Goal: Communication & Community: Answer question/provide support

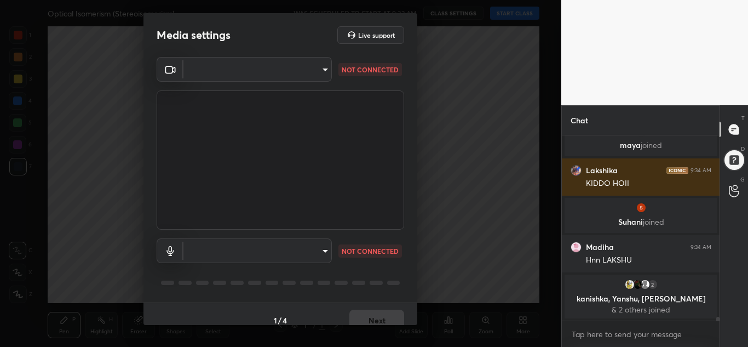
scroll to position [1238, 0]
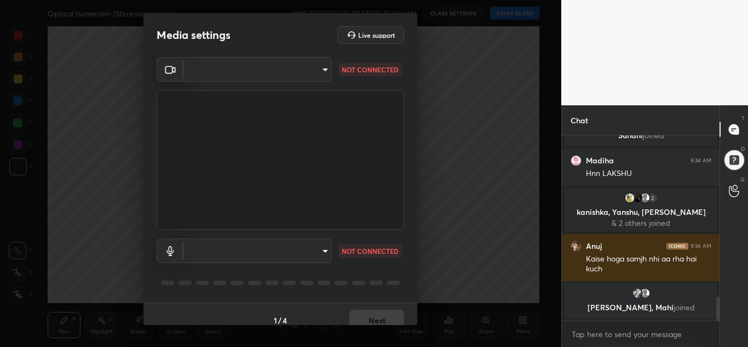
click at [288, 74] on body "1 2 3 4 5 6 7 C X Z C X Z E E Erase all H H Optical Isomerism (Stereoisomerism)…" at bounding box center [374, 173] width 748 height 347
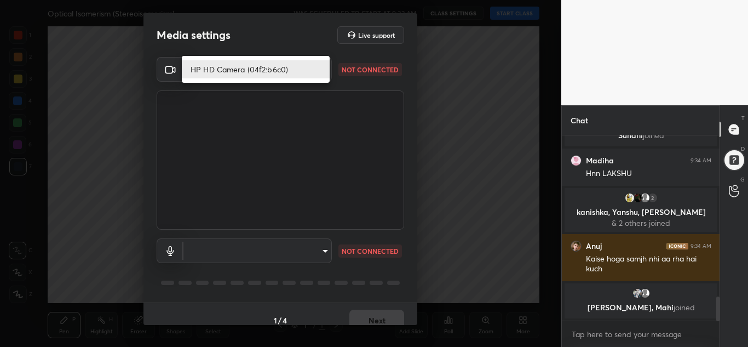
click at [288, 74] on li "HP HD Camera (04f2:b6c0)" at bounding box center [256, 69] width 148 height 18
type input "9686afd9e9d469b7d02b3b12caa52f1b6a119e8b992eb493734ecc2af8d8504d"
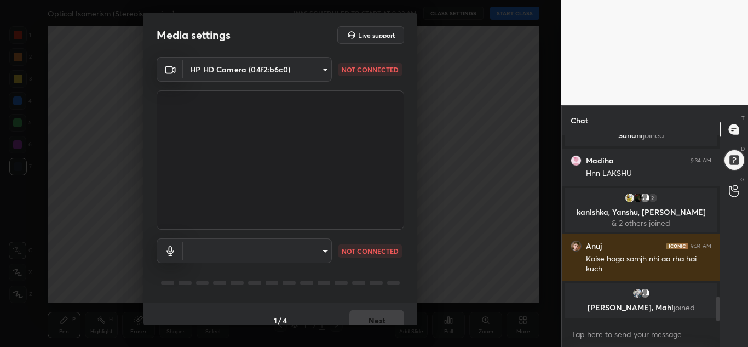
scroll to position [1389, 0]
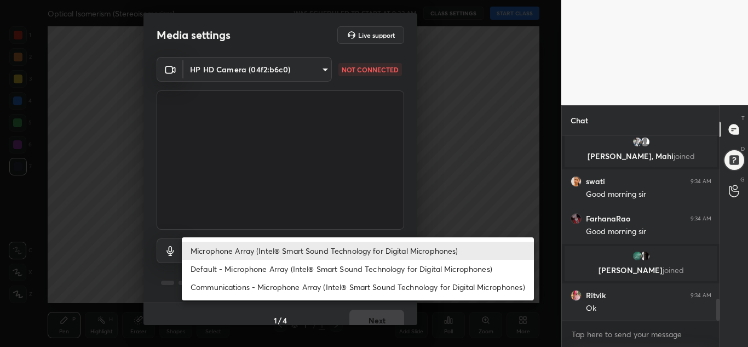
click at [296, 252] on body "1 2 3 4 5 6 7 C X Z C X Z E E Erase all H H Optical Isomerism (Stereoisomerism)…" at bounding box center [374, 173] width 748 height 347
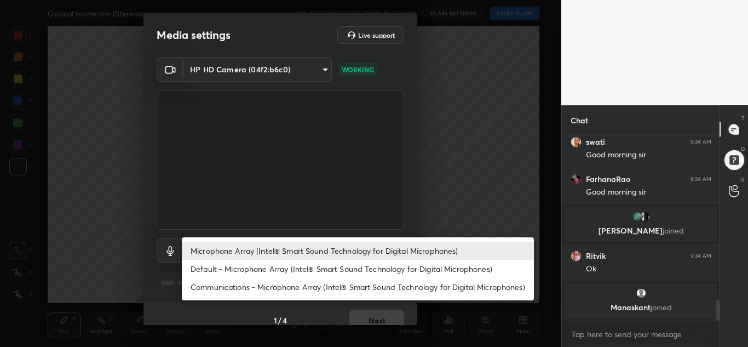
scroll to position [1410, 0]
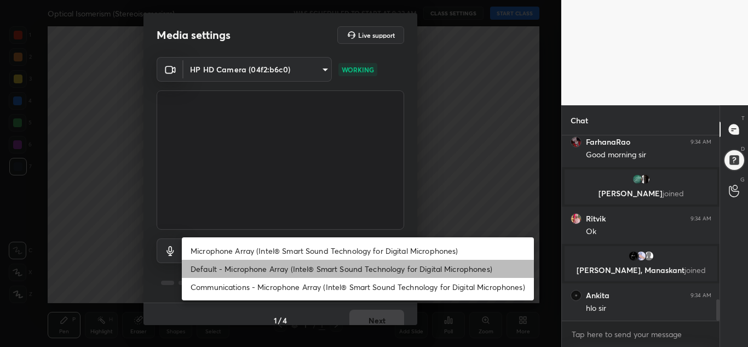
click at [272, 268] on li "Default - Microphone Array (Intel® Smart Sound Technology for Digital Microphon…" at bounding box center [358, 269] width 352 height 18
type input "default"
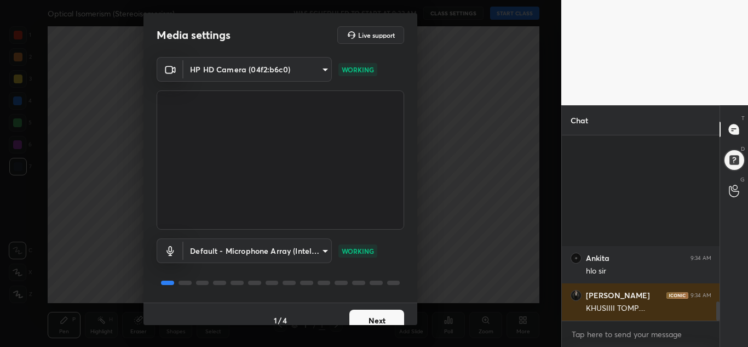
scroll to position [1601, 0]
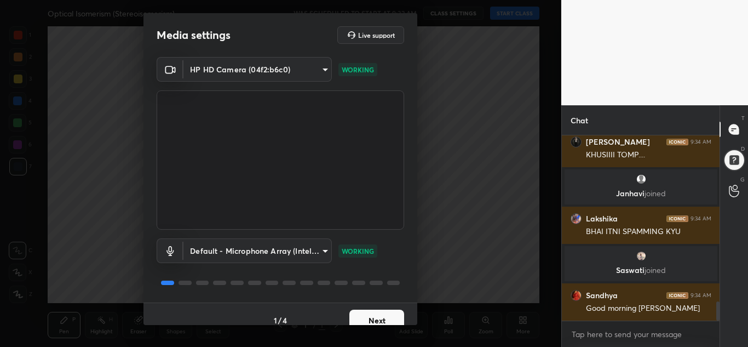
click at [362, 318] on button "Next" at bounding box center [377, 321] width 55 height 22
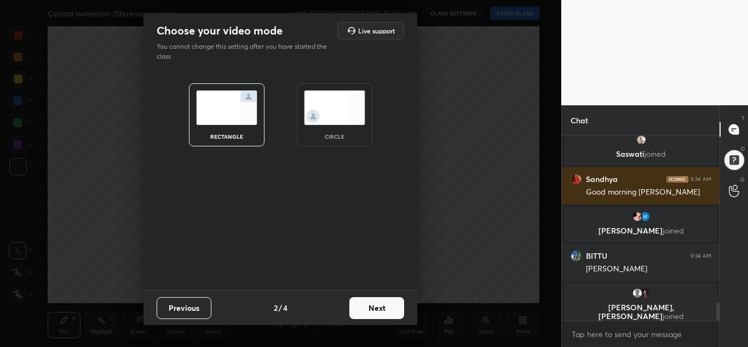
click at [366, 309] on button "Next" at bounding box center [377, 308] width 55 height 22
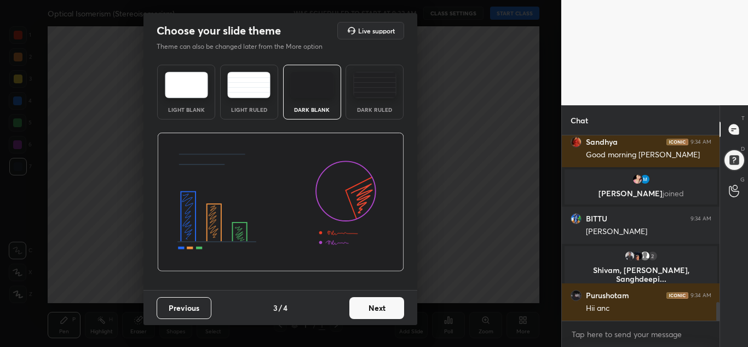
click at [366, 309] on button "Next" at bounding box center [377, 308] width 55 height 22
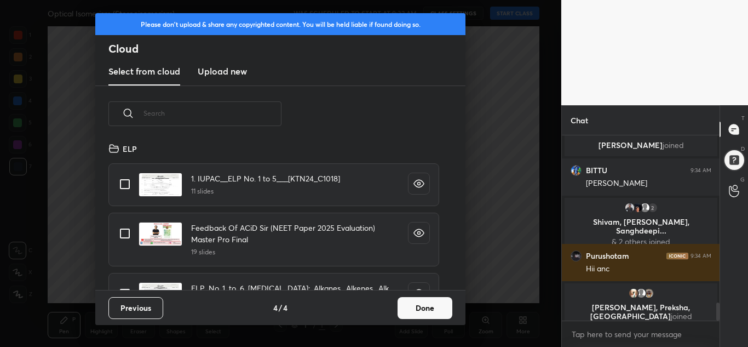
scroll to position [4, 6]
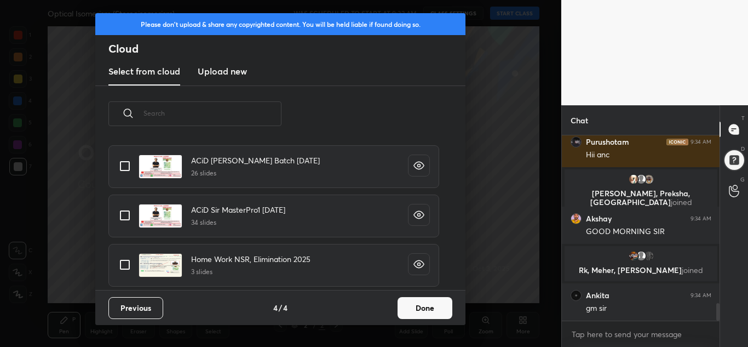
click at [125, 165] on input "grid" at bounding box center [124, 165] width 23 height 23
checkbox input "true"
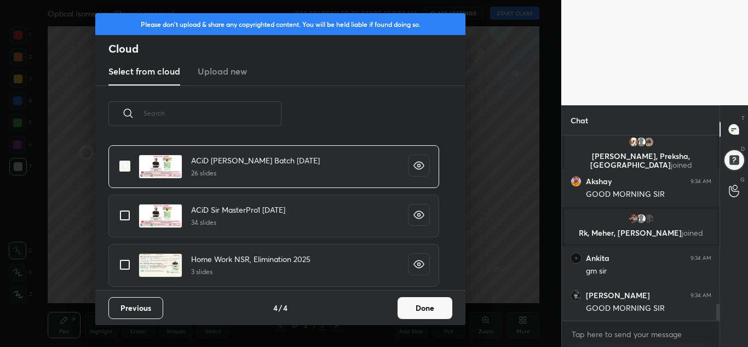
click at [427, 306] on button "Done" at bounding box center [425, 308] width 55 height 22
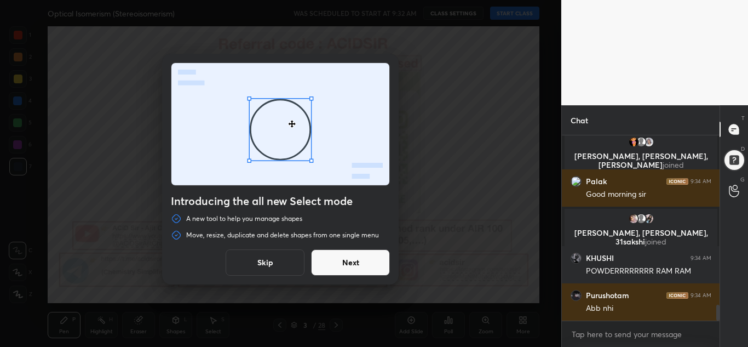
drag, startPoint x: 271, startPoint y: 257, endPoint x: 275, endPoint y: 264, distance: 8.4
click at [271, 257] on button "Skip" at bounding box center [265, 262] width 79 height 26
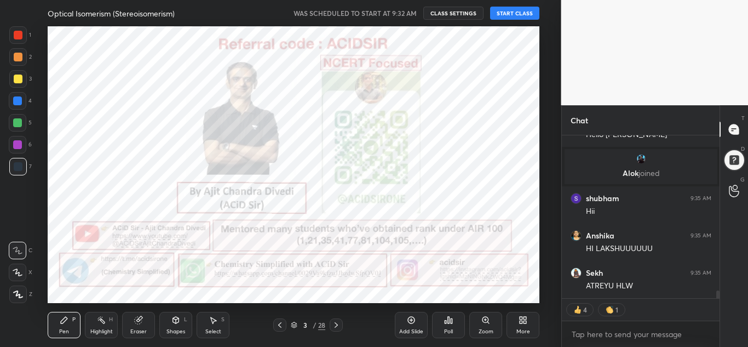
scroll to position [3474, 0]
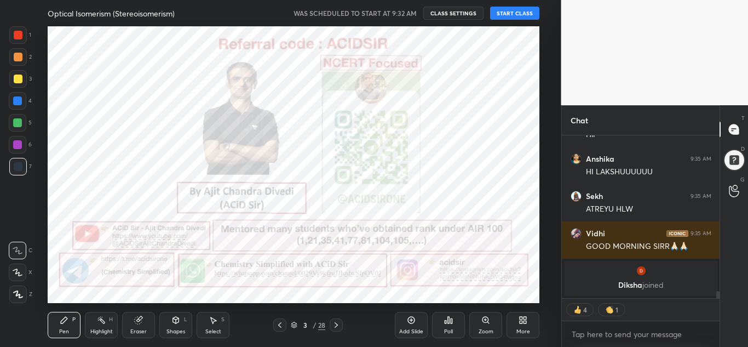
click at [512, 16] on button "START CLASS" at bounding box center [514, 13] width 49 height 13
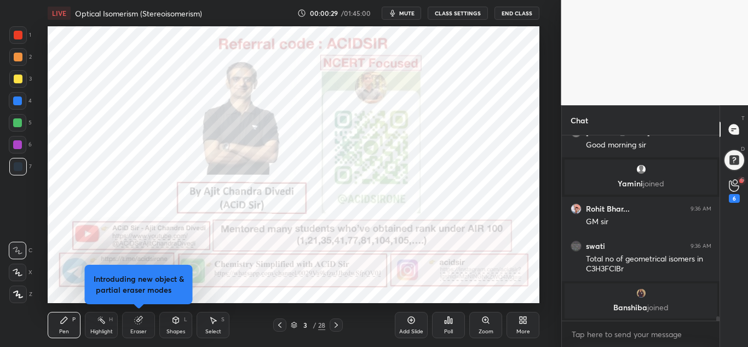
scroll to position [6647, 0]
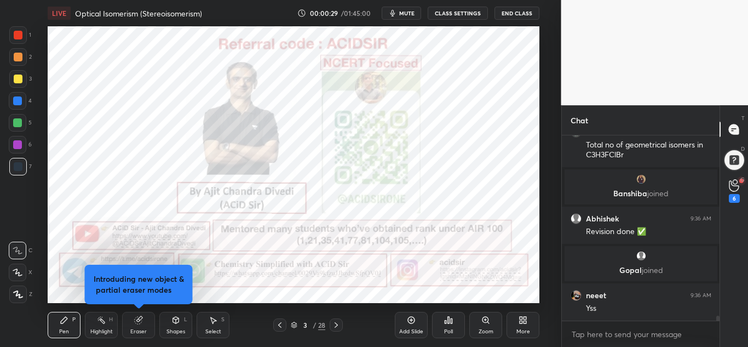
click at [18, 35] on div at bounding box center [18, 35] width 9 height 9
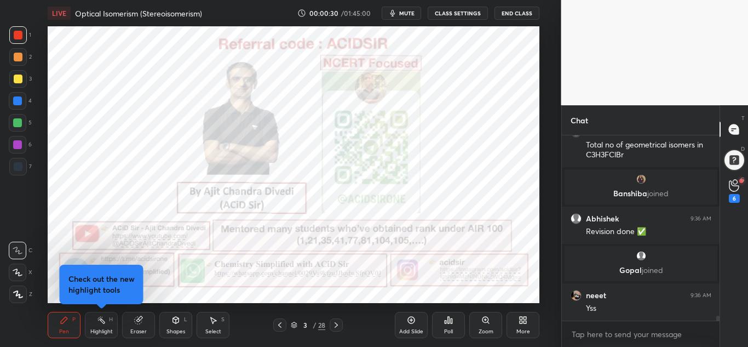
scroll to position [6798, 0]
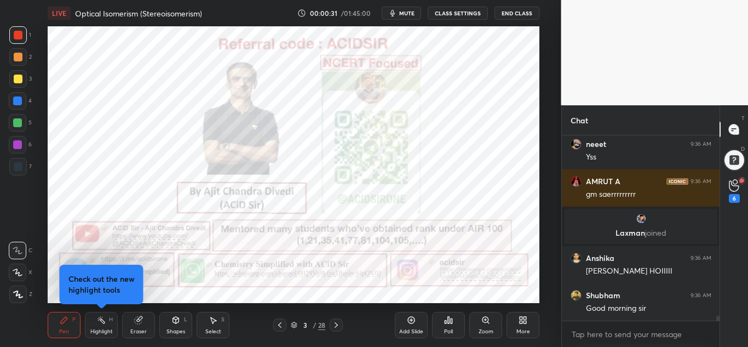
click at [20, 295] on icon at bounding box center [18, 294] width 10 height 8
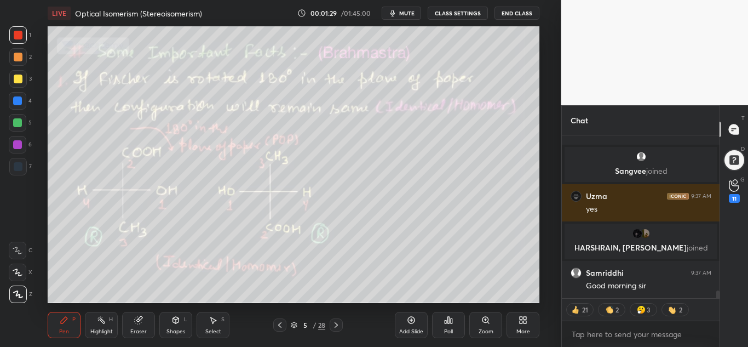
click at [21, 293] on icon at bounding box center [18, 294] width 10 height 8
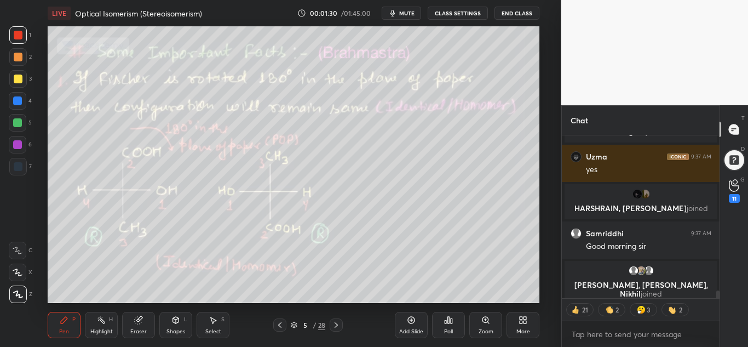
click at [104, 325] on div "Highlight H" at bounding box center [101, 325] width 33 height 26
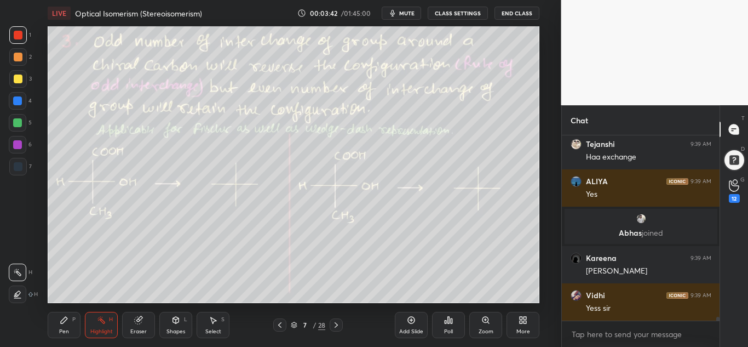
scroll to position [8616, 0]
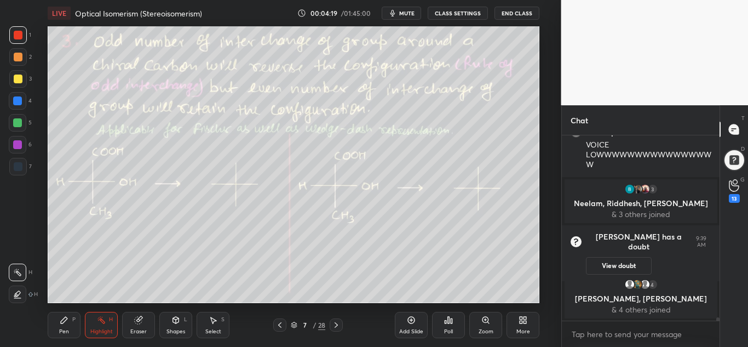
click at [68, 321] on icon at bounding box center [64, 320] width 9 height 9
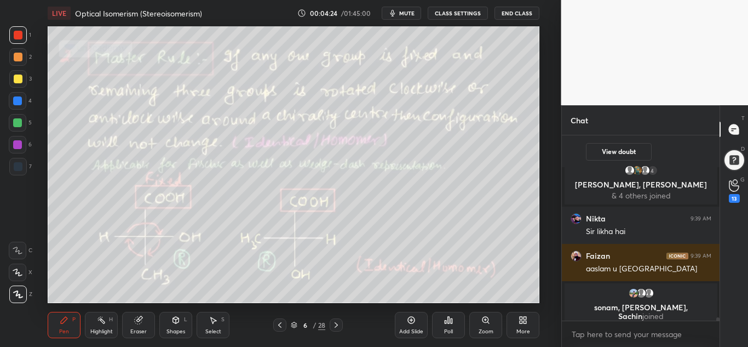
click at [100, 327] on div "Highlight H" at bounding box center [101, 325] width 33 height 26
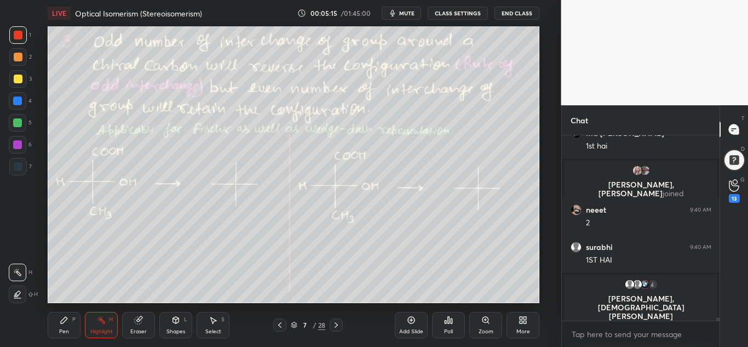
scroll to position [10021, 0]
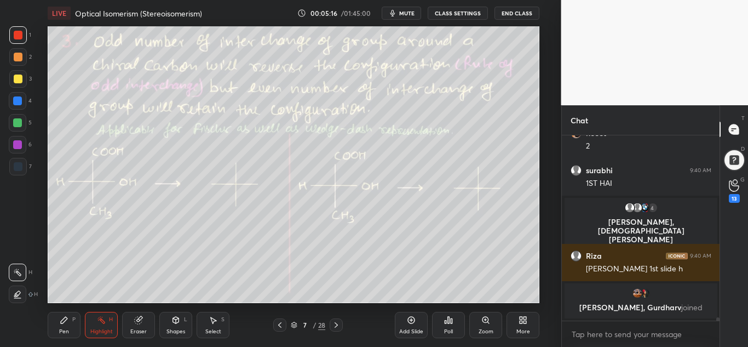
click at [67, 329] on div "Pen" at bounding box center [64, 331] width 10 height 5
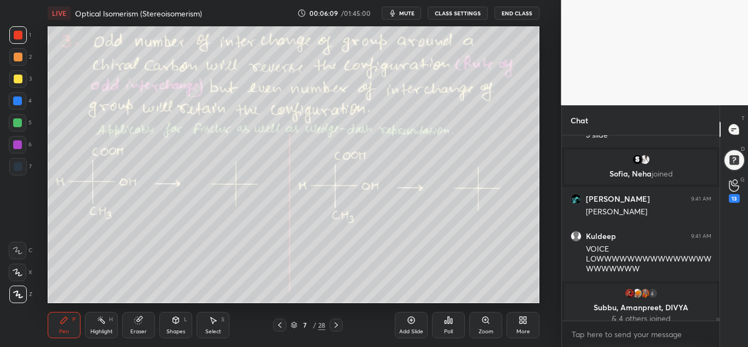
scroll to position [10498, 0]
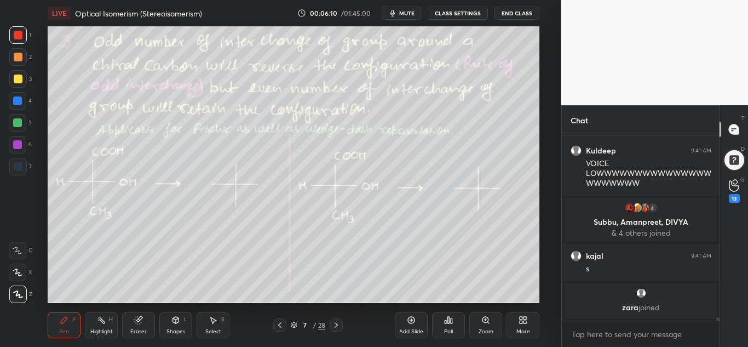
click at [16, 73] on div at bounding box center [18, 79] width 18 height 18
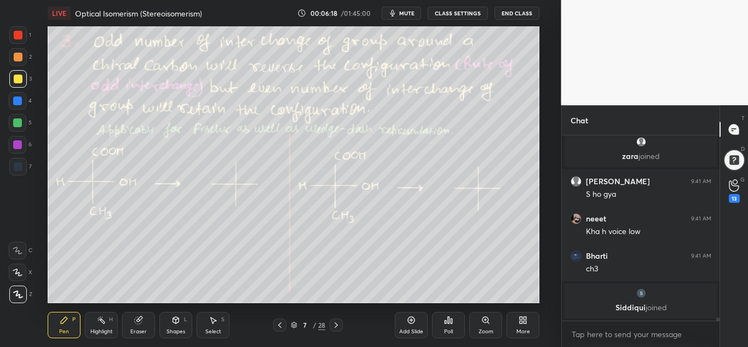
scroll to position [10655, 0]
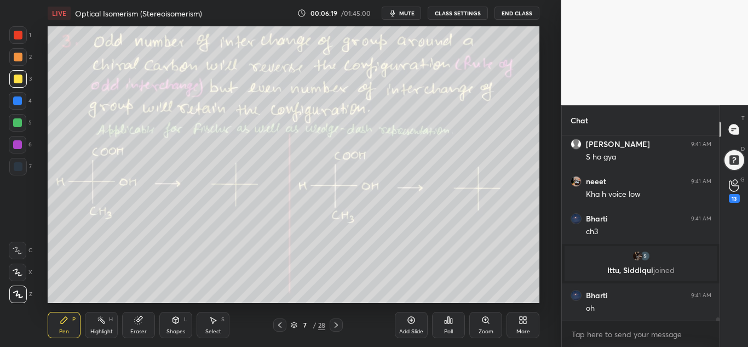
click at [20, 123] on div at bounding box center [17, 122] width 9 height 9
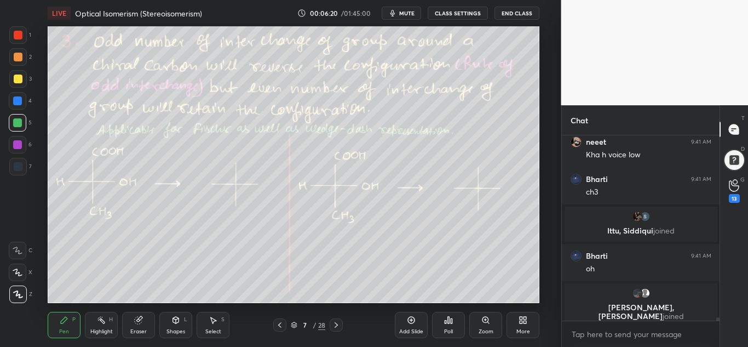
scroll to position [10712, 0]
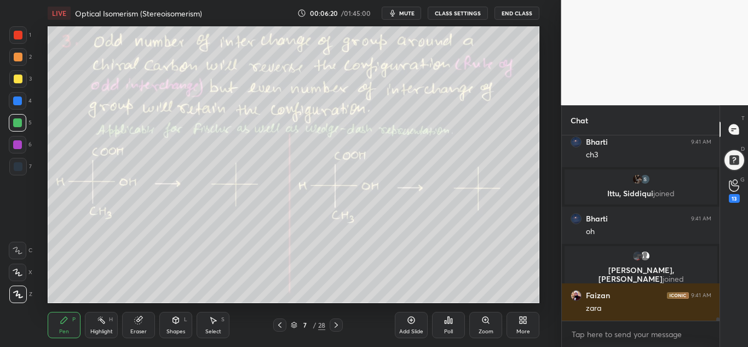
click at [109, 326] on div "Highlight H" at bounding box center [101, 325] width 33 height 26
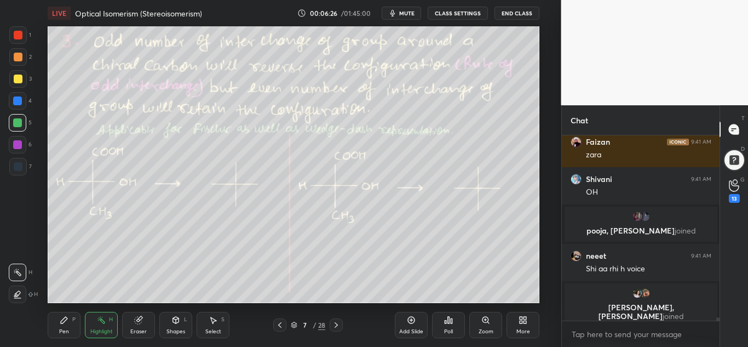
scroll to position [10838, 0]
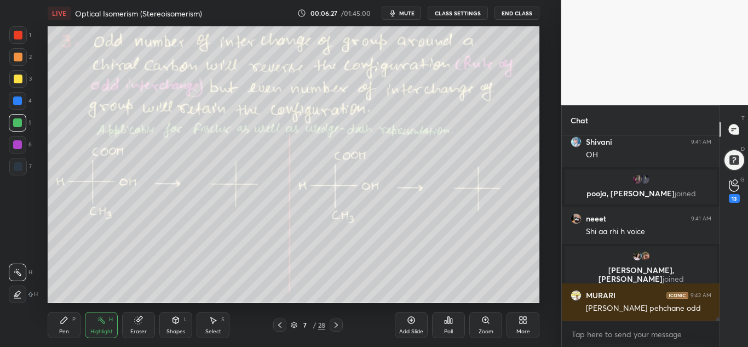
drag, startPoint x: 59, startPoint y: 333, endPoint x: 67, endPoint y: 306, distance: 27.9
click at [60, 333] on div "Pen" at bounding box center [64, 331] width 10 height 5
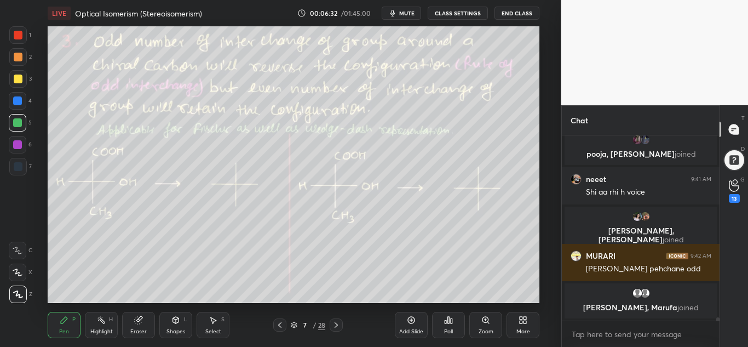
click at [177, 325] on div "Shapes L" at bounding box center [175, 325] width 33 height 26
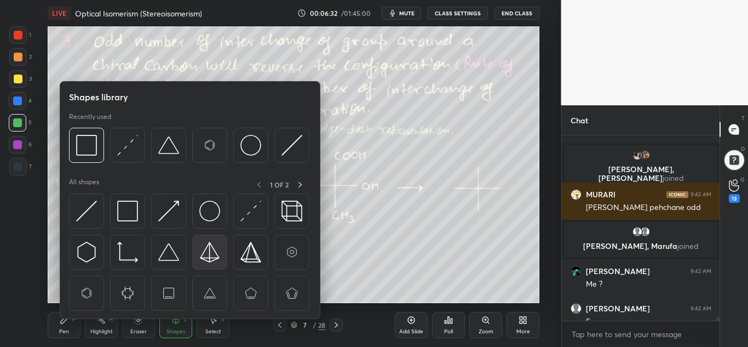
scroll to position [10891, 0]
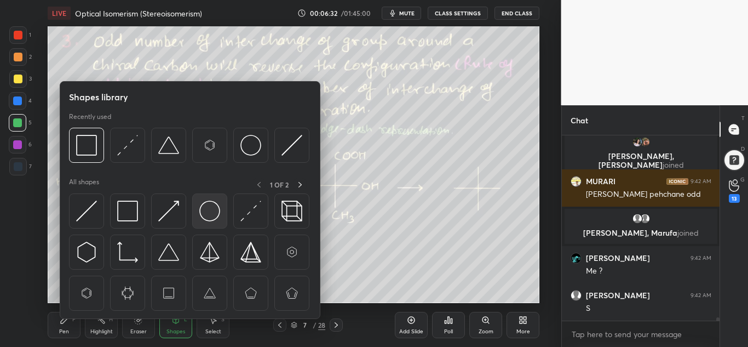
click at [214, 216] on img at bounding box center [209, 211] width 21 height 21
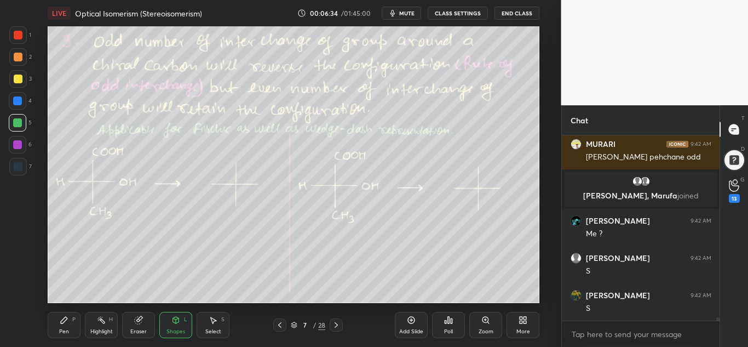
scroll to position [10965, 0]
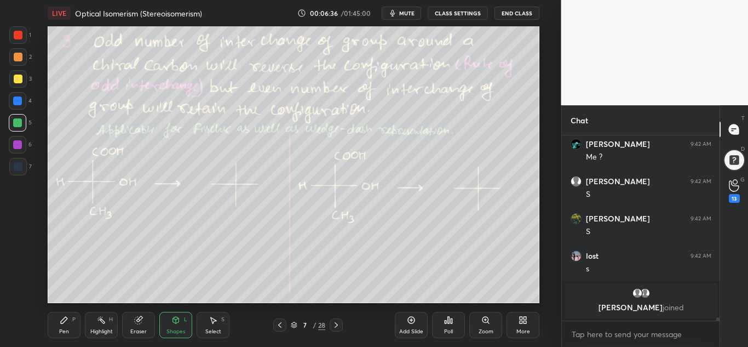
click at [106, 329] on div "Highlight" at bounding box center [101, 331] width 22 height 5
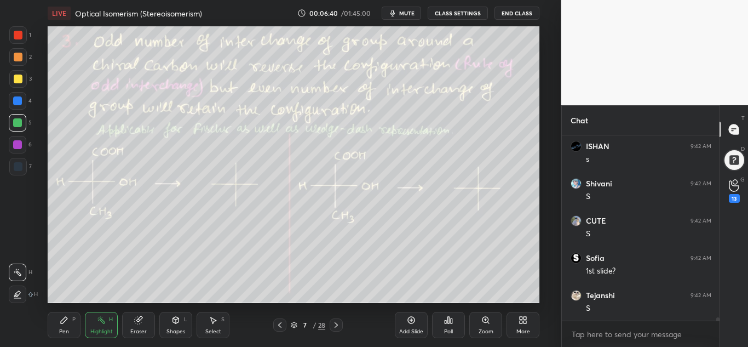
scroll to position [11208, 0]
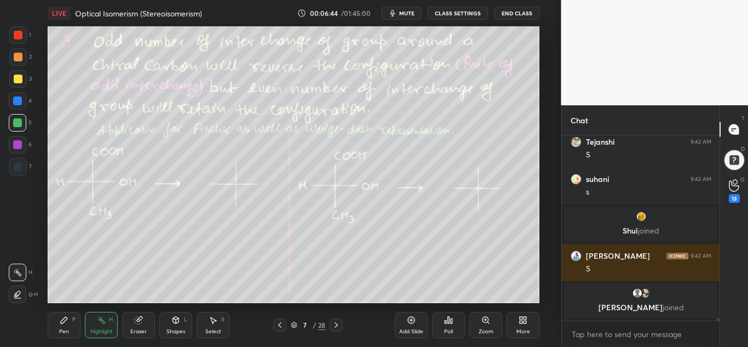
click at [60, 331] on div "Pen" at bounding box center [64, 331] width 10 height 5
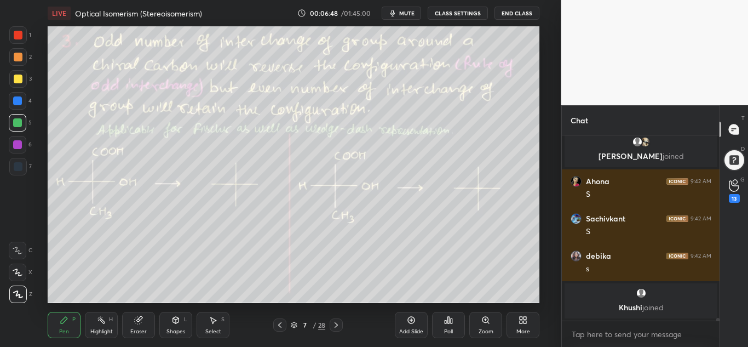
scroll to position [11396, 0]
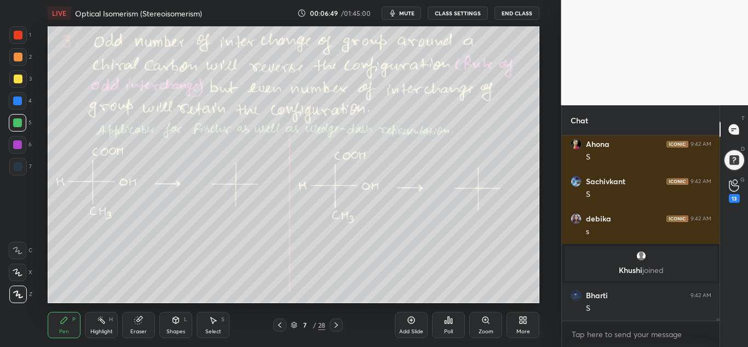
click at [180, 329] on div "Shapes" at bounding box center [176, 331] width 19 height 5
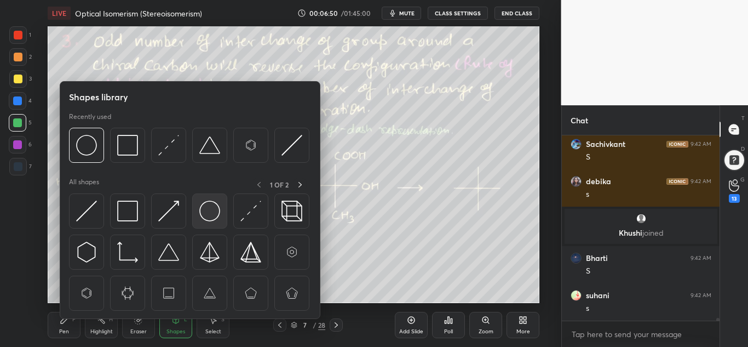
click at [208, 214] on img at bounding box center [209, 211] width 21 height 21
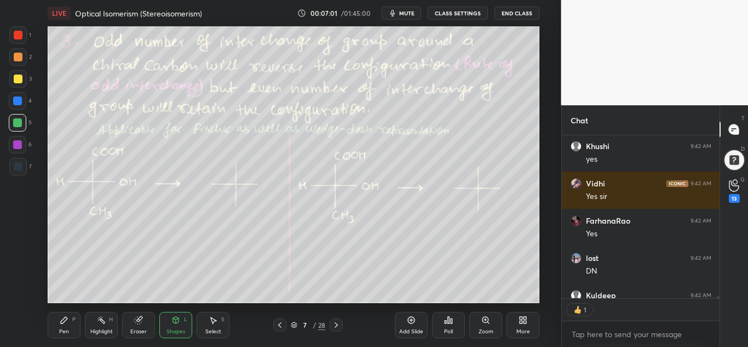
scroll to position [12133, 0]
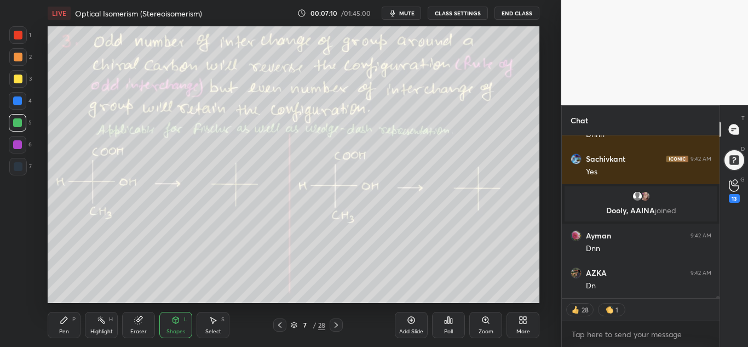
click at [115, 324] on div "Highlight H" at bounding box center [101, 325] width 33 height 26
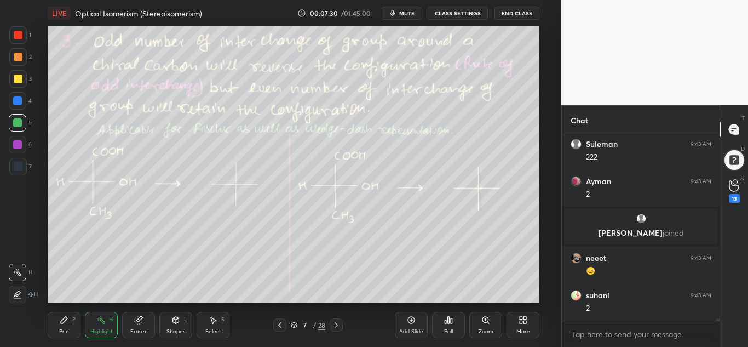
drag, startPoint x: 100, startPoint y: 328, endPoint x: 108, endPoint y: 307, distance: 22.7
click at [99, 329] on div "Highlight" at bounding box center [101, 331] width 22 height 5
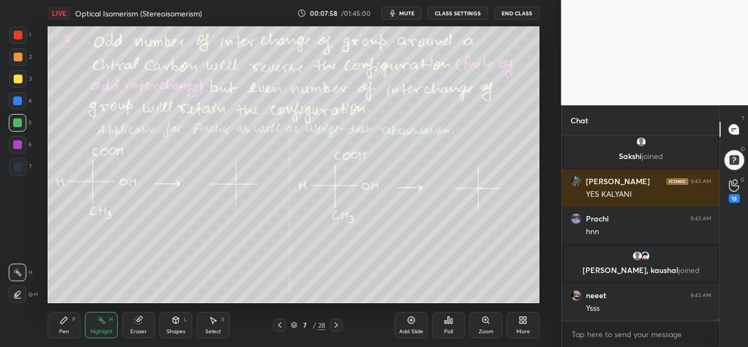
click at [68, 322] on icon at bounding box center [64, 320] width 9 height 9
click at [20, 38] on div at bounding box center [18, 35] width 9 height 9
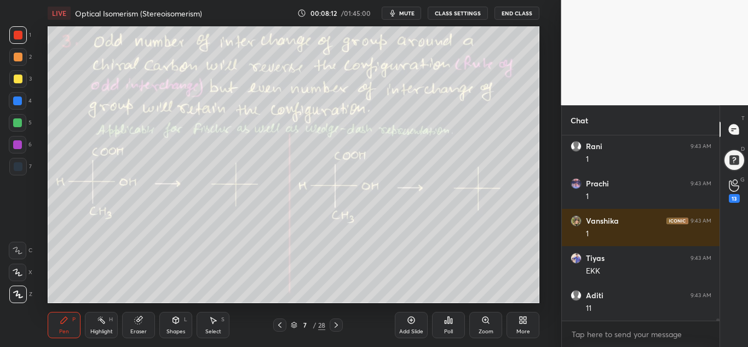
drag, startPoint x: 17, startPoint y: 81, endPoint x: 38, endPoint y: 94, distance: 25.1
click at [18, 81] on div at bounding box center [18, 79] width 9 height 9
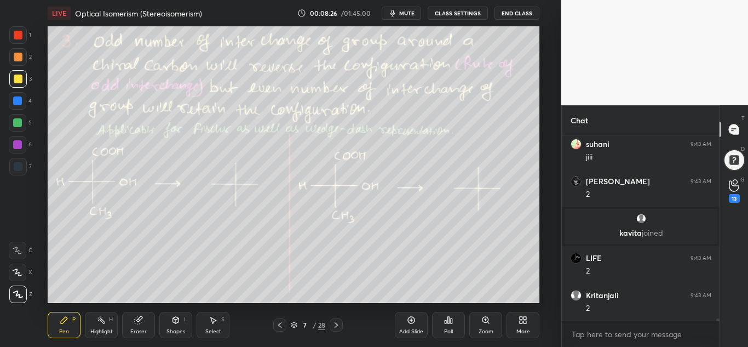
drag, startPoint x: 21, startPoint y: 46, endPoint x: 41, endPoint y: 46, distance: 19.7
click at [21, 47] on div "1" at bounding box center [20, 37] width 22 height 22
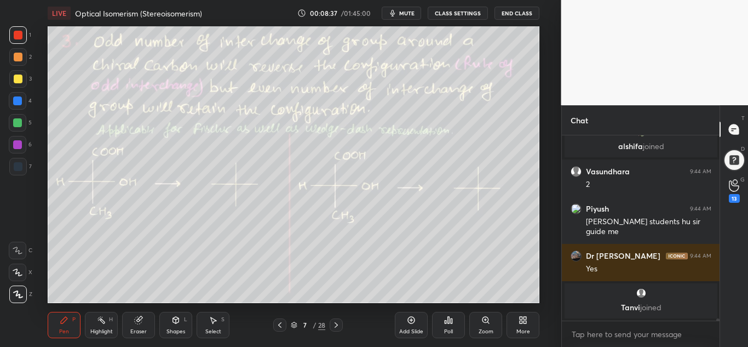
drag, startPoint x: 19, startPoint y: 82, endPoint x: 44, endPoint y: 89, distance: 26.7
click at [21, 82] on div at bounding box center [18, 79] width 9 height 9
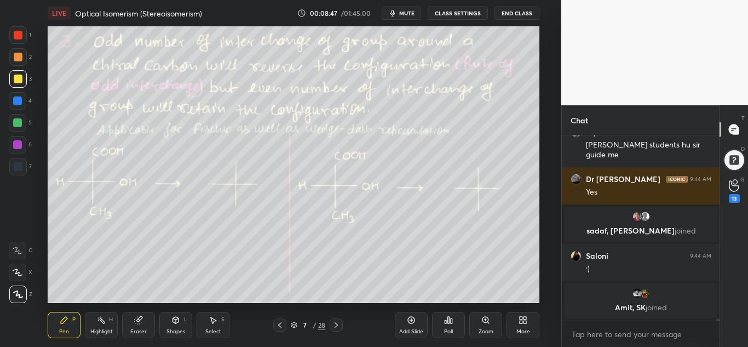
drag, startPoint x: 21, startPoint y: 33, endPoint x: 39, endPoint y: 42, distance: 20.1
click at [21, 34] on div at bounding box center [18, 35] width 9 height 9
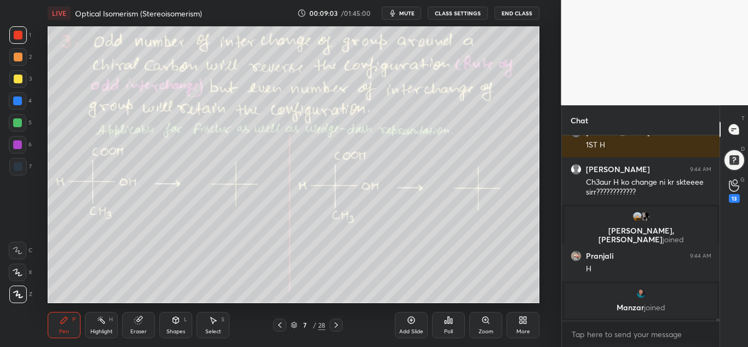
scroll to position [159, 154]
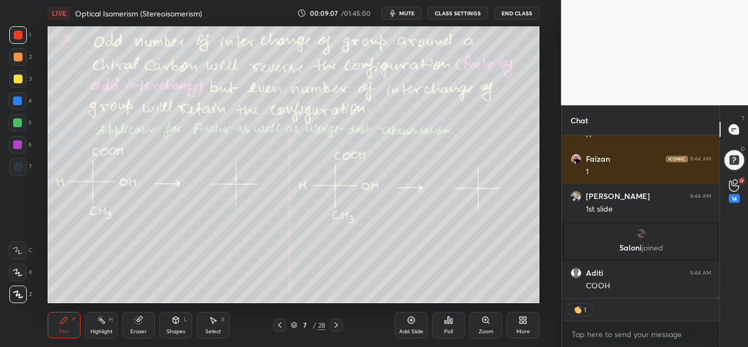
click at [15, 76] on div at bounding box center [18, 79] width 9 height 9
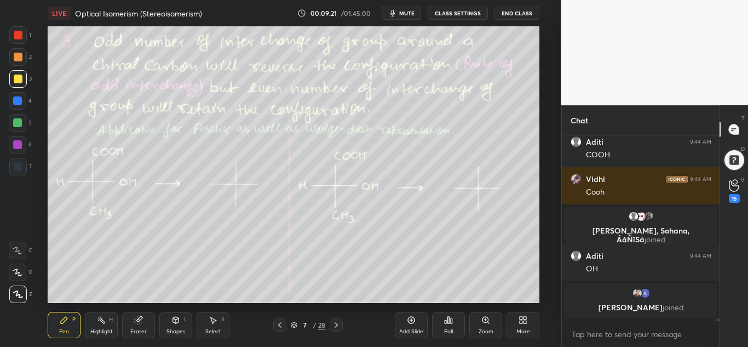
scroll to position [17600, 0]
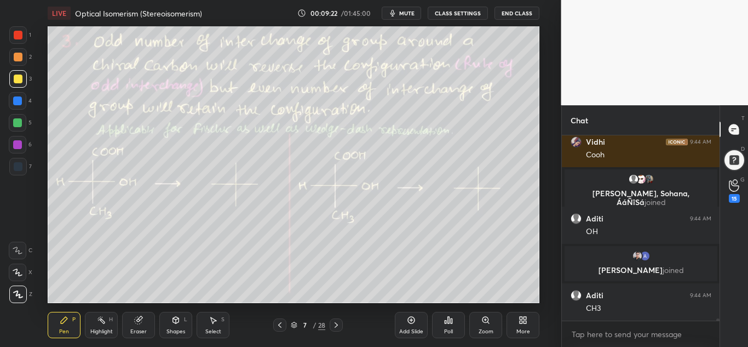
click at [15, 129] on div at bounding box center [18, 123] width 18 height 18
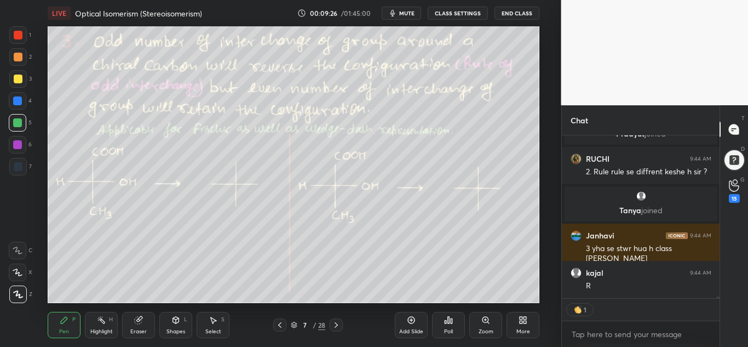
scroll to position [17833, 0]
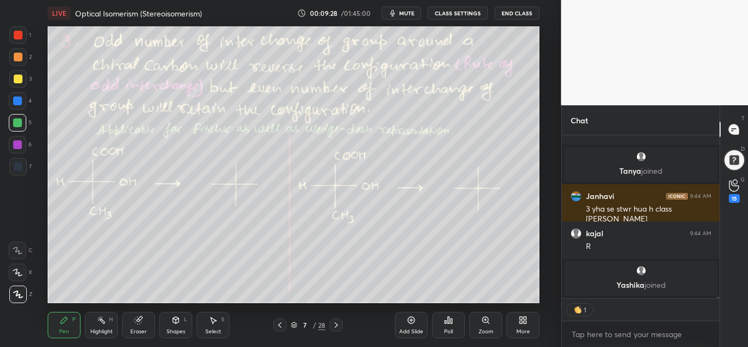
click at [176, 325] on div "Shapes L" at bounding box center [175, 325] width 33 height 26
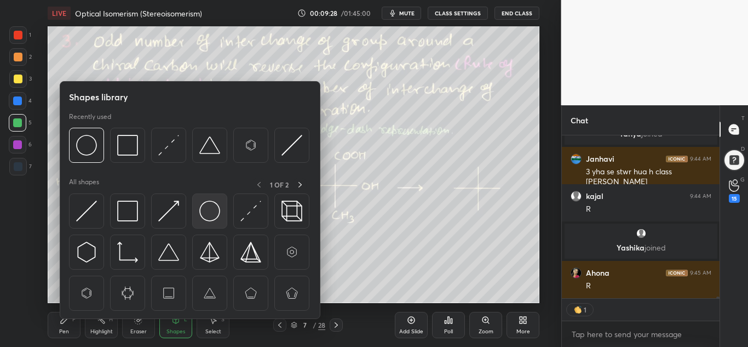
scroll to position [17832, 0]
click at [215, 214] on img at bounding box center [209, 211] width 21 height 21
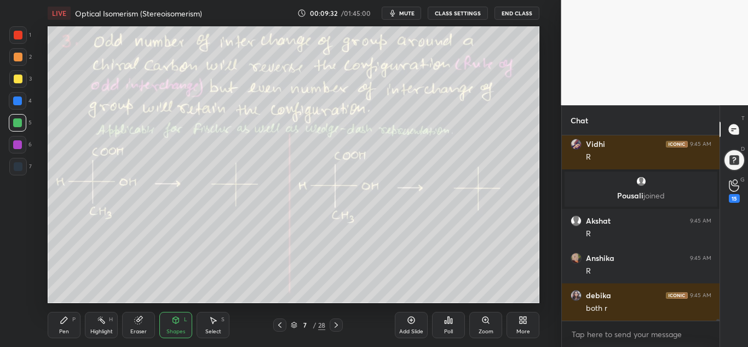
scroll to position [182, 154]
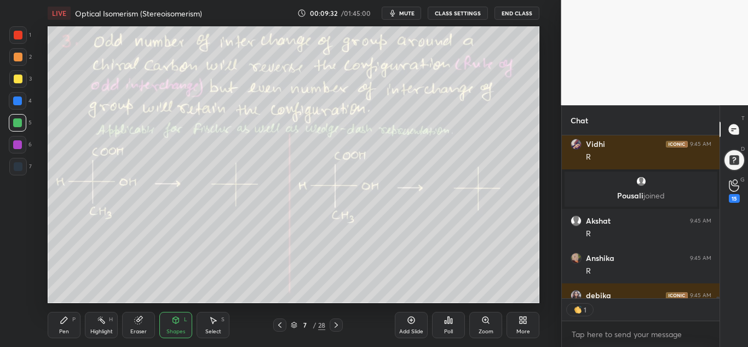
drag, startPoint x: 72, startPoint y: 323, endPoint x: 84, endPoint y: 318, distance: 13.7
click at [73, 323] on div "Pen P" at bounding box center [64, 325] width 33 height 26
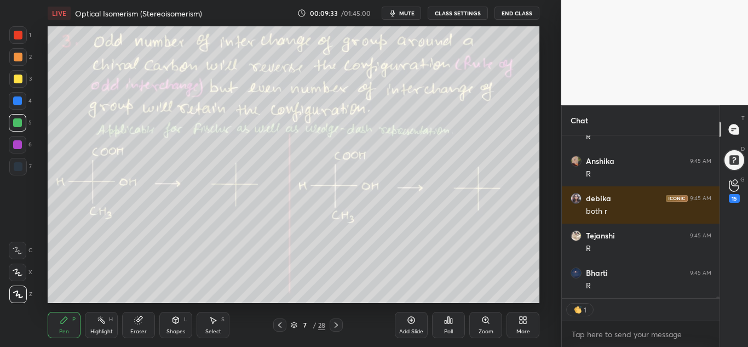
click at [105, 332] on div "Highlight" at bounding box center [101, 331] width 22 height 5
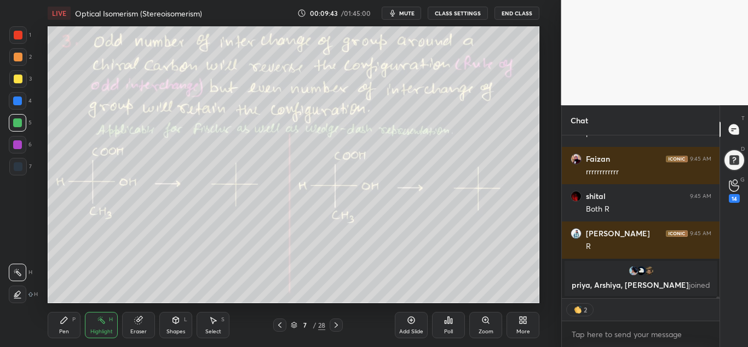
click at [62, 325] on div "Pen P" at bounding box center [64, 325] width 33 height 26
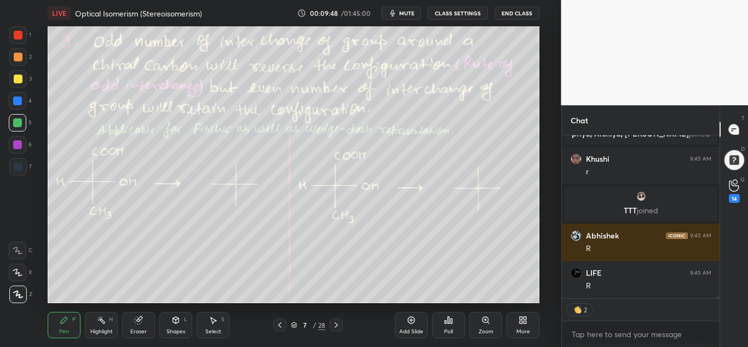
click at [173, 326] on div "Shapes L" at bounding box center [175, 325] width 33 height 26
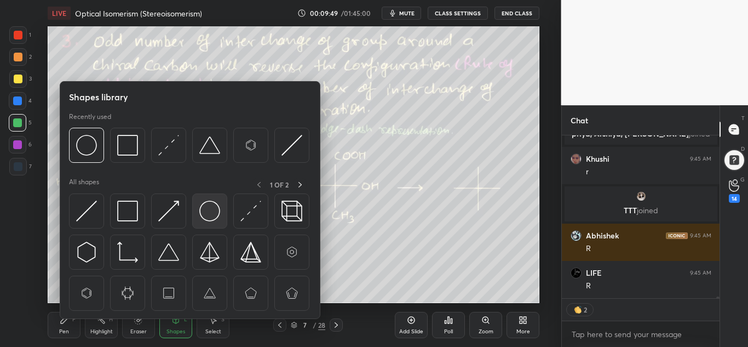
click at [207, 202] on img at bounding box center [209, 211] width 21 height 21
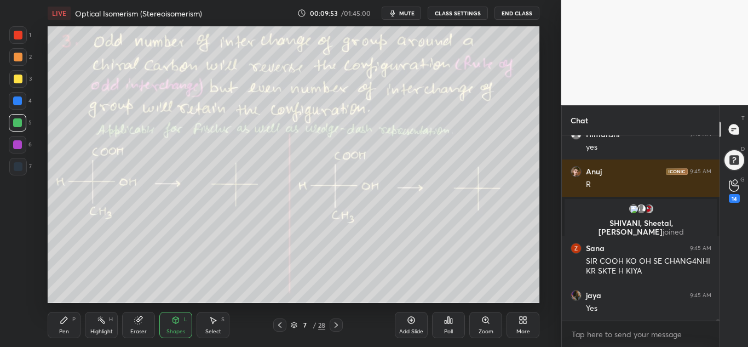
click at [134, 326] on div "Eraser" at bounding box center [138, 325] width 33 height 26
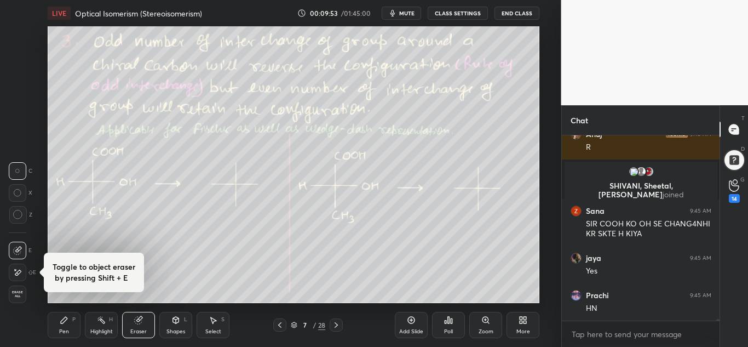
click at [103, 326] on div "Highlight H" at bounding box center [101, 325] width 33 height 26
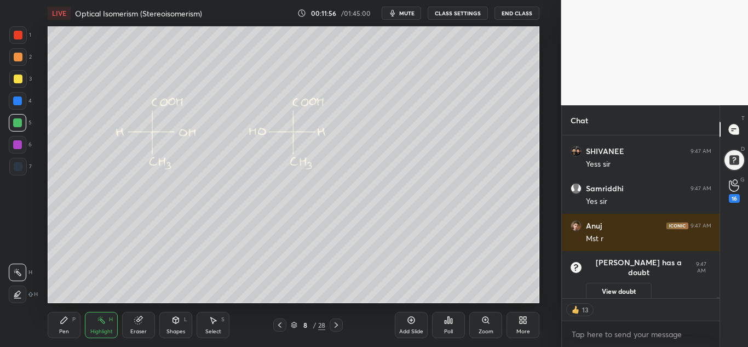
click at [185, 324] on div "Shapes L" at bounding box center [175, 325] width 33 height 26
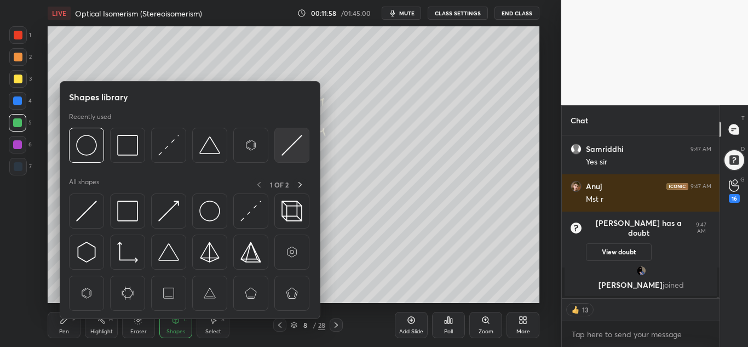
click at [290, 144] on img at bounding box center [292, 145] width 21 height 21
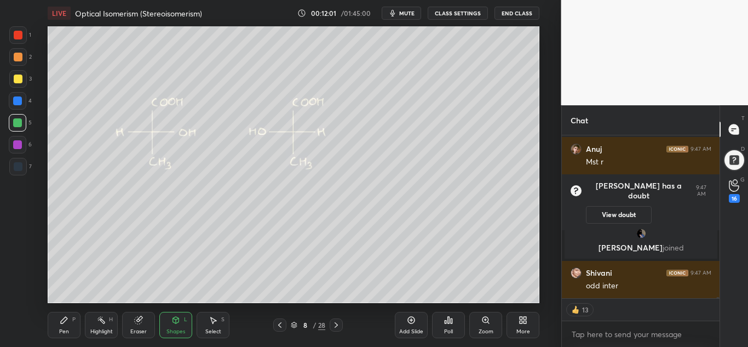
drag, startPoint x: 16, startPoint y: 81, endPoint x: 39, endPoint y: 88, distance: 24.8
click at [17, 81] on div at bounding box center [18, 79] width 9 height 9
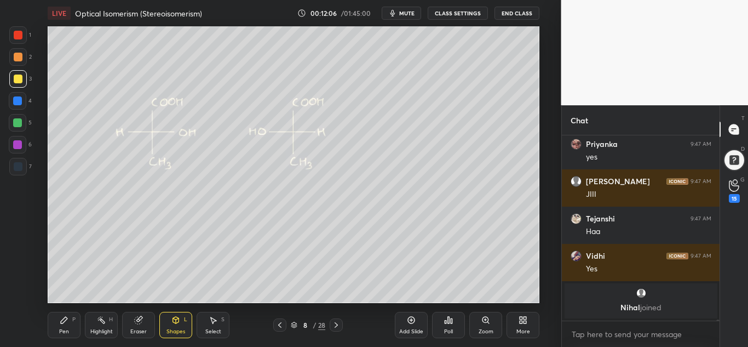
click at [64, 323] on div "Pen P" at bounding box center [64, 325] width 33 height 26
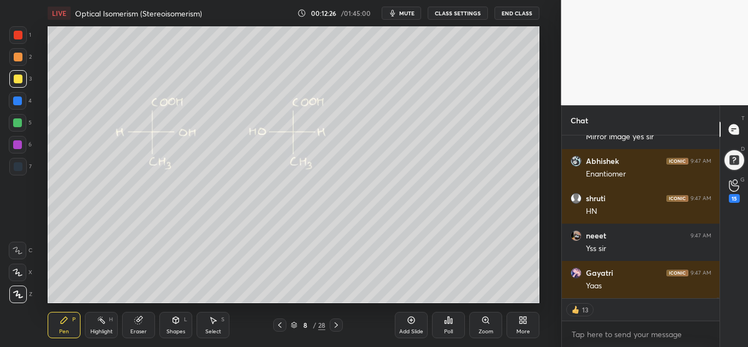
click at [17, 118] on div at bounding box center [18, 123] width 18 height 18
click at [105, 333] on div "Highlight" at bounding box center [101, 331] width 22 height 5
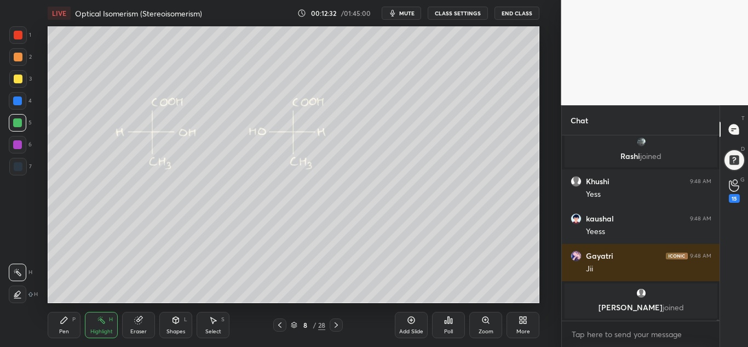
click at [66, 318] on icon at bounding box center [64, 320] width 9 height 9
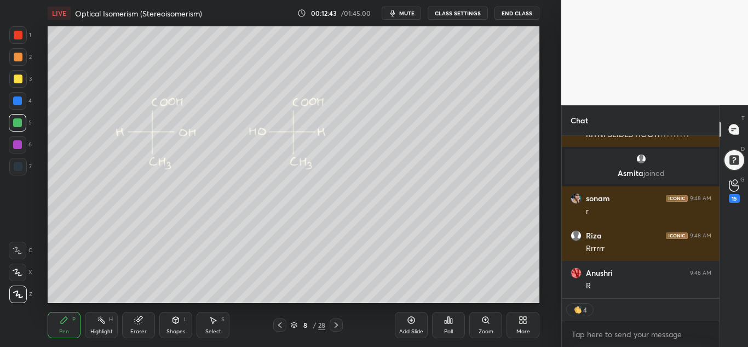
click at [171, 325] on div "Shapes L" at bounding box center [175, 325] width 33 height 26
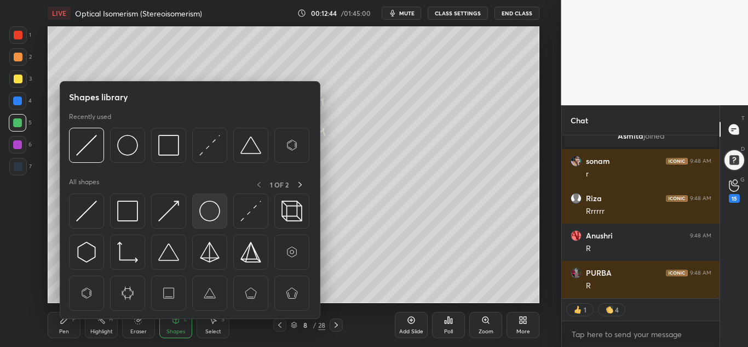
click at [213, 210] on img at bounding box center [209, 211] width 21 height 21
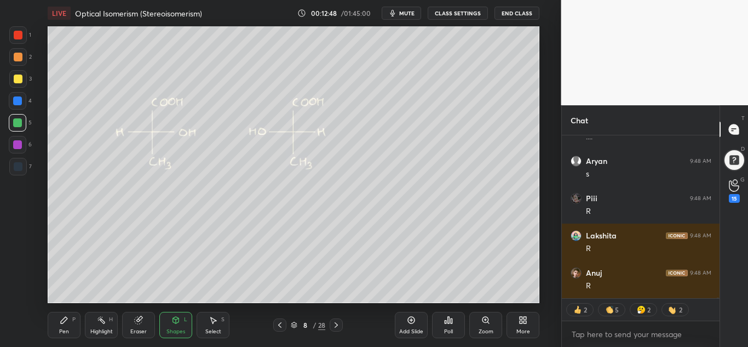
drag, startPoint x: 102, startPoint y: 324, endPoint x: 117, endPoint y: 306, distance: 23.4
click at [104, 323] on div "Highlight H" at bounding box center [101, 325] width 33 height 26
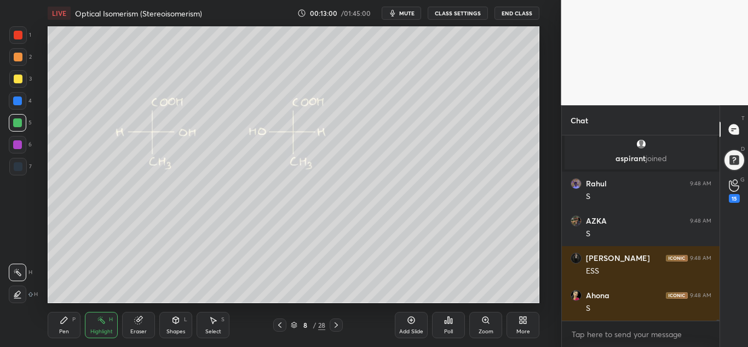
click at [68, 318] on icon at bounding box center [64, 320] width 9 height 9
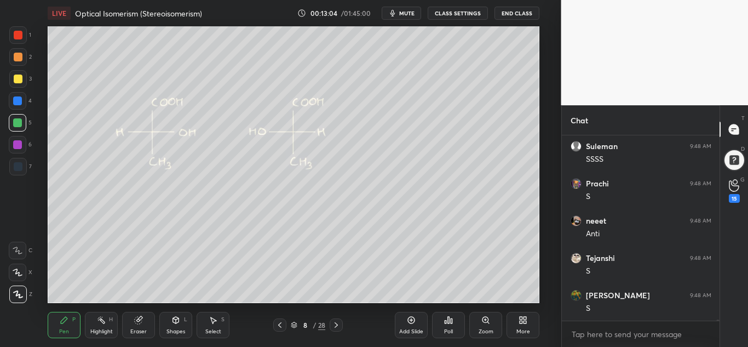
click at [182, 323] on div "Shapes L" at bounding box center [175, 325] width 33 height 26
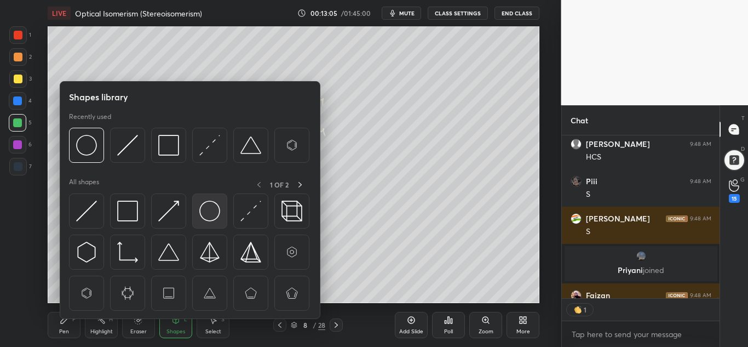
click at [211, 208] on img at bounding box center [209, 211] width 21 height 21
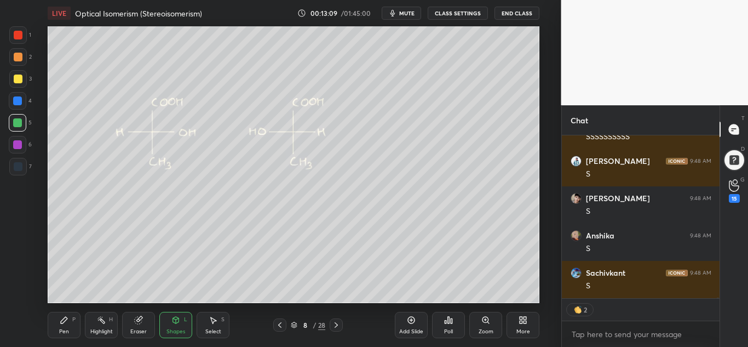
drag, startPoint x: 97, startPoint y: 324, endPoint x: 101, endPoint y: 316, distance: 9.6
click at [98, 324] on div "Highlight H" at bounding box center [101, 325] width 33 height 26
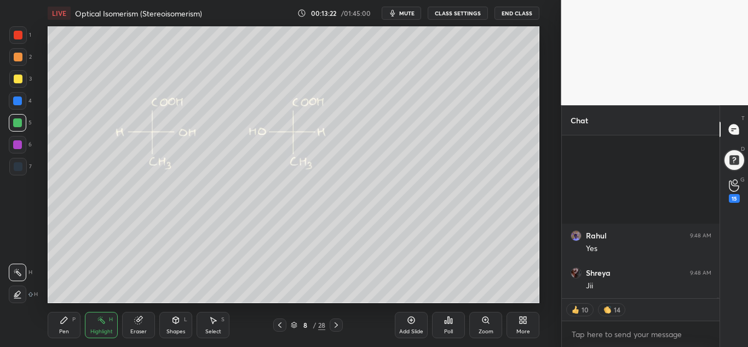
drag, startPoint x: 61, startPoint y: 318, endPoint x: 62, endPoint y: 312, distance: 6.7
click at [62, 315] on div "Pen P" at bounding box center [64, 325] width 33 height 26
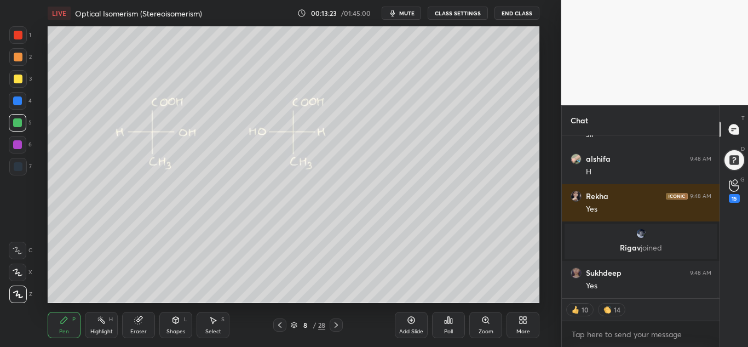
click at [19, 39] on div at bounding box center [18, 35] width 9 height 9
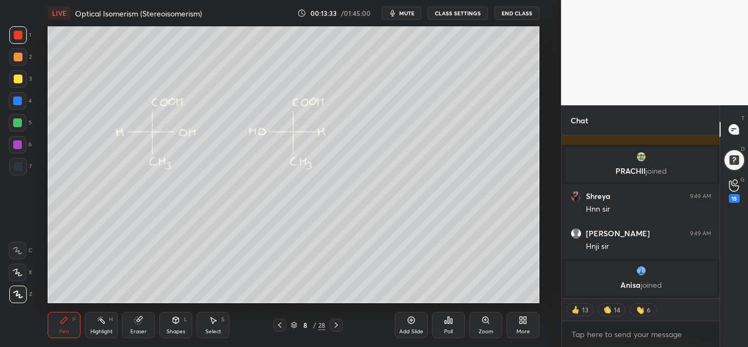
drag, startPoint x: 114, startPoint y: 313, endPoint x: 121, endPoint y: 305, distance: 11.0
click at [114, 313] on div "Highlight H" at bounding box center [101, 325] width 33 height 26
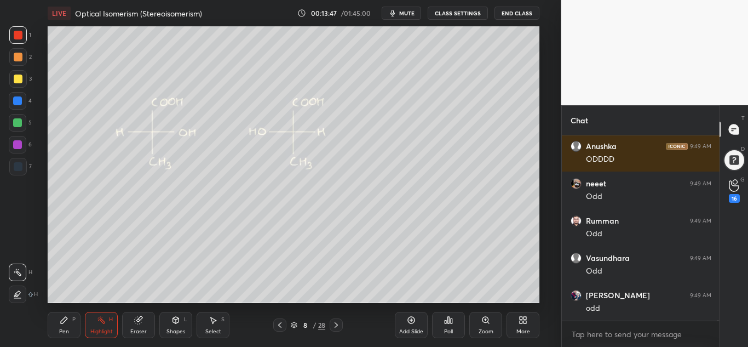
click at [71, 323] on div "Pen P" at bounding box center [64, 325] width 33 height 26
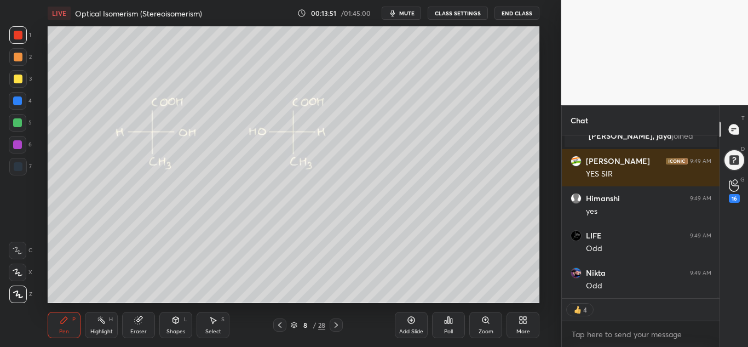
drag, startPoint x: 19, startPoint y: 124, endPoint x: 45, endPoint y: 124, distance: 26.3
click at [20, 124] on div at bounding box center [17, 122] width 9 height 9
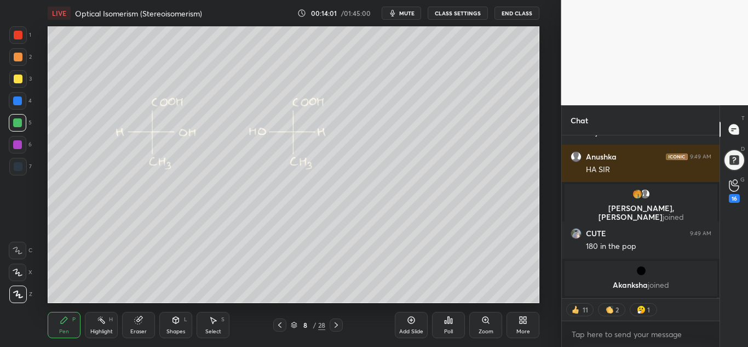
drag, startPoint x: 19, startPoint y: 38, endPoint x: 41, endPoint y: 42, distance: 22.9
click at [20, 38] on div at bounding box center [18, 35] width 9 height 9
click at [176, 327] on div "Shapes L" at bounding box center [175, 325] width 33 height 26
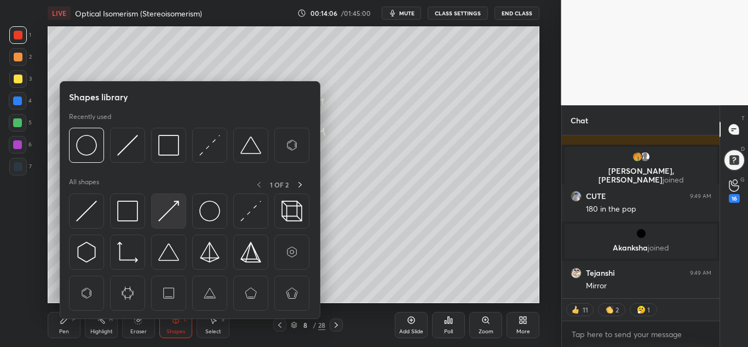
click at [172, 211] on img at bounding box center [168, 211] width 21 height 21
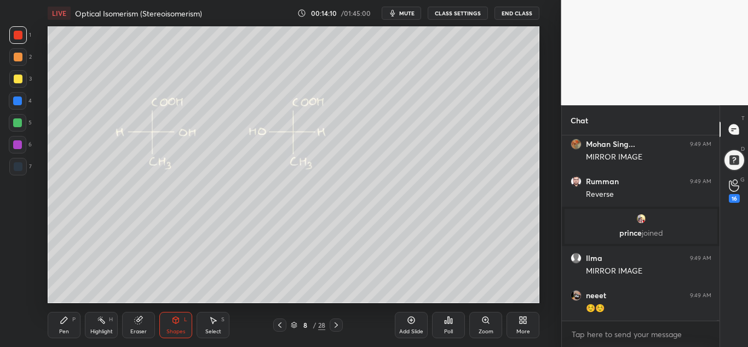
drag, startPoint x: 59, startPoint y: 315, endPoint x: 78, endPoint y: 307, distance: 20.9
click at [60, 316] on div "Pen P" at bounding box center [64, 325] width 33 height 26
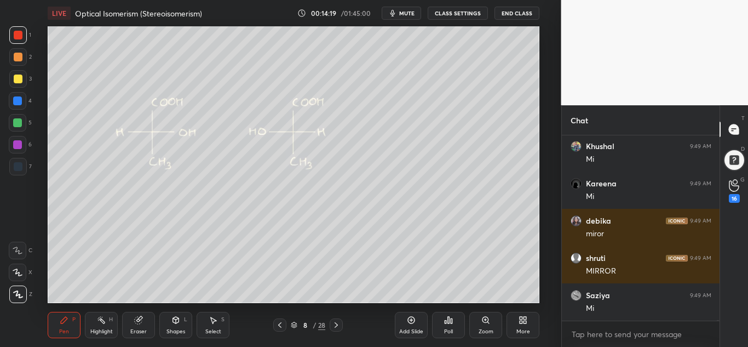
drag, startPoint x: 18, startPoint y: 79, endPoint x: 22, endPoint y: 85, distance: 7.8
click at [18, 81] on div at bounding box center [18, 79] width 9 height 9
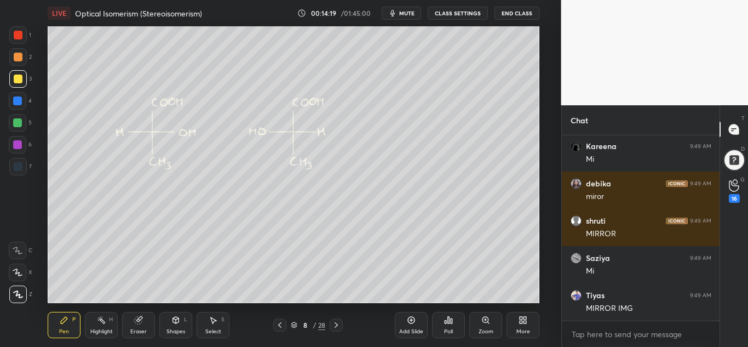
click at [182, 327] on div "Shapes L" at bounding box center [175, 325] width 33 height 26
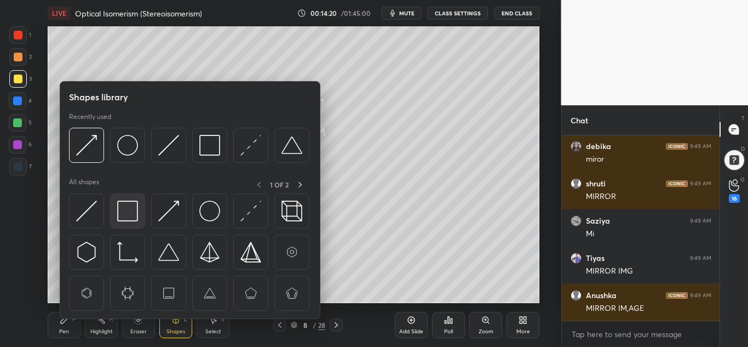
click at [126, 207] on img at bounding box center [127, 211] width 21 height 21
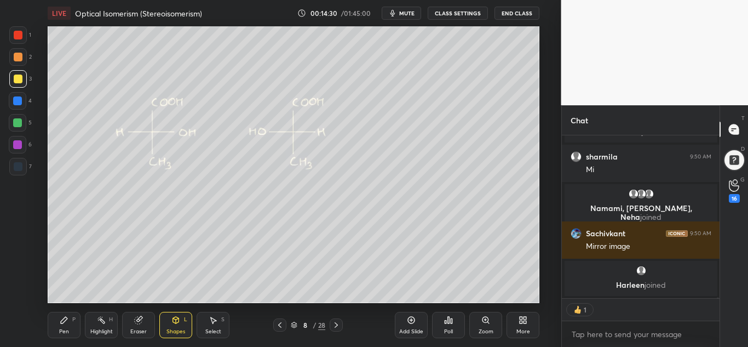
drag, startPoint x: 102, startPoint y: 313, endPoint x: 114, endPoint y: 303, distance: 16.3
click at [104, 313] on div "Highlight H" at bounding box center [101, 325] width 33 height 26
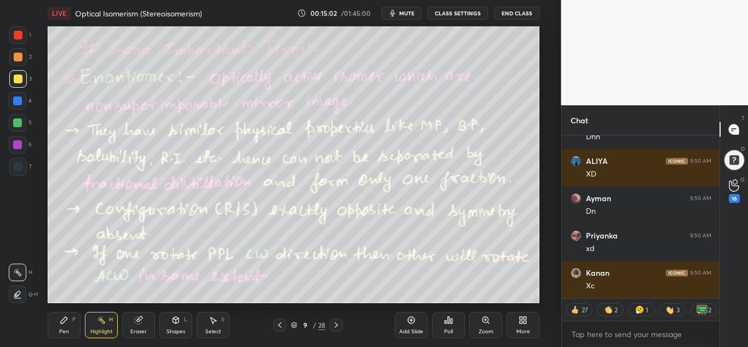
click at [180, 330] on div "Shapes" at bounding box center [176, 331] width 19 height 5
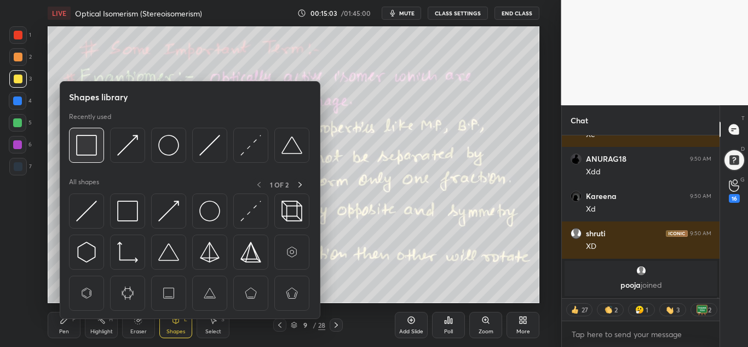
click at [88, 146] on img at bounding box center [86, 145] width 21 height 21
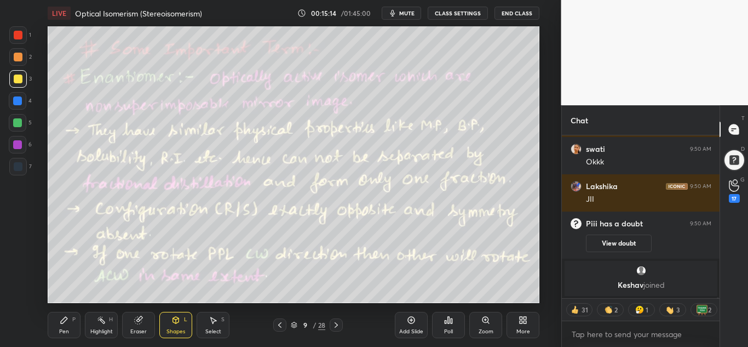
click at [181, 330] on div "Shapes" at bounding box center [176, 331] width 19 height 5
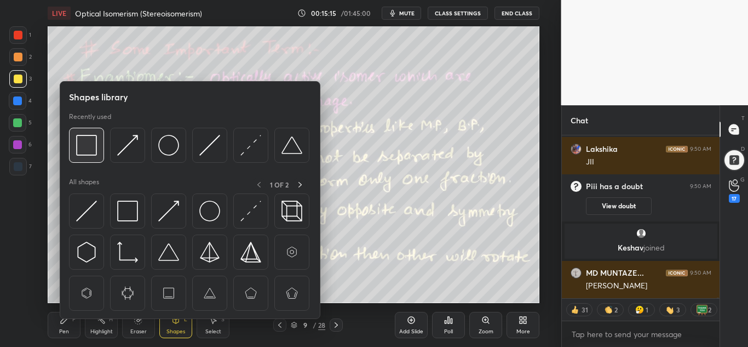
click at [86, 144] on img at bounding box center [86, 145] width 21 height 21
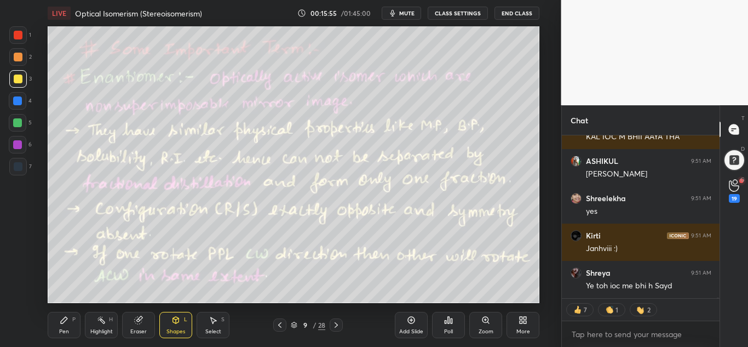
click at [105, 324] on icon at bounding box center [101, 320] width 9 height 9
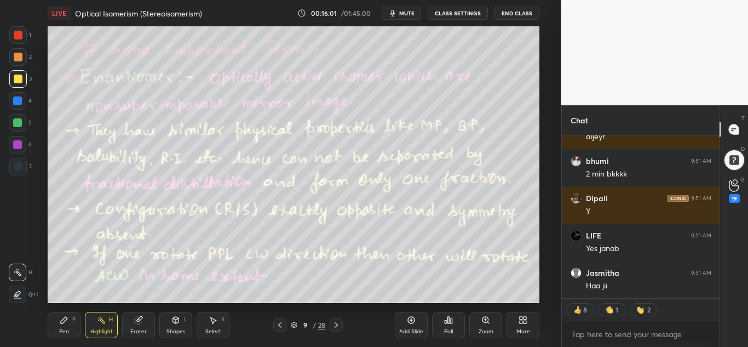
drag, startPoint x: 172, startPoint y: 327, endPoint x: 179, endPoint y: 322, distance: 8.7
click at [173, 327] on div "Shapes L" at bounding box center [175, 325] width 33 height 26
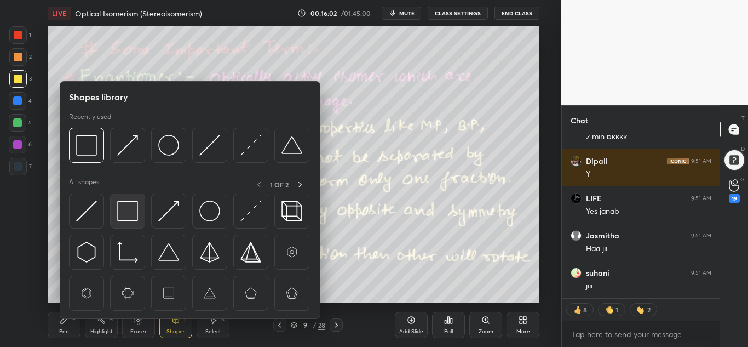
click at [131, 204] on img at bounding box center [127, 211] width 21 height 21
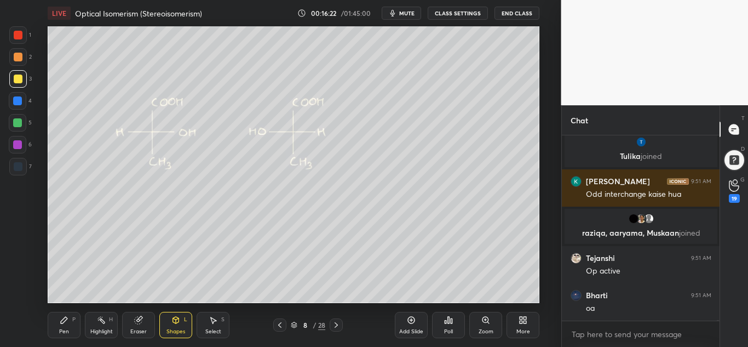
click at [106, 333] on div "Highlight" at bounding box center [101, 331] width 22 height 5
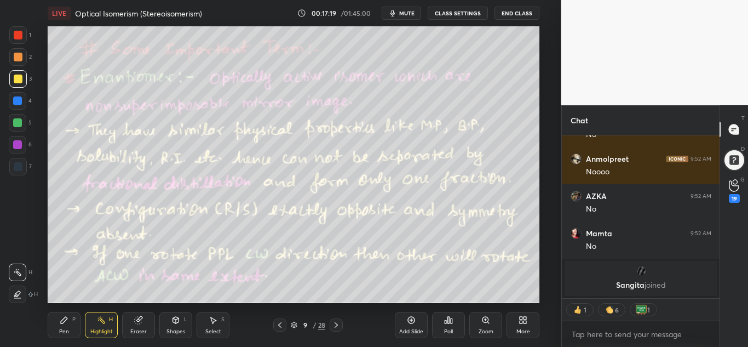
click at [165, 323] on div "Shapes L" at bounding box center [175, 325] width 33 height 26
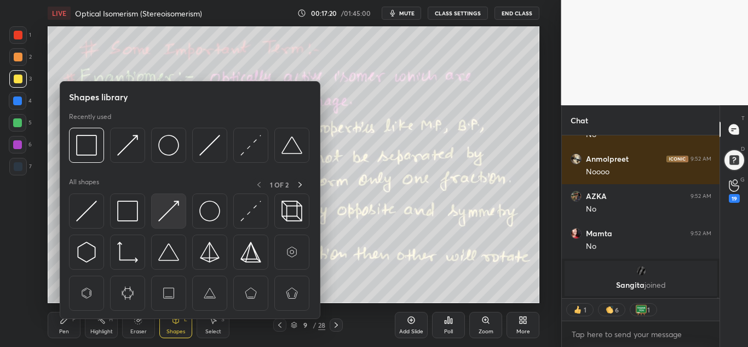
click at [175, 194] on div at bounding box center [168, 210] width 35 height 35
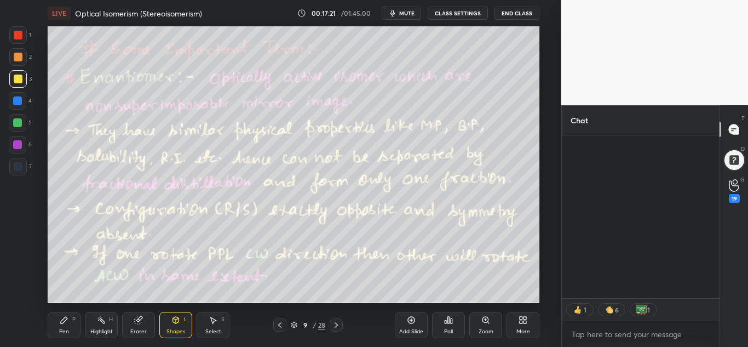
click at [161, 323] on div "Shapes L" at bounding box center [175, 325] width 33 height 26
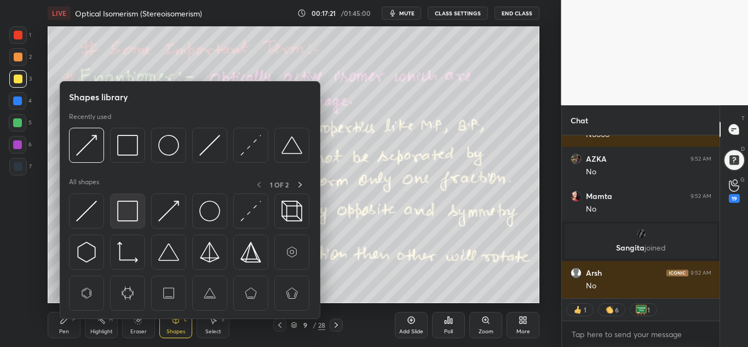
drag, startPoint x: 106, startPoint y: 193, endPoint x: 114, endPoint y: 201, distance: 11.2
click at [109, 194] on div at bounding box center [190, 254] width 242 height 123
click at [125, 209] on img at bounding box center [127, 211] width 21 height 21
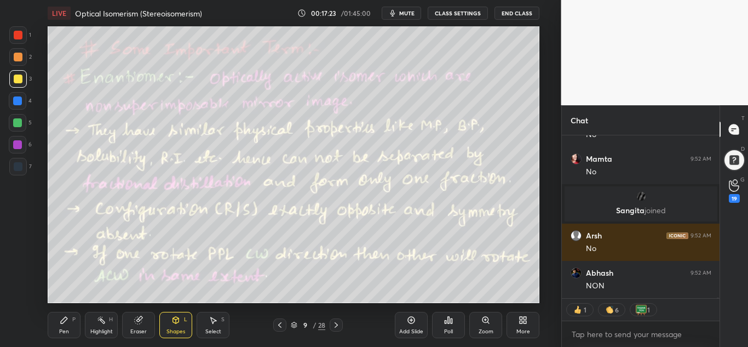
drag, startPoint x: 19, startPoint y: 120, endPoint x: 28, endPoint y: 120, distance: 8.8
click at [20, 120] on div at bounding box center [17, 122] width 9 height 9
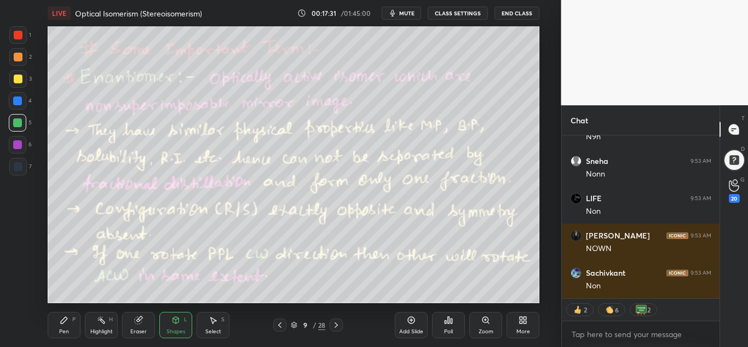
click at [89, 325] on div "Highlight H" at bounding box center [101, 325] width 33 height 26
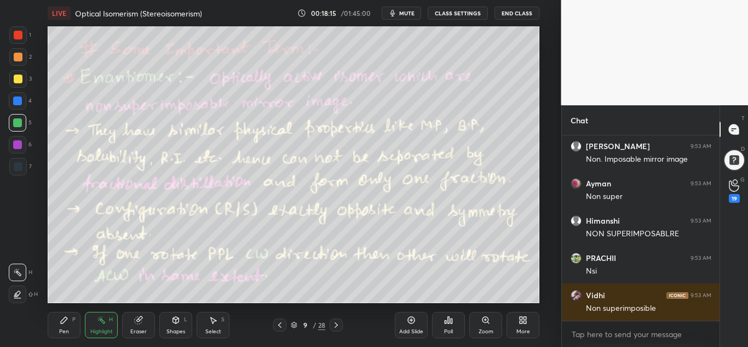
click at [181, 327] on div "Shapes L" at bounding box center [175, 325] width 33 height 26
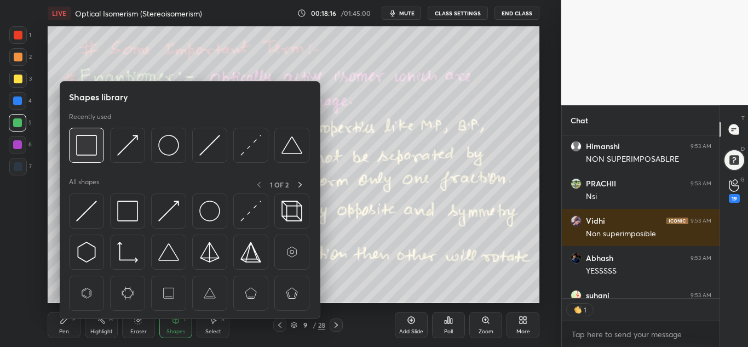
click at [87, 141] on img at bounding box center [86, 145] width 21 height 21
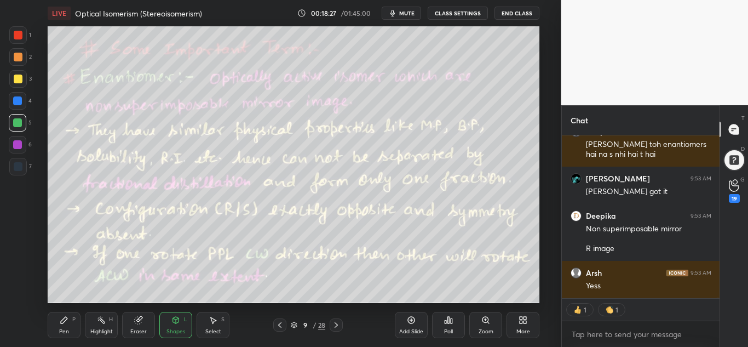
drag, startPoint x: 84, startPoint y: 325, endPoint x: 92, endPoint y: 324, distance: 8.2
click at [87, 325] on div "Pen P Highlight H Eraser Shapes L Select S" at bounding box center [135, 325] width 174 height 26
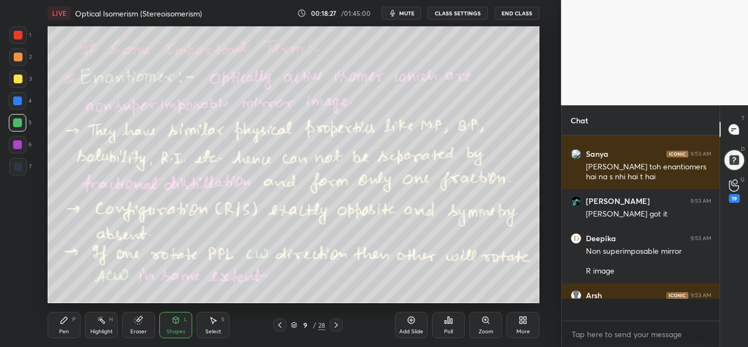
click at [95, 324] on div "Highlight H" at bounding box center [101, 325] width 33 height 26
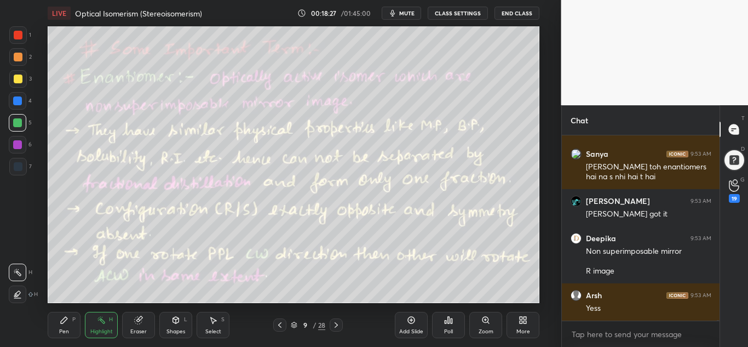
click at [104, 325] on div "Highlight H" at bounding box center [101, 325] width 33 height 26
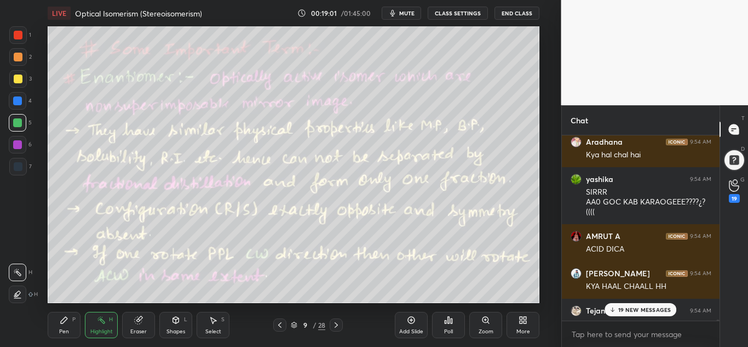
click at [650, 313] on p "19 NEW MESSAGES" at bounding box center [644, 309] width 53 height 7
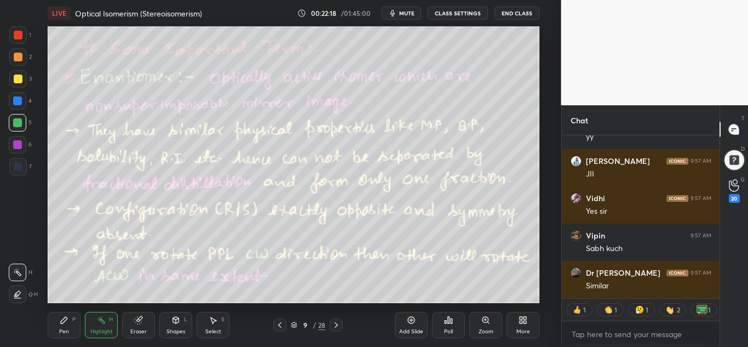
click at [172, 322] on icon at bounding box center [175, 320] width 9 height 9
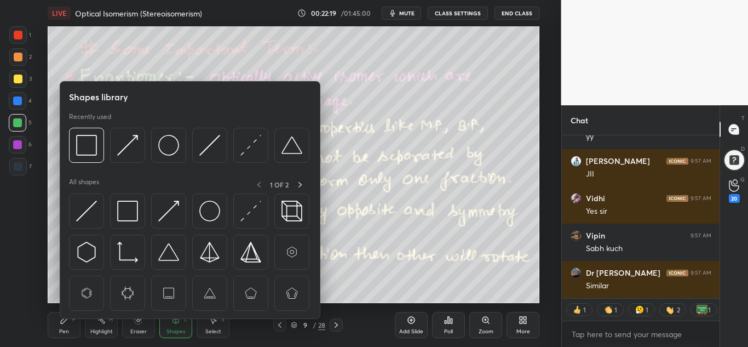
drag, startPoint x: 141, startPoint y: 329, endPoint x: 144, endPoint y: 312, distance: 16.8
click at [142, 325] on div "Eraser" at bounding box center [138, 325] width 33 height 26
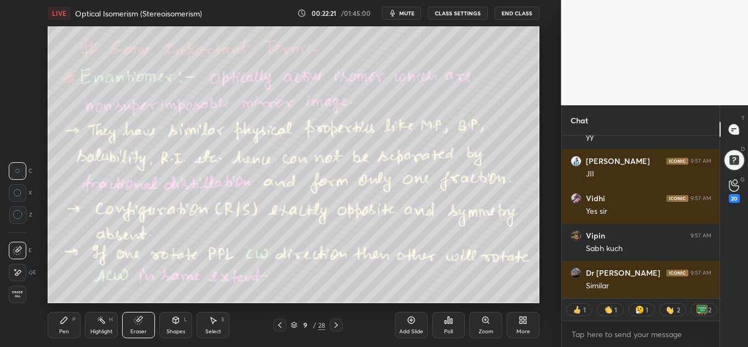
click at [109, 323] on div "Highlight H" at bounding box center [101, 325] width 33 height 26
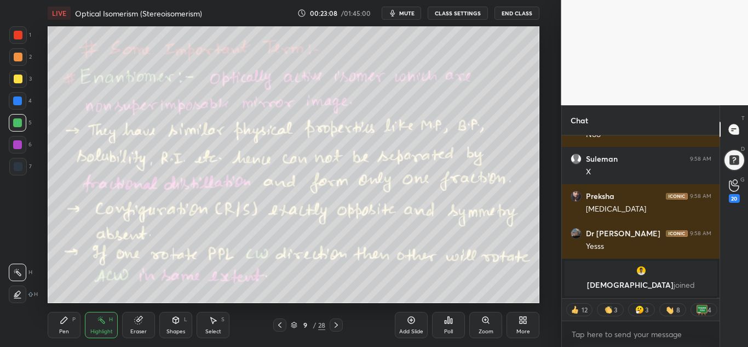
scroll to position [73547, 0]
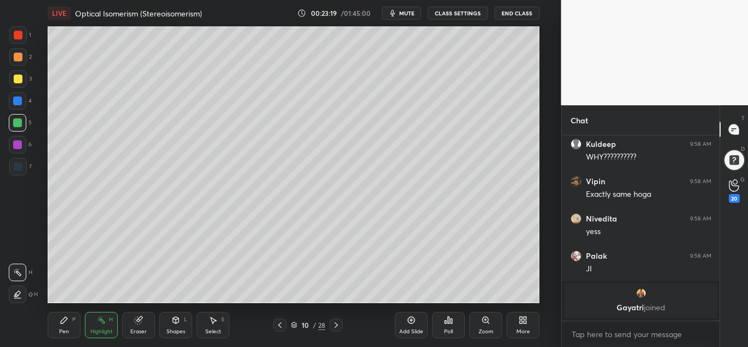
click at [66, 325] on div "Pen P" at bounding box center [64, 325] width 33 height 26
click at [18, 79] on div at bounding box center [18, 79] width 9 height 9
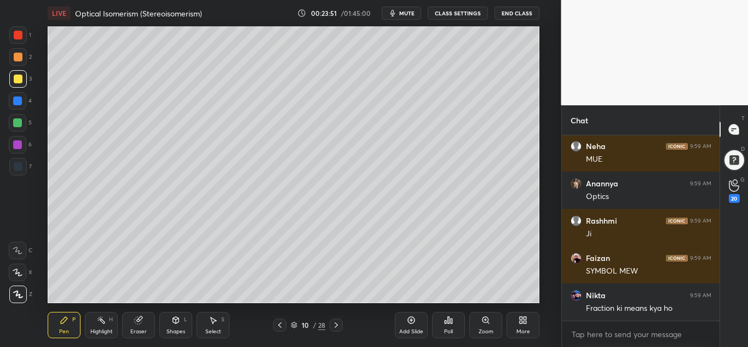
drag, startPoint x: 14, startPoint y: 51, endPoint x: 34, endPoint y: 59, distance: 21.9
click at [15, 51] on div at bounding box center [18, 57] width 18 height 18
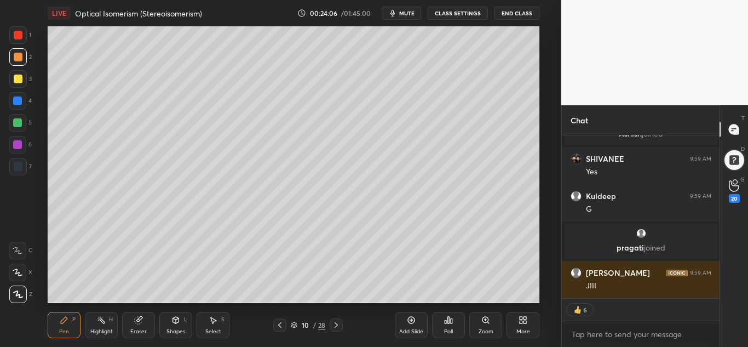
click at [111, 323] on div "Highlight H" at bounding box center [101, 325] width 33 height 26
click at [66, 322] on icon at bounding box center [64, 320] width 9 height 9
click at [20, 122] on div at bounding box center [17, 122] width 9 height 9
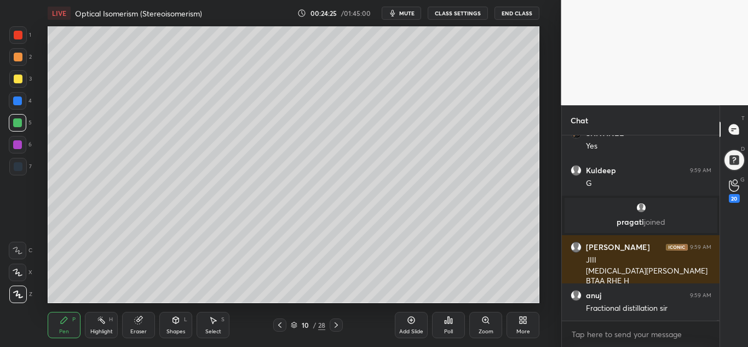
scroll to position [73745, 0]
click at [107, 326] on div "Highlight H" at bounding box center [101, 325] width 33 height 26
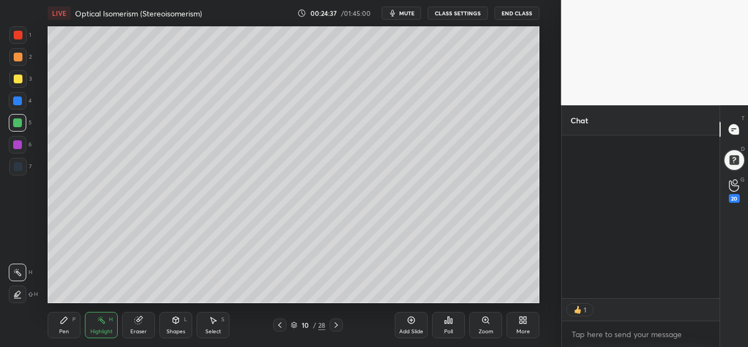
scroll to position [74698, 0]
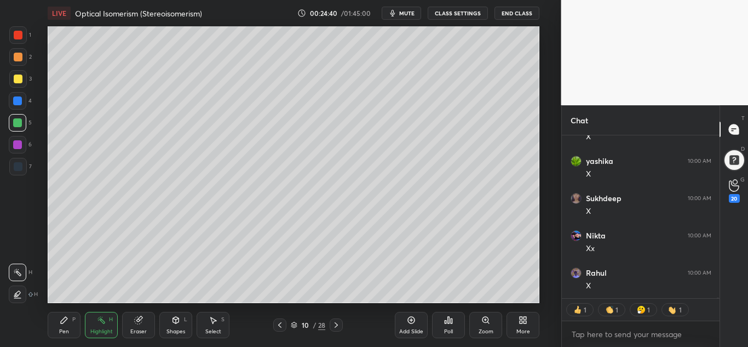
click at [66, 324] on div "Pen P" at bounding box center [64, 325] width 33 height 26
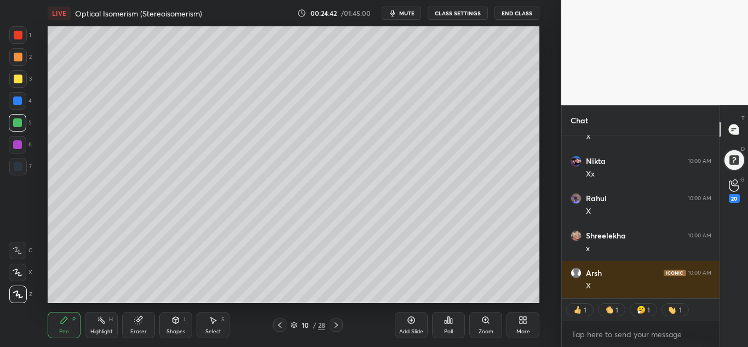
scroll to position [75965, 0]
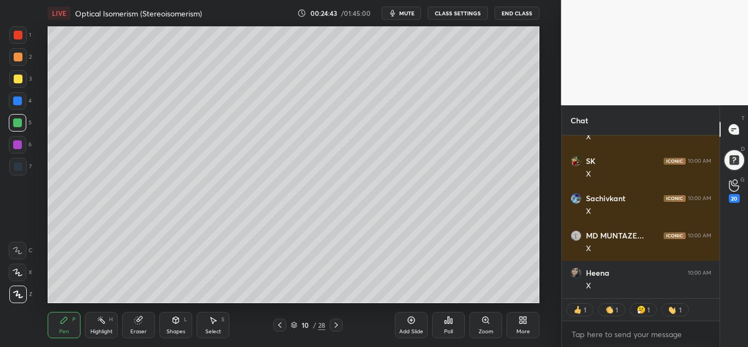
click at [15, 36] on div at bounding box center [18, 35] width 9 height 9
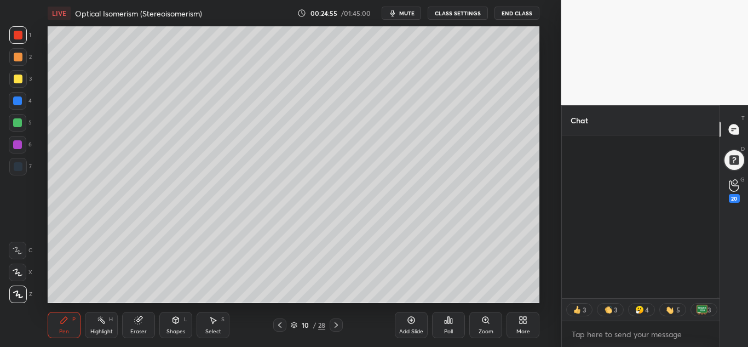
scroll to position [78126, 0]
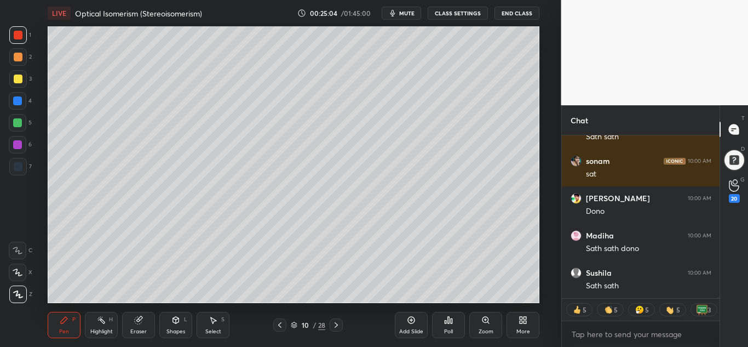
drag, startPoint x: 14, startPoint y: 77, endPoint x: 45, endPoint y: 108, distance: 44.5
click at [16, 80] on div at bounding box center [18, 79] width 9 height 9
click at [173, 330] on div "Shapes" at bounding box center [176, 331] width 19 height 5
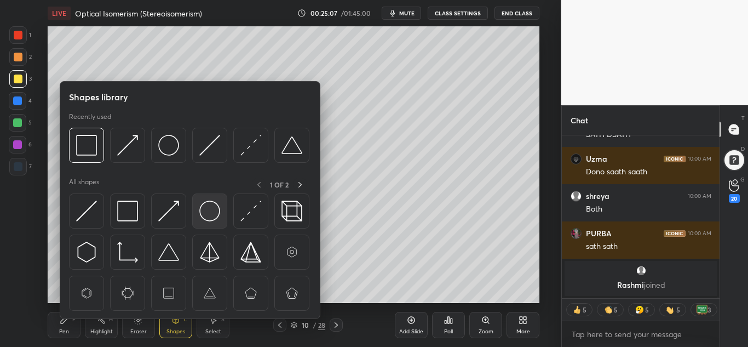
click at [208, 207] on img at bounding box center [209, 211] width 21 height 21
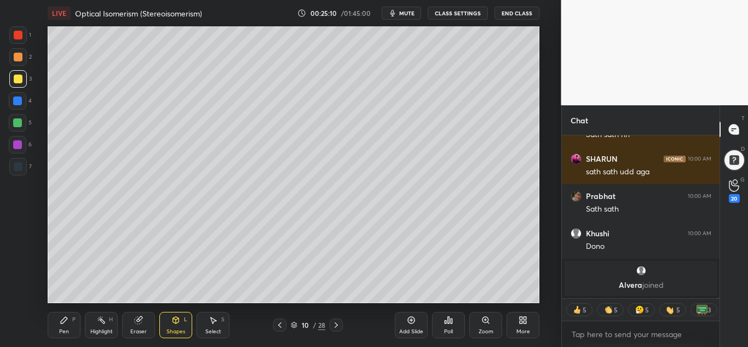
click at [99, 338] on div "Pen P Highlight H Eraser Shapes L Select S 10 / 28 Add Slide Poll Zoom More" at bounding box center [294, 325] width 492 height 44
click at [104, 333] on div "Highlight" at bounding box center [101, 331] width 22 height 5
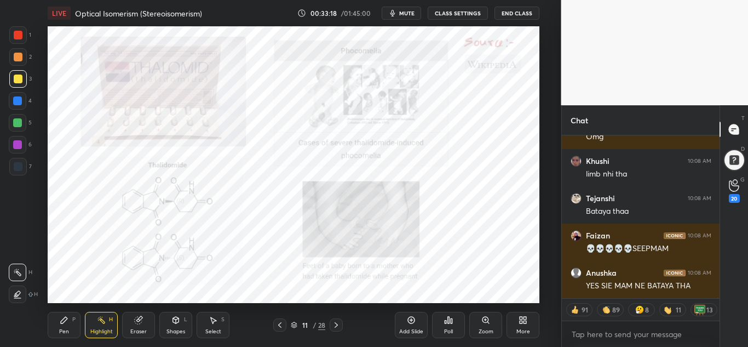
click at [12, 33] on div at bounding box center [18, 35] width 18 height 18
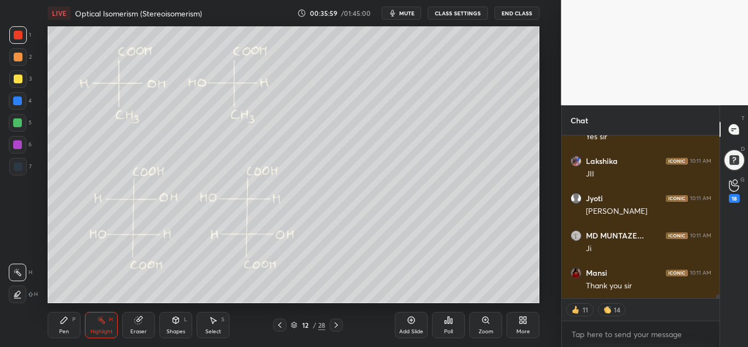
drag, startPoint x: 51, startPoint y: 322, endPoint x: 64, endPoint y: 317, distance: 13.7
click at [51, 320] on div "Pen P" at bounding box center [64, 325] width 33 height 26
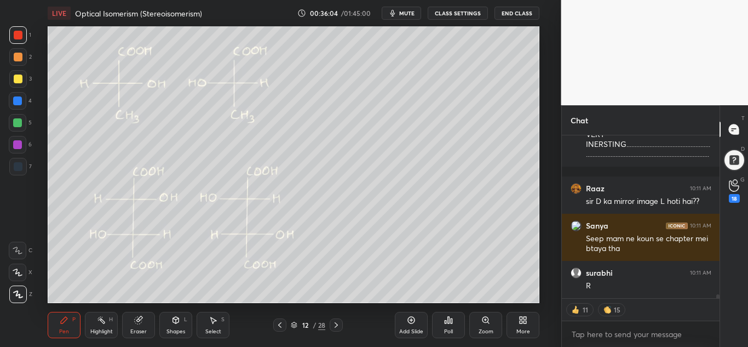
click at [177, 323] on div "Shapes L" at bounding box center [175, 325] width 33 height 26
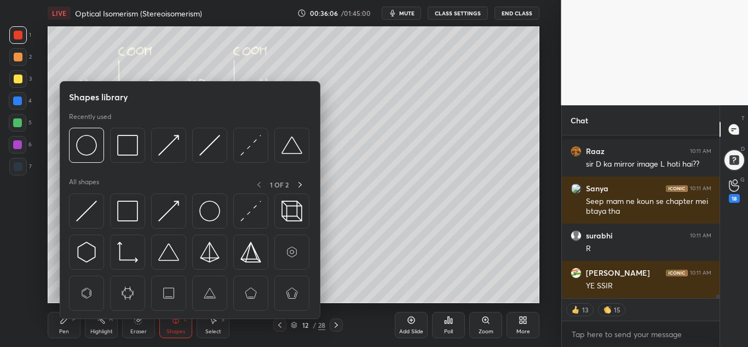
drag, startPoint x: 15, startPoint y: 75, endPoint x: 21, endPoint y: 78, distance: 6.9
click at [18, 76] on div at bounding box center [18, 79] width 9 height 9
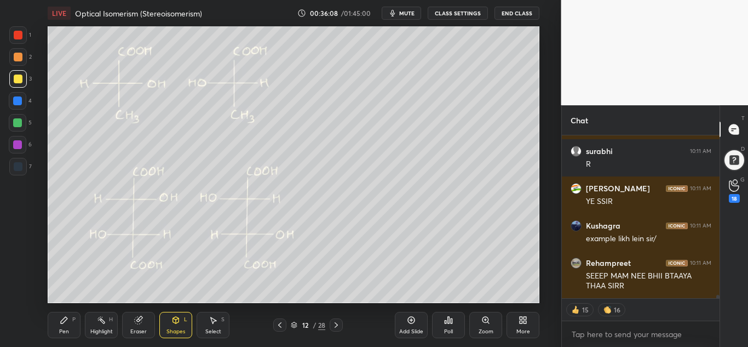
click at [21, 57] on div at bounding box center [18, 57] width 9 height 9
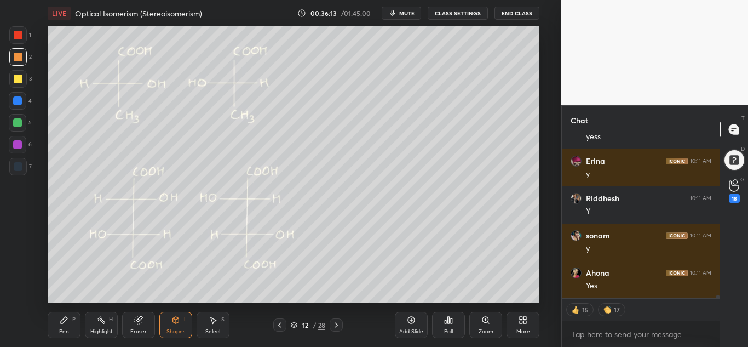
click at [176, 321] on icon at bounding box center [176, 321] width 0 height 4
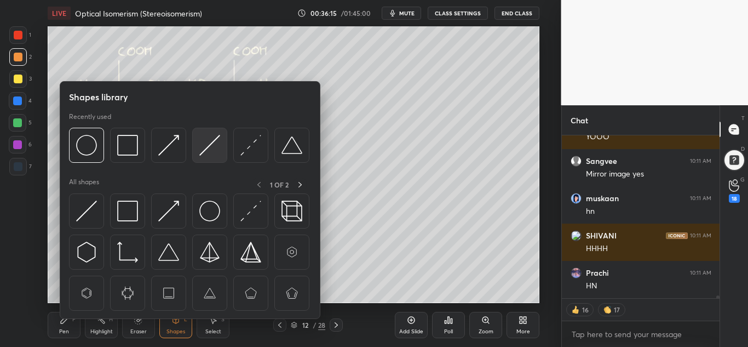
click at [205, 151] on img at bounding box center [209, 145] width 21 height 21
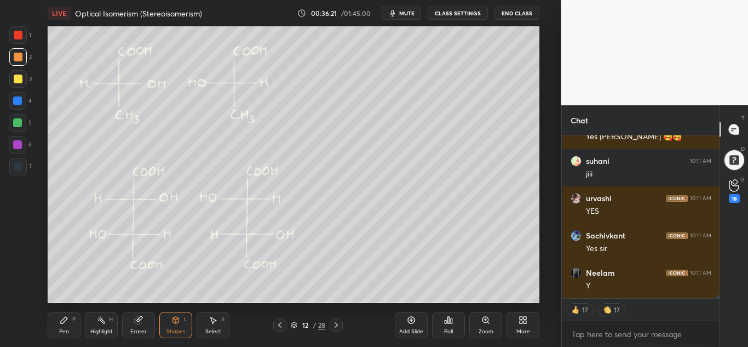
drag, startPoint x: 64, startPoint y: 324, endPoint x: 69, endPoint y: 316, distance: 9.9
click at [66, 324] on div "Pen P" at bounding box center [64, 325] width 33 height 26
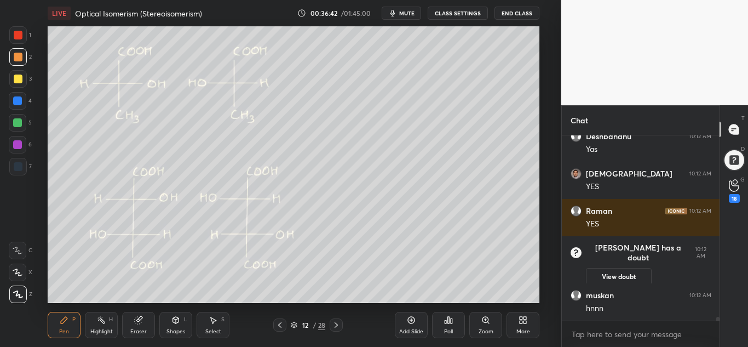
click at [21, 119] on div at bounding box center [17, 122] width 9 height 9
drag, startPoint x: 111, startPoint y: 322, endPoint x: 118, endPoint y: 306, distance: 17.4
click at [112, 320] on div "H" at bounding box center [111, 319] width 4 height 5
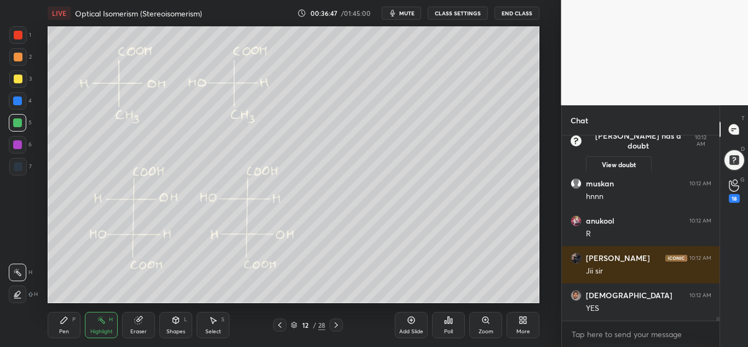
click at [65, 314] on div "Pen P" at bounding box center [64, 325] width 33 height 26
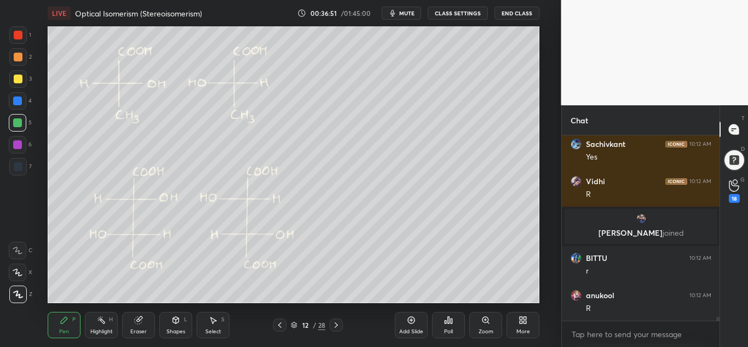
click at [98, 332] on div "Highlight" at bounding box center [101, 331] width 22 height 5
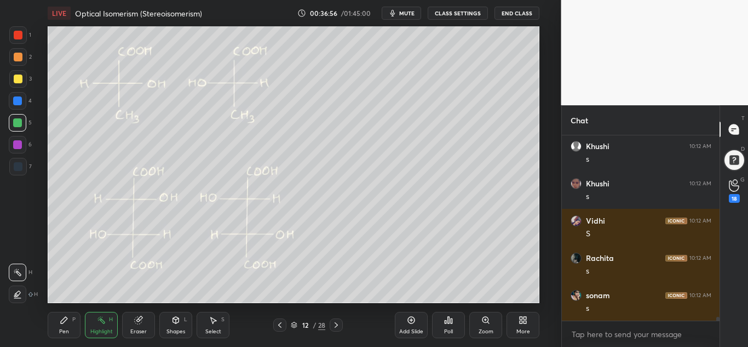
click at [67, 319] on icon at bounding box center [64, 320] width 9 height 9
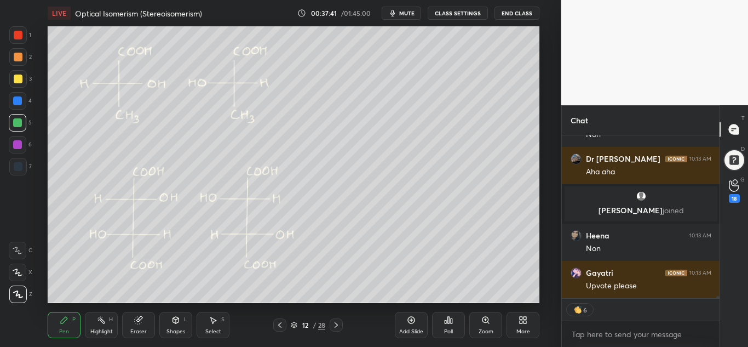
drag, startPoint x: 168, startPoint y: 331, endPoint x: 169, endPoint y: 323, distance: 7.8
click at [168, 330] on div "Shapes" at bounding box center [176, 331] width 19 height 5
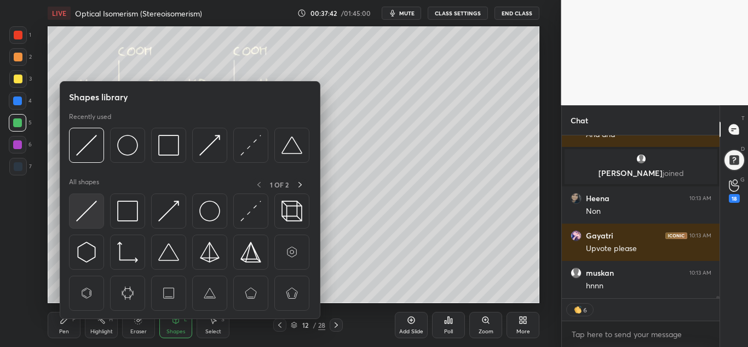
click at [93, 212] on img at bounding box center [86, 211] width 21 height 21
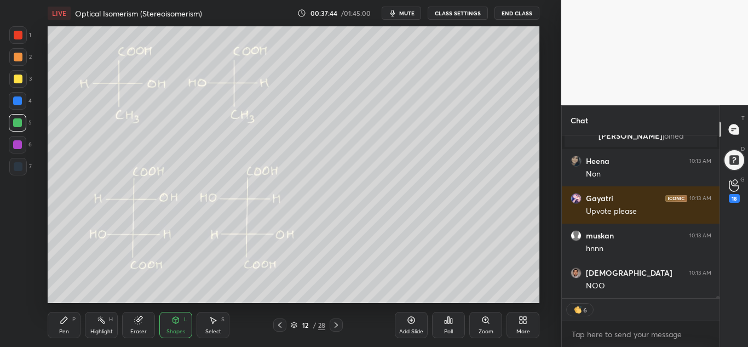
click at [18, 77] on div at bounding box center [18, 79] width 9 height 9
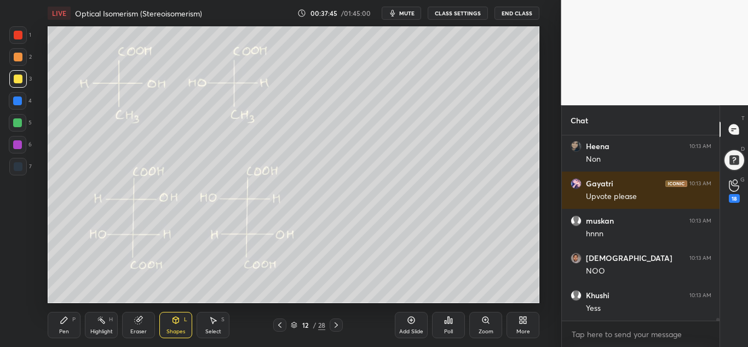
click at [18, 63] on div at bounding box center [18, 57] width 18 height 18
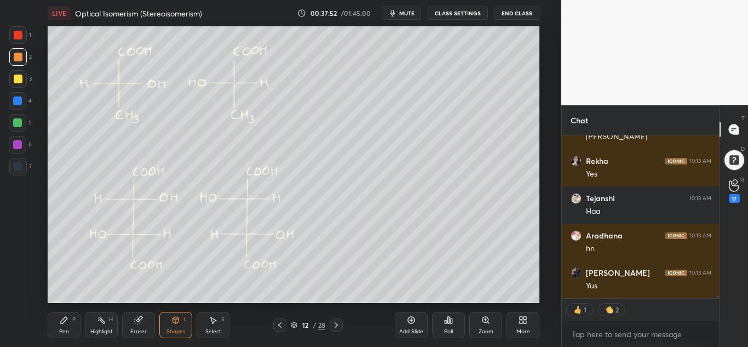
drag, startPoint x: 68, startPoint y: 329, endPoint x: 88, endPoint y: 308, distance: 28.7
click at [71, 328] on div "Pen P" at bounding box center [64, 325] width 33 height 26
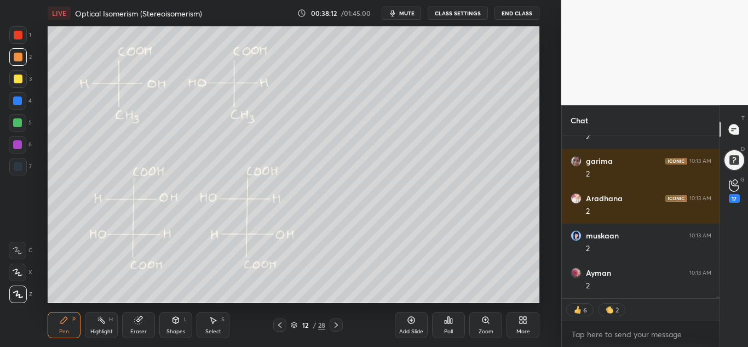
click at [99, 326] on div "Highlight H" at bounding box center [101, 325] width 33 height 26
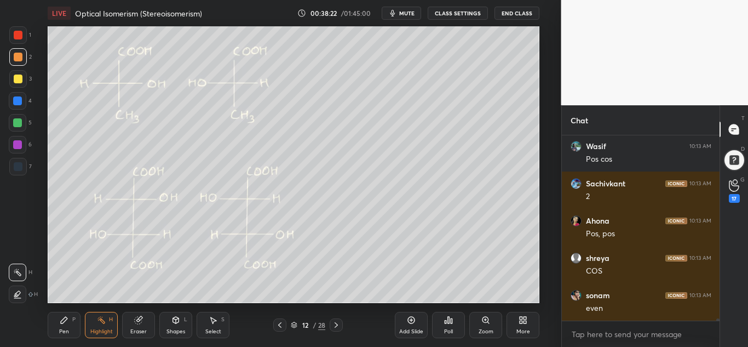
click at [69, 330] on div "Pen" at bounding box center [64, 331] width 10 height 5
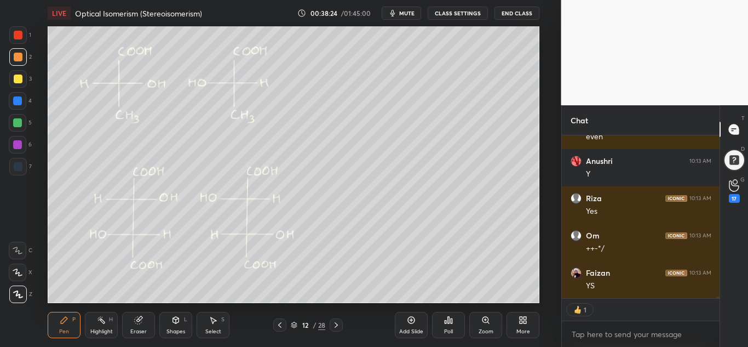
drag, startPoint x: 19, startPoint y: 35, endPoint x: 30, endPoint y: 49, distance: 17.6
click at [20, 35] on div at bounding box center [18, 35] width 9 height 9
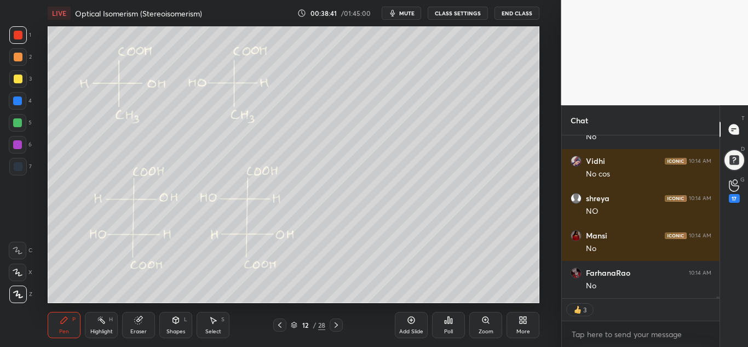
click at [21, 56] on div at bounding box center [18, 57] width 9 height 9
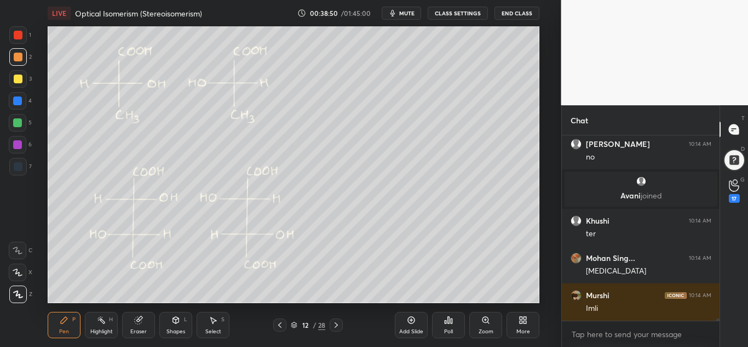
click at [99, 322] on icon at bounding box center [101, 320] width 9 height 9
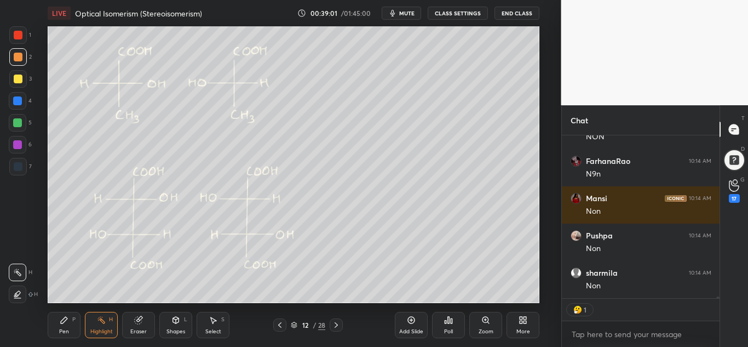
click at [18, 125] on div at bounding box center [17, 122] width 9 height 9
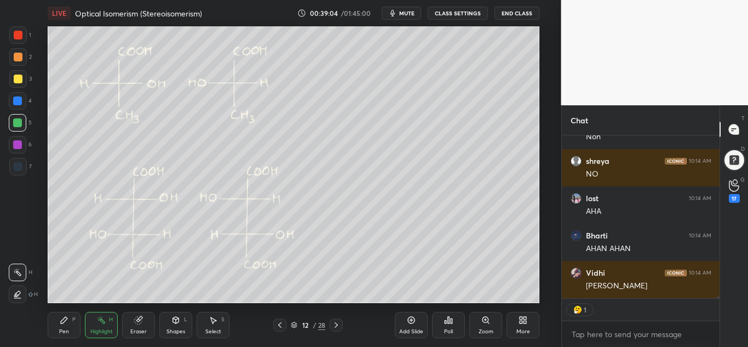
click at [62, 325] on div "Pen P" at bounding box center [64, 325] width 33 height 26
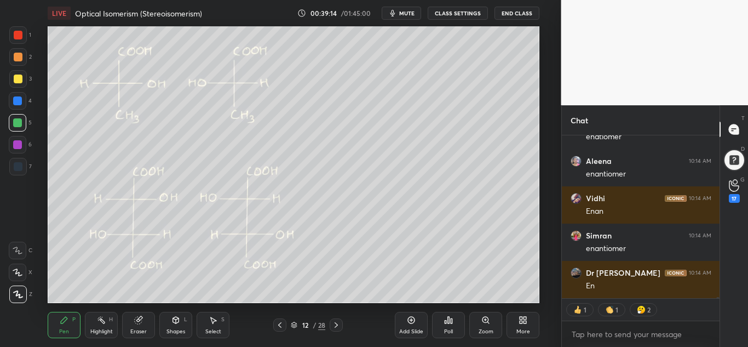
click at [213, 324] on div "Select S" at bounding box center [213, 325] width 33 height 26
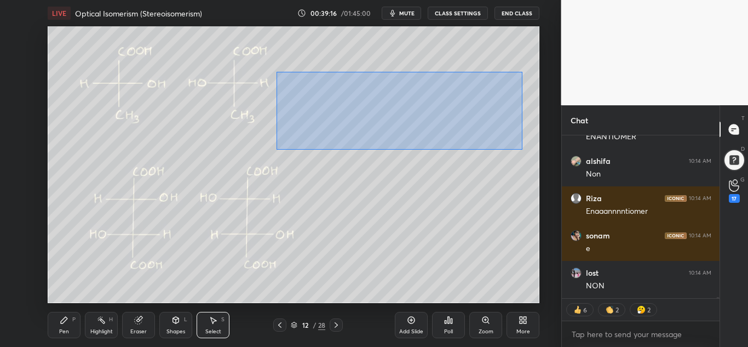
drag, startPoint x: 303, startPoint y: 88, endPoint x: 520, endPoint y: 149, distance: 225.3
click at [522, 150] on div "0 ° Undo Copy Duplicate Duplicate to new slide Delete" at bounding box center [294, 164] width 492 height 277
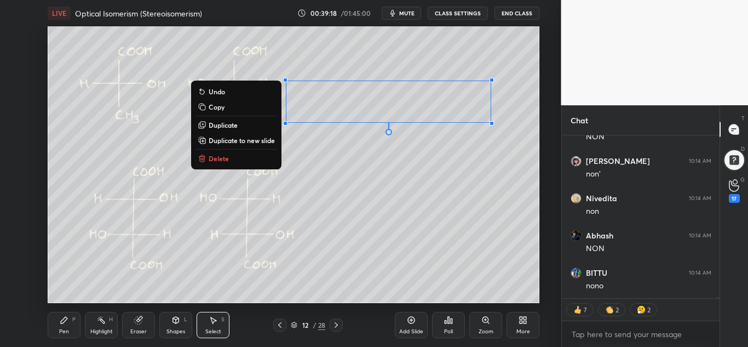
click at [227, 108] on button "Copy" at bounding box center [237, 106] width 82 height 13
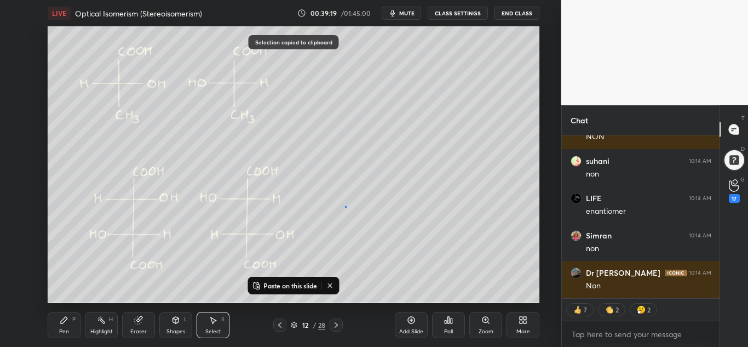
click at [346, 207] on div "0 ° Undo Copy Paste here Duplicate Duplicate to new slide Delete" at bounding box center [294, 164] width 492 height 277
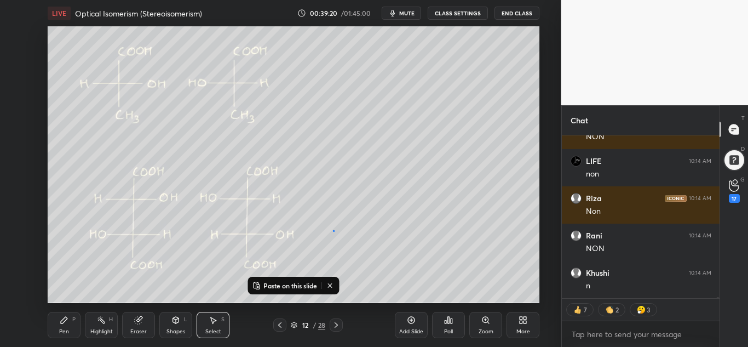
click at [333, 230] on div "0 ° Undo Copy Paste here Duplicate Duplicate to new slide Delete" at bounding box center [294, 164] width 492 height 277
click at [288, 284] on p "Paste on this slide" at bounding box center [291, 285] width 54 height 9
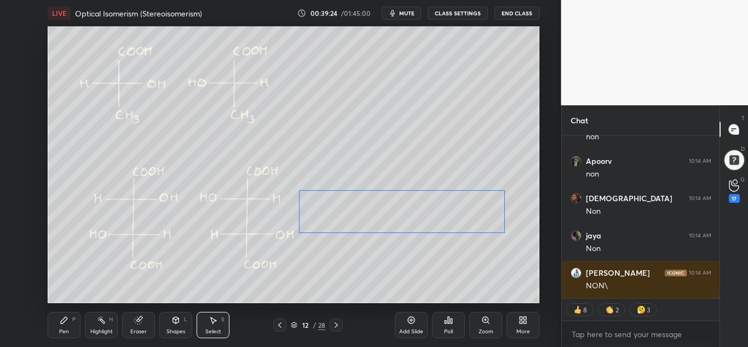
drag, startPoint x: 392, startPoint y: 147, endPoint x: 395, endPoint y: 224, distance: 76.8
click at [395, 224] on div "0 ° Undo Copy Paste here Duplicate Duplicate to new slide Delete" at bounding box center [294, 164] width 492 height 277
click at [395, 245] on div "0 ° Undo Copy Paste here Duplicate Duplicate to new slide Delete" at bounding box center [294, 164] width 492 height 277
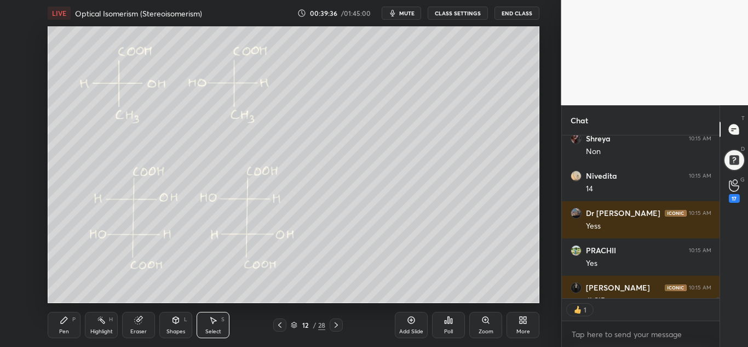
click at [76, 323] on div "Pen P" at bounding box center [64, 325] width 33 height 26
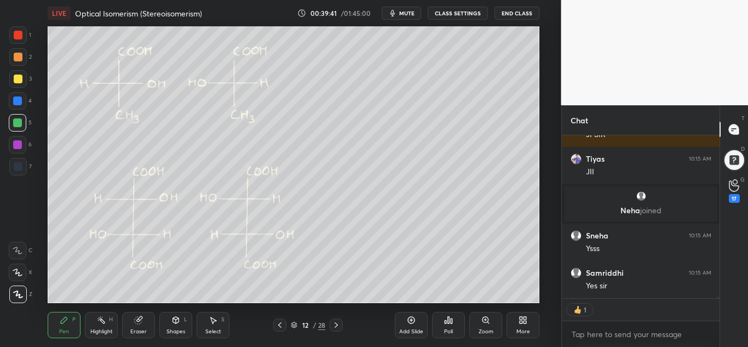
click at [131, 331] on div "Eraser" at bounding box center [138, 331] width 16 height 5
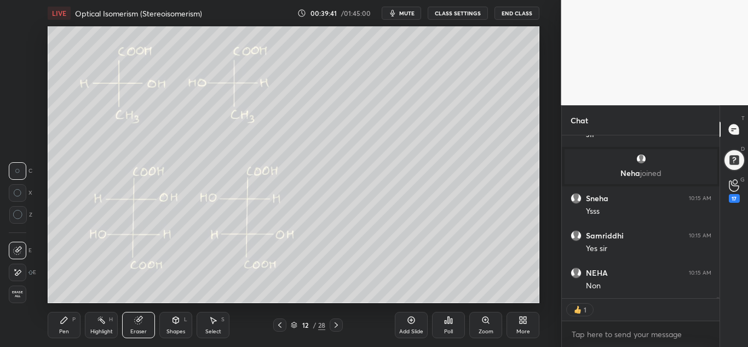
click at [108, 330] on div "Highlight" at bounding box center [101, 331] width 22 height 5
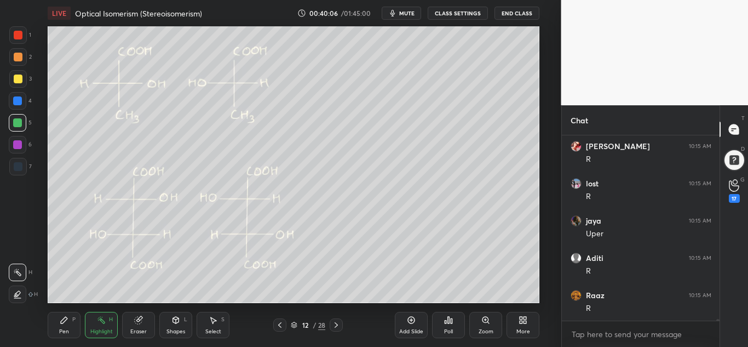
drag, startPoint x: 65, startPoint y: 322, endPoint x: 69, endPoint y: 317, distance: 6.2
click at [65, 322] on icon at bounding box center [64, 320] width 9 height 9
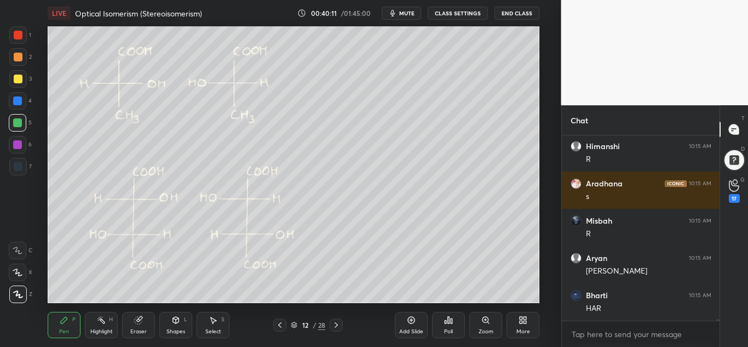
click at [99, 323] on icon at bounding box center [101, 320] width 9 height 9
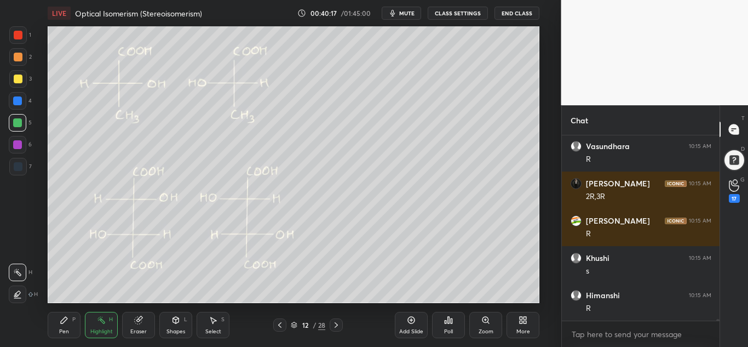
click at [70, 320] on div "Pen P" at bounding box center [64, 325] width 33 height 26
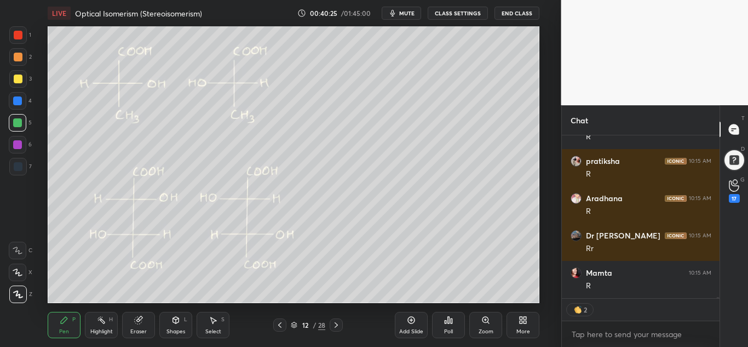
drag, startPoint x: 100, startPoint y: 322, endPoint x: 125, endPoint y: 305, distance: 30.4
click at [101, 322] on icon at bounding box center [101, 320] width 9 height 9
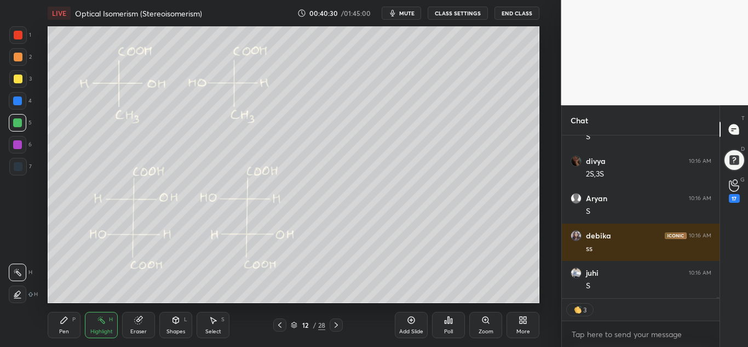
drag, startPoint x: 68, startPoint y: 323, endPoint x: 80, endPoint y: 314, distance: 14.8
click at [69, 323] on div "Pen P" at bounding box center [64, 325] width 33 height 26
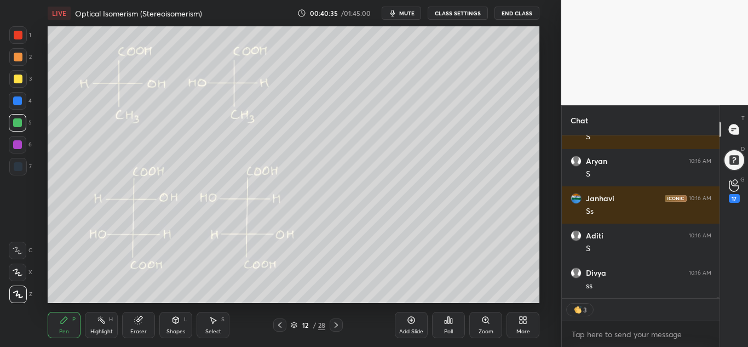
drag, startPoint x: 101, startPoint y: 326, endPoint x: 116, endPoint y: 316, distance: 17.8
click at [106, 324] on div "Highlight H" at bounding box center [101, 325] width 33 height 26
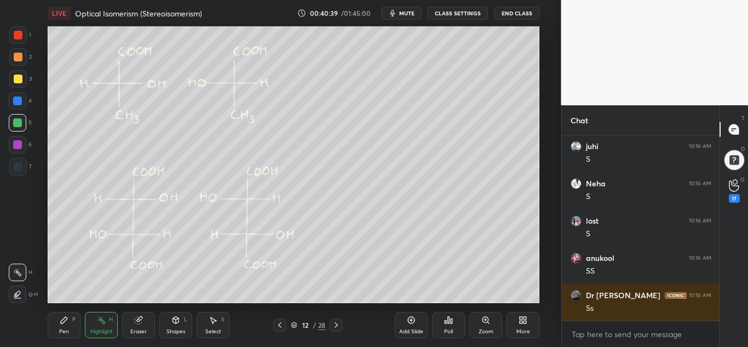
drag, startPoint x: 58, startPoint y: 316, endPoint x: 100, endPoint y: 305, distance: 43.1
click at [59, 317] on div "Pen P" at bounding box center [64, 325] width 33 height 26
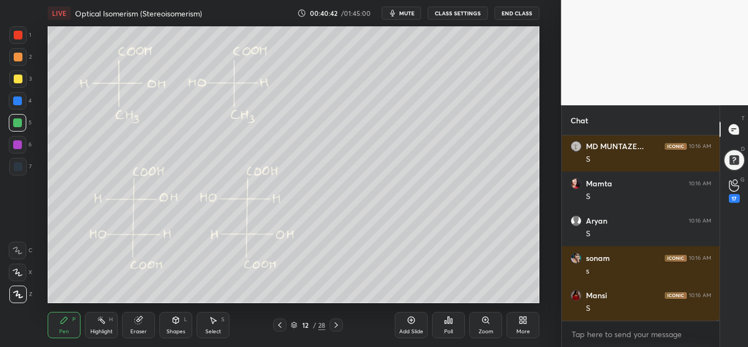
drag, startPoint x: 101, startPoint y: 321, endPoint x: 104, endPoint y: 306, distance: 15.6
click at [102, 321] on rect at bounding box center [102, 320] width 5 height 5
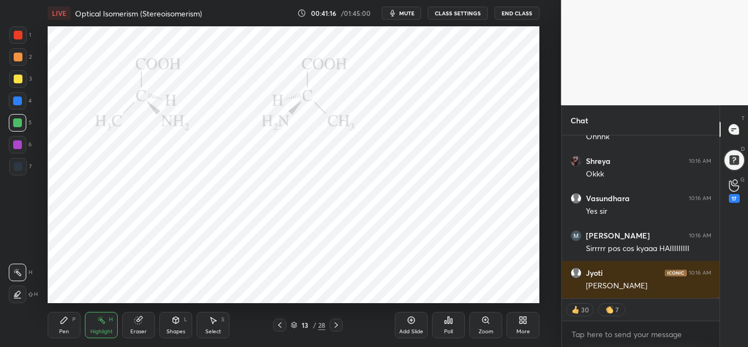
drag, startPoint x: 135, startPoint y: 327, endPoint x: 141, endPoint y: 331, distance: 6.7
click at [135, 328] on div "Eraser" at bounding box center [138, 325] width 33 height 26
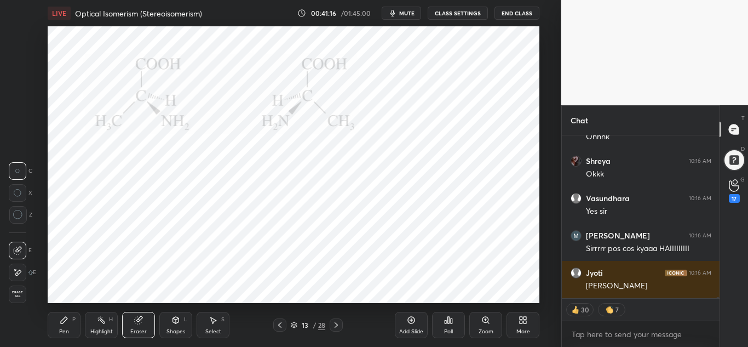
click at [180, 329] on div "Shapes" at bounding box center [176, 331] width 19 height 5
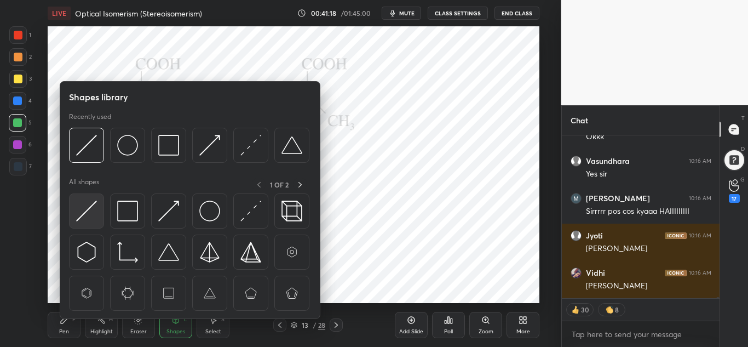
click at [90, 207] on img at bounding box center [86, 211] width 21 height 21
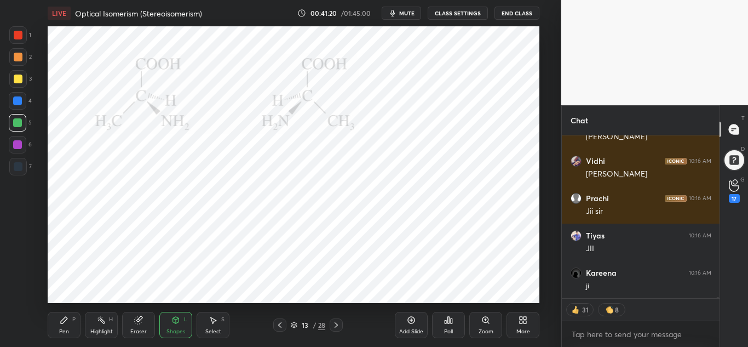
drag, startPoint x: 18, startPoint y: 32, endPoint x: 37, endPoint y: 45, distance: 22.5
click at [20, 32] on div at bounding box center [18, 35] width 9 height 9
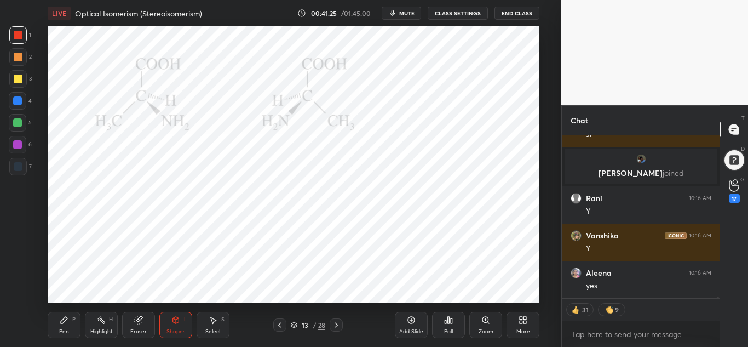
click at [72, 319] on div "Pen P" at bounding box center [64, 325] width 33 height 26
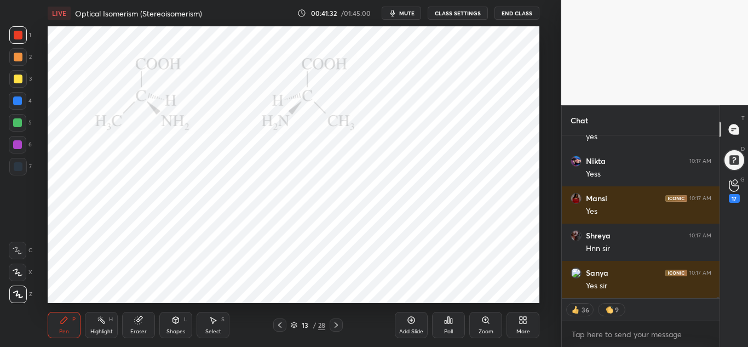
click at [96, 327] on div "Highlight H" at bounding box center [101, 325] width 33 height 26
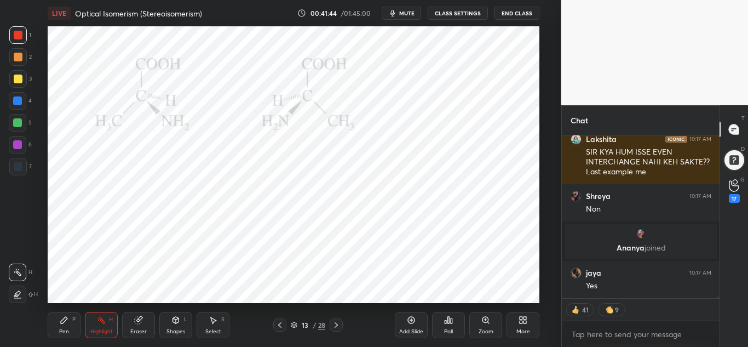
click at [66, 326] on div "Pen P" at bounding box center [64, 325] width 33 height 26
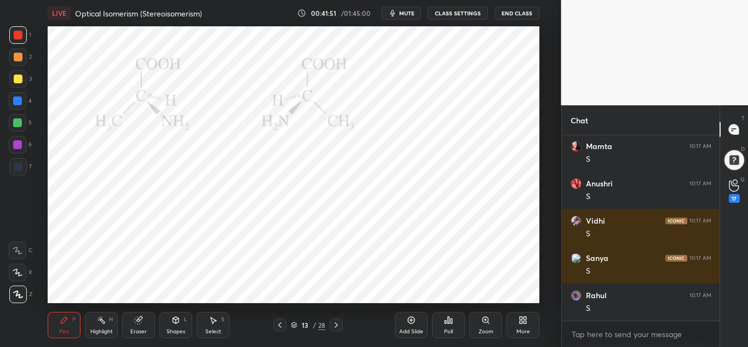
click at [143, 323] on icon at bounding box center [138, 320] width 9 height 9
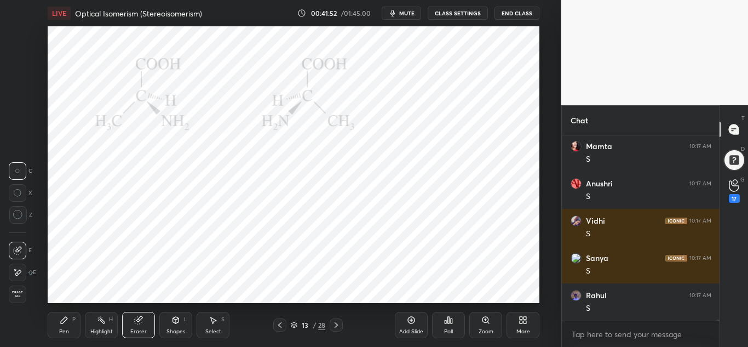
click at [110, 321] on div "H" at bounding box center [111, 319] width 4 height 5
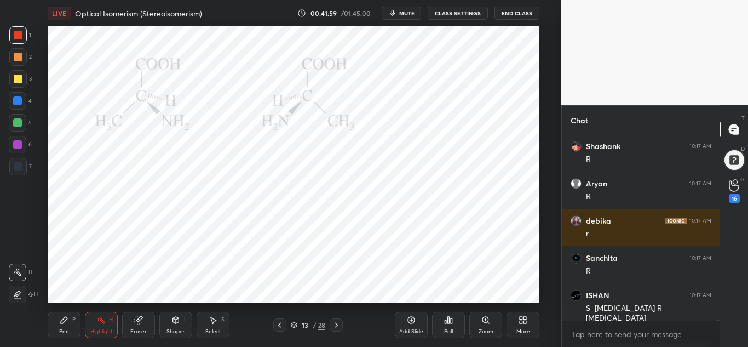
drag, startPoint x: 62, startPoint y: 320, endPoint x: 68, endPoint y: 316, distance: 6.7
click at [65, 319] on icon at bounding box center [64, 320] width 7 height 7
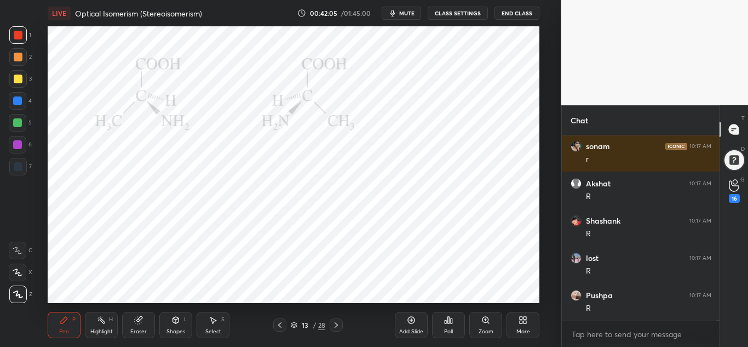
click at [106, 329] on div "Highlight" at bounding box center [101, 331] width 22 height 5
click at [136, 330] on div "Eraser" at bounding box center [138, 331] width 16 height 5
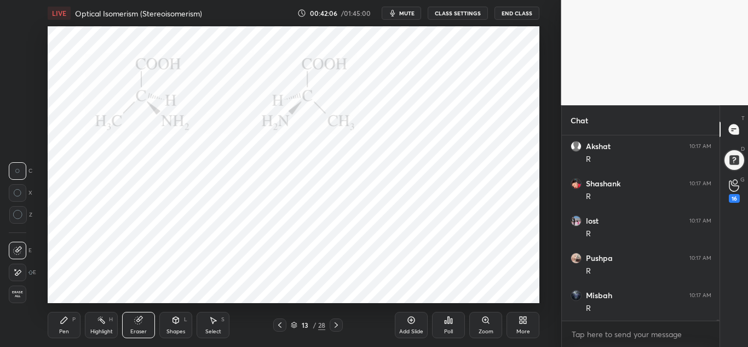
click at [107, 327] on div "Highlight H" at bounding box center [101, 325] width 33 height 26
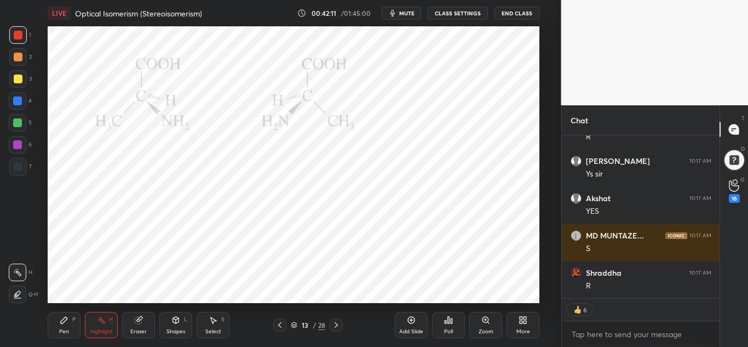
drag, startPoint x: 71, startPoint y: 322, endPoint x: 81, endPoint y: 315, distance: 11.7
click at [72, 323] on div "Pen P" at bounding box center [64, 325] width 33 height 26
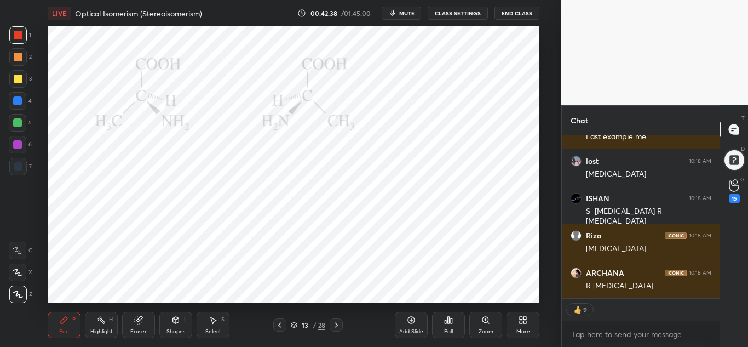
drag, startPoint x: 90, startPoint y: 322, endPoint x: 100, endPoint y: 314, distance: 12.5
click at [93, 323] on div "Highlight H" at bounding box center [101, 325] width 33 height 26
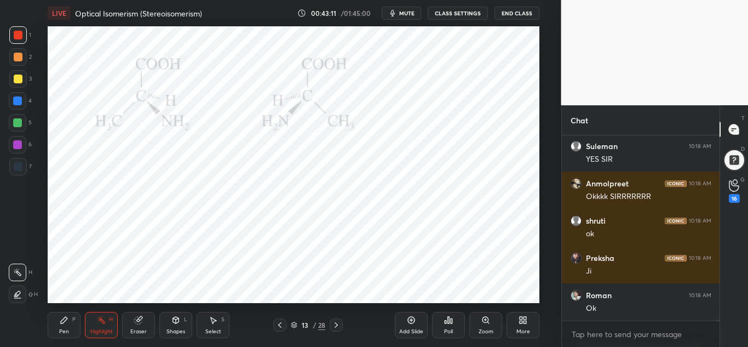
scroll to position [33760, 0]
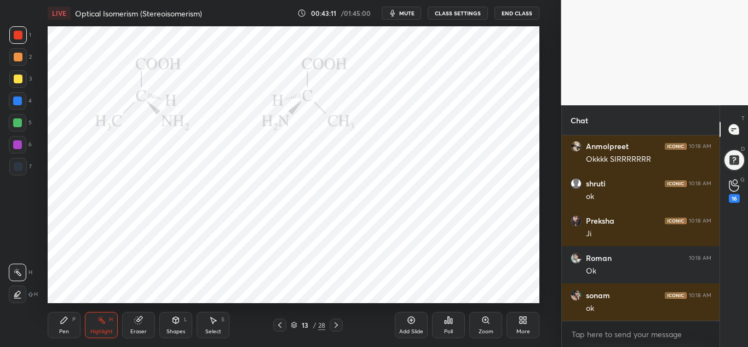
drag, startPoint x: 66, startPoint y: 319, endPoint x: 79, endPoint y: 305, distance: 19.4
click at [69, 318] on div "Pen P" at bounding box center [64, 325] width 33 height 26
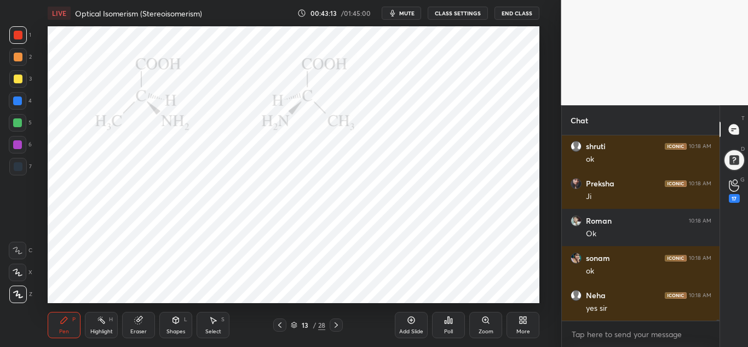
click at [21, 123] on div at bounding box center [17, 122] width 9 height 9
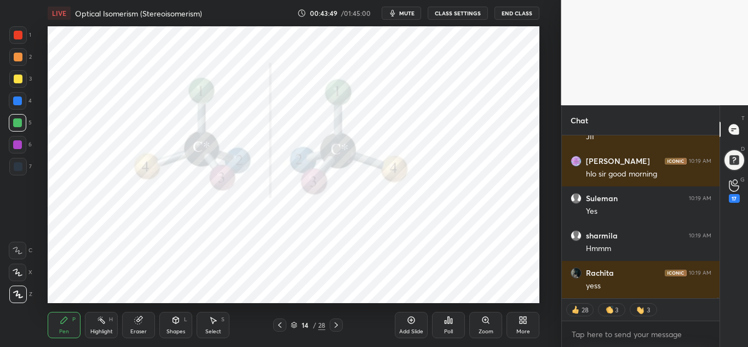
scroll to position [34254, 0]
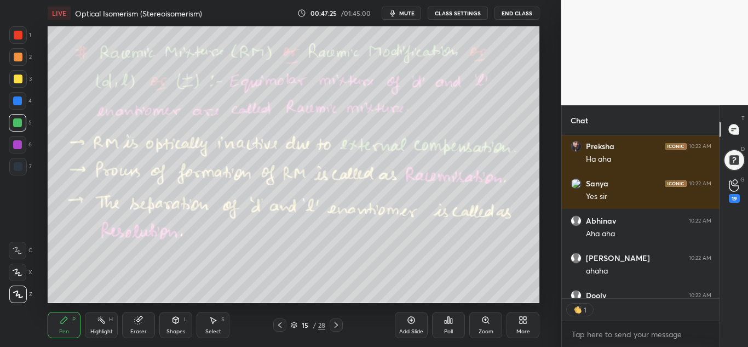
click at [106, 334] on div "Highlight" at bounding box center [101, 331] width 22 height 5
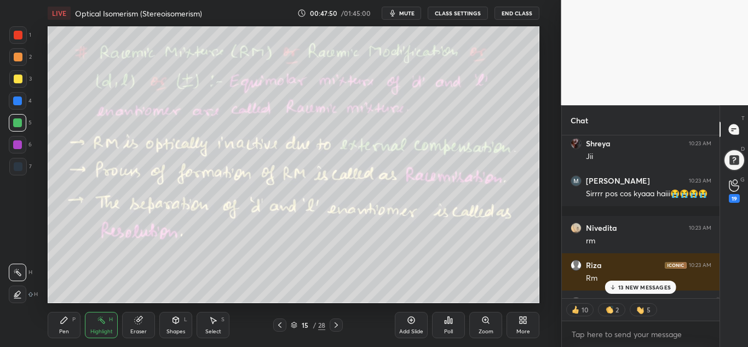
click at [667, 292] on div "13 NEW MESSAGES" at bounding box center [641, 286] width 72 height 13
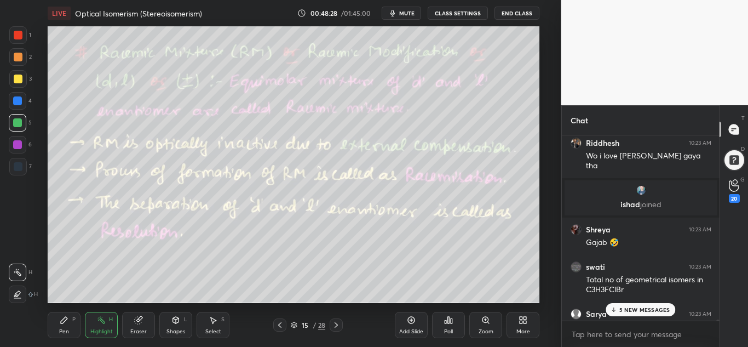
click at [657, 307] on p "5 NEW MESSAGES" at bounding box center [645, 309] width 51 height 7
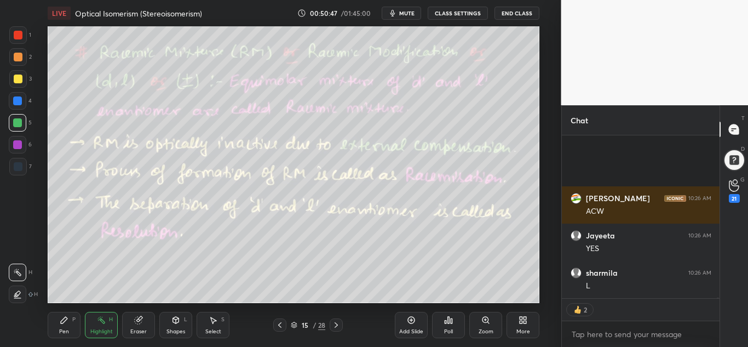
scroll to position [76787, 0]
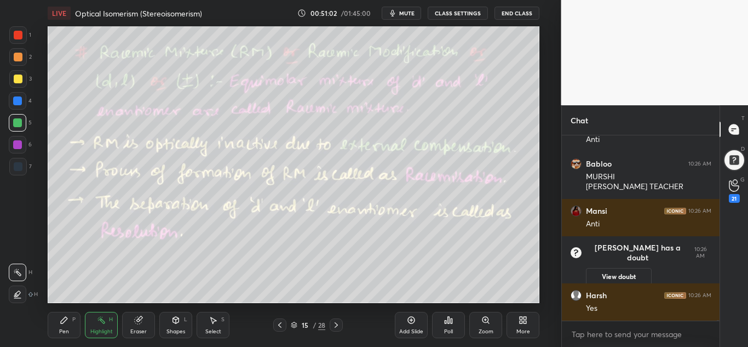
click at [333, 326] on icon at bounding box center [336, 324] width 9 height 9
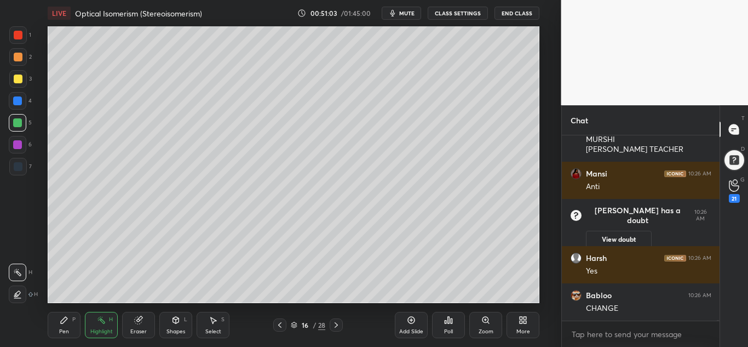
click at [175, 326] on div "Shapes L" at bounding box center [175, 325] width 33 height 26
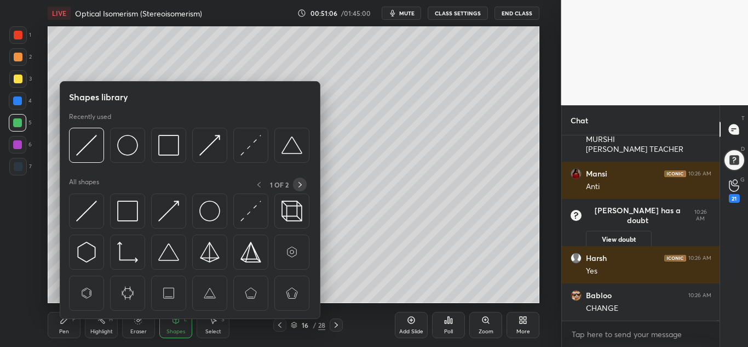
click at [304, 181] on div at bounding box center [300, 184] width 14 height 14
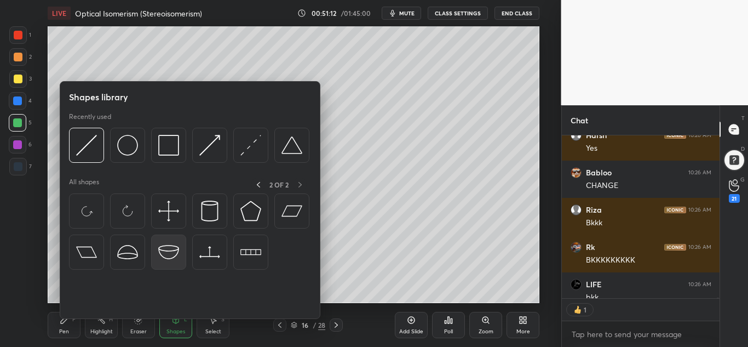
scroll to position [159, 154]
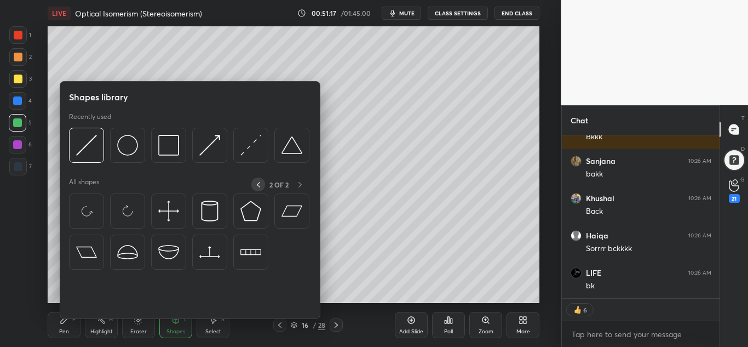
click at [258, 186] on icon at bounding box center [258, 184] width 9 height 9
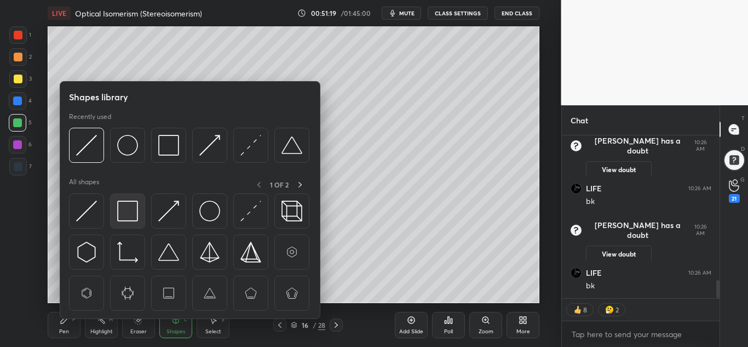
click at [127, 208] on img at bounding box center [127, 211] width 21 height 21
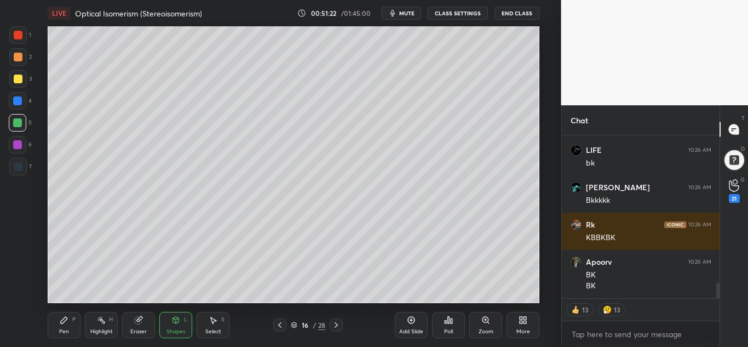
click at [18, 77] on div at bounding box center [18, 79] width 9 height 9
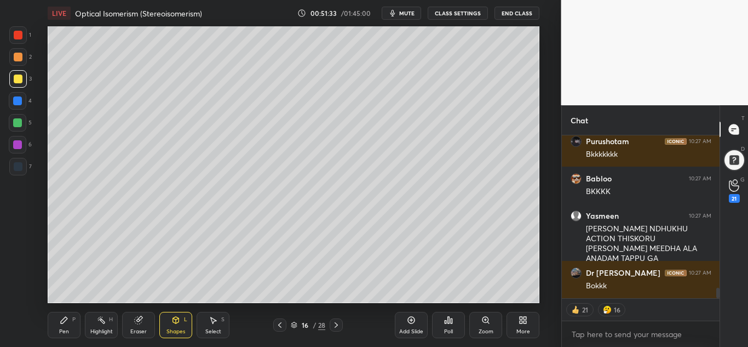
drag, startPoint x: 138, startPoint y: 329, endPoint x: 154, endPoint y: 307, distance: 27.1
click at [139, 329] on div "Eraser" at bounding box center [138, 331] width 16 height 5
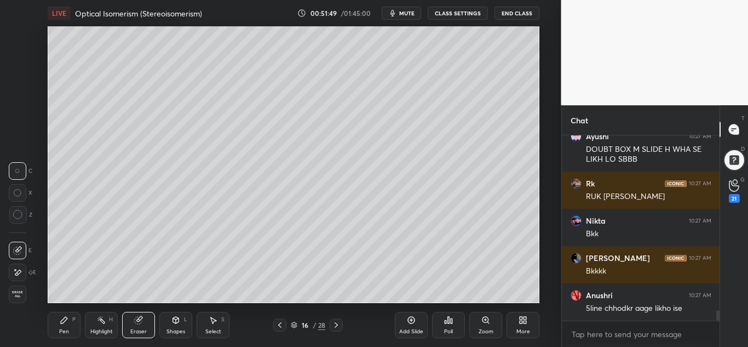
click at [148, 331] on div "Eraser" at bounding box center [138, 325] width 33 height 26
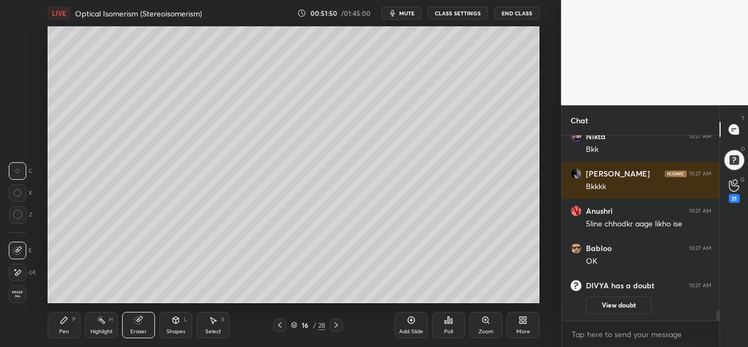
click at [168, 327] on div "Shapes L" at bounding box center [175, 325] width 33 height 26
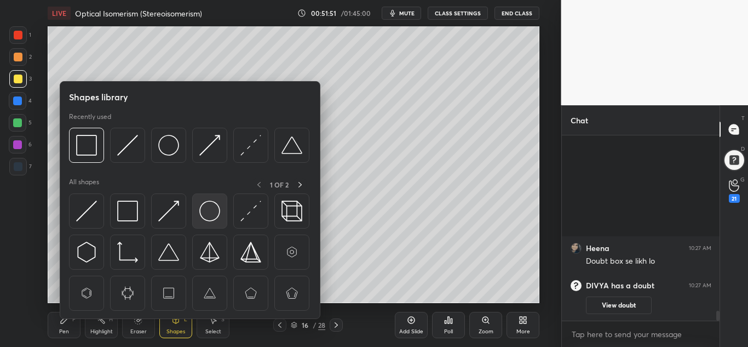
click at [202, 209] on img at bounding box center [209, 211] width 21 height 21
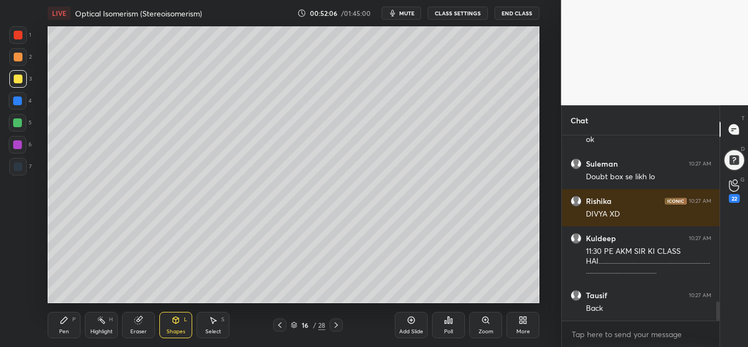
drag, startPoint x: 208, startPoint y: 324, endPoint x: 209, endPoint y: 308, distance: 16.4
click at [209, 322] on div "Select S" at bounding box center [213, 325] width 33 height 26
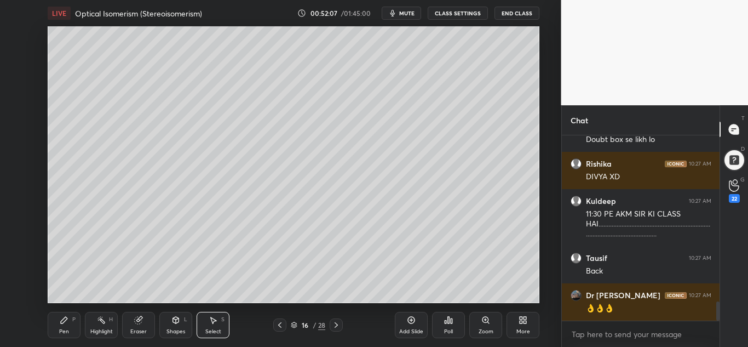
click at [331, 122] on div "0 ° Undo Copy Paste here Duplicate Duplicate to new slide Delete" at bounding box center [294, 164] width 492 height 277
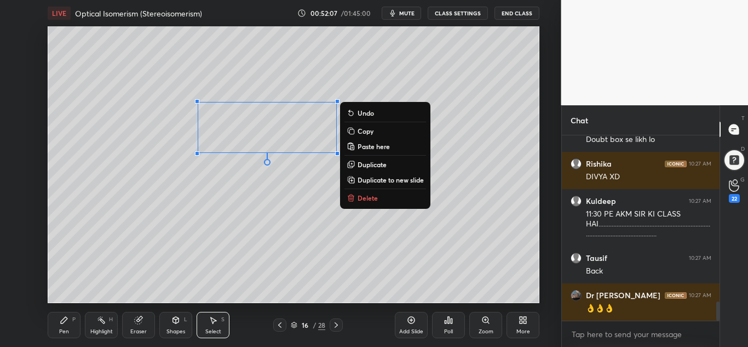
drag, startPoint x: 335, startPoint y: 124, endPoint x: 338, endPoint y: 129, distance: 5.9
click at [336, 127] on div "0 ° Undo Copy Paste here Duplicate Duplicate to new slide Delete" at bounding box center [294, 164] width 492 height 277
click at [339, 131] on div "0 ° Undo Copy Paste here Duplicate Duplicate to new slide Delete" at bounding box center [294, 164] width 492 height 277
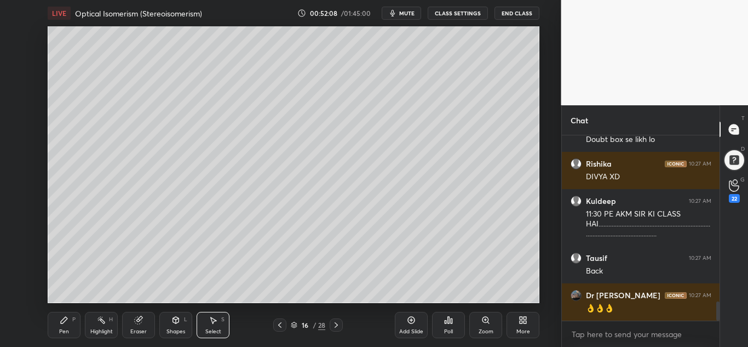
click at [354, 110] on div "0 ° Undo Copy Paste here Duplicate Duplicate to new slide Delete" at bounding box center [294, 164] width 492 height 277
drag, startPoint x: 347, startPoint y: 113, endPoint x: 336, endPoint y: 125, distance: 16.3
click at [342, 119] on div "0 ° Undo Copy Paste here Duplicate Duplicate to new slide Delete" at bounding box center [294, 164] width 492 height 277
click at [348, 134] on div "0 ° Undo Copy Paste here Duplicate Duplicate to new slide Delete" at bounding box center [294, 164] width 492 height 277
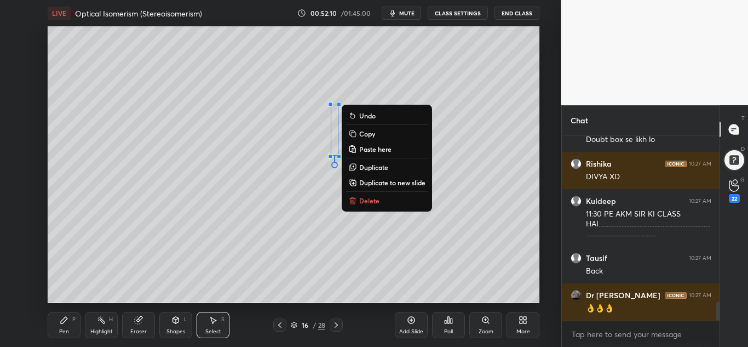
drag, startPoint x: 368, startPoint y: 132, endPoint x: 359, endPoint y: 135, distance: 8.9
click at [368, 132] on p "Copy" at bounding box center [367, 133] width 16 height 9
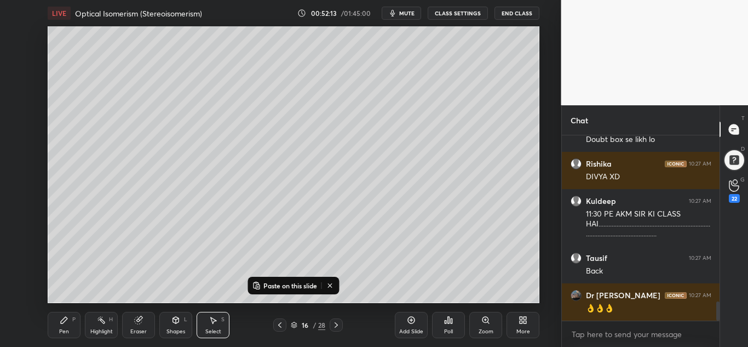
click at [272, 285] on p "Paste on this slide" at bounding box center [291, 285] width 54 height 9
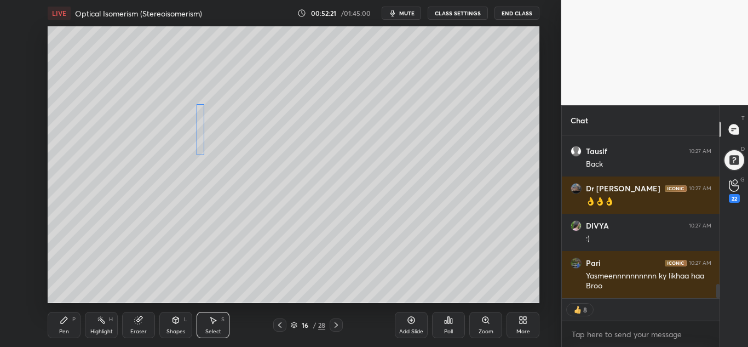
drag, startPoint x: 346, startPoint y: 153, endPoint x: 201, endPoint y: 142, distance: 145.6
click at [201, 142] on div "0 ° Undo Copy Paste here Duplicate Duplicate to new slide Delete" at bounding box center [294, 164] width 492 height 277
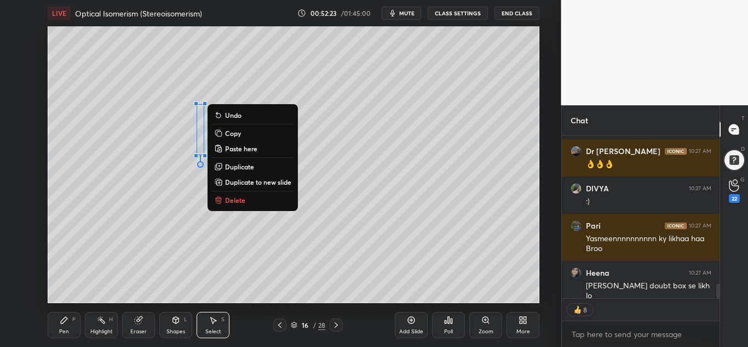
click at [62, 323] on icon at bounding box center [64, 320] width 7 height 7
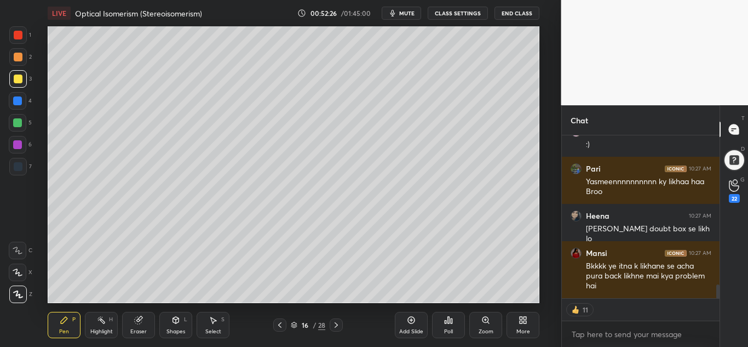
drag, startPoint x: 150, startPoint y: 325, endPoint x: 156, endPoint y: 320, distance: 7.8
click at [151, 325] on div "Eraser" at bounding box center [138, 325] width 33 height 26
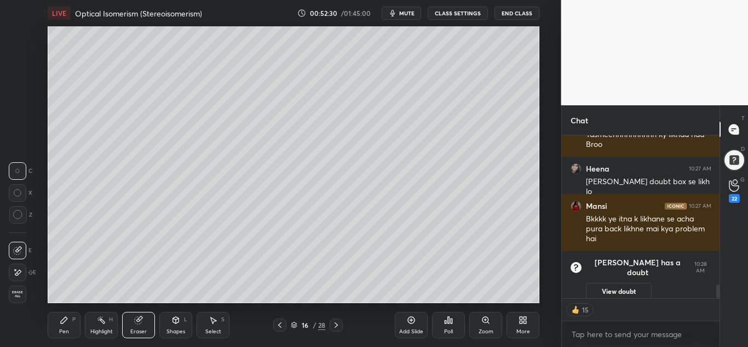
click at [70, 328] on div "Pen P" at bounding box center [64, 325] width 33 height 26
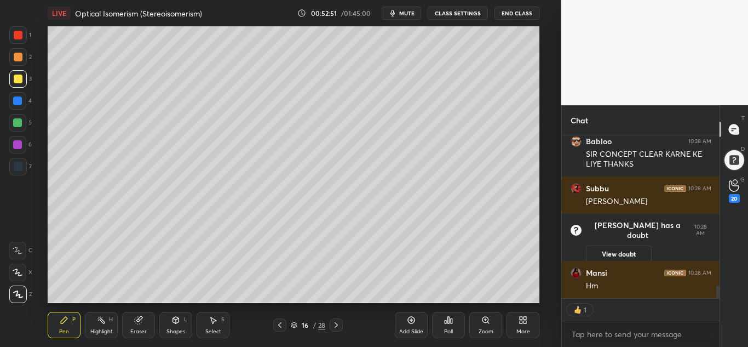
scroll to position [1974, 0]
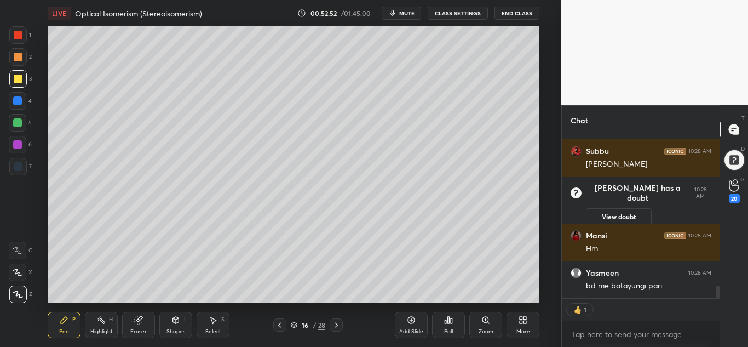
click at [176, 327] on div "Shapes L" at bounding box center [175, 325] width 33 height 26
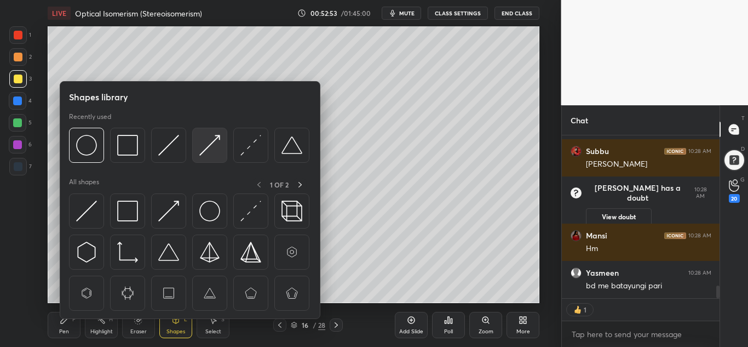
scroll to position [2011, 0]
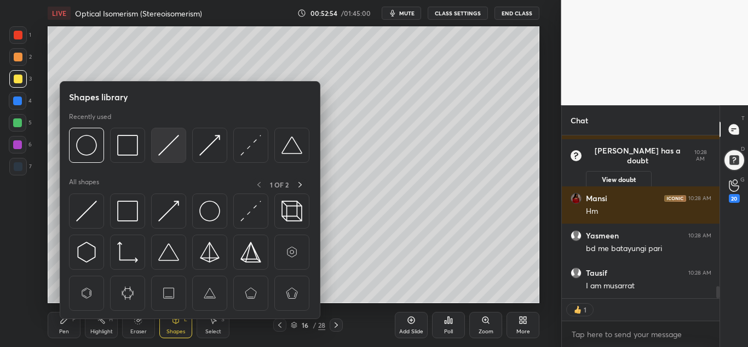
click at [165, 141] on img at bounding box center [168, 145] width 21 height 21
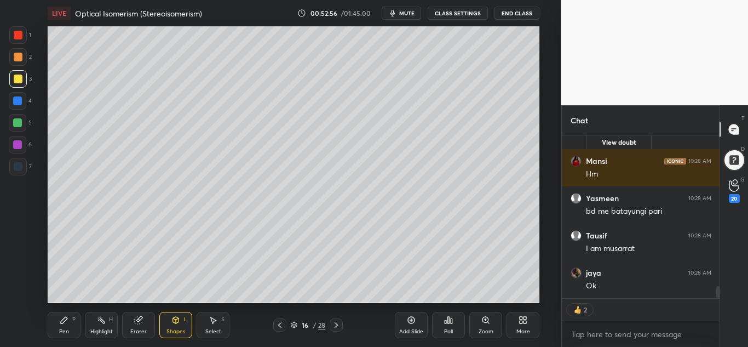
click at [16, 31] on div at bounding box center [18, 35] width 9 height 9
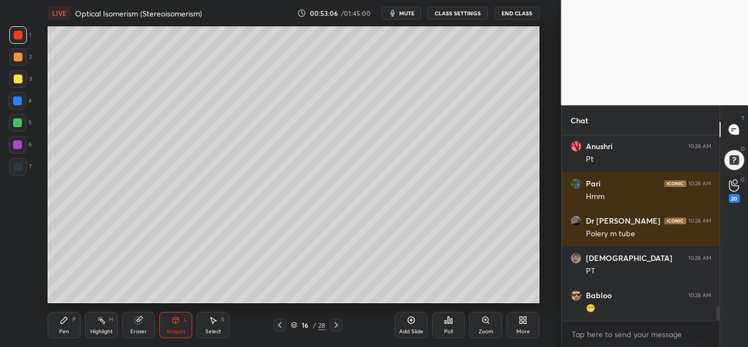
scroll to position [2123, 0]
drag, startPoint x: 69, startPoint y: 319, endPoint x: 77, endPoint y: 310, distance: 12.1
click at [70, 317] on div "Pen P" at bounding box center [64, 325] width 33 height 26
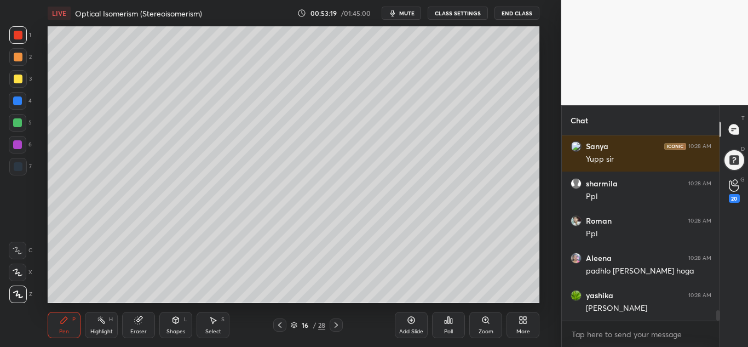
scroll to position [3060, 0]
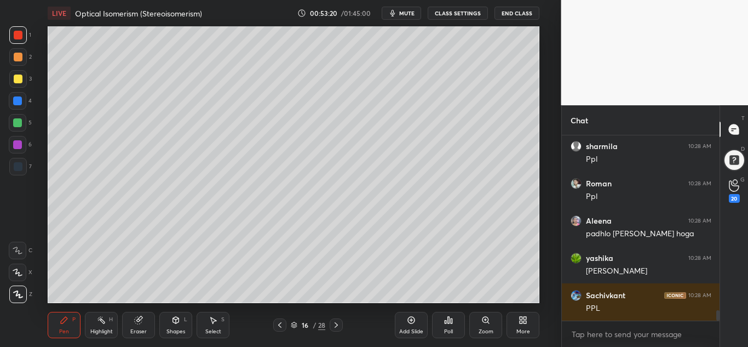
click at [19, 83] on div at bounding box center [18, 79] width 18 height 18
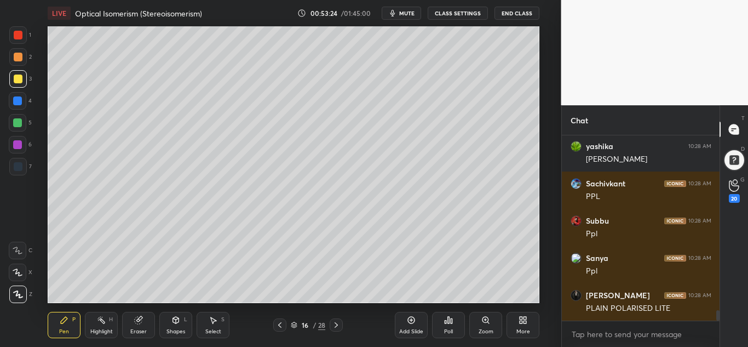
click at [19, 122] on div at bounding box center [17, 122] width 9 height 9
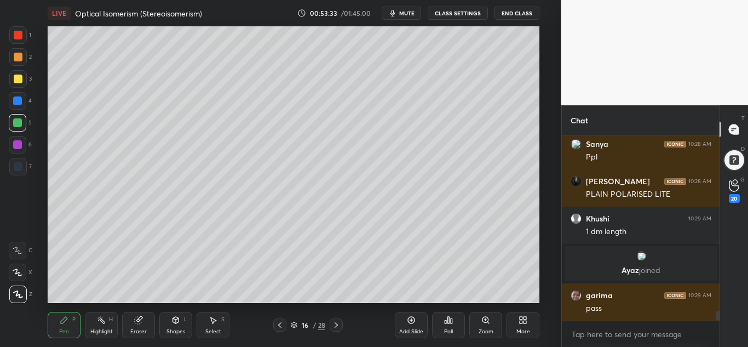
click at [179, 325] on div "Shapes L" at bounding box center [175, 325] width 33 height 26
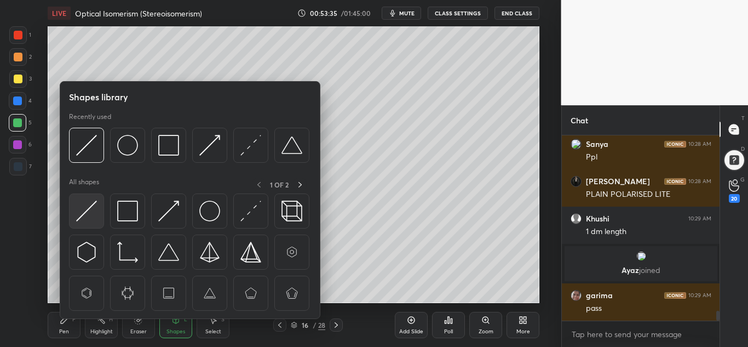
click at [81, 209] on img at bounding box center [86, 211] width 21 height 21
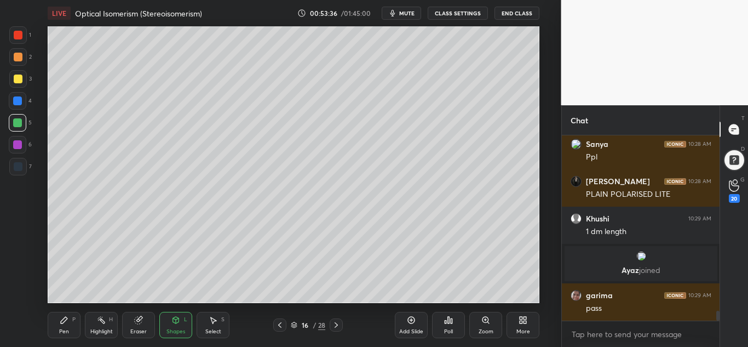
click at [17, 35] on div at bounding box center [18, 35] width 9 height 9
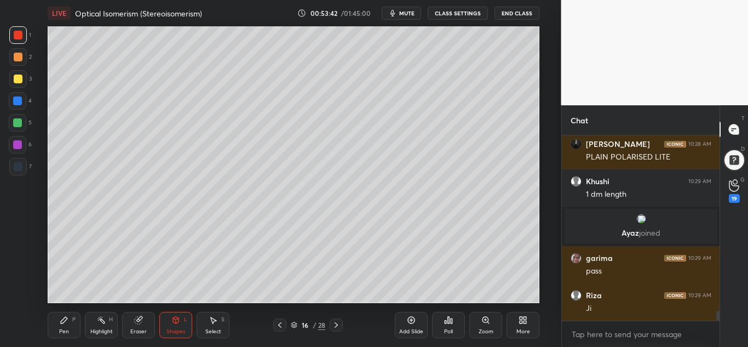
drag, startPoint x: 62, startPoint y: 327, endPoint x: 91, endPoint y: 310, distance: 33.6
click at [63, 327] on div "Pen P" at bounding box center [64, 325] width 33 height 26
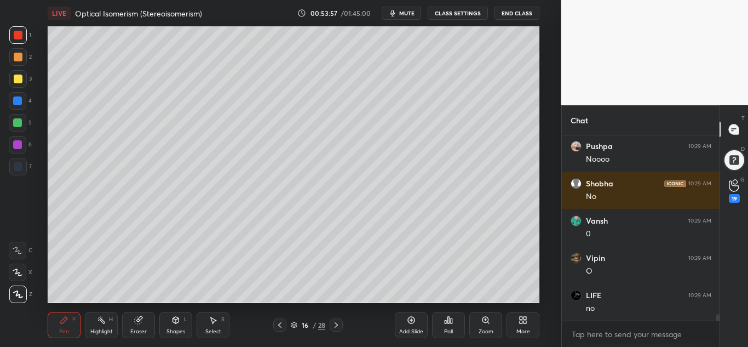
scroll to position [5601, 0]
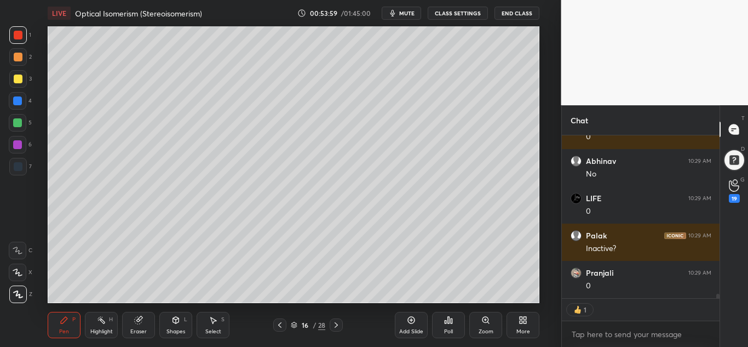
click at [22, 56] on div at bounding box center [18, 57] width 9 height 9
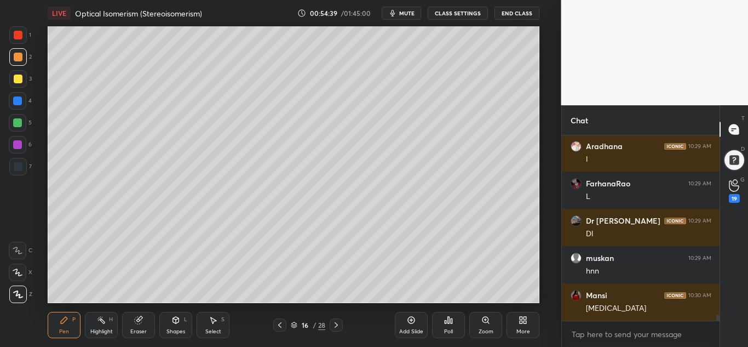
scroll to position [5684, 0]
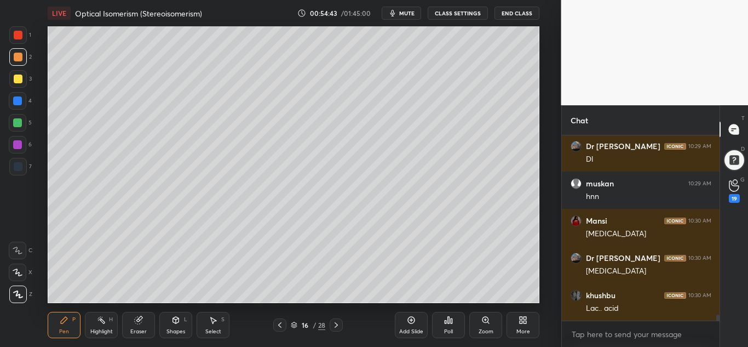
click at [18, 121] on div at bounding box center [17, 122] width 9 height 9
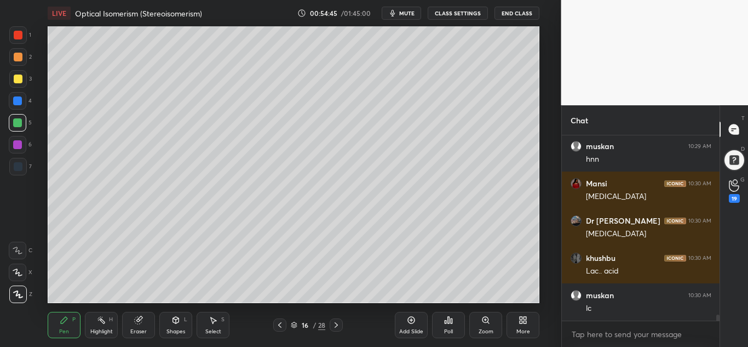
scroll to position [5798, 0]
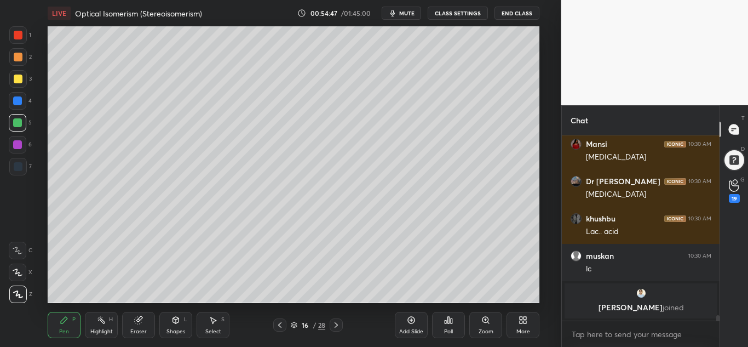
click at [213, 327] on div "Select S" at bounding box center [213, 325] width 33 height 26
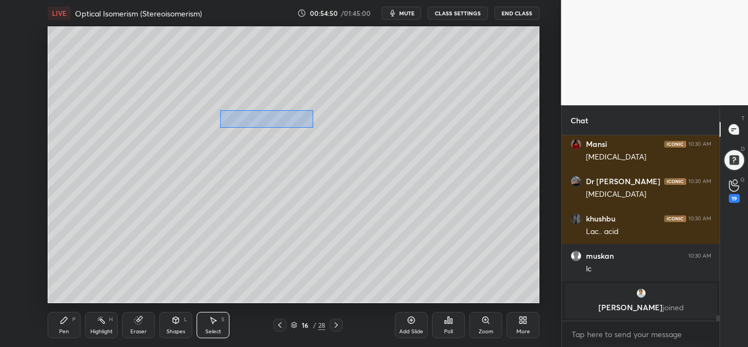
drag, startPoint x: 221, startPoint y: 111, endPoint x: 313, endPoint y: 127, distance: 93.5
click at [313, 127] on div "0 ° Undo Copy Paste here Duplicate Duplicate to new slide Delete" at bounding box center [294, 164] width 492 height 277
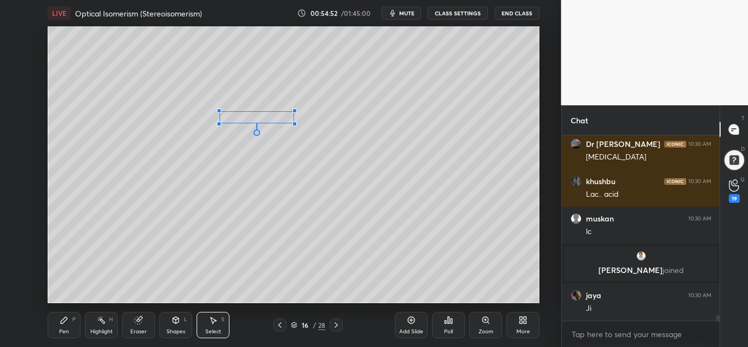
scroll to position [5813, 0]
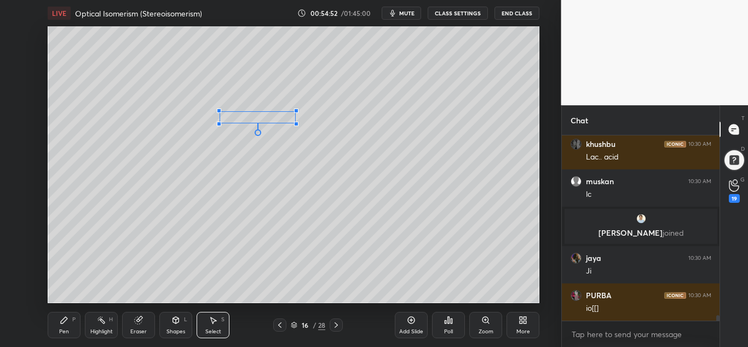
drag, startPoint x: 308, startPoint y: 127, endPoint x: 295, endPoint y: 123, distance: 13.9
click at [295, 123] on div at bounding box center [296, 124] width 4 height 4
drag, startPoint x: 262, startPoint y: 117, endPoint x: 271, endPoint y: 123, distance: 9.9
click at [271, 123] on div "0 ° Undo Copy Paste here Duplicate Duplicate to new slide Delete" at bounding box center [294, 164] width 492 height 277
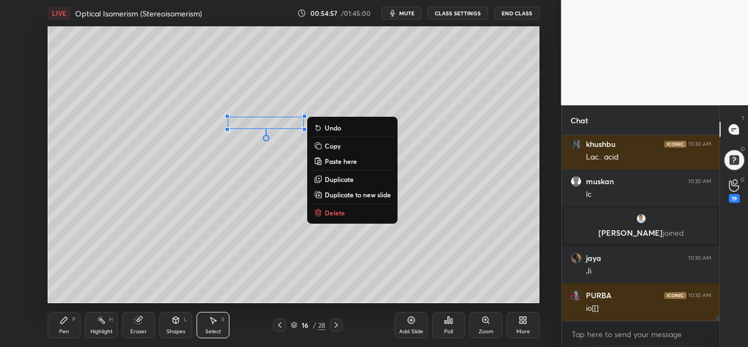
click at [66, 323] on icon at bounding box center [64, 320] width 9 height 9
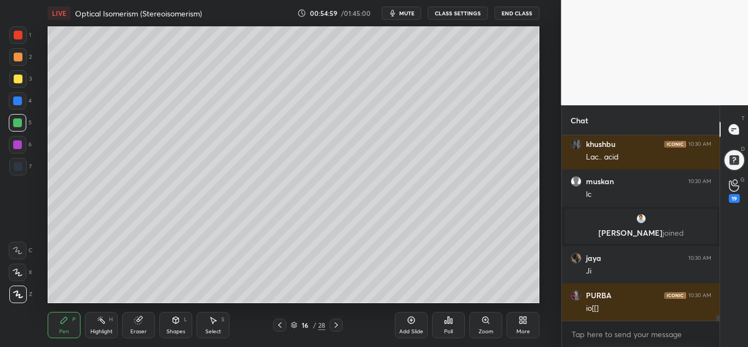
drag, startPoint x: 19, startPoint y: 122, endPoint x: 35, endPoint y: 122, distance: 15.9
click at [20, 122] on div at bounding box center [17, 122] width 9 height 9
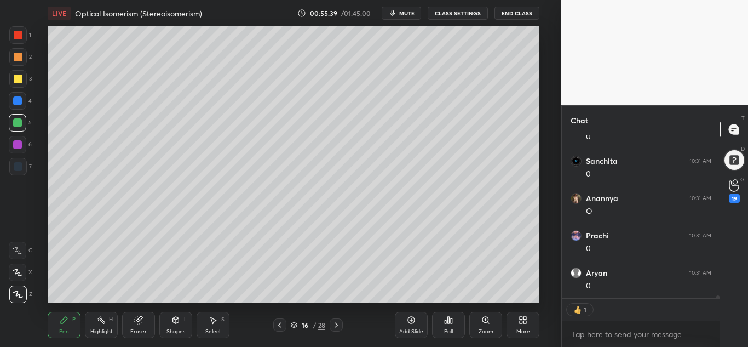
scroll to position [8967, 0]
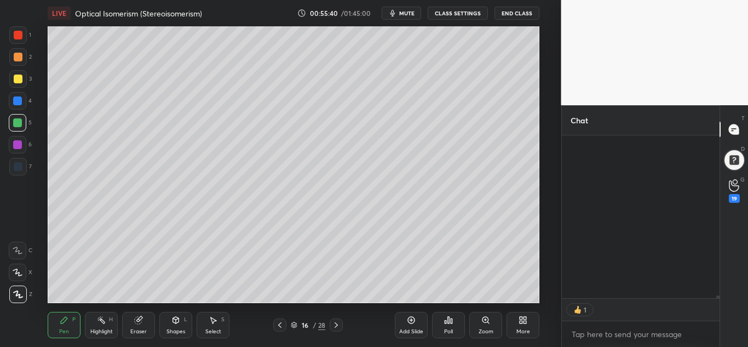
click at [20, 55] on div at bounding box center [18, 57] width 9 height 9
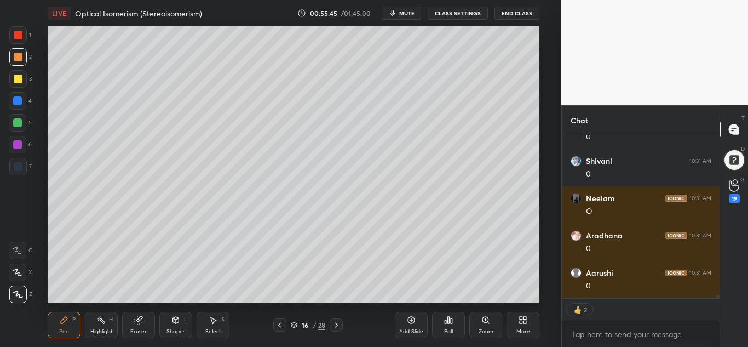
scroll to position [8682, 0]
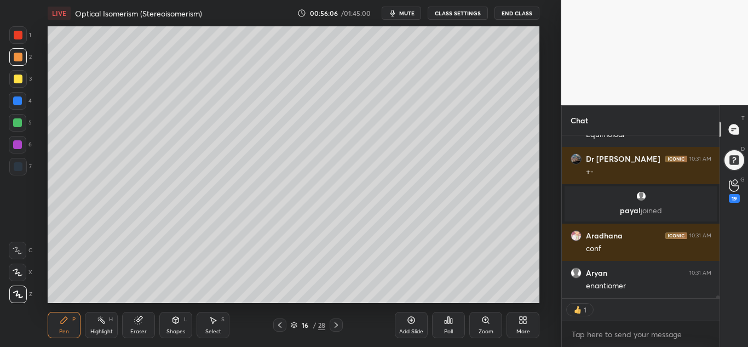
click at [19, 122] on div at bounding box center [17, 122] width 9 height 9
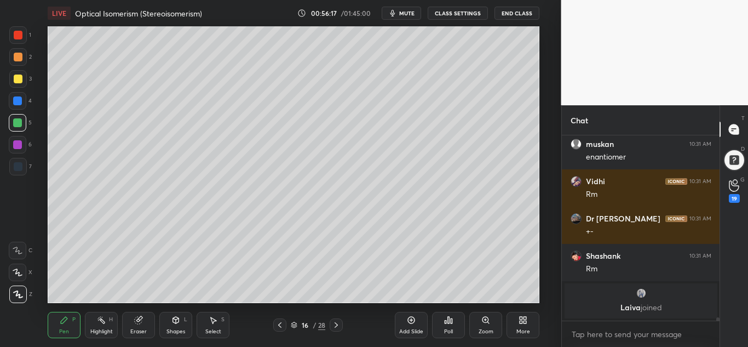
drag, startPoint x: 18, startPoint y: 32, endPoint x: 15, endPoint y: 55, distance: 23.7
click at [18, 33] on div at bounding box center [18, 35] width 9 height 9
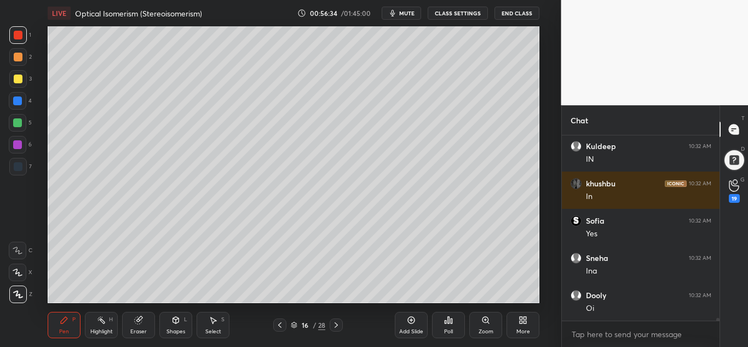
click at [14, 76] on div at bounding box center [18, 79] width 9 height 9
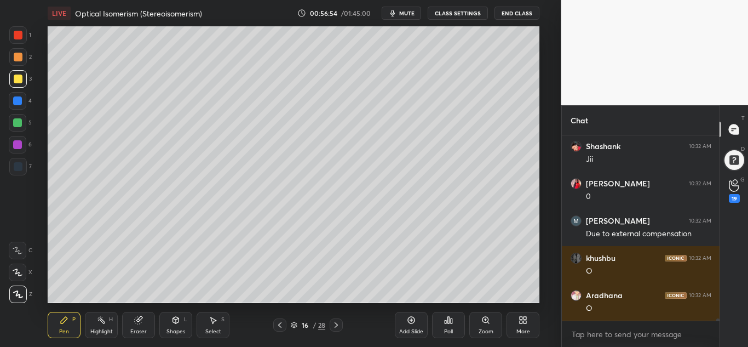
click at [20, 121] on div at bounding box center [17, 122] width 9 height 9
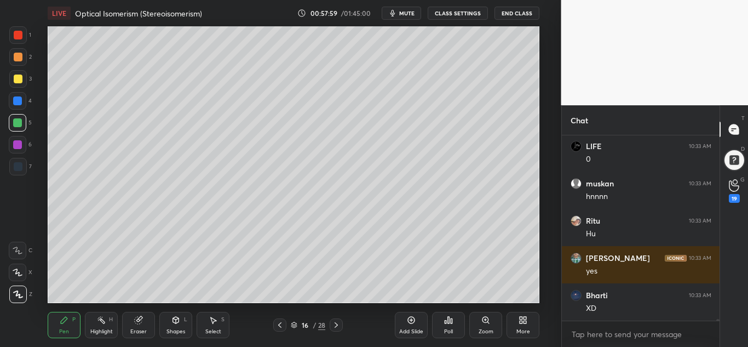
click at [94, 329] on div "Highlight" at bounding box center [101, 331] width 22 height 5
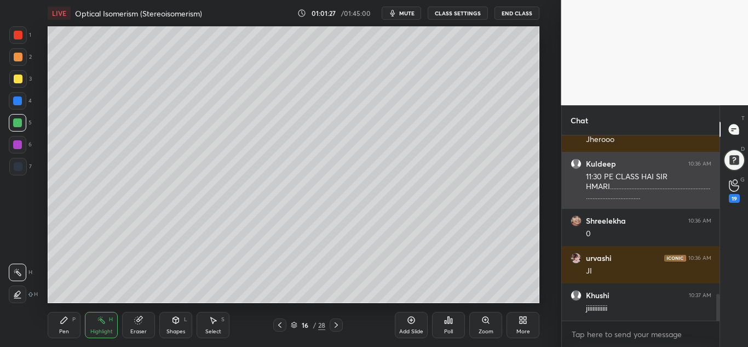
click at [652, 172] on div "11:30 PE CLASS HAI SIR HMARI...................................................…" at bounding box center [648, 186] width 125 height 31
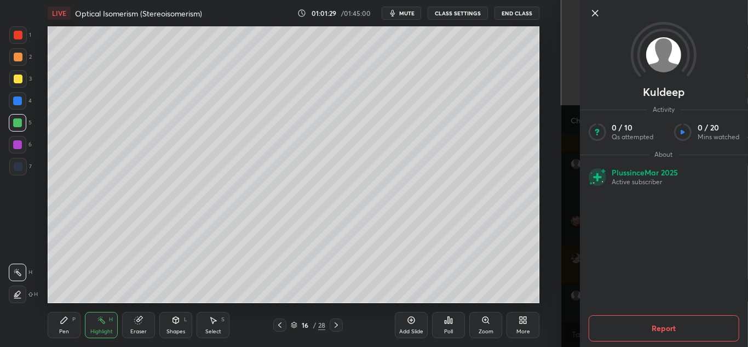
click at [694, 327] on button "Report" at bounding box center [663, 328] width 151 height 26
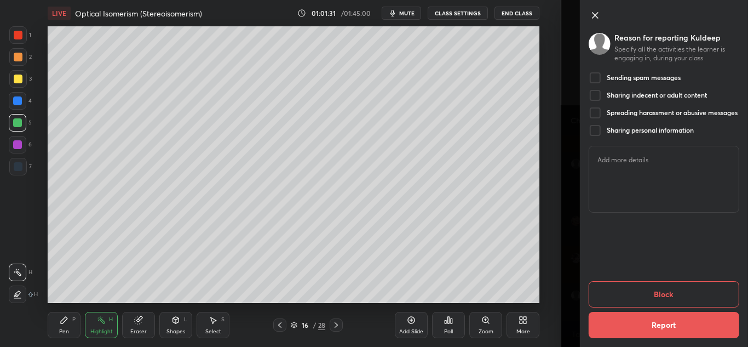
click at [642, 320] on button "Report" at bounding box center [663, 325] width 151 height 26
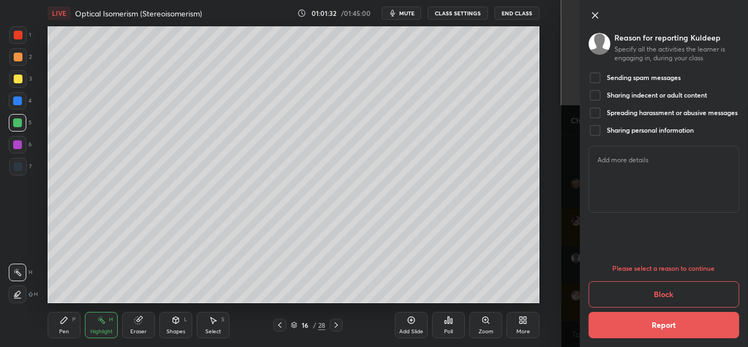
scroll to position [1192, 0]
click at [596, 78] on div at bounding box center [594, 77] width 13 height 13
click at [650, 329] on button "Report" at bounding box center [663, 325] width 151 height 26
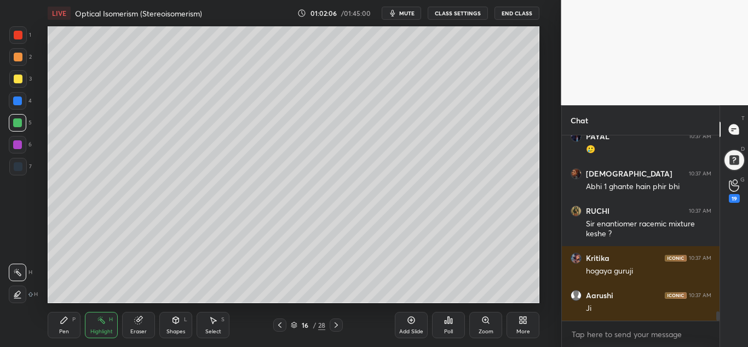
scroll to position [3461, 0]
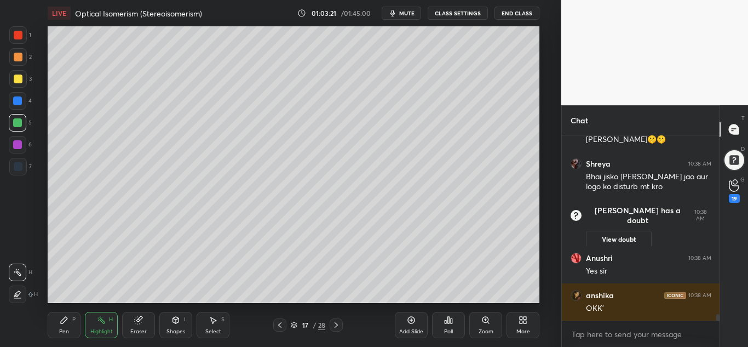
click at [76, 307] on div "Pen P Highlight H Eraser Shapes L Select S 17 / 28 Add Slide Poll Zoom More" at bounding box center [294, 325] width 492 height 44
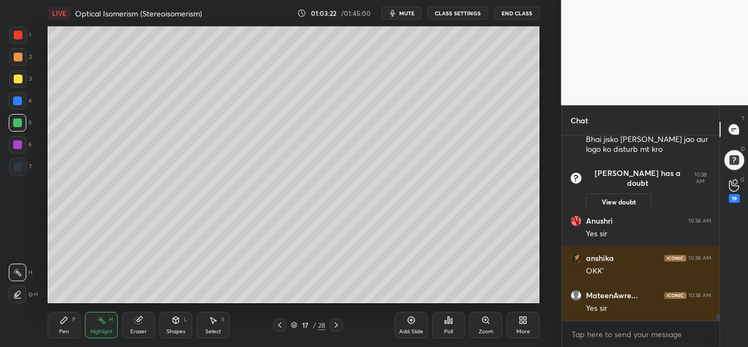
click at [19, 81] on div at bounding box center [18, 79] width 9 height 9
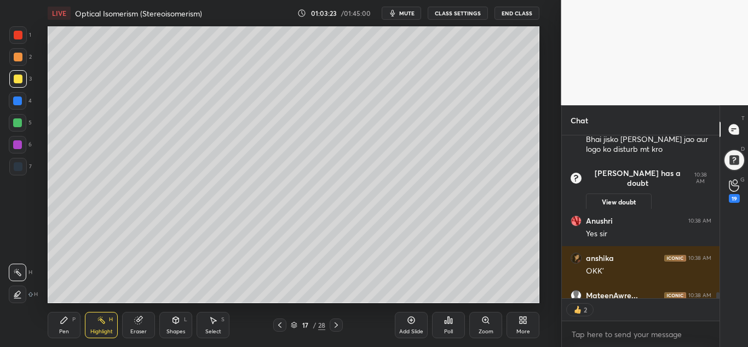
click at [66, 324] on div "Pen P" at bounding box center [64, 325] width 33 height 26
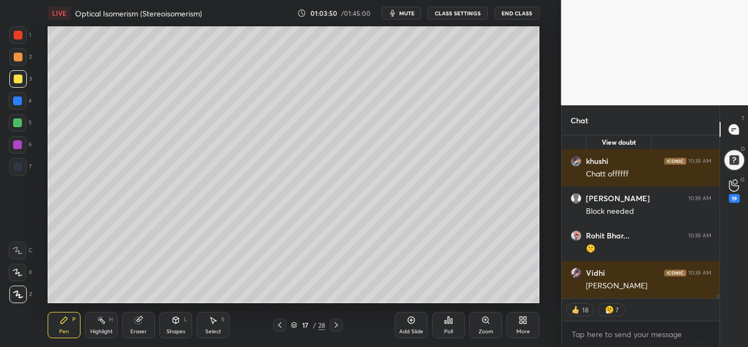
click at [174, 325] on div "Shapes L" at bounding box center [175, 325] width 33 height 26
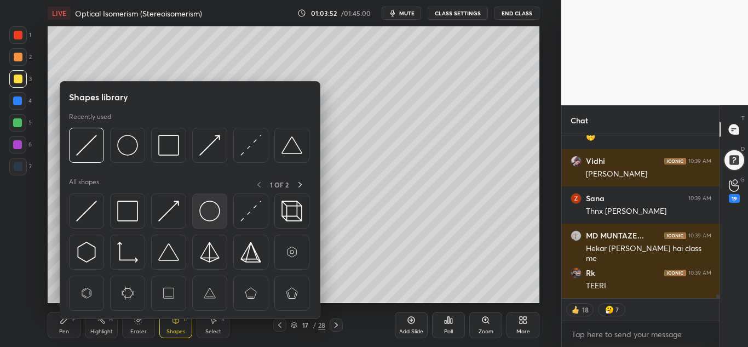
click at [208, 210] on img at bounding box center [209, 211] width 21 height 21
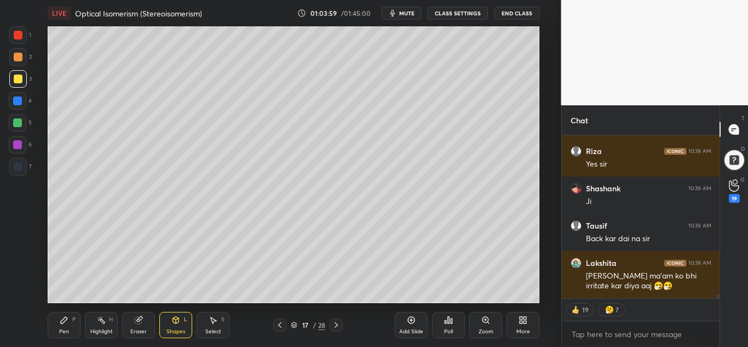
click at [63, 327] on div "Pen P" at bounding box center [64, 325] width 33 height 26
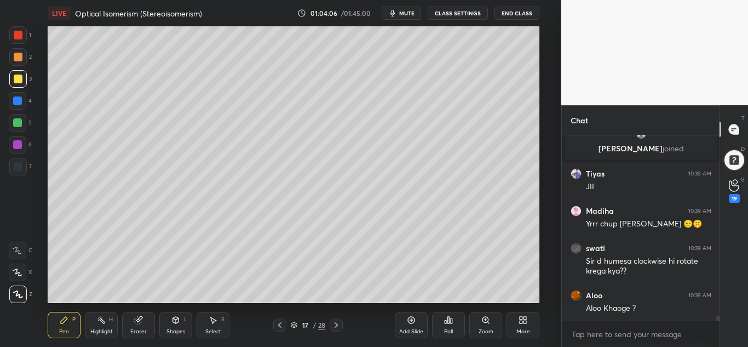
drag, startPoint x: 177, startPoint y: 328, endPoint x: 182, endPoint y: 319, distance: 9.6
click at [178, 327] on div "Shapes L" at bounding box center [175, 325] width 33 height 26
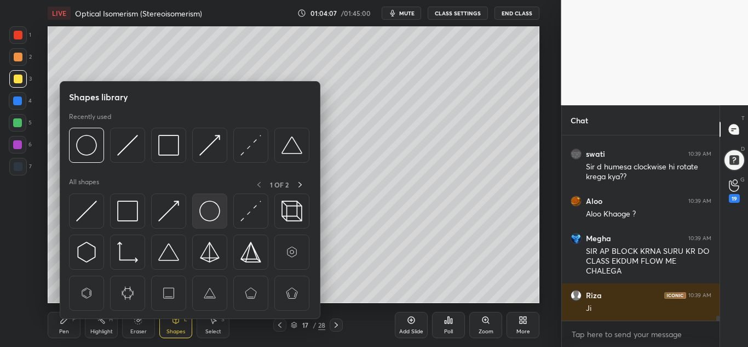
click at [211, 207] on img at bounding box center [209, 211] width 21 height 21
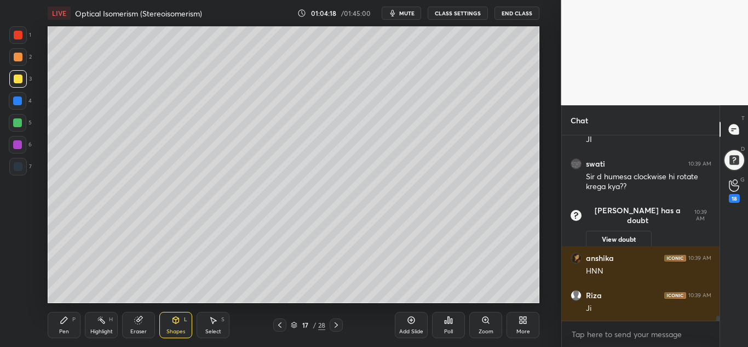
click at [63, 324] on icon at bounding box center [64, 320] width 9 height 9
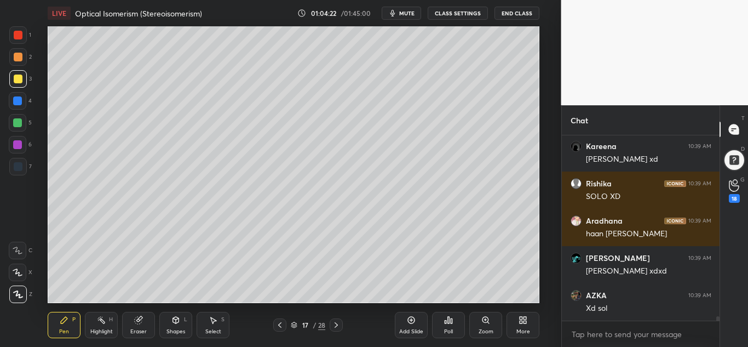
click at [176, 325] on div "Shapes L" at bounding box center [175, 325] width 33 height 26
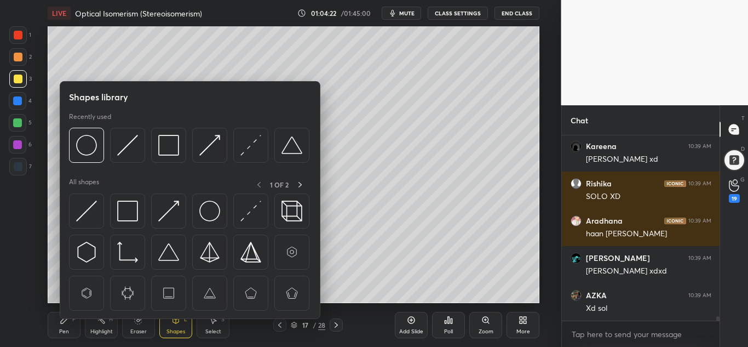
click at [215, 330] on div "Select" at bounding box center [213, 331] width 16 height 5
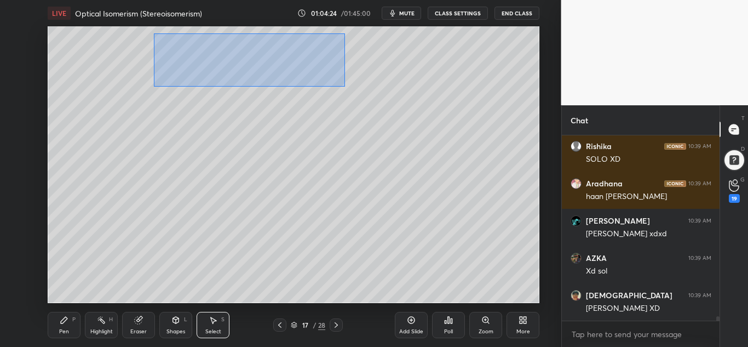
drag, startPoint x: 194, startPoint y: 47, endPoint x: 345, endPoint y: 87, distance: 156.3
click at [345, 87] on div "0 ° Undo Copy Paste here Duplicate Duplicate to new slide Delete" at bounding box center [294, 164] width 492 height 277
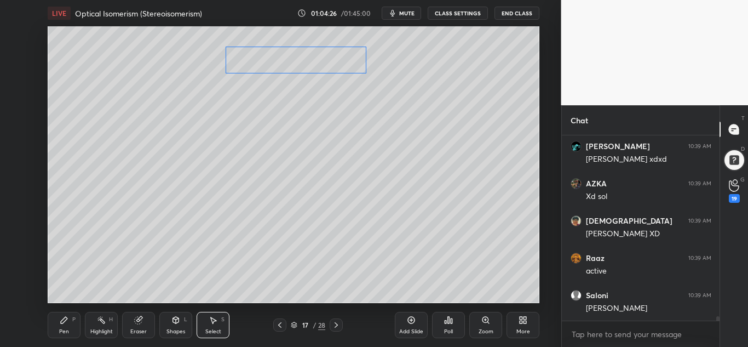
drag, startPoint x: 238, startPoint y: 55, endPoint x: 295, endPoint y: 58, distance: 57.1
click at [295, 58] on div "0 ° Undo Copy Paste here Duplicate Duplicate to new slide Delete" at bounding box center [294, 164] width 492 height 277
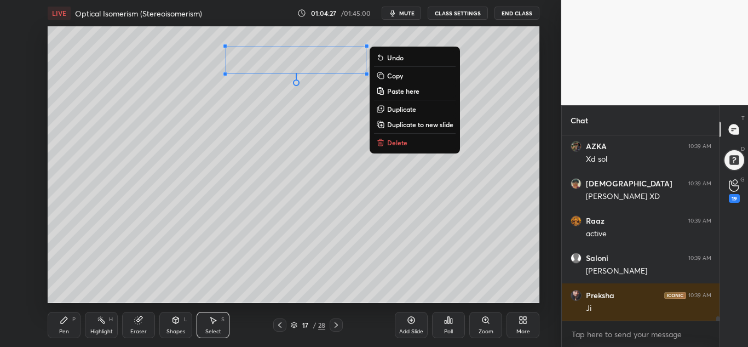
drag, startPoint x: 65, startPoint y: 319, endPoint x: 74, endPoint y: 315, distance: 10.3
click at [65, 319] on icon at bounding box center [64, 320] width 7 height 7
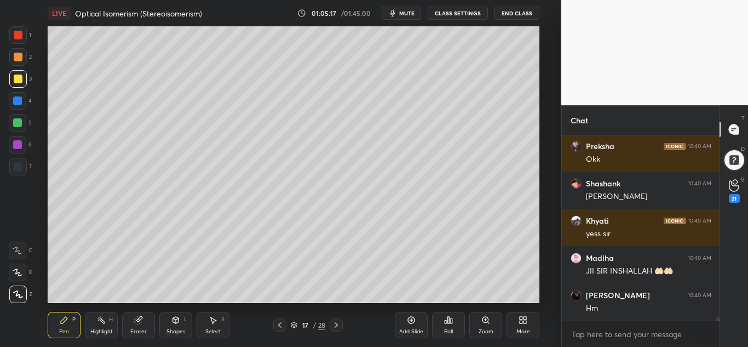
drag, startPoint x: 102, startPoint y: 330, endPoint x: 118, endPoint y: 309, distance: 26.6
click at [102, 330] on div "Highlight" at bounding box center [101, 331] width 22 height 5
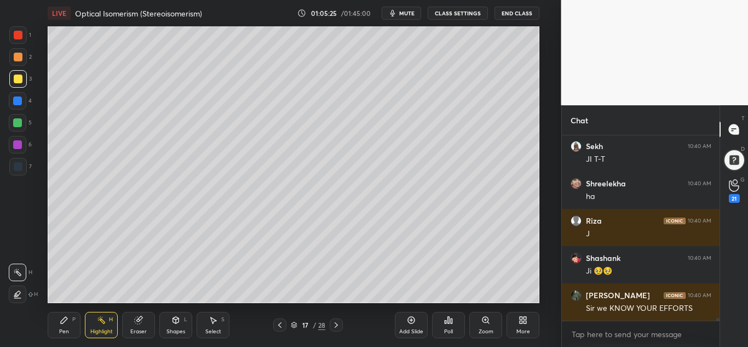
drag, startPoint x: 74, startPoint y: 322, endPoint x: 89, endPoint y: 318, distance: 15.4
click at [75, 322] on div "P" at bounding box center [73, 319] width 3 height 5
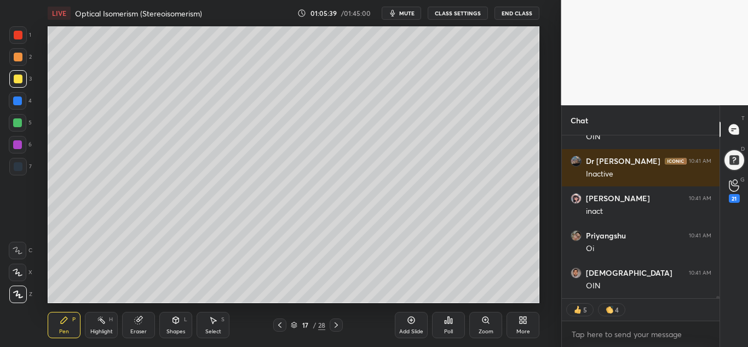
drag, startPoint x: 17, startPoint y: 60, endPoint x: 43, endPoint y: 64, distance: 26.5
click at [18, 61] on div at bounding box center [18, 57] width 9 height 9
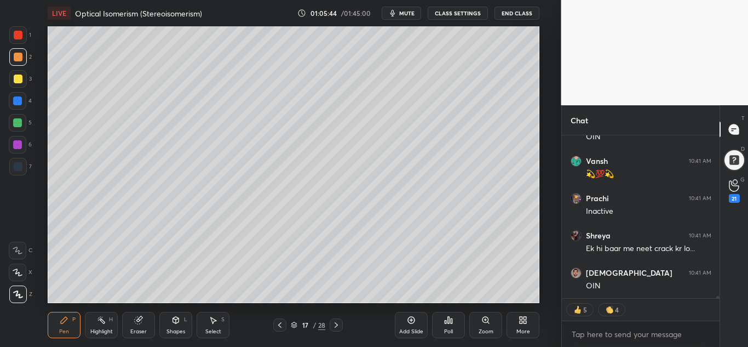
drag, startPoint x: 173, startPoint y: 328, endPoint x: 182, endPoint y: 320, distance: 12.0
click at [176, 329] on div "Shapes" at bounding box center [176, 331] width 19 height 5
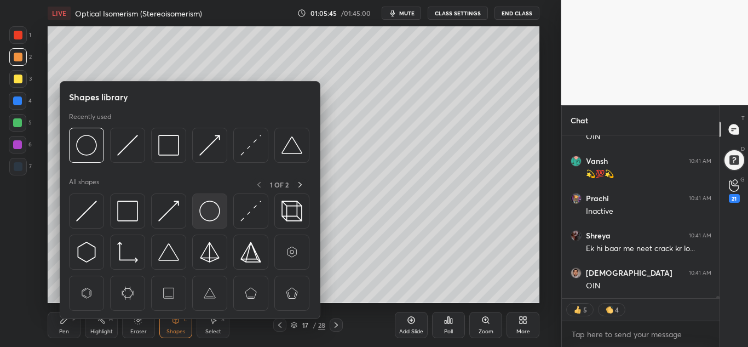
click at [207, 210] on img at bounding box center [209, 211] width 21 height 21
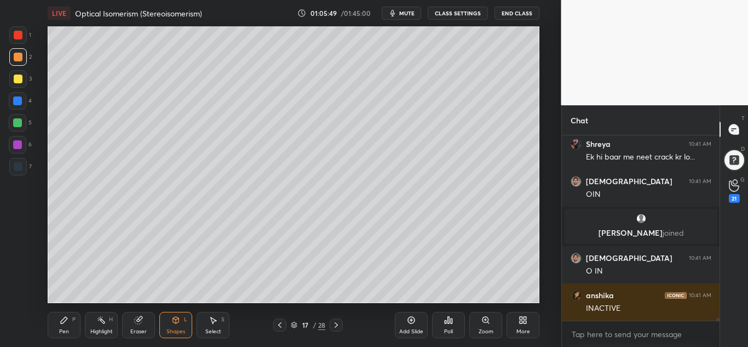
drag, startPoint x: 67, startPoint y: 324, endPoint x: 71, endPoint y: 319, distance: 6.6
click at [68, 324] on div "Pen P" at bounding box center [64, 325] width 33 height 26
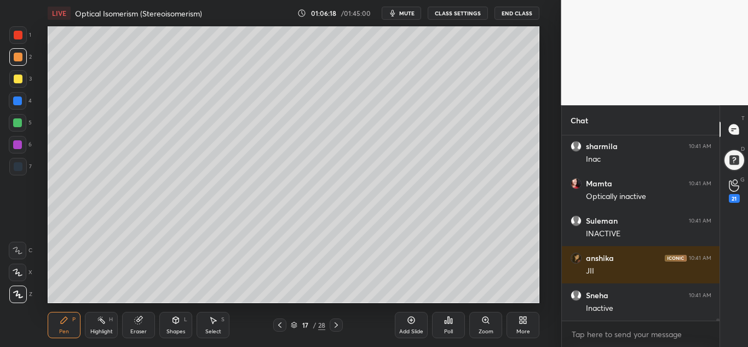
click at [18, 124] on div at bounding box center [17, 122] width 9 height 9
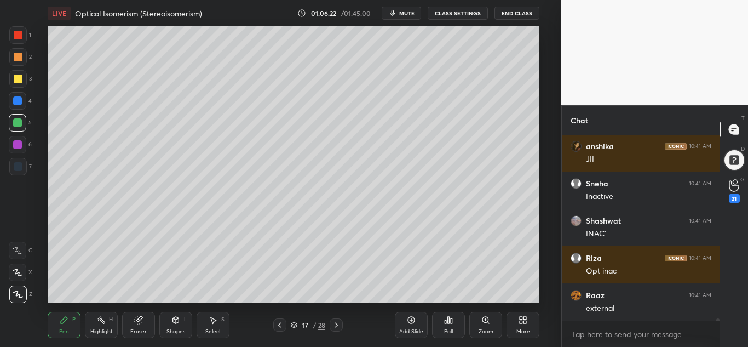
click at [101, 325] on div "Highlight H" at bounding box center [101, 325] width 33 height 26
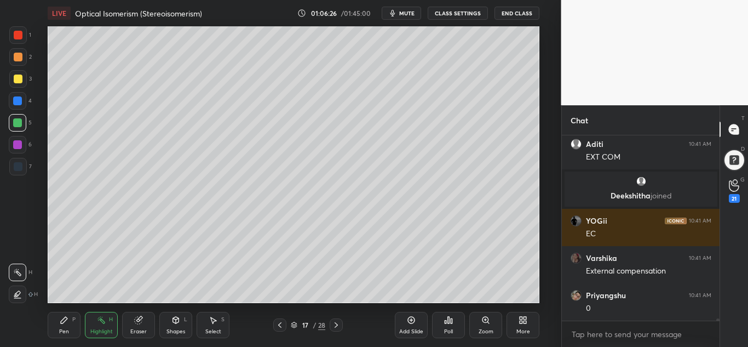
click at [71, 325] on div "Pen P" at bounding box center [64, 325] width 33 height 26
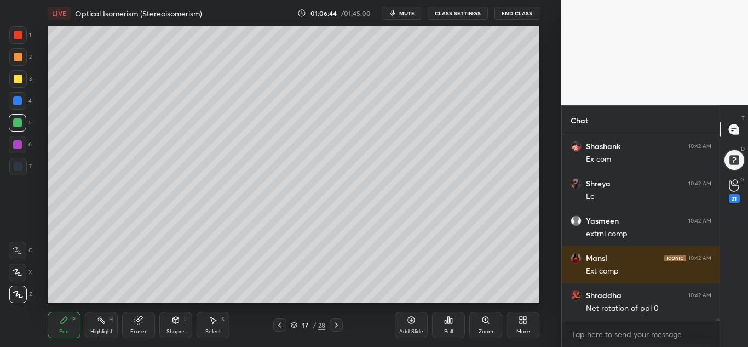
drag, startPoint x: 100, startPoint y: 330, endPoint x: 109, endPoint y: 317, distance: 16.1
click at [103, 329] on div "Highlight" at bounding box center [101, 331] width 22 height 5
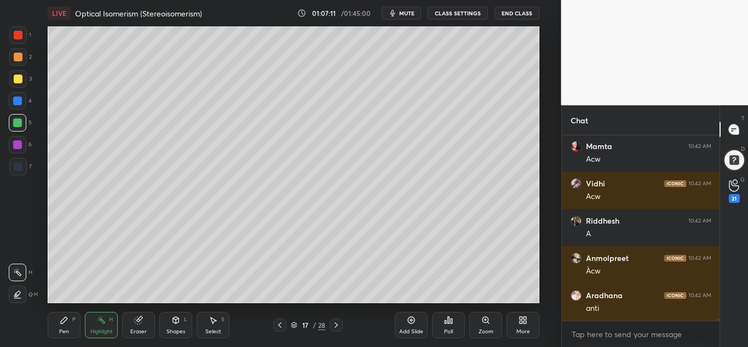
click at [68, 323] on div "Pen P" at bounding box center [64, 325] width 33 height 26
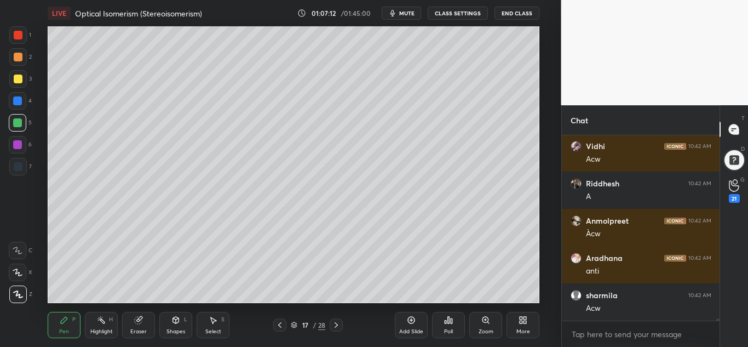
click at [15, 148] on div at bounding box center [17, 144] width 9 height 9
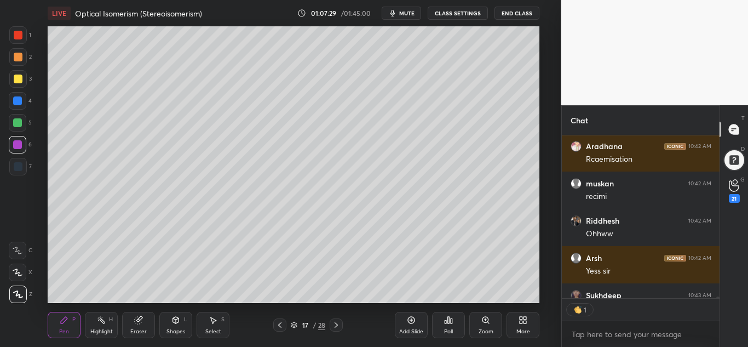
drag, startPoint x: 106, startPoint y: 320, endPoint x: 124, endPoint y: 307, distance: 22.4
click at [107, 320] on div "Highlight H" at bounding box center [101, 325] width 33 height 26
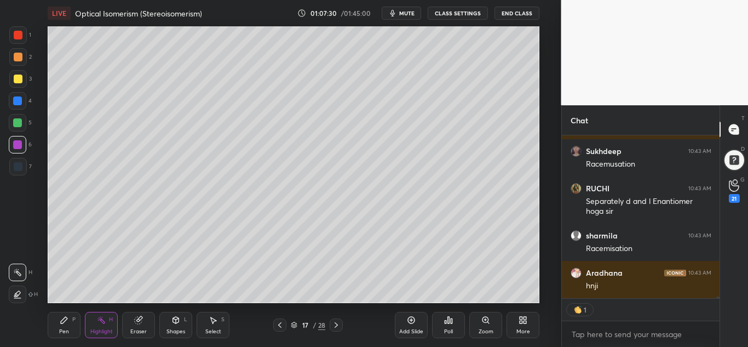
click at [55, 324] on div "Pen P" at bounding box center [64, 325] width 33 height 26
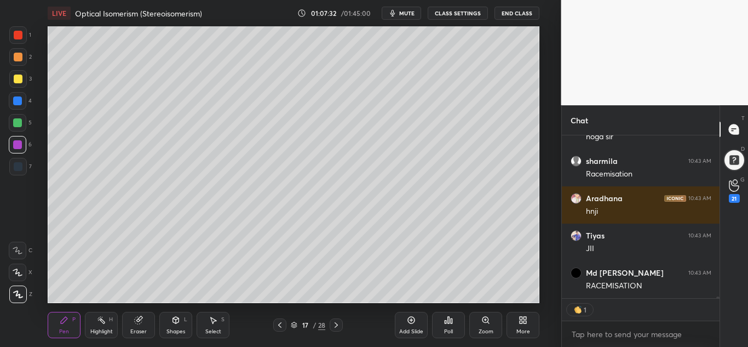
drag, startPoint x: 15, startPoint y: 77, endPoint x: 24, endPoint y: 84, distance: 11.6
click at [16, 78] on div at bounding box center [18, 79] width 9 height 9
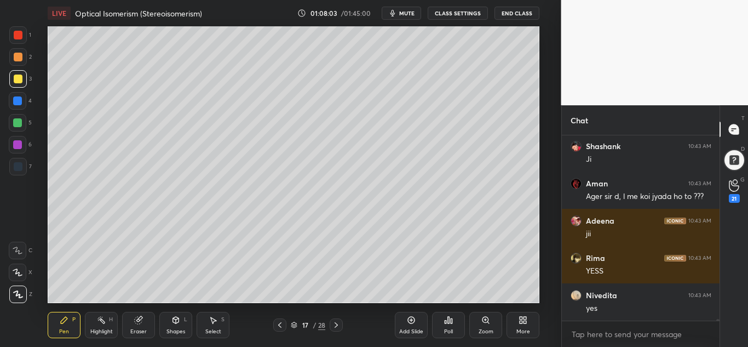
scroll to position [17791, 0]
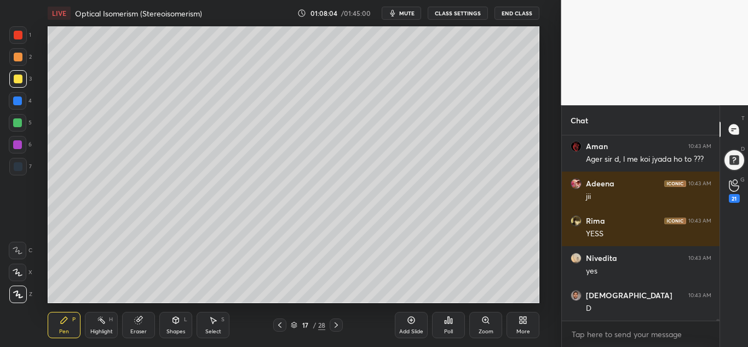
click at [182, 329] on div "Shapes" at bounding box center [176, 331] width 19 height 5
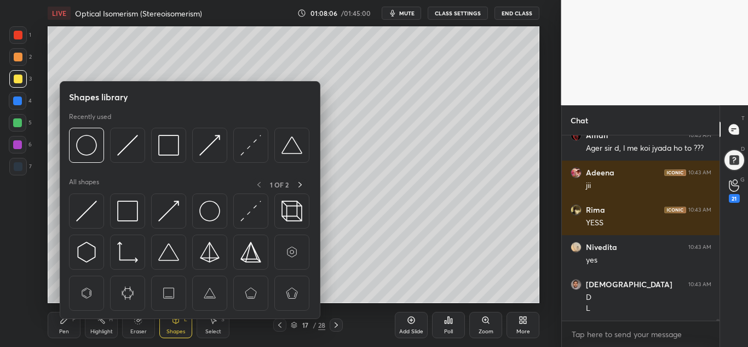
scroll to position [17839, 0]
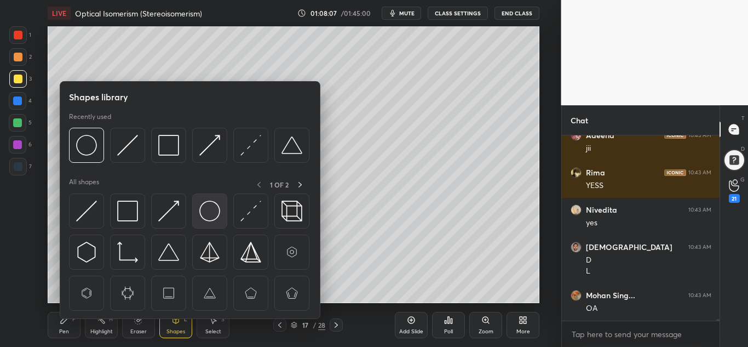
click at [210, 216] on img at bounding box center [209, 211] width 21 height 21
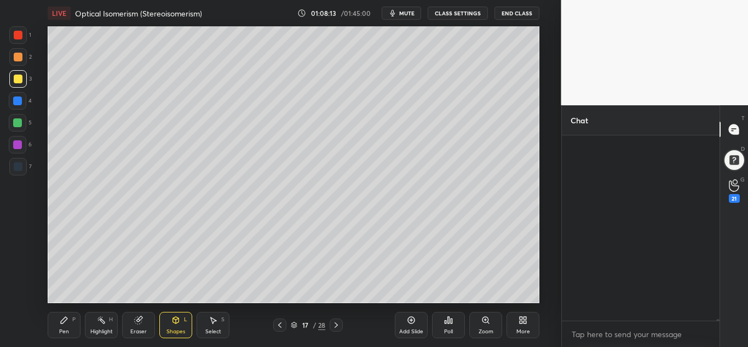
scroll to position [18659, 0]
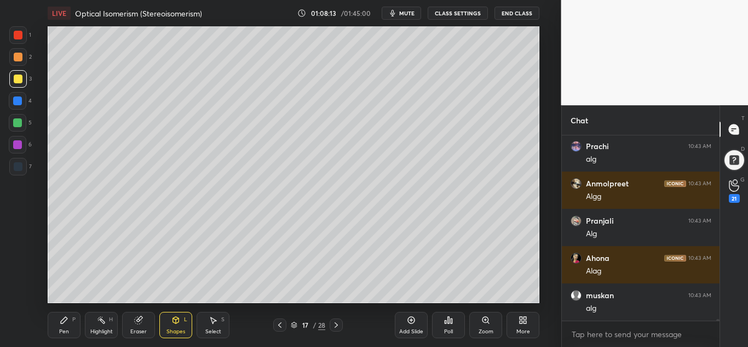
drag, startPoint x: 61, startPoint y: 325, endPoint x: 80, endPoint y: 318, distance: 20.5
click at [63, 324] on div "Pen P" at bounding box center [64, 325] width 33 height 26
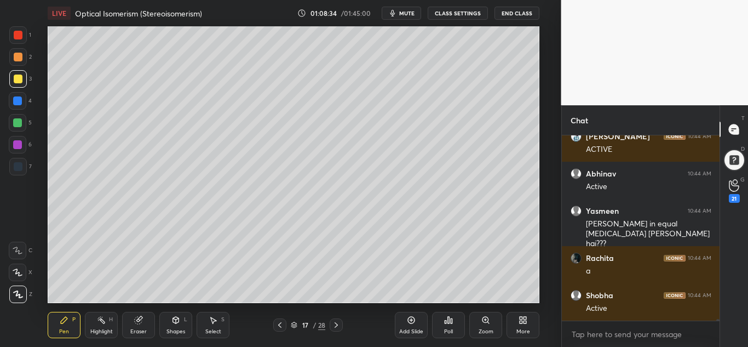
scroll to position [21485, 0]
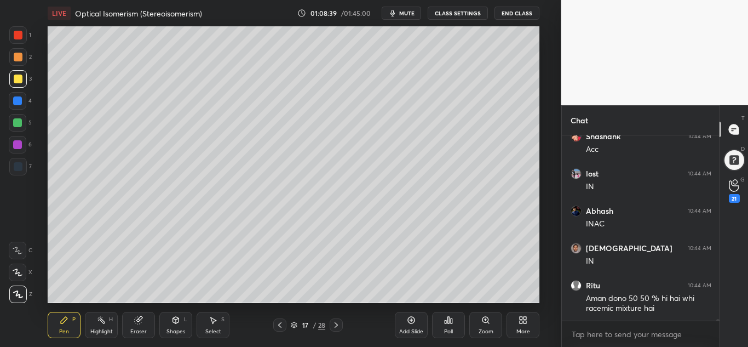
click at [21, 146] on div at bounding box center [17, 144] width 9 height 9
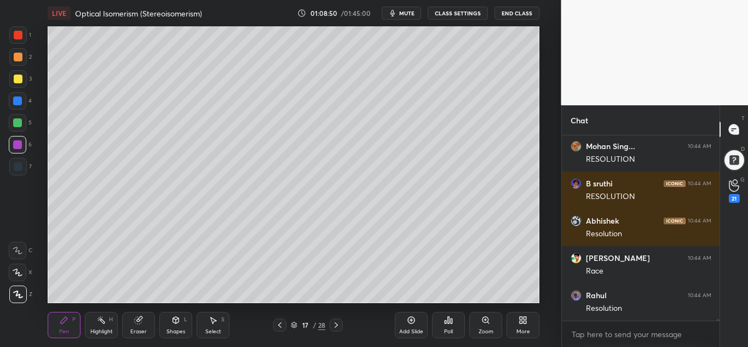
drag, startPoint x: 104, startPoint y: 323, endPoint x: 112, endPoint y: 322, distance: 8.3
click at [106, 322] on div "Highlight H" at bounding box center [101, 325] width 33 height 26
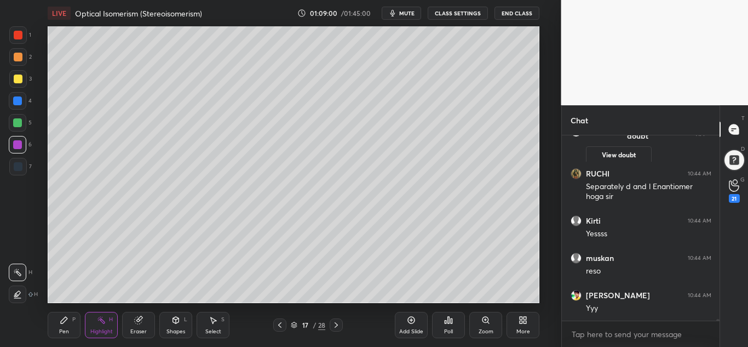
click at [21, 122] on div at bounding box center [17, 122] width 9 height 9
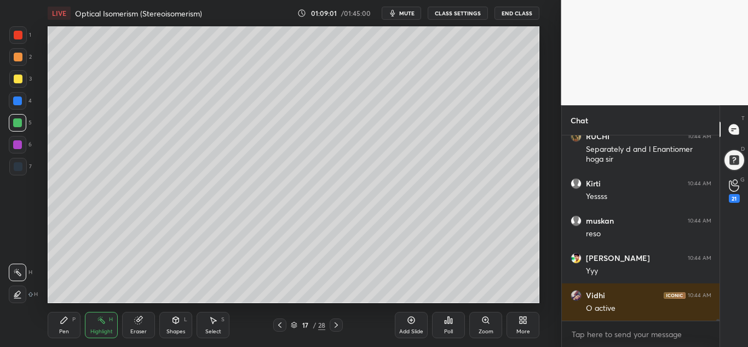
click at [22, 37] on div at bounding box center [18, 35] width 9 height 9
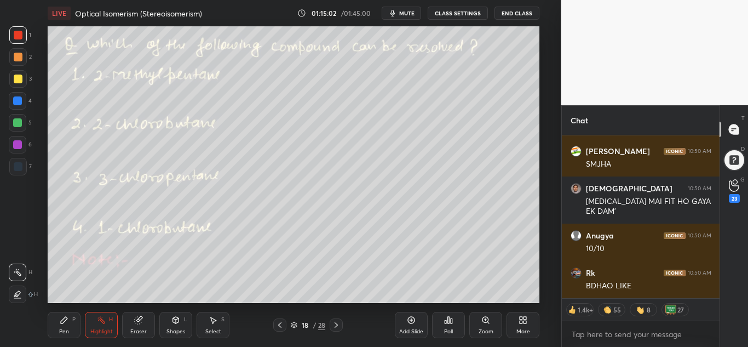
click at [131, 329] on div "Eraser" at bounding box center [138, 331] width 16 height 5
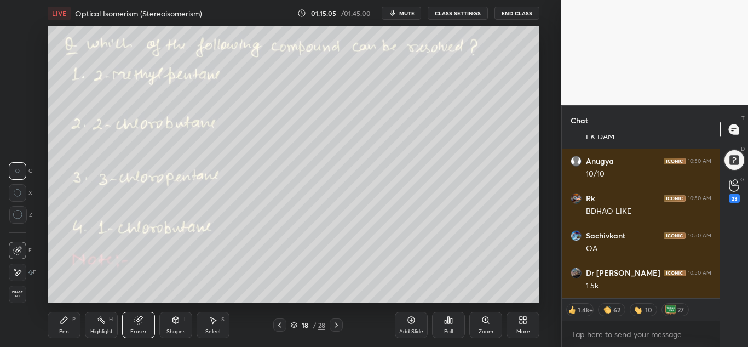
click at [106, 329] on div "Highlight" at bounding box center [101, 331] width 22 height 5
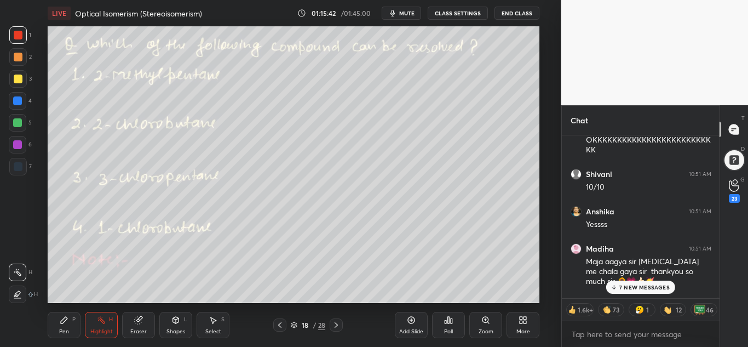
click at [613, 289] on icon at bounding box center [614, 287] width 7 height 7
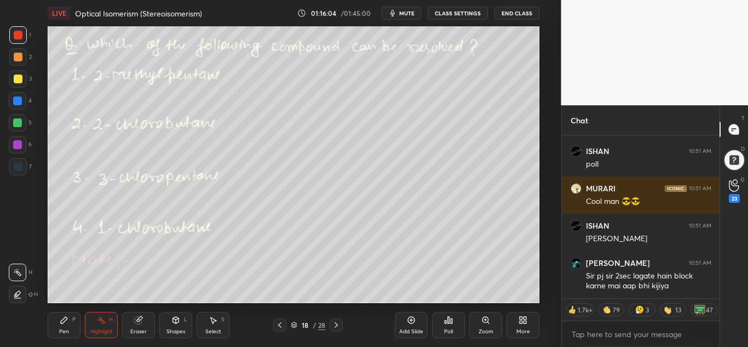
scroll to position [109602, 0]
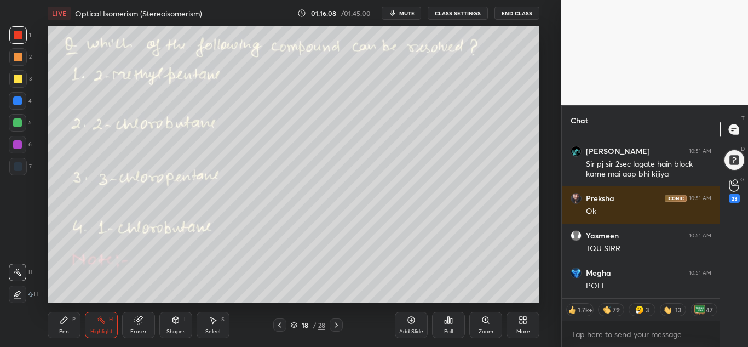
click at [59, 326] on div "Pen P" at bounding box center [64, 325] width 33 height 26
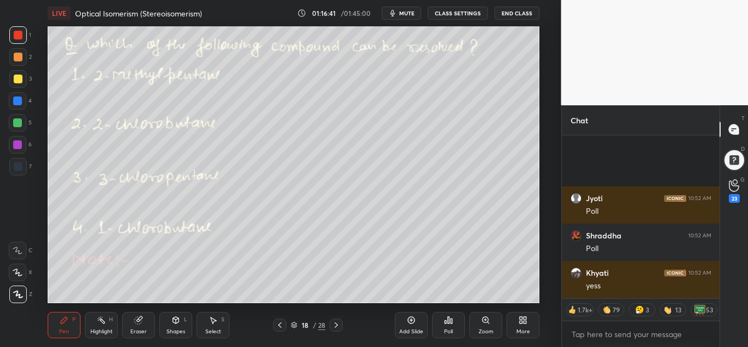
scroll to position [109656, 0]
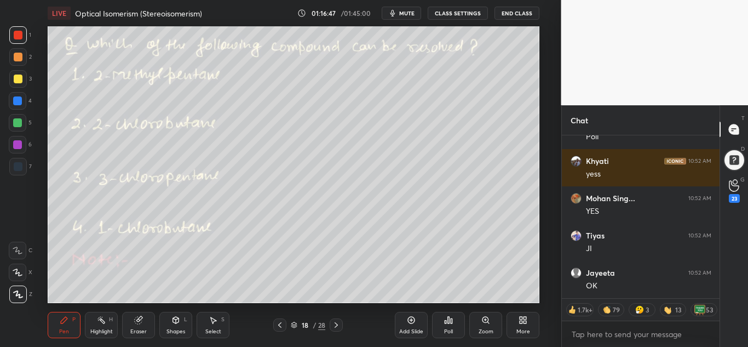
click at [446, 323] on icon at bounding box center [446, 321] width 2 height 3
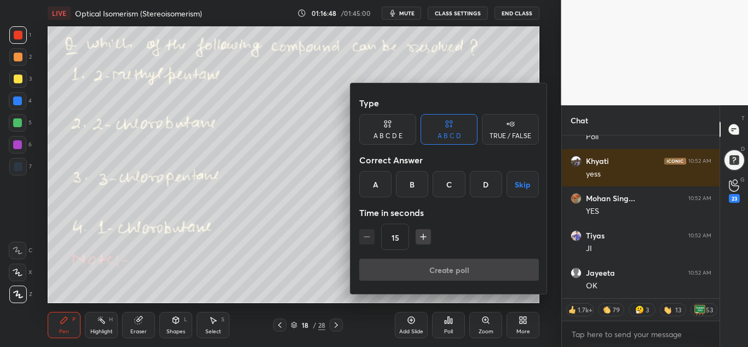
click at [409, 180] on div "B" at bounding box center [412, 184] width 32 height 26
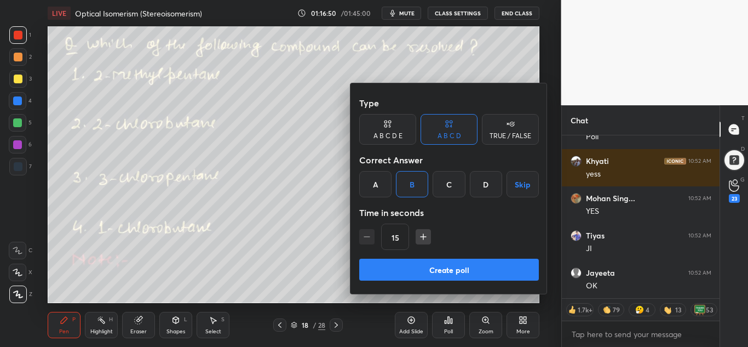
click at [437, 273] on button "Create poll" at bounding box center [449, 270] width 180 height 22
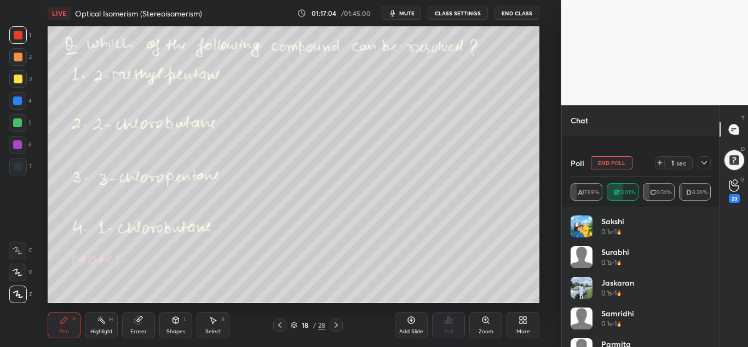
scroll to position [110585, 0]
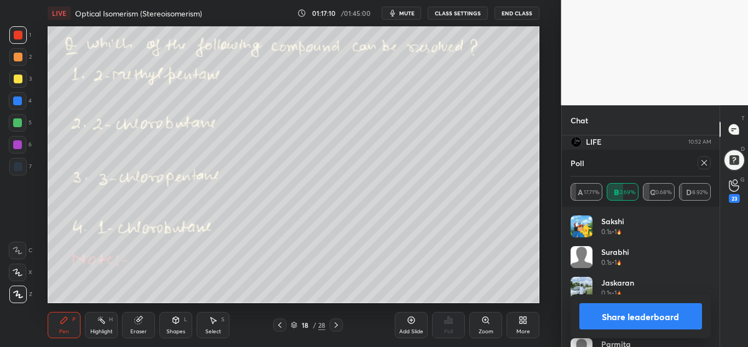
click at [609, 323] on button "Share leaderboard" at bounding box center [641, 316] width 123 height 26
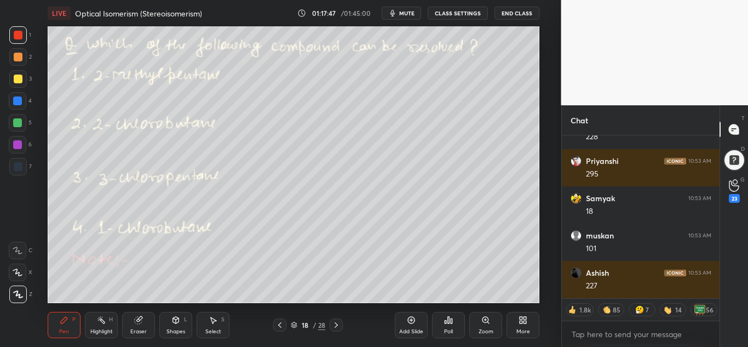
click at [104, 329] on div "Highlight" at bounding box center [101, 331] width 22 height 5
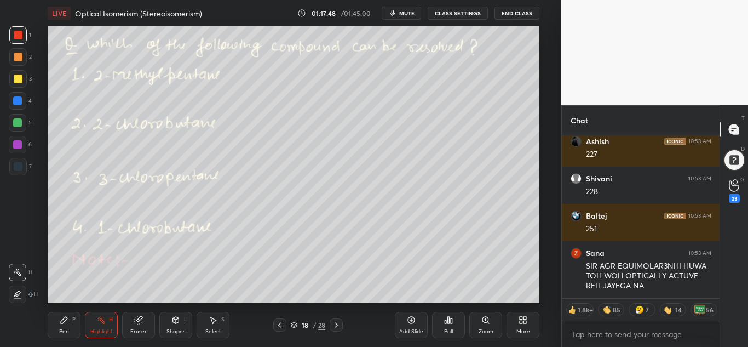
click at [172, 331] on div "Shapes" at bounding box center [176, 331] width 19 height 5
click at [130, 332] on div "Eraser" at bounding box center [138, 325] width 33 height 26
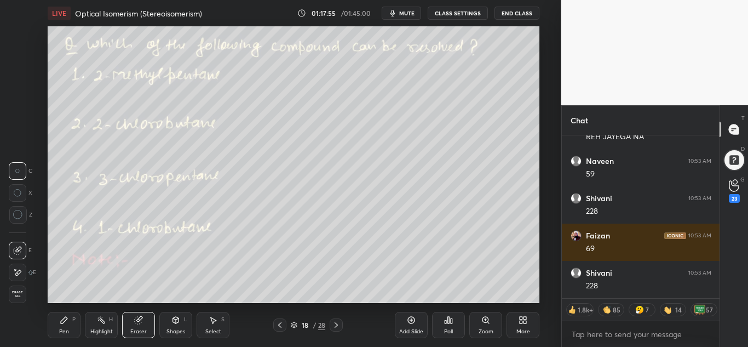
click at [65, 321] on icon at bounding box center [64, 320] width 7 height 7
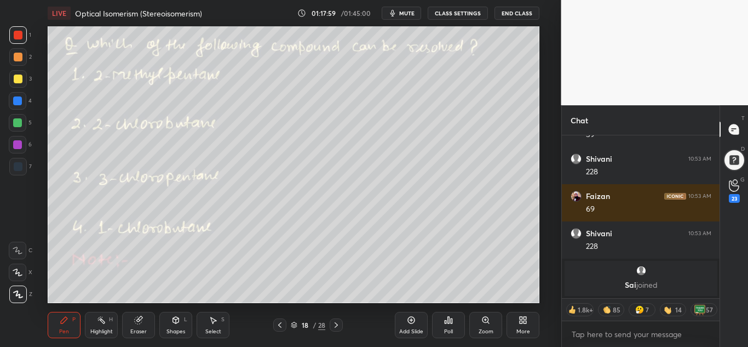
click at [14, 73] on div at bounding box center [18, 79] width 18 height 18
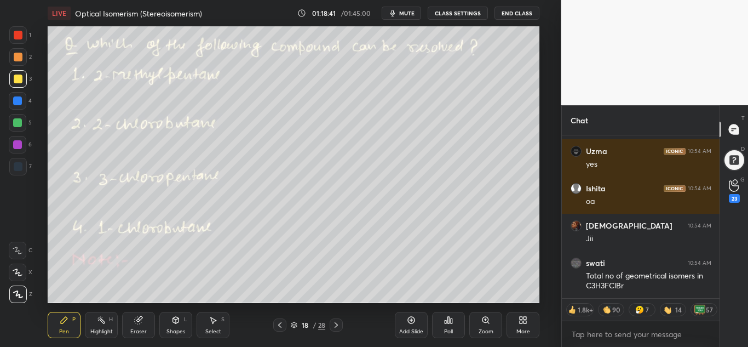
scroll to position [117241, 0]
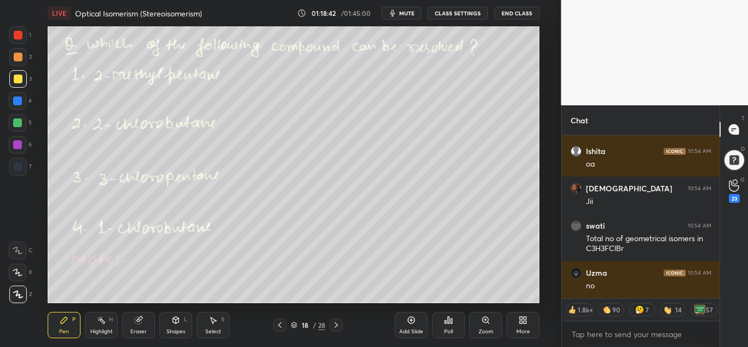
drag, startPoint x: 94, startPoint y: 322, endPoint x: 116, endPoint y: 303, distance: 28.4
click at [99, 320] on div "Highlight H" at bounding box center [101, 325] width 33 height 26
click at [70, 322] on div "Pen P" at bounding box center [64, 325] width 33 height 26
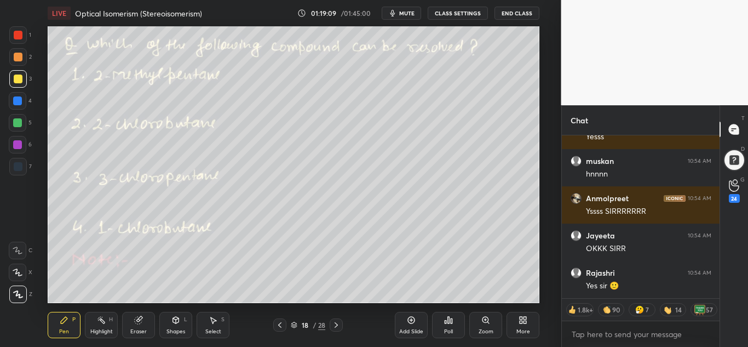
scroll to position [117253, 0]
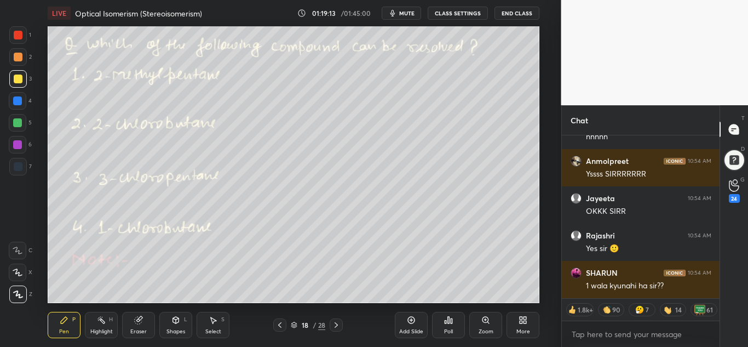
drag, startPoint x: 90, startPoint y: 328, endPoint x: 124, endPoint y: 307, distance: 40.3
click at [90, 328] on div "Highlight H" at bounding box center [101, 325] width 33 height 26
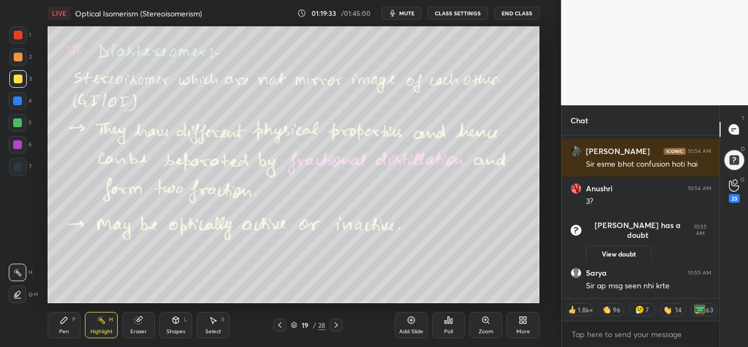
scroll to position [117592, 0]
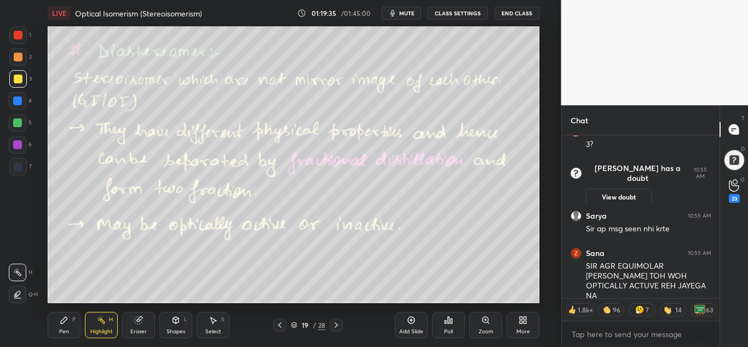
click at [184, 327] on div "Shapes L" at bounding box center [175, 325] width 33 height 26
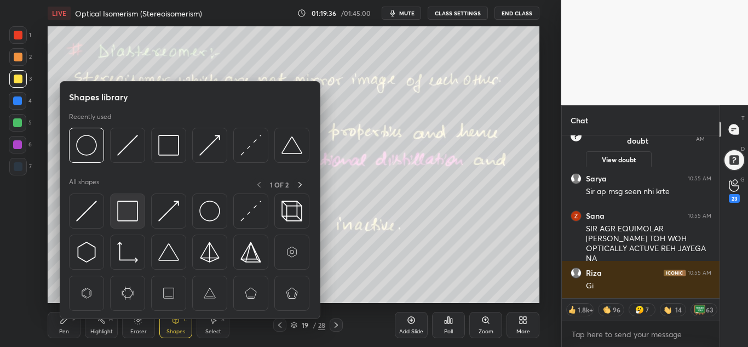
click at [131, 211] on img at bounding box center [127, 211] width 21 height 21
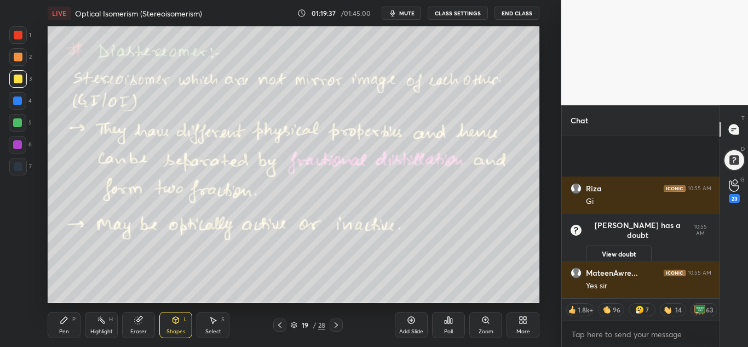
scroll to position [117674, 0]
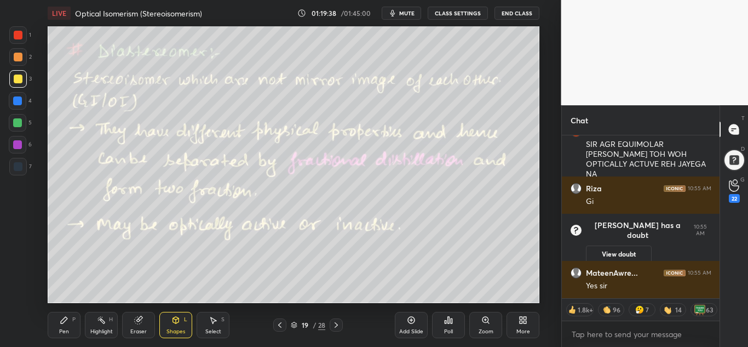
drag, startPoint x: 15, startPoint y: 29, endPoint x: 43, endPoint y: 49, distance: 35.0
click at [16, 29] on div at bounding box center [18, 35] width 18 height 18
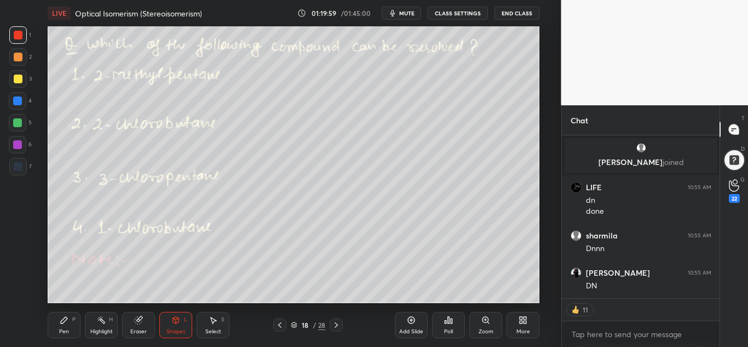
scroll to position [118120, 0]
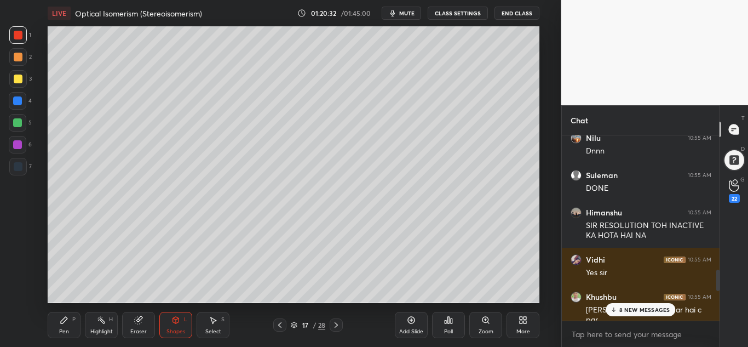
drag, startPoint x: 105, startPoint y: 324, endPoint x: 182, endPoint y: 303, distance: 80.1
click at [106, 324] on div "Highlight H" at bounding box center [101, 325] width 33 height 26
click at [650, 311] on p "10 NEW MESSAGES" at bounding box center [644, 309] width 53 height 7
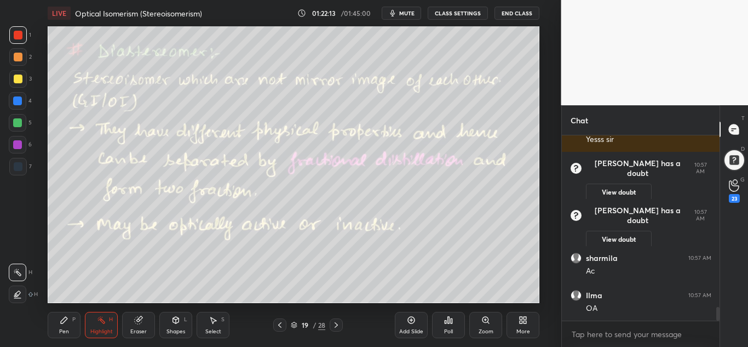
scroll to position [2317, 0]
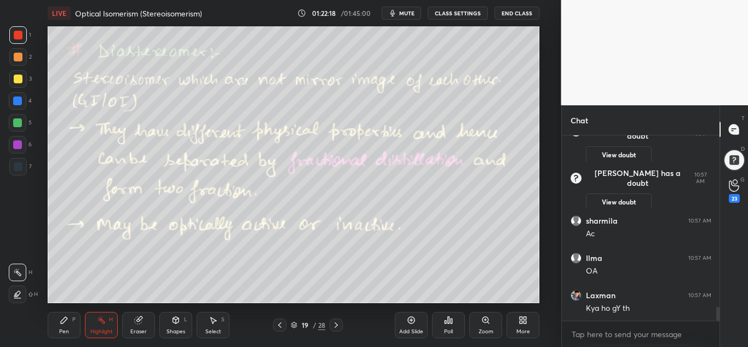
click at [171, 322] on icon at bounding box center [175, 320] width 9 height 9
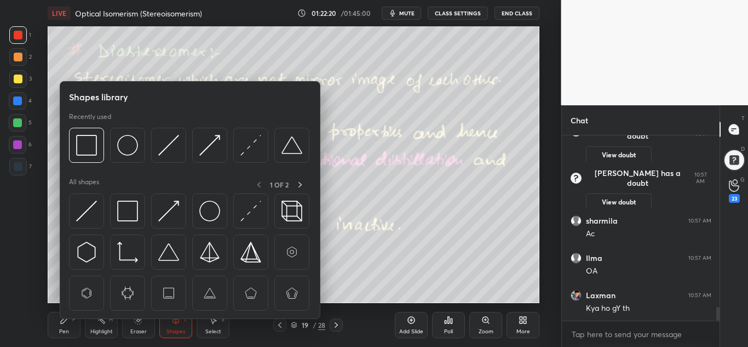
drag, startPoint x: 24, startPoint y: 79, endPoint x: 28, endPoint y: 87, distance: 9.3
click at [24, 79] on div at bounding box center [18, 79] width 18 height 18
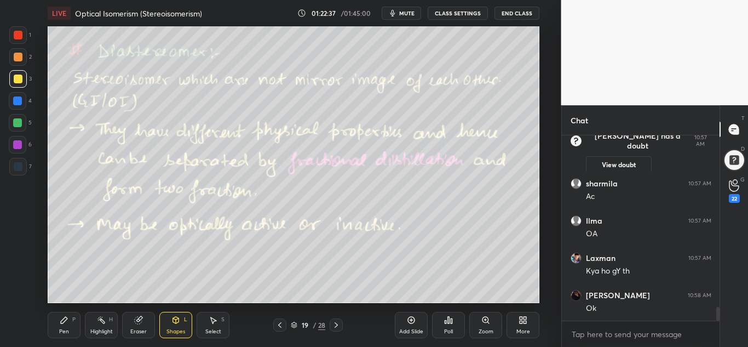
scroll to position [2380, 0]
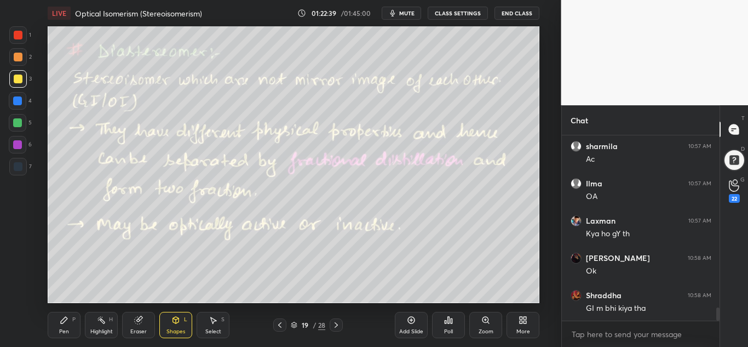
drag, startPoint x: 18, startPoint y: 122, endPoint x: 24, endPoint y: 120, distance: 6.4
click at [19, 122] on div at bounding box center [17, 122] width 9 height 9
click at [106, 317] on div "Highlight H" at bounding box center [101, 325] width 33 height 26
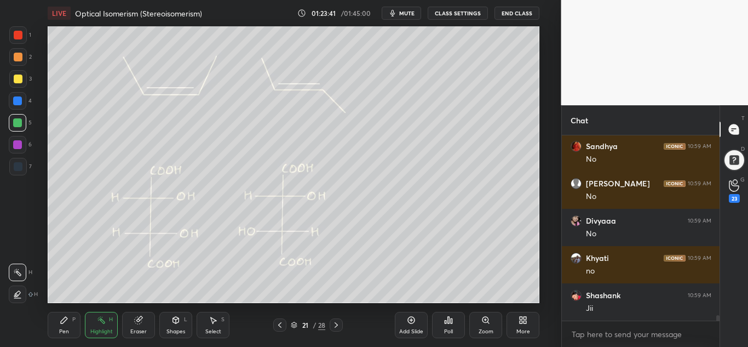
scroll to position [6304, 0]
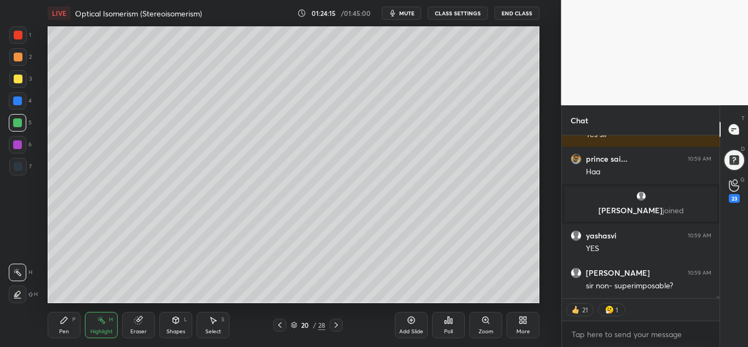
click at [21, 77] on div at bounding box center [18, 79] width 9 height 9
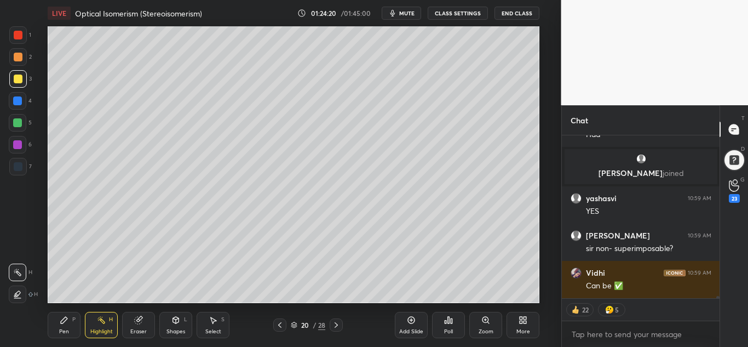
drag, startPoint x: 63, startPoint y: 322, endPoint x: 68, endPoint y: 317, distance: 7.4
click at [65, 322] on icon at bounding box center [64, 320] width 9 height 9
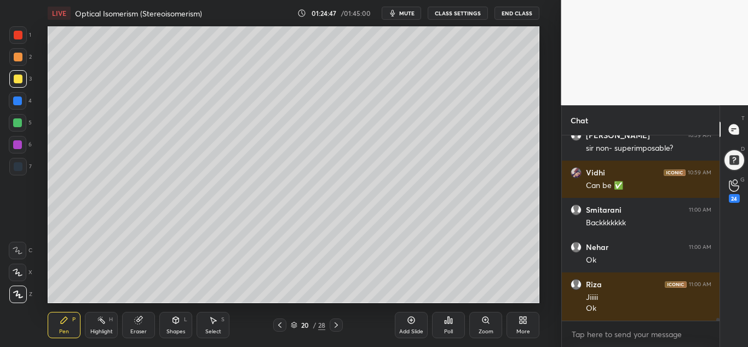
scroll to position [11766, 0]
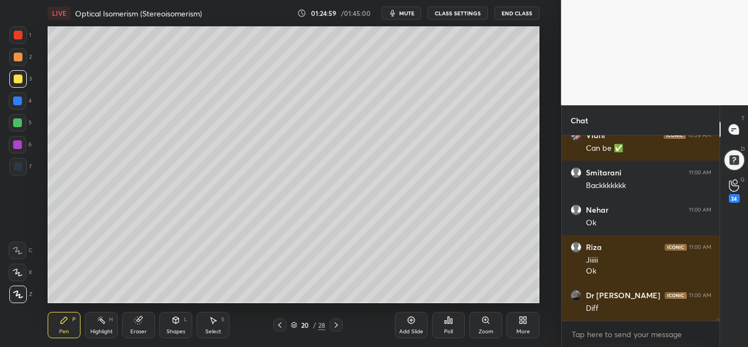
drag, startPoint x: 19, startPoint y: 57, endPoint x: 38, endPoint y: 68, distance: 21.9
click at [20, 59] on div at bounding box center [18, 57] width 9 height 9
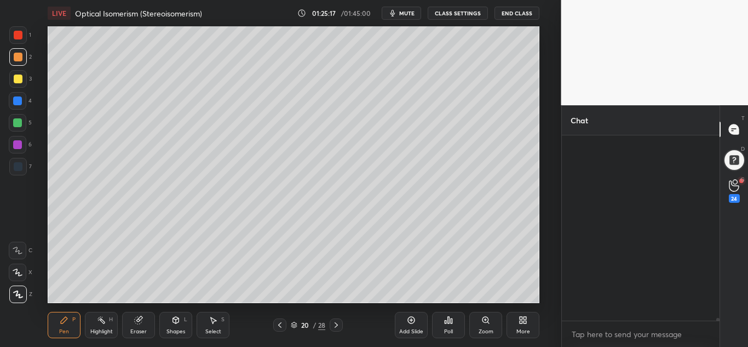
scroll to position [12233, 0]
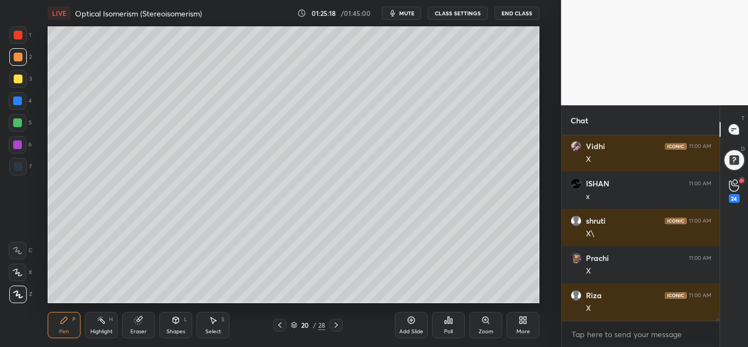
click at [22, 33] on div at bounding box center [18, 35] width 9 height 9
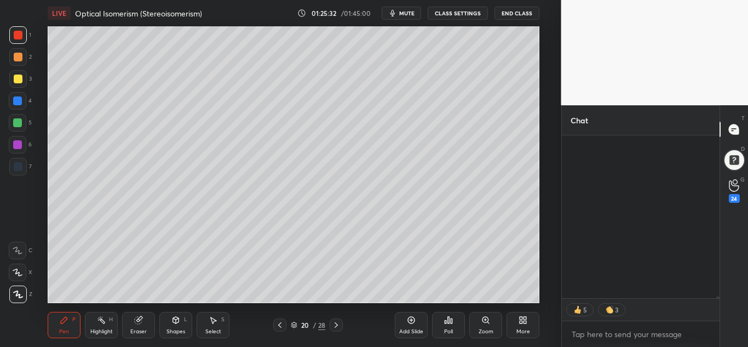
scroll to position [17789, 0]
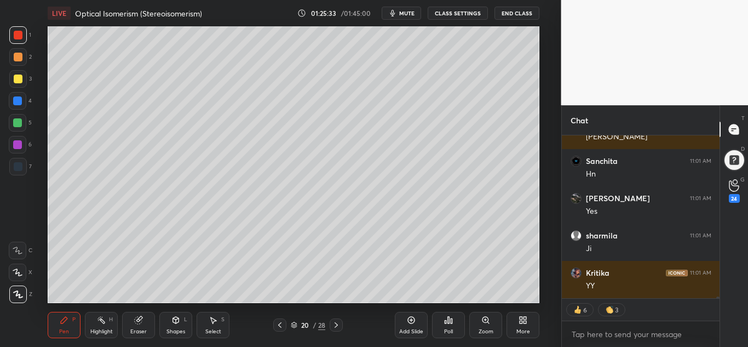
click at [176, 325] on div "Shapes L" at bounding box center [175, 325] width 33 height 26
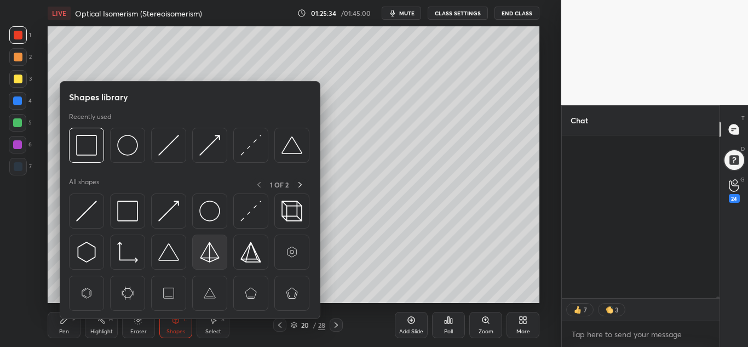
scroll to position [18423, 0]
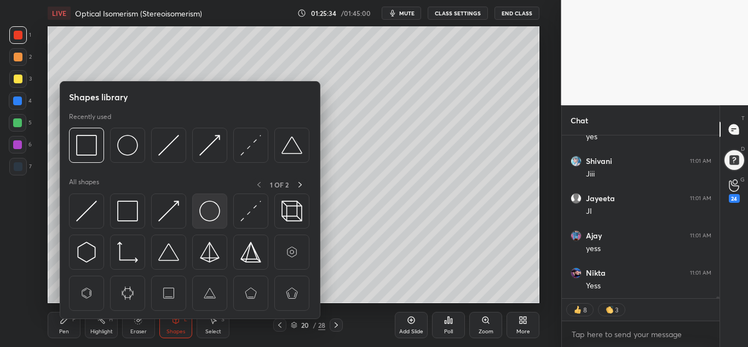
click at [209, 209] on img at bounding box center [209, 211] width 21 height 21
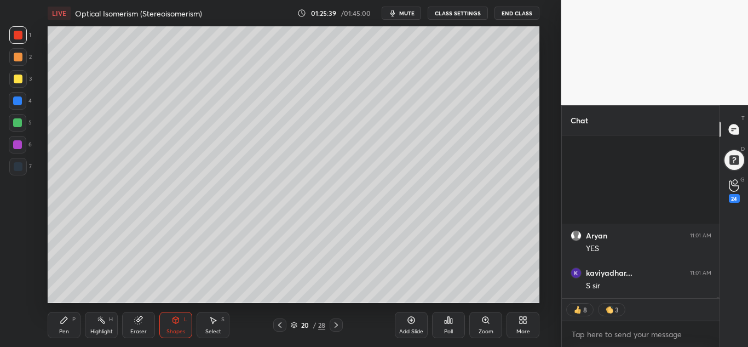
scroll to position [19280, 0]
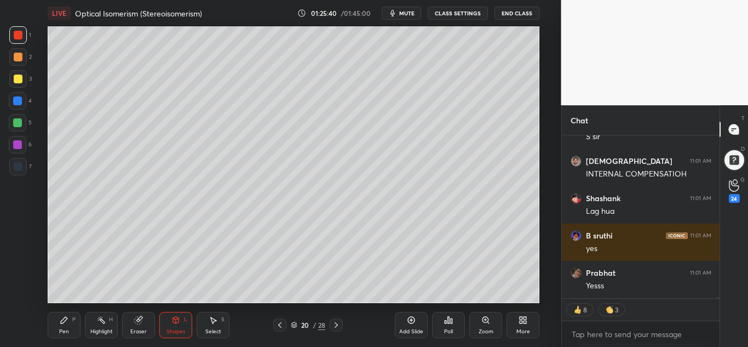
click at [13, 118] on div at bounding box center [18, 123] width 18 height 18
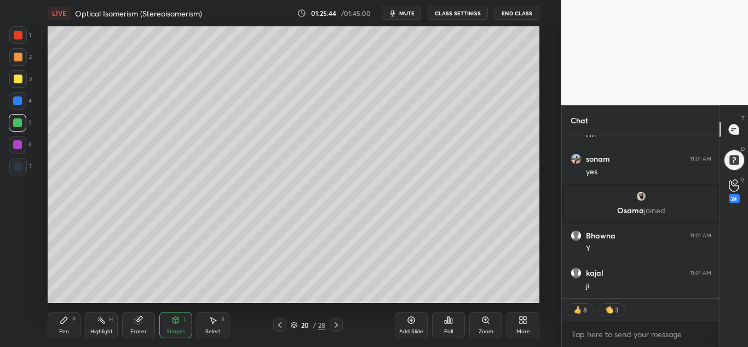
scroll to position [19483, 0]
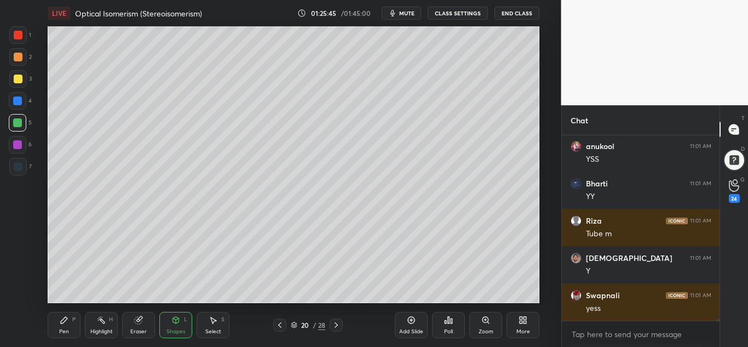
drag, startPoint x: 66, startPoint y: 328, endPoint x: 78, endPoint y: 319, distance: 14.9
click at [67, 329] on div "Pen" at bounding box center [64, 331] width 10 height 5
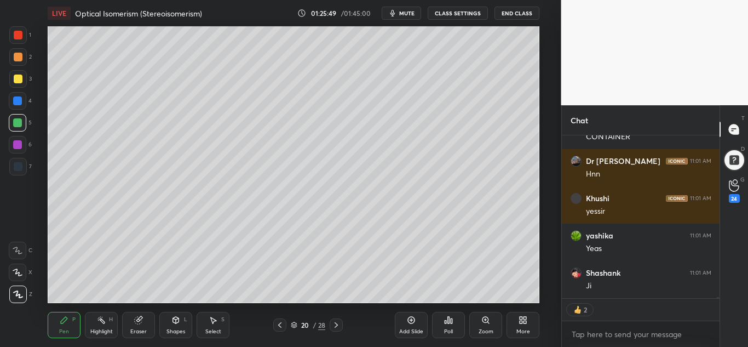
type textarea "x"
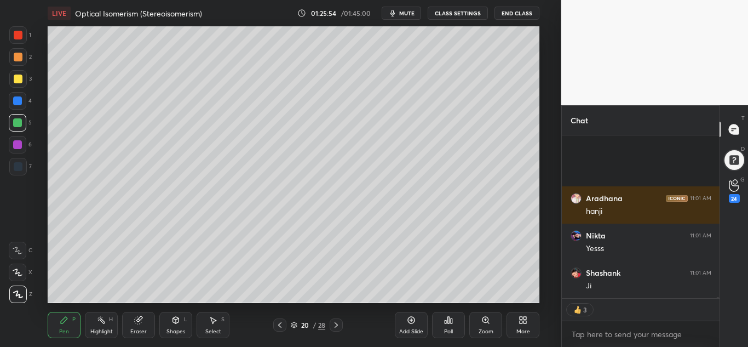
scroll to position [20735, 0]
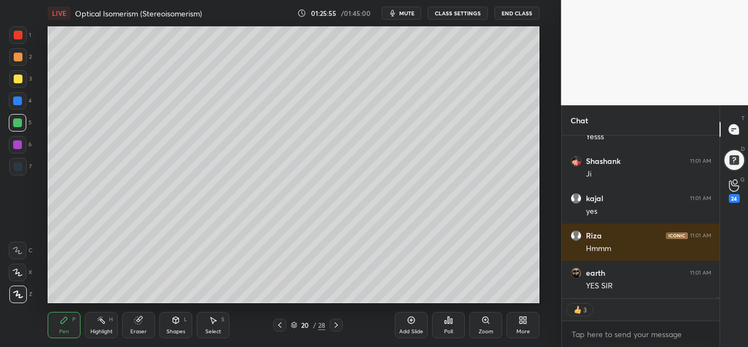
drag, startPoint x: 176, startPoint y: 327, endPoint x: 177, endPoint y: 321, distance: 6.1
click at [176, 327] on div "Shapes L" at bounding box center [175, 325] width 33 height 26
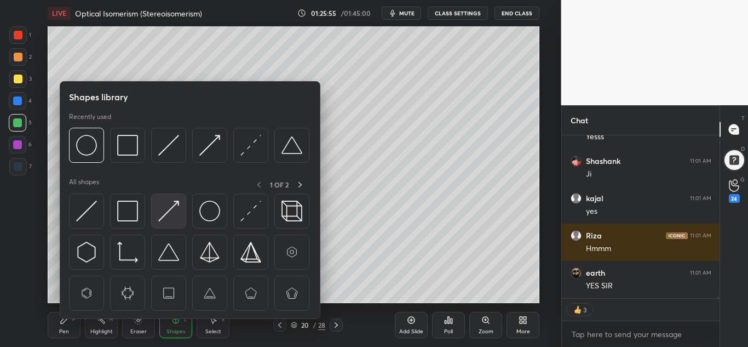
scroll to position [20884, 0]
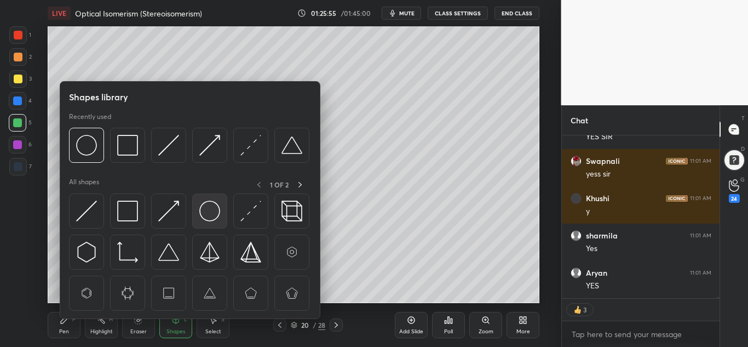
click at [218, 210] on img at bounding box center [209, 211] width 21 height 21
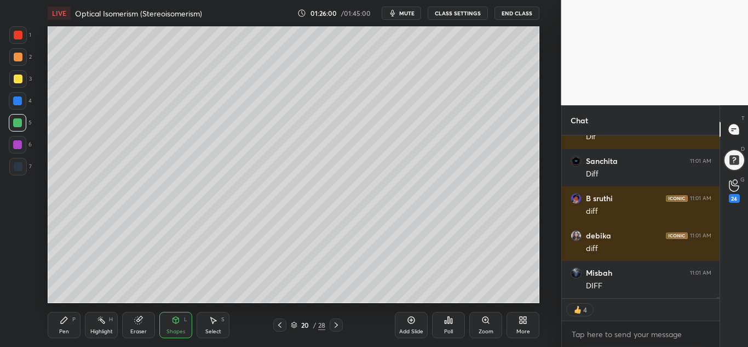
scroll to position [21927, 0]
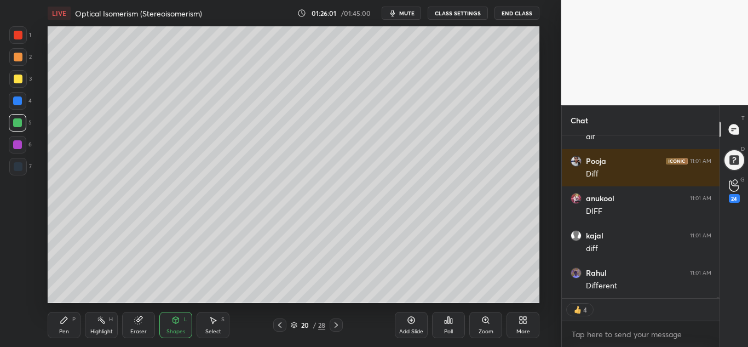
drag, startPoint x: 68, startPoint y: 318, endPoint x: 80, endPoint y: 307, distance: 15.5
click at [72, 317] on div "Pen P" at bounding box center [64, 325] width 33 height 26
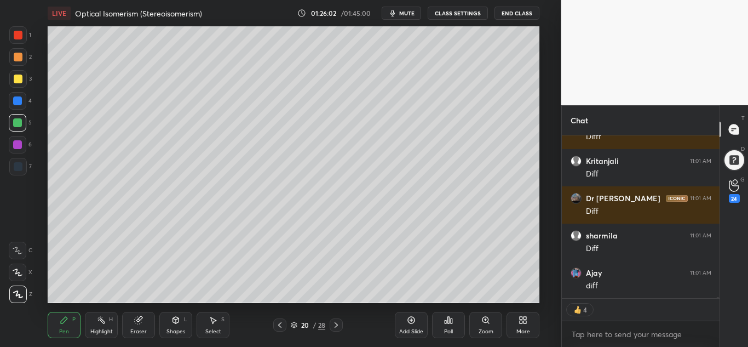
click at [21, 82] on div at bounding box center [18, 79] width 18 height 18
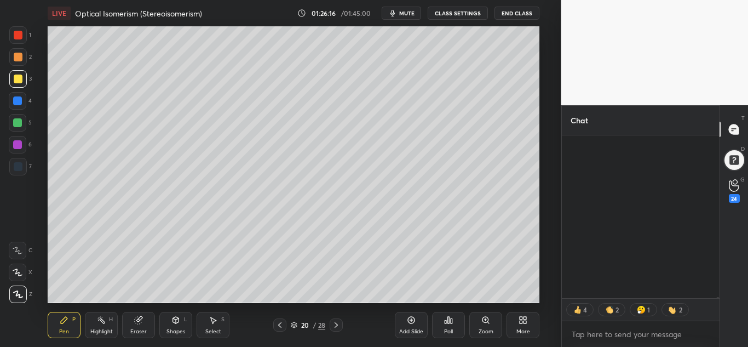
scroll to position [0, 0]
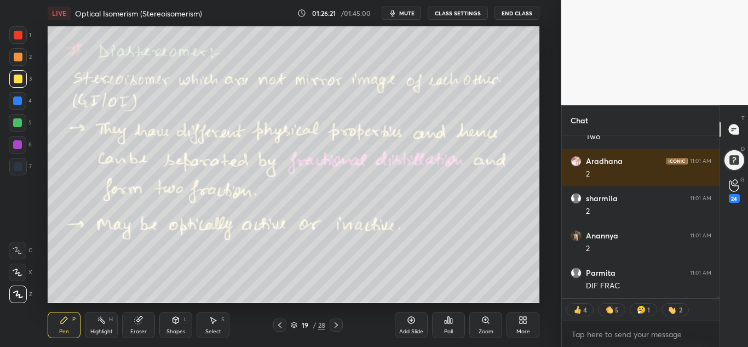
drag, startPoint x: 105, startPoint y: 326, endPoint x: 112, endPoint y: 310, distance: 17.9
click at [105, 326] on div "Highlight H" at bounding box center [101, 325] width 33 height 26
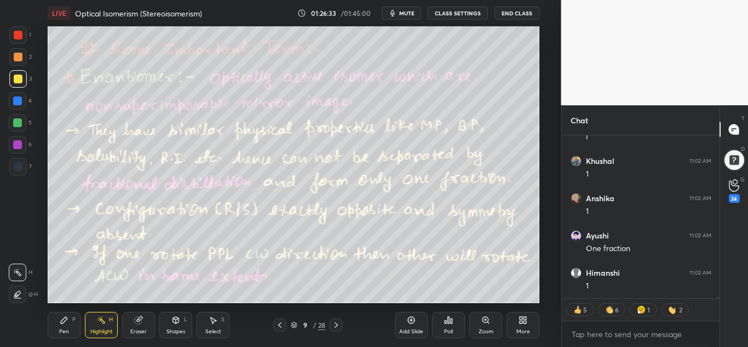
drag, startPoint x: 76, startPoint y: 327, endPoint x: 83, endPoint y: 326, distance: 7.1
click at [78, 326] on div "Pen P" at bounding box center [64, 325] width 33 height 26
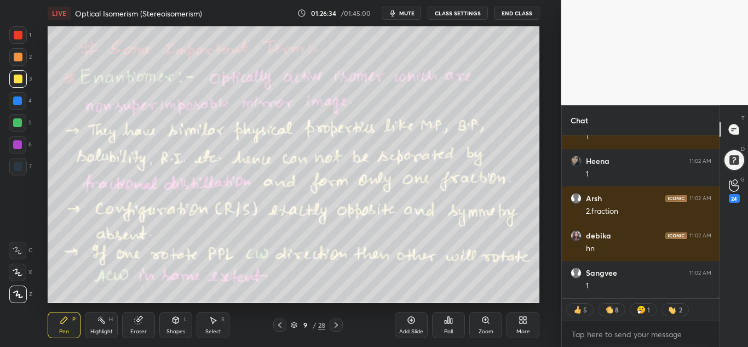
drag, startPoint x: 16, startPoint y: 121, endPoint x: 41, endPoint y: 132, distance: 27.2
click at [16, 120] on div at bounding box center [17, 122] width 9 height 9
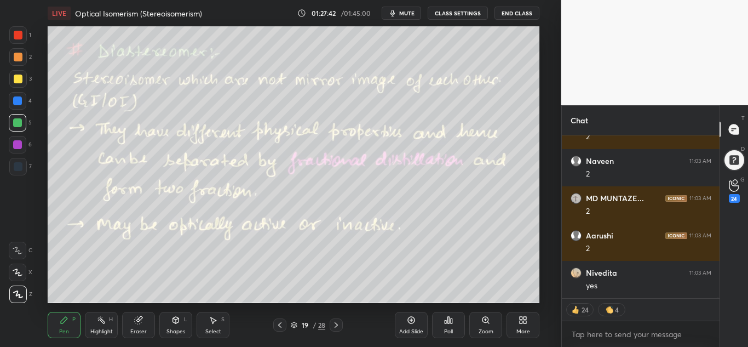
click at [95, 317] on div "Highlight H" at bounding box center [101, 325] width 33 height 26
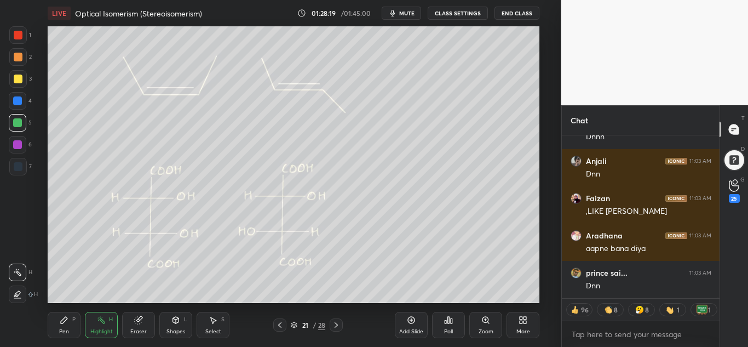
drag, startPoint x: 51, startPoint y: 323, endPoint x: 54, endPoint y: 305, distance: 17.7
click at [49, 322] on div "Pen P" at bounding box center [64, 325] width 33 height 26
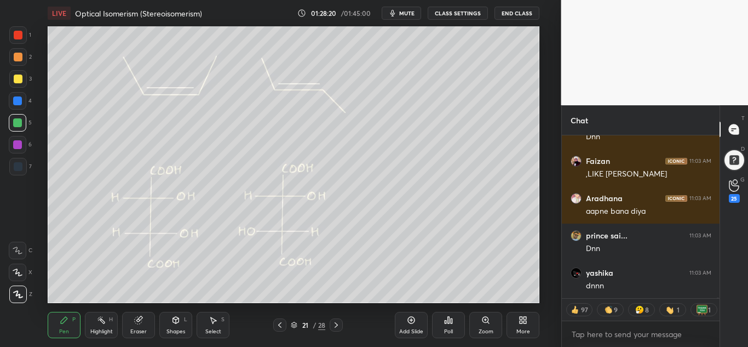
click at [20, 32] on div at bounding box center [18, 35] width 9 height 9
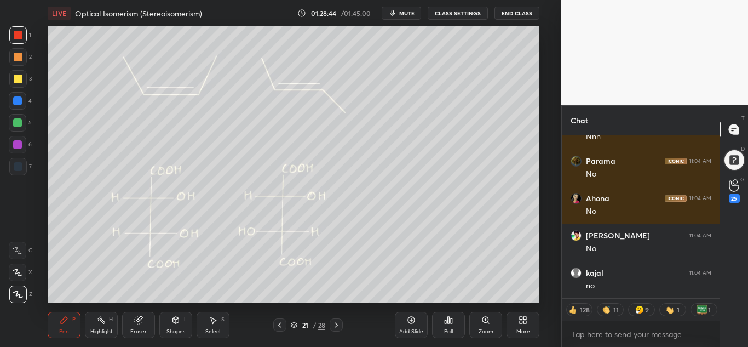
click at [18, 125] on div at bounding box center [17, 122] width 9 height 9
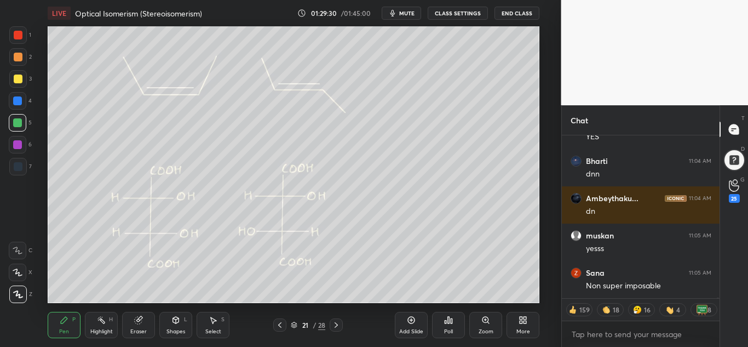
click at [14, 32] on div at bounding box center [18, 35] width 9 height 9
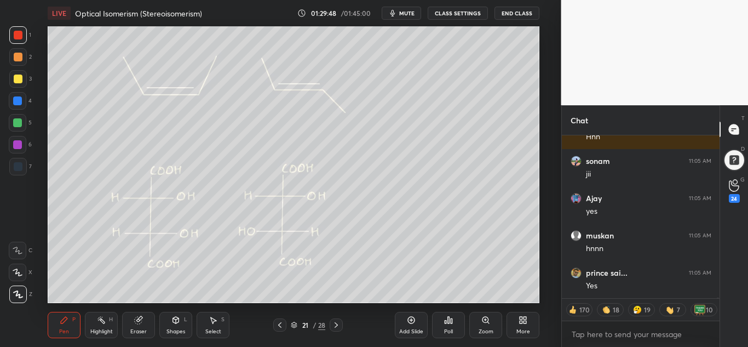
click at [102, 324] on icon at bounding box center [101, 320] width 9 height 9
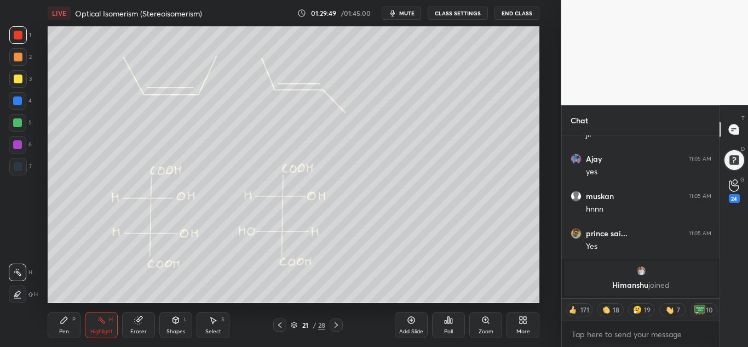
click at [73, 323] on div "Pen P" at bounding box center [64, 325] width 33 height 26
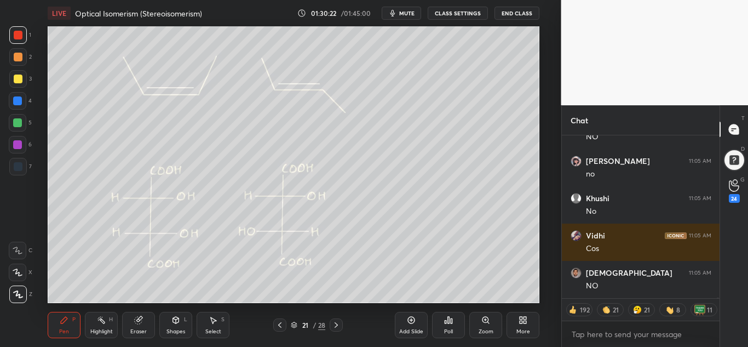
click at [19, 75] on div at bounding box center [18, 79] width 9 height 9
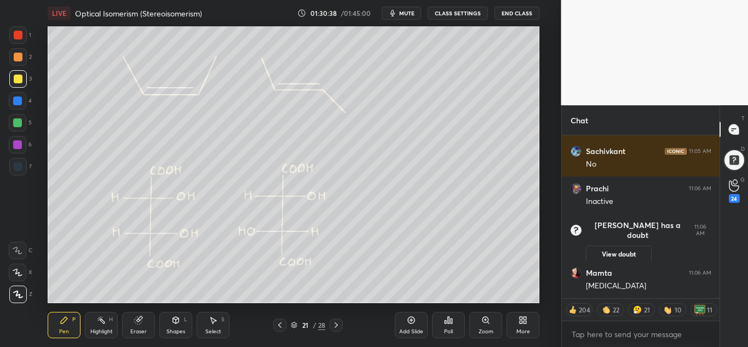
click at [17, 122] on div at bounding box center [17, 122] width 9 height 9
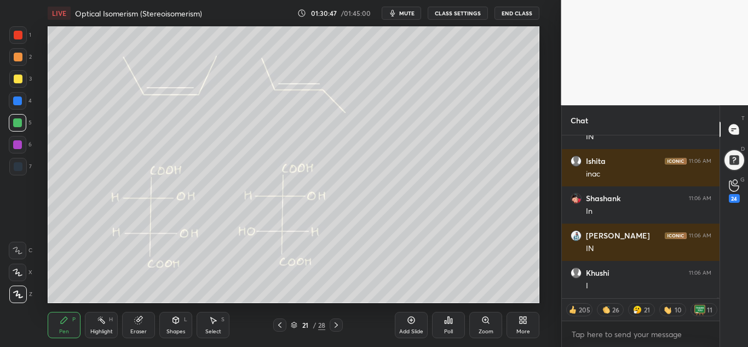
scroll to position [45158, 0]
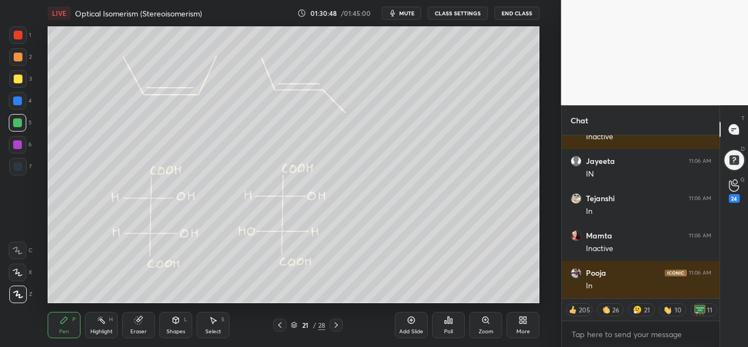
click at [188, 328] on div "Shapes L" at bounding box center [175, 325] width 33 height 26
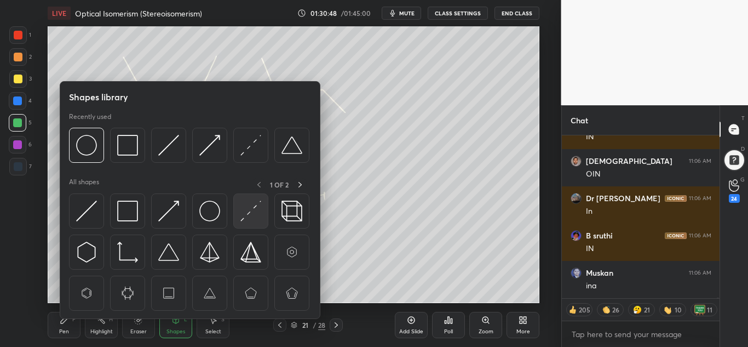
click at [247, 213] on img at bounding box center [250, 211] width 21 height 21
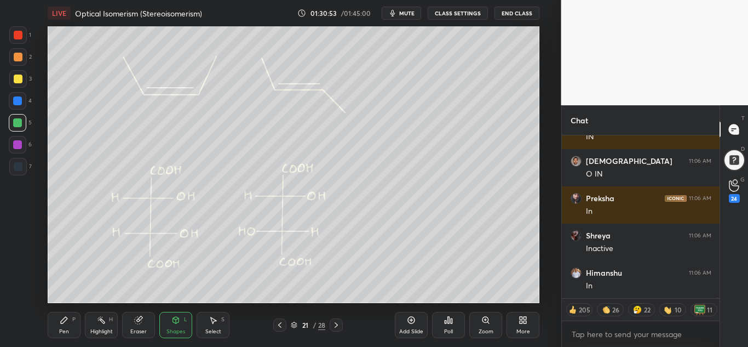
scroll to position [45668, 0]
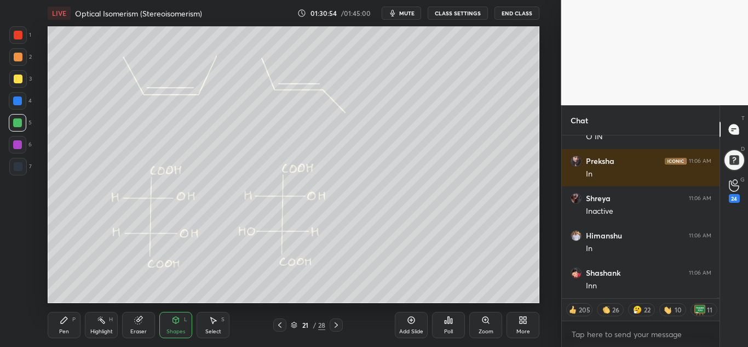
click at [66, 325] on div "Pen P" at bounding box center [64, 325] width 33 height 26
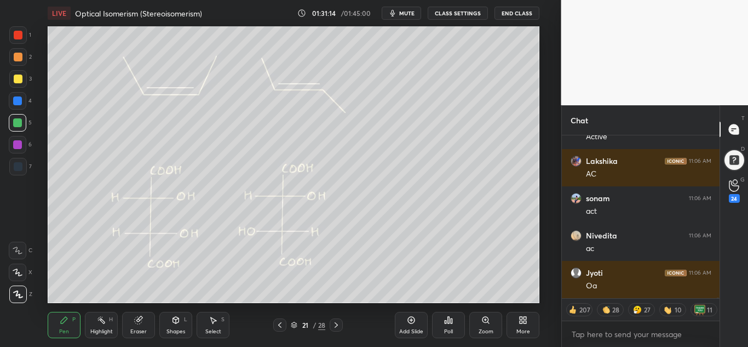
scroll to position [47148, 0]
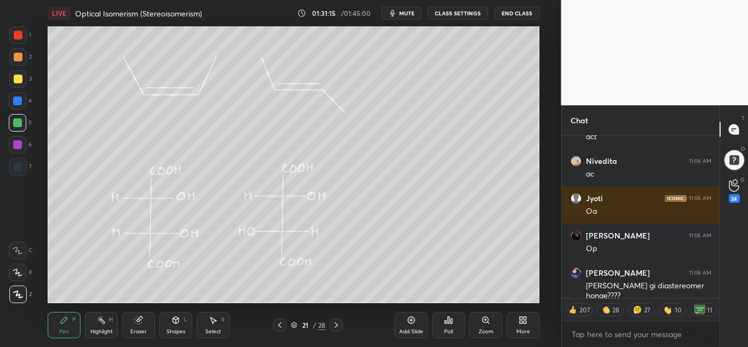
drag, startPoint x: 108, startPoint y: 327, endPoint x: 118, endPoint y: 322, distance: 10.3
click at [110, 325] on div "Highlight H" at bounding box center [101, 325] width 33 height 26
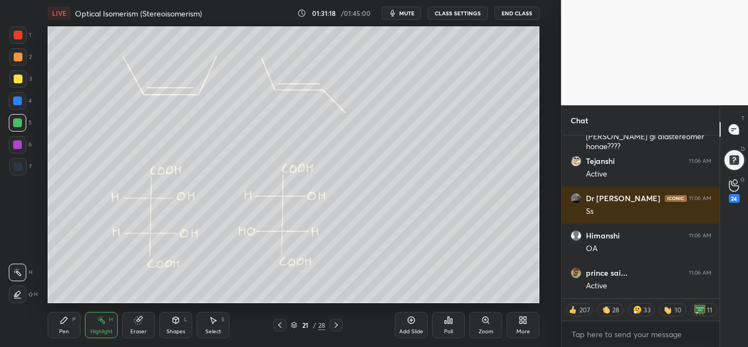
drag, startPoint x: 63, startPoint y: 322, endPoint x: 70, endPoint y: 308, distance: 15.4
click at [64, 323] on icon at bounding box center [64, 320] width 7 height 7
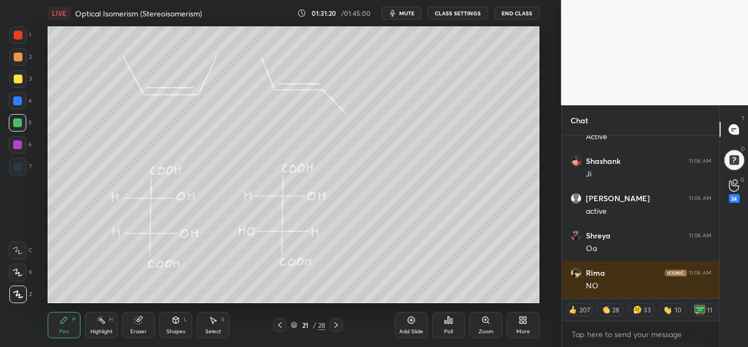
scroll to position [47670, 0]
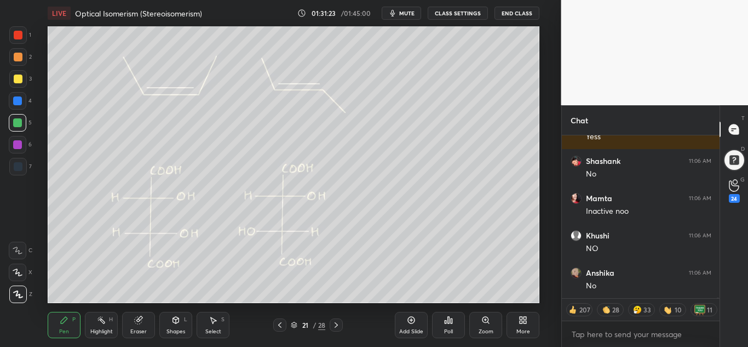
click at [17, 118] on div at bounding box center [18, 123] width 18 height 18
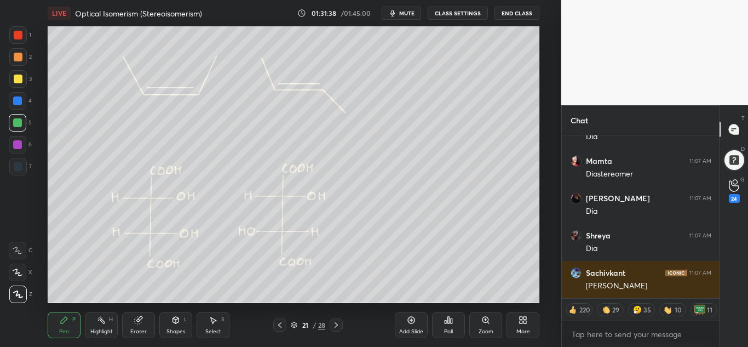
click at [174, 325] on div "Shapes L" at bounding box center [175, 325] width 33 height 26
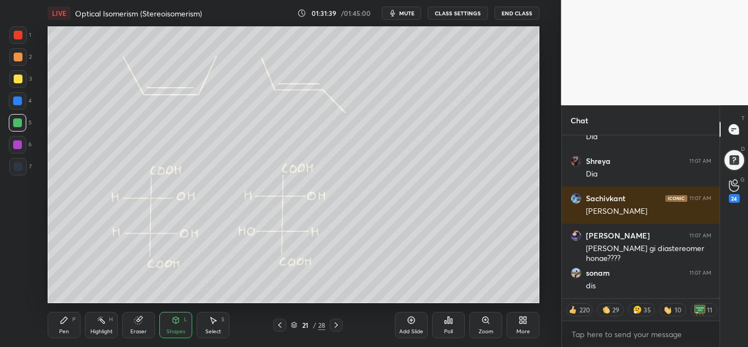
click at [205, 320] on div "Select S" at bounding box center [213, 325] width 33 height 26
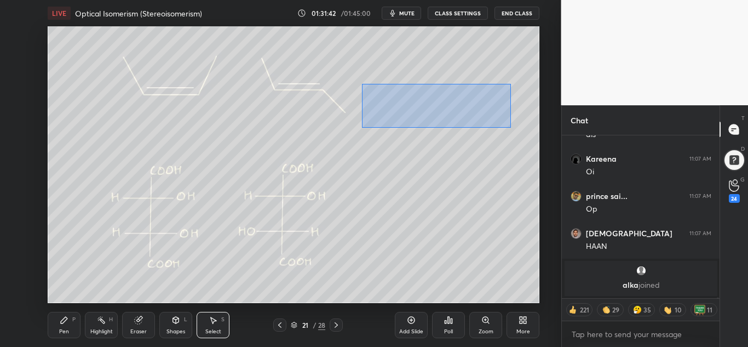
drag, startPoint x: 372, startPoint y: 88, endPoint x: 511, endPoint y: 128, distance: 144.6
click at [511, 128] on div "0 ° Undo Copy Paste here Duplicate Duplicate to new slide Delete" at bounding box center [294, 164] width 492 height 277
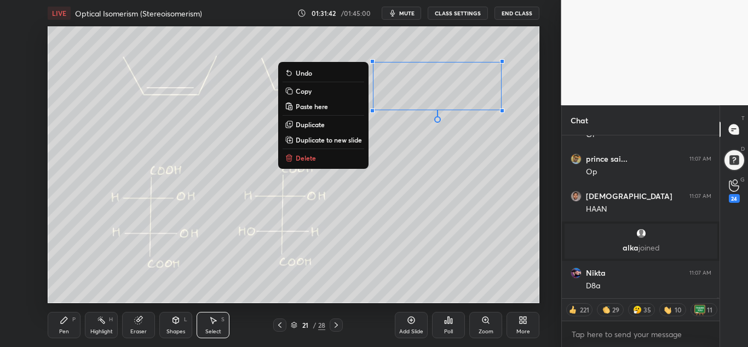
click at [429, 136] on div "0 ° Undo Copy Paste here Duplicate Duplicate to new slide Delete" at bounding box center [294, 164] width 492 height 277
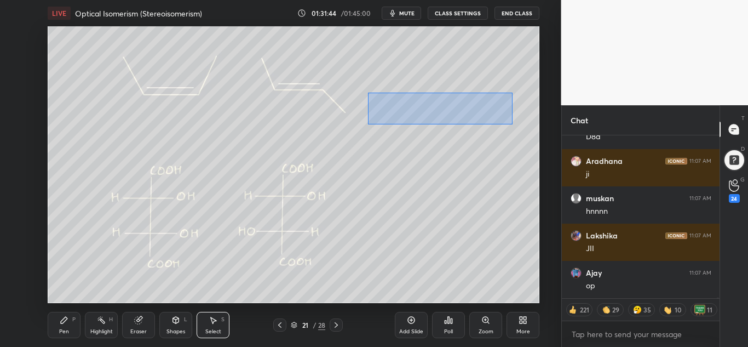
drag, startPoint x: 368, startPoint y: 93, endPoint x: 512, endPoint y: 125, distance: 147.7
click at [512, 125] on div "0 ° Undo Copy Paste here Duplicate Duplicate to new slide Delete" at bounding box center [294, 164] width 492 height 277
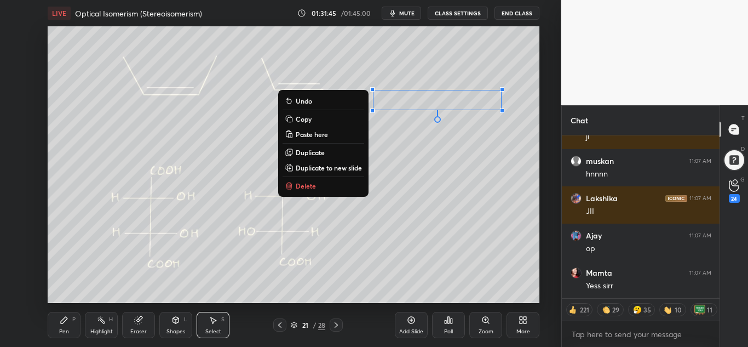
click at [479, 139] on div "0 ° Undo Copy Paste here Duplicate Duplicate to new slide Delete" at bounding box center [294, 164] width 492 height 277
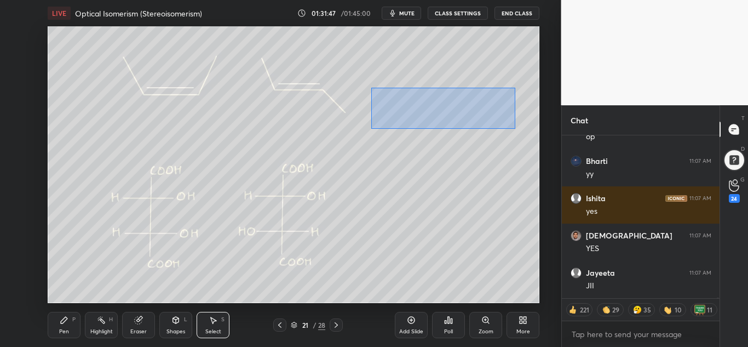
drag, startPoint x: 371, startPoint y: 89, endPoint x: 514, endPoint y: 129, distance: 148.3
click at [515, 129] on div "0 ° Undo Copy Paste here Duplicate Duplicate to new slide Delete" at bounding box center [294, 164] width 492 height 277
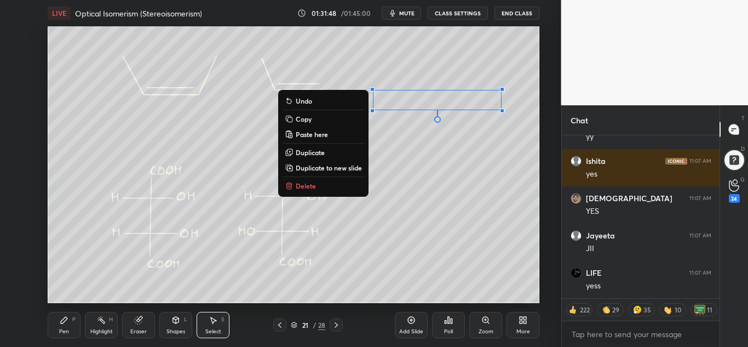
drag, startPoint x: 313, startPoint y: 119, endPoint x: 329, endPoint y: 137, distance: 23.3
click at [314, 119] on button "Copy" at bounding box center [324, 118] width 82 height 13
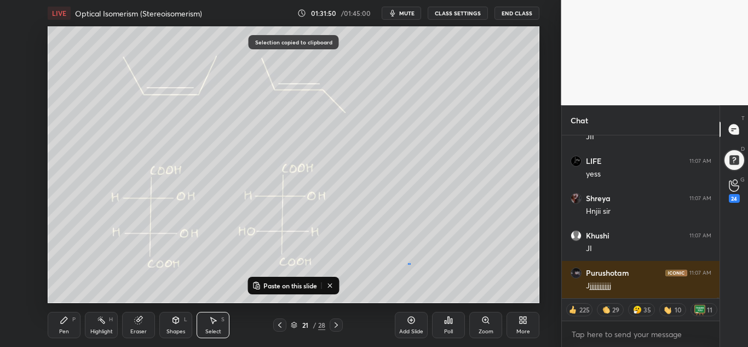
click at [411, 264] on div "0 ° Undo Copy Paste here Duplicate Duplicate to new slide Delete" at bounding box center [294, 164] width 492 height 277
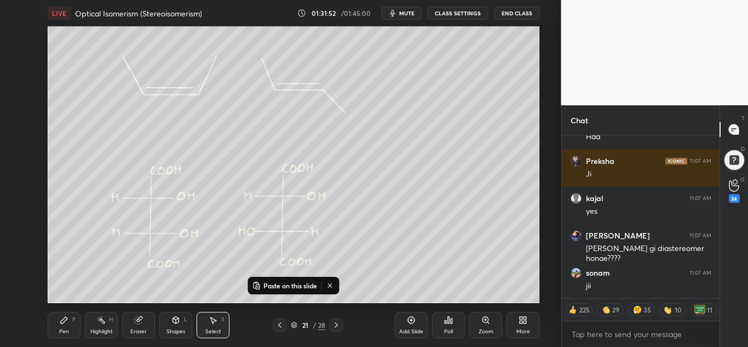
click at [280, 285] on p "Paste on this slide" at bounding box center [291, 285] width 54 height 9
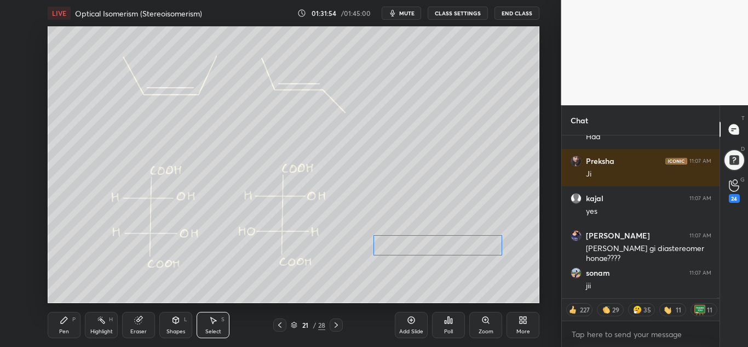
drag, startPoint x: 423, startPoint y: 108, endPoint x: 413, endPoint y: 243, distance: 134.7
click at [413, 243] on div "0 ° Undo Copy Paste here Duplicate Duplicate to new slide Delete" at bounding box center [294, 164] width 492 height 277
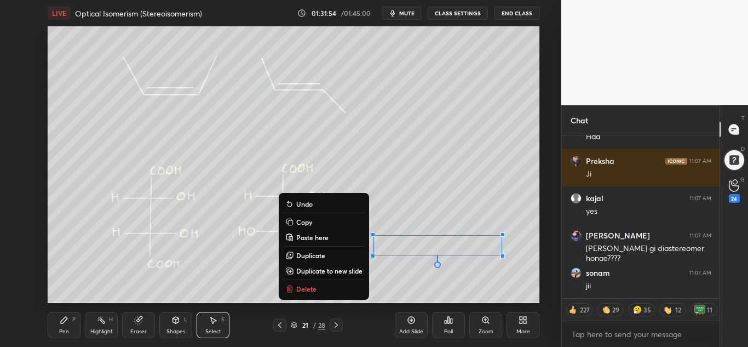
click at [391, 272] on div "0 ° Undo Copy Paste here Duplicate Duplicate to new slide Delete" at bounding box center [294, 164] width 492 height 277
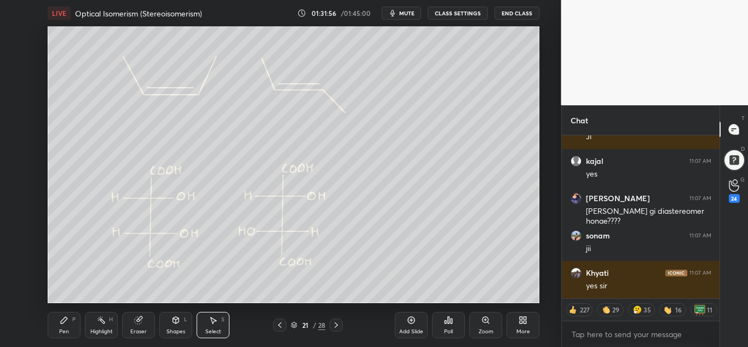
click at [100, 325] on div "Highlight H" at bounding box center [101, 325] width 33 height 26
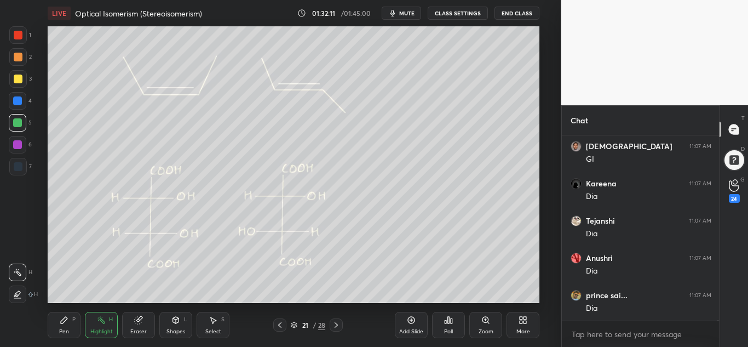
drag, startPoint x: 18, startPoint y: 37, endPoint x: 44, endPoint y: 76, distance: 47.7
click at [18, 37] on div at bounding box center [18, 35] width 9 height 9
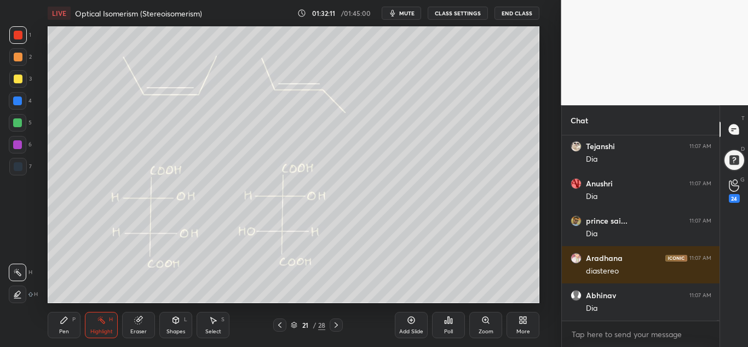
click at [106, 325] on div "Highlight H" at bounding box center [101, 325] width 33 height 26
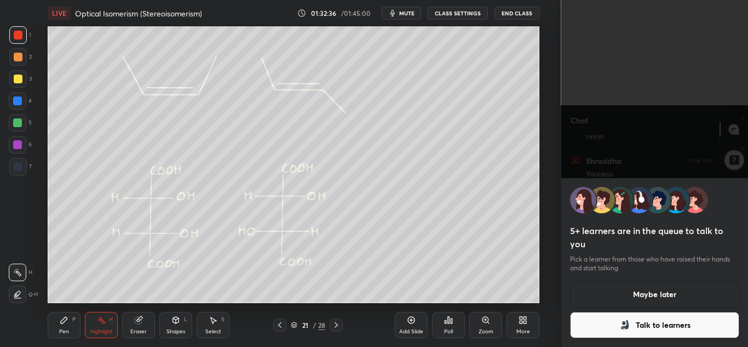
click at [616, 301] on button "Maybe later" at bounding box center [655, 294] width 170 height 26
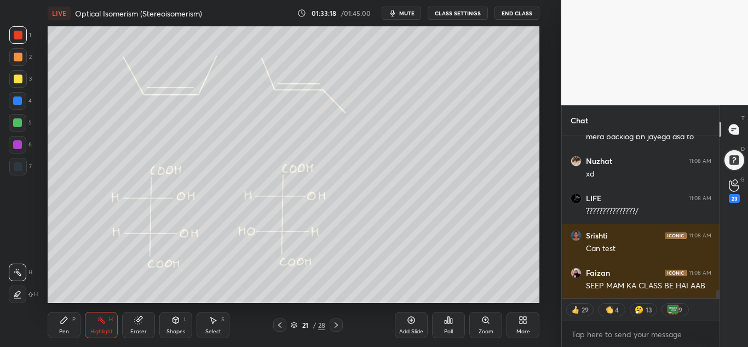
click at [448, 13] on button "CLASS SETTINGS" at bounding box center [458, 13] width 60 height 13
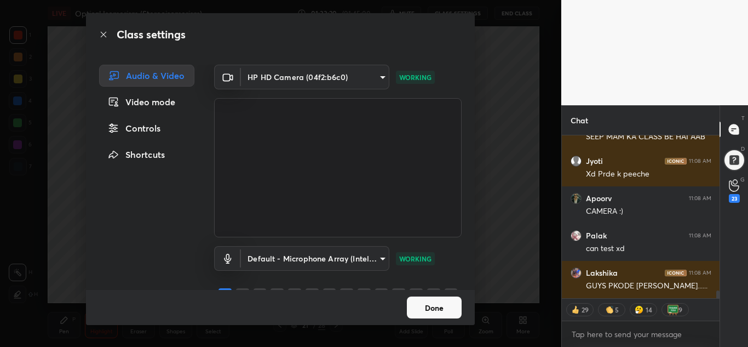
click at [135, 125] on div "Controls" at bounding box center [146, 128] width 95 height 22
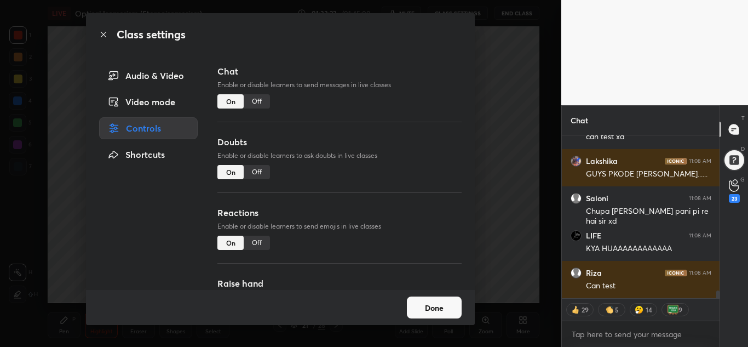
click at [253, 100] on div "Off" at bounding box center [257, 101] width 26 height 14
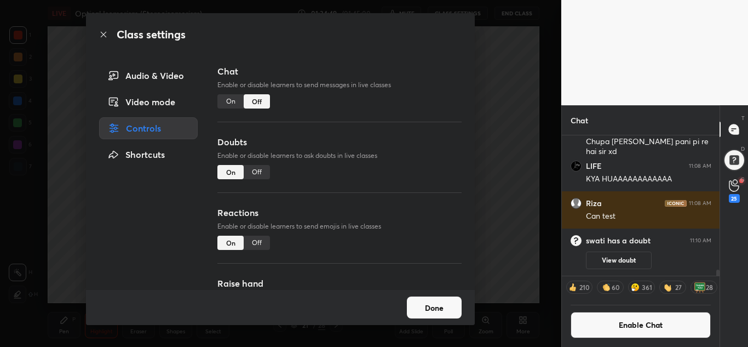
scroll to position [3102, 0]
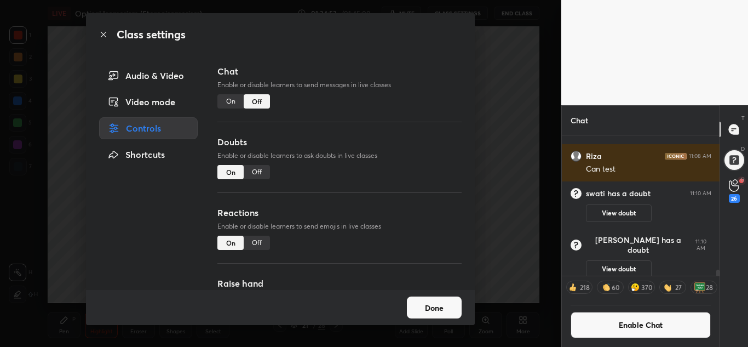
click at [239, 106] on div "On" at bounding box center [230, 101] width 26 height 14
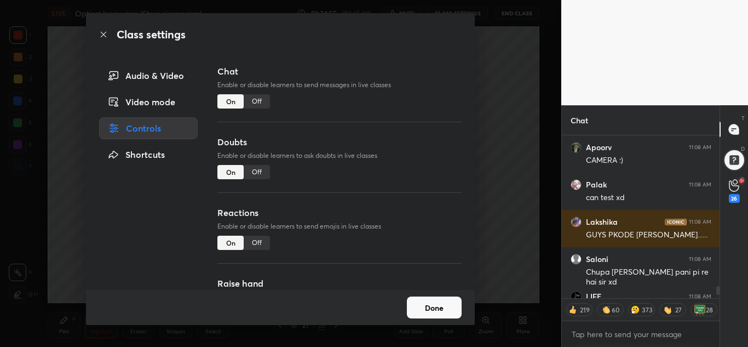
click at [461, 307] on button "Done" at bounding box center [434, 307] width 55 height 22
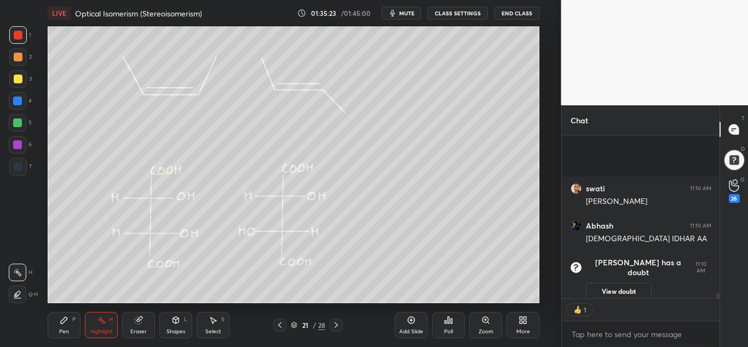
scroll to position [1275, 0]
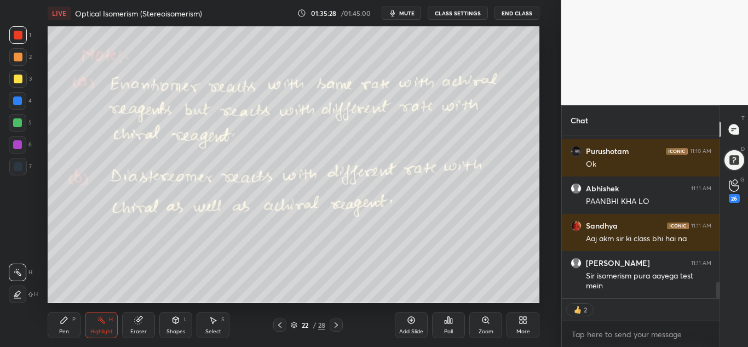
click at [173, 329] on div "Shapes" at bounding box center [176, 331] width 19 height 5
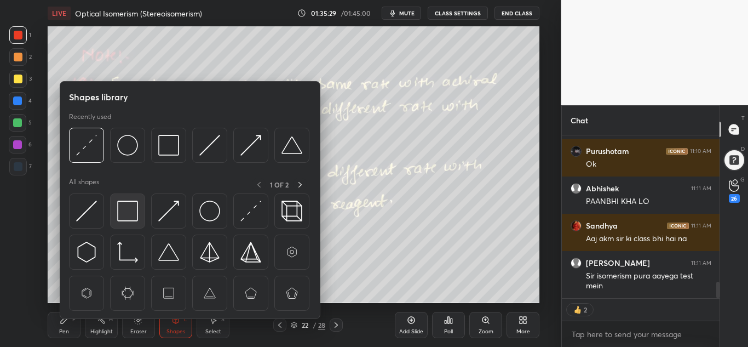
click at [130, 212] on img at bounding box center [127, 211] width 21 height 21
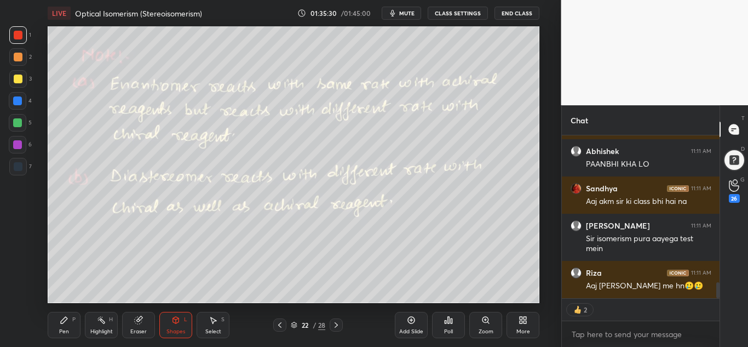
drag, startPoint x: 18, startPoint y: 122, endPoint x: 33, endPoint y: 121, distance: 15.4
click at [18, 121] on div at bounding box center [17, 122] width 9 height 9
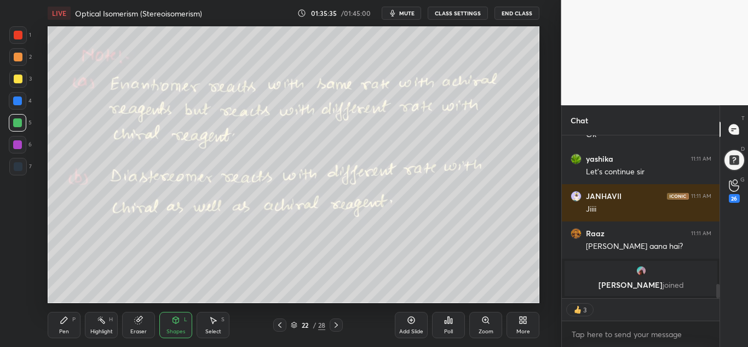
click at [99, 329] on div "Highlight" at bounding box center [101, 331] width 22 height 5
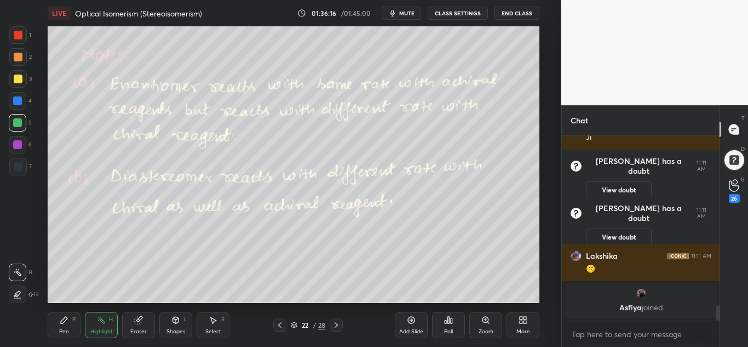
click at [64, 320] on icon at bounding box center [64, 320] width 9 height 9
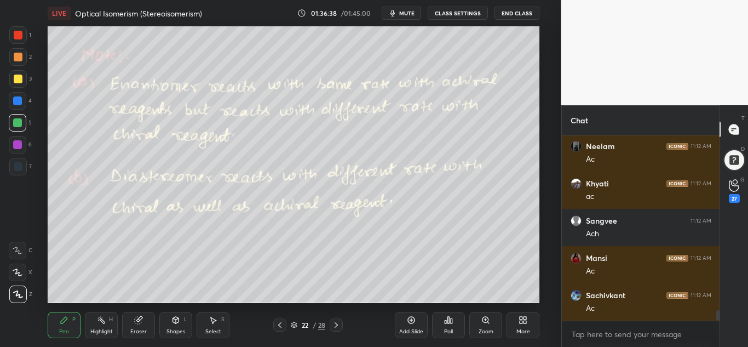
scroll to position [3228, 0]
click at [107, 322] on div "Highlight H" at bounding box center [101, 325] width 33 height 26
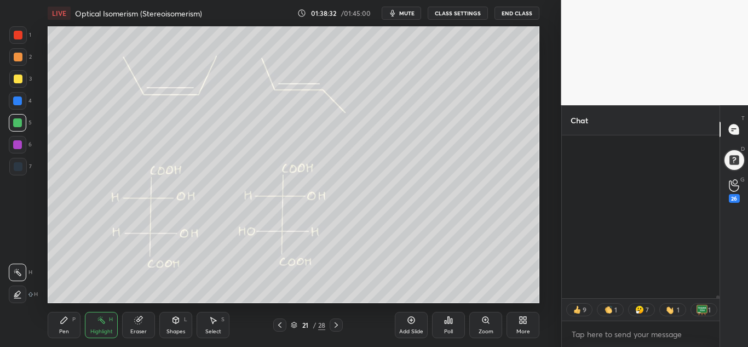
scroll to position [9023, 0]
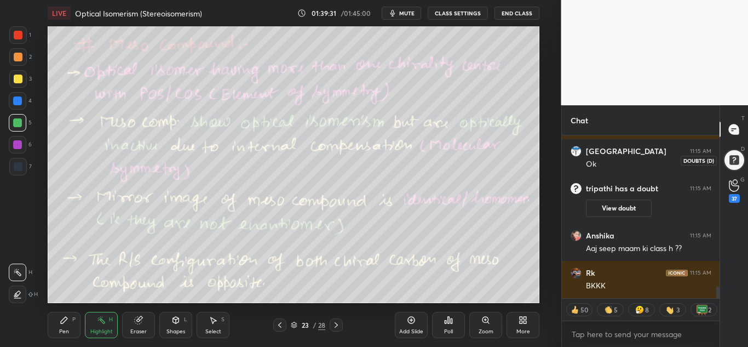
click at [740, 158] on div at bounding box center [734, 160] width 22 height 22
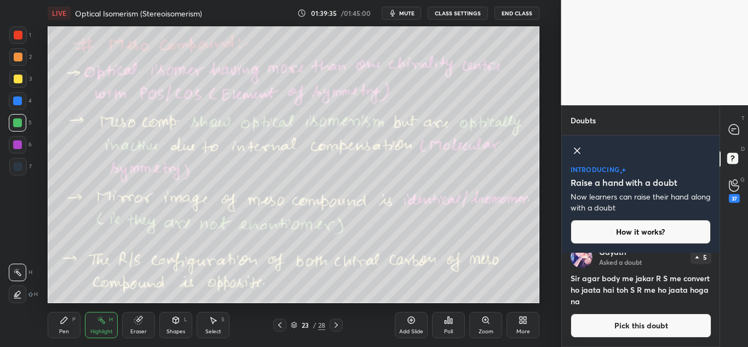
click at [626, 228] on button "How it works?" at bounding box center [641, 232] width 141 height 24
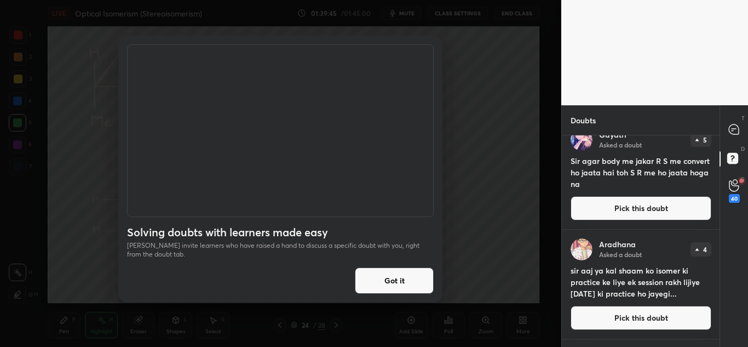
click at [374, 264] on div "Solving doubts with learners made easy Easily invite learners who have raised a…" at bounding box center [280, 169] width 324 height 267
click at [377, 278] on button "Got it" at bounding box center [394, 280] width 79 height 26
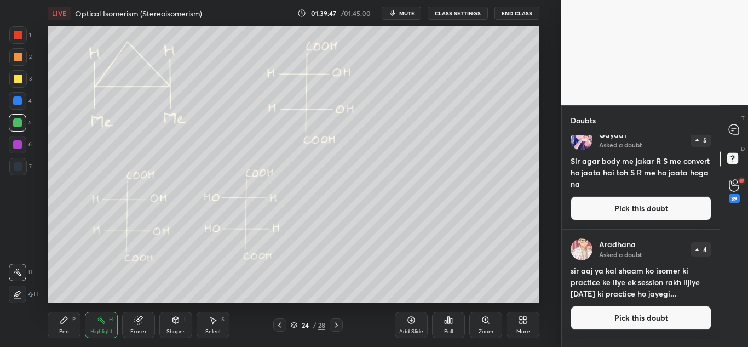
click at [638, 211] on button "Pick this doubt" at bounding box center [641, 208] width 141 height 24
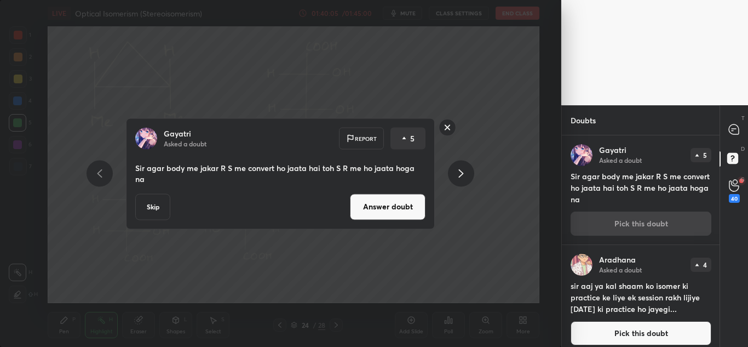
click at [463, 170] on icon at bounding box center [461, 173] width 13 height 13
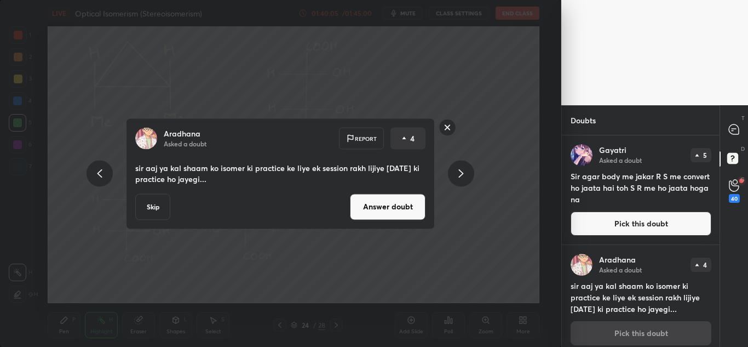
scroll to position [8, 0]
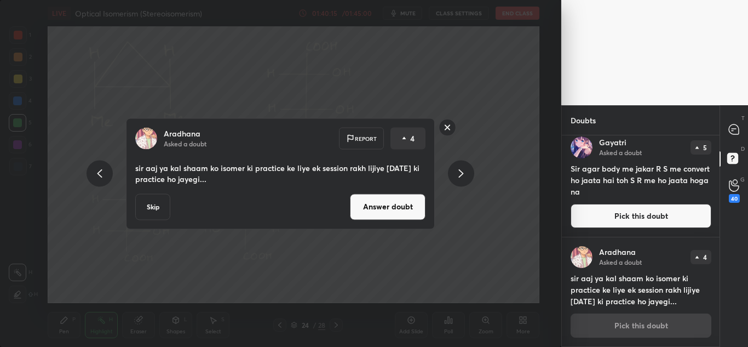
click at [448, 130] on rect at bounding box center [447, 127] width 17 height 17
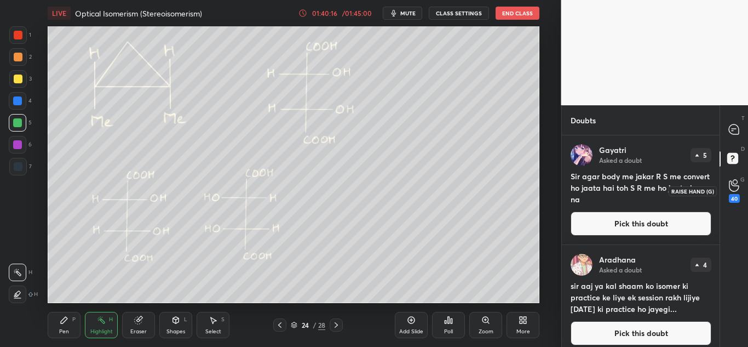
click at [732, 188] on icon at bounding box center [734, 185] width 10 height 13
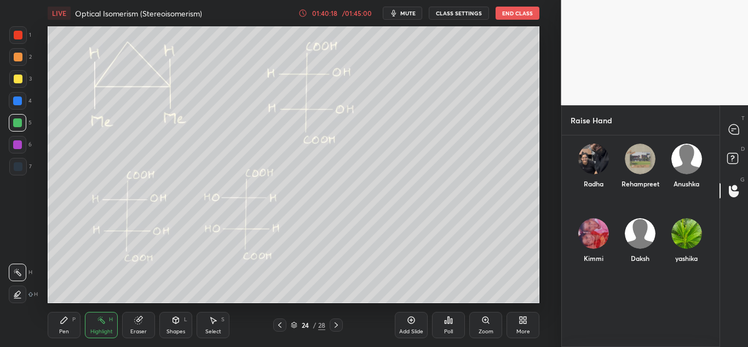
scroll to position [410, 0]
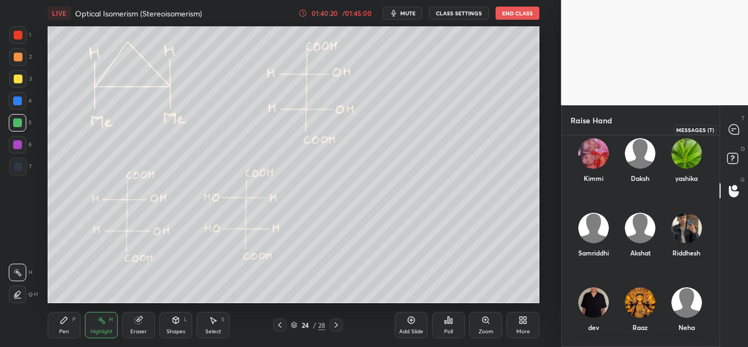
click at [735, 125] on icon at bounding box center [734, 129] width 10 height 10
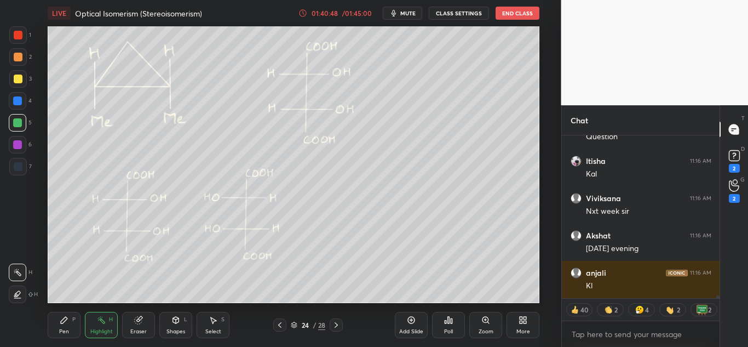
scroll to position [9810, 0]
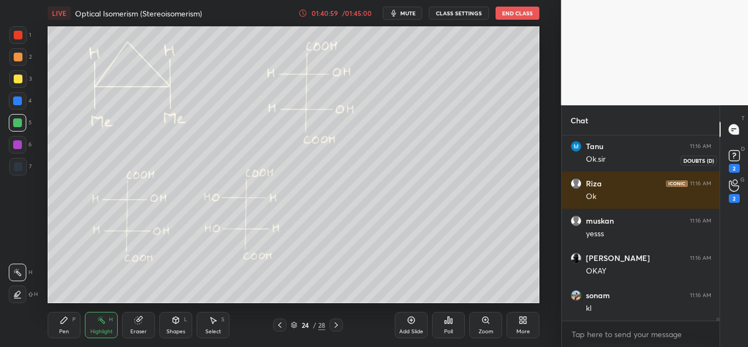
click at [734, 152] on rect at bounding box center [734, 156] width 10 height 10
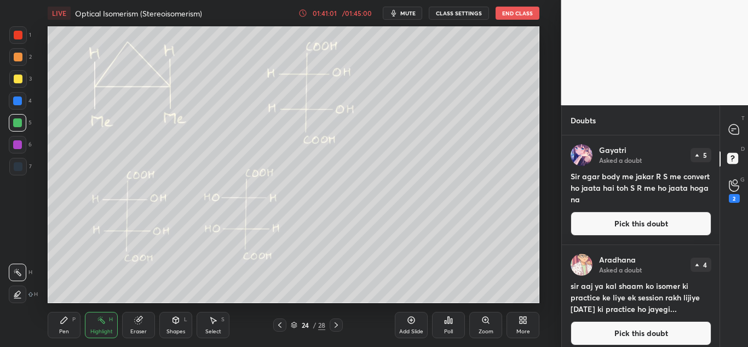
click at [651, 230] on button "Pick this doubt" at bounding box center [641, 223] width 141 height 24
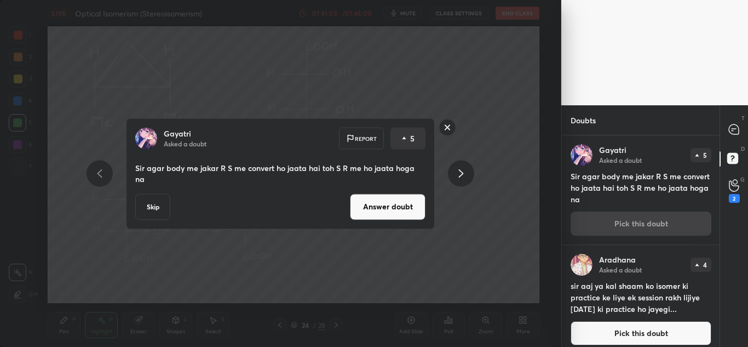
click at [456, 171] on icon at bounding box center [461, 173] width 13 height 13
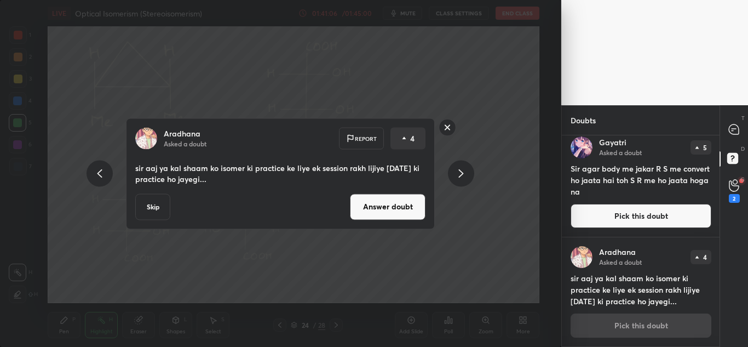
click at [456, 171] on icon at bounding box center [461, 173] width 13 height 13
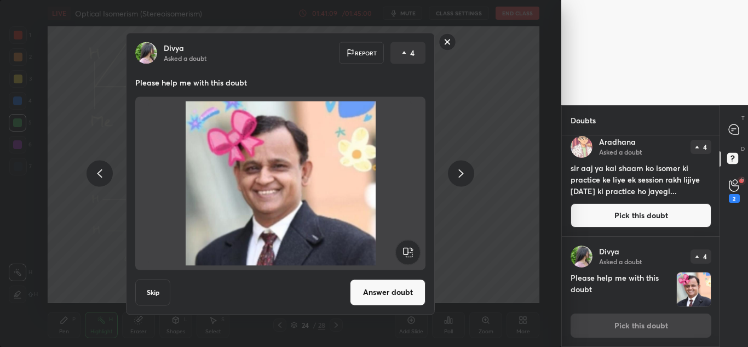
click at [456, 171] on icon at bounding box center [461, 173] width 13 height 13
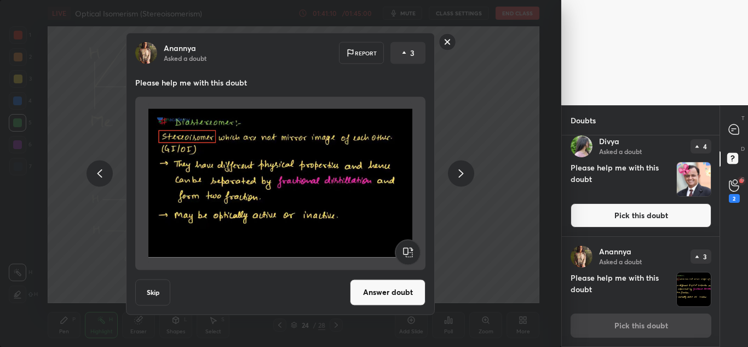
click at [456, 171] on icon at bounding box center [461, 173] width 13 height 13
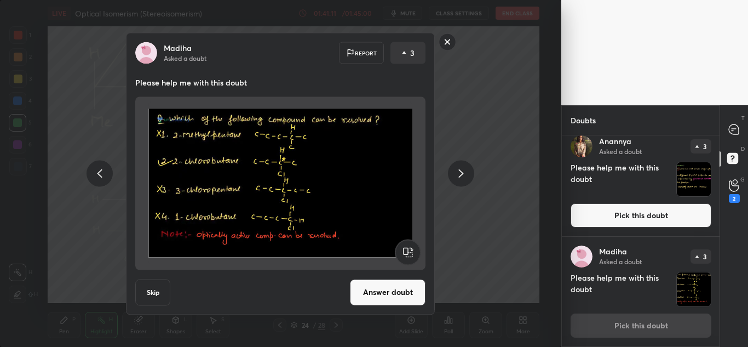
click at [456, 171] on icon at bounding box center [461, 173] width 13 height 13
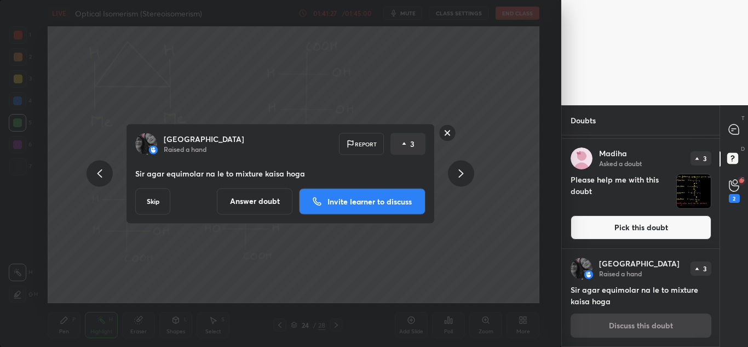
click at [469, 175] on div at bounding box center [461, 174] width 26 height 26
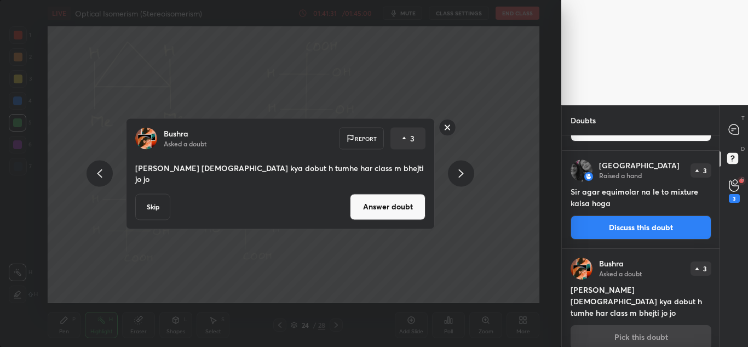
click at [465, 177] on icon at bounding box center [461, 173] width 13 height 13
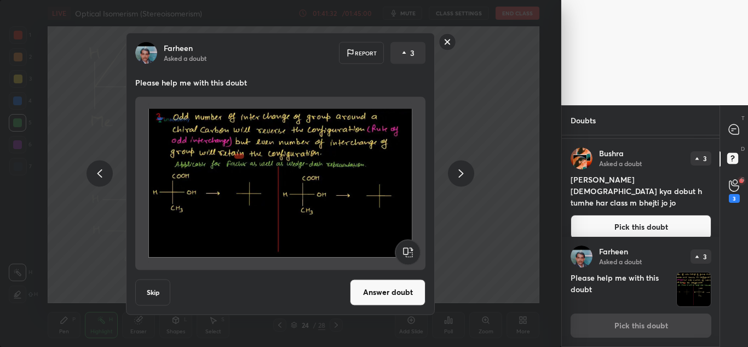
click at [465, 177] on icon at bounding box center [461, 173] width 13 height 13
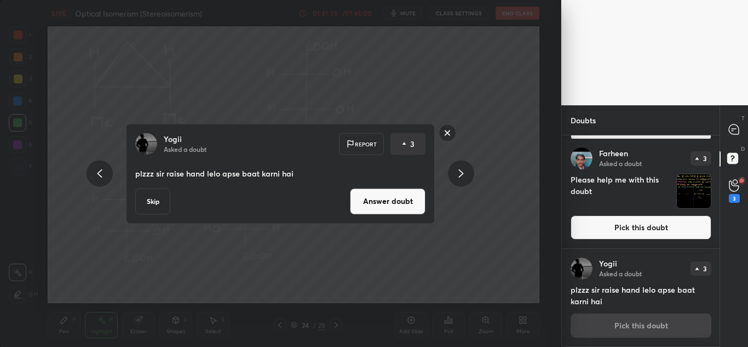
click at [465, 177] on icon at bounding box center [461, 173] width 13 height 13
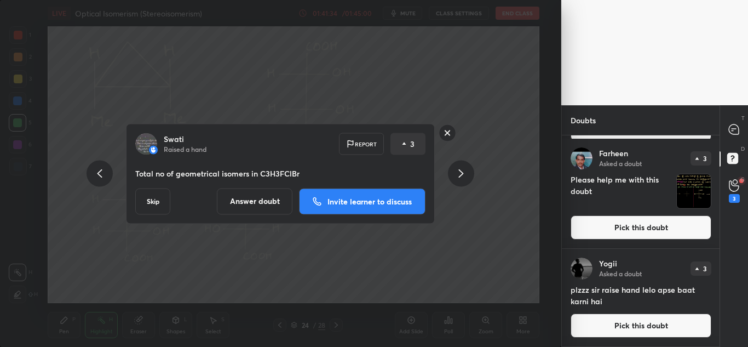
scroll to position [840, 0]
click at [465, 177] on icon at bounding box center [461, 173] width 13 height 13
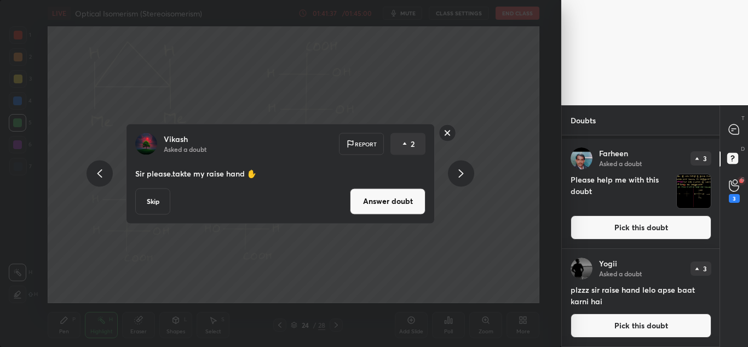
scroll to position [1025, 0]
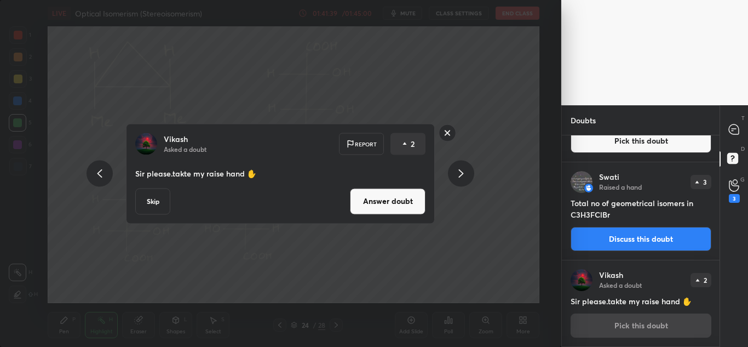
click at [465, 177] on icon at bounding box center [461, 173] width 13 height 13
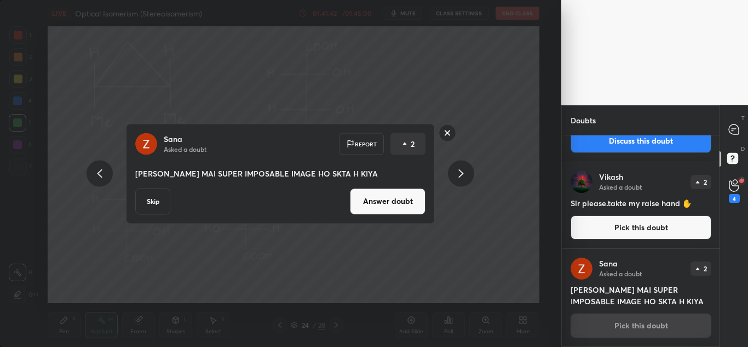
click at [465, 177] on icon at bounding box center [461, 173] width 13 height 13
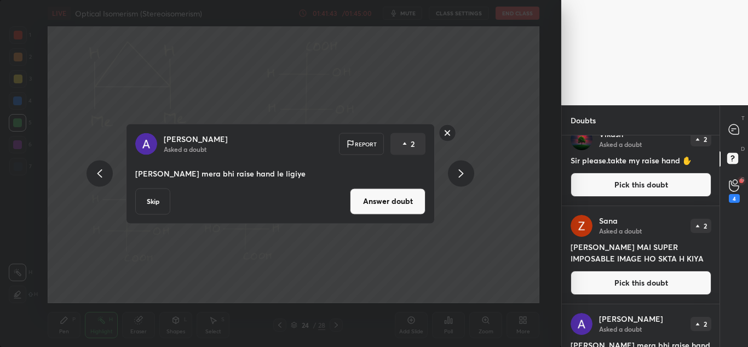
click at [465, 177] on icon at bounding box center [461, 173] width 13 height 13
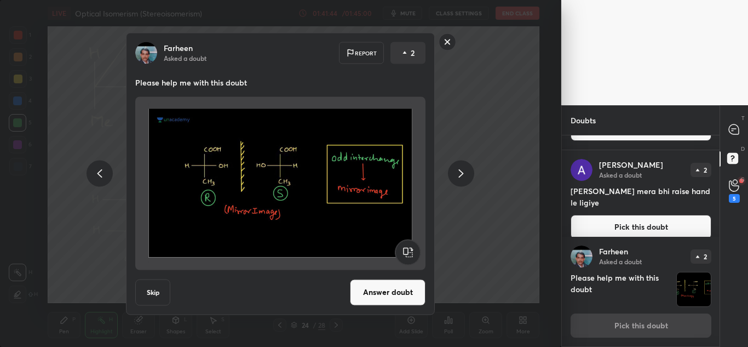
click at [465, 177] on icon at bounding box center [461, 173] width 13 height 13
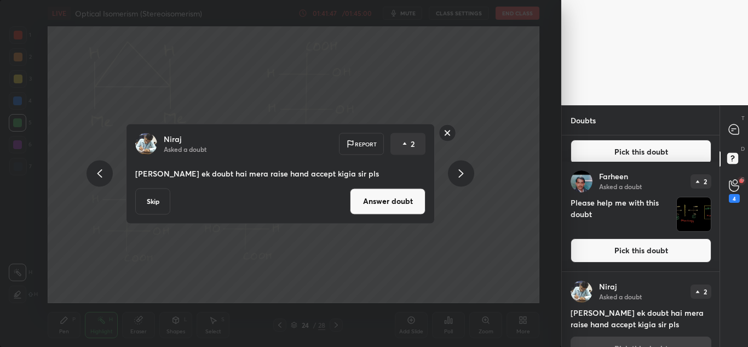
click at [465, 177] on icon at bounding box center [461, 173] width 13 height 13
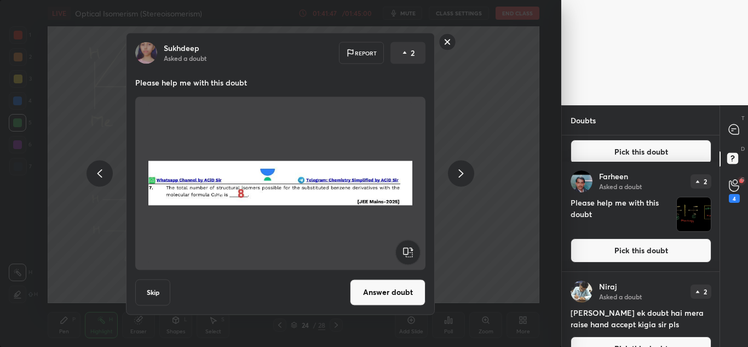
scroll to position [1497, 0]
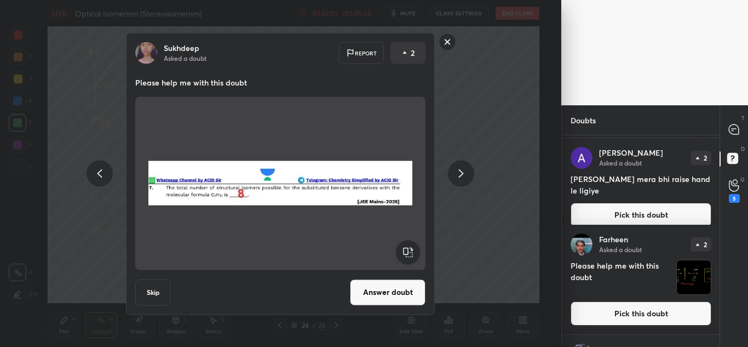
click at [459, 181] on div at bounding box center [461, 174] width 26 height 26
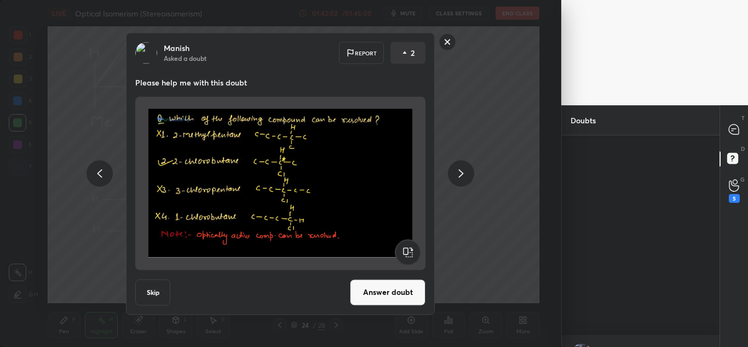
scroll to position [1803, 0]
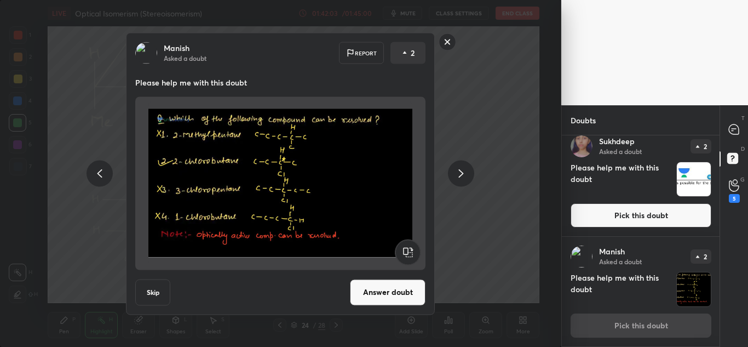
click at [459, 181] on div at bounding box center [461, 174] width 26 height 26
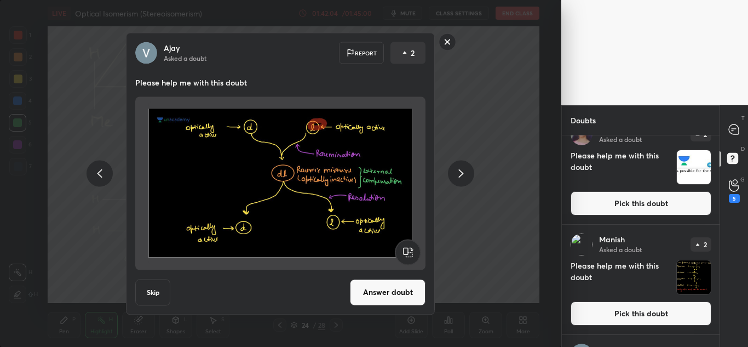
click at [459, 181] on div at bounding box center [461, 174] width 26 height 26
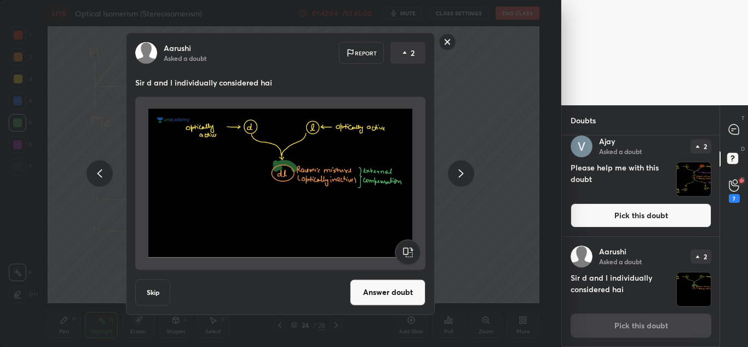
click at [459, 181] on div at bounding box center [461, 174] width 26 height 26
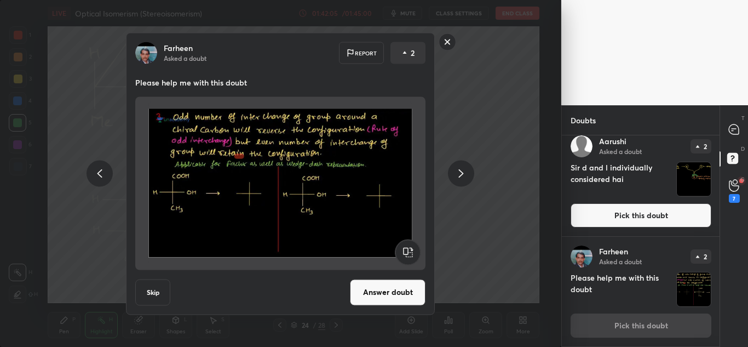
click at [459, 181] on div at bounding box center [461, 174] width 26 height 26
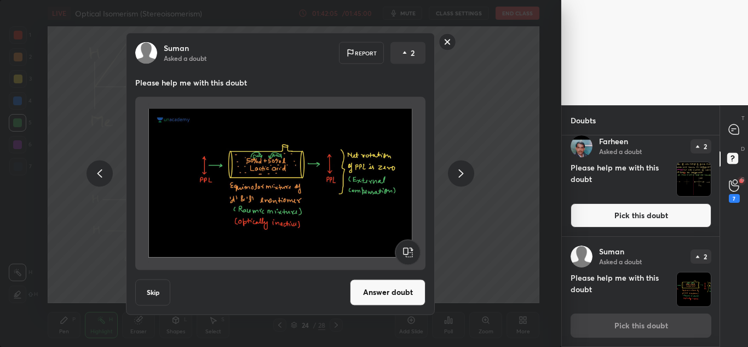
click at [459, 181] on div at bounding box center [461, 174] width 26 height 26
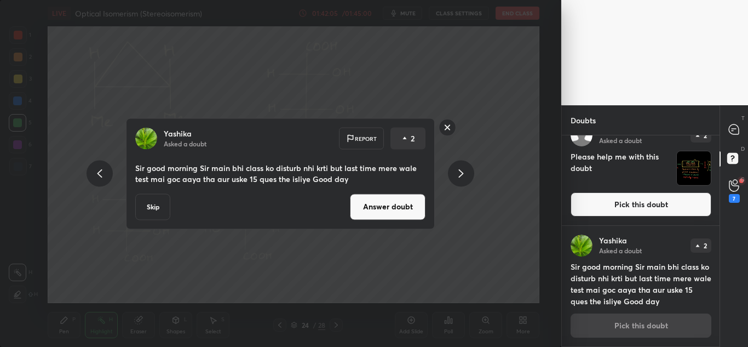
click at [459, 181] on div at bounding box center [461, 174] width 26 height 26
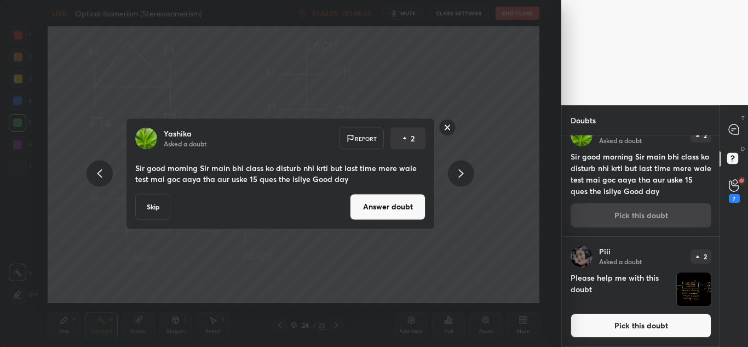
click at [459, 181] on div at bounding box center [461, 174] width 26 height 26
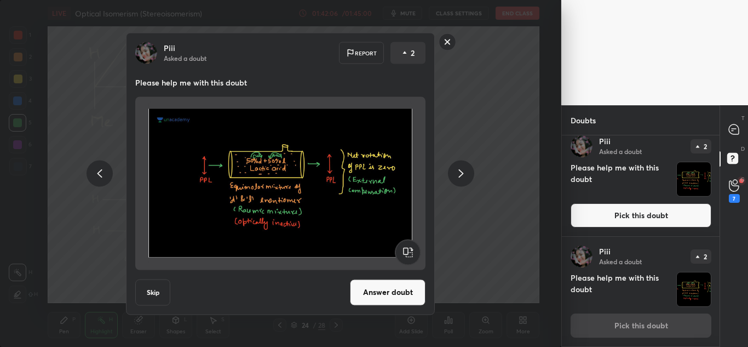
click at [459, 181] on div at bounding box center [461, 174] width 26 height 26
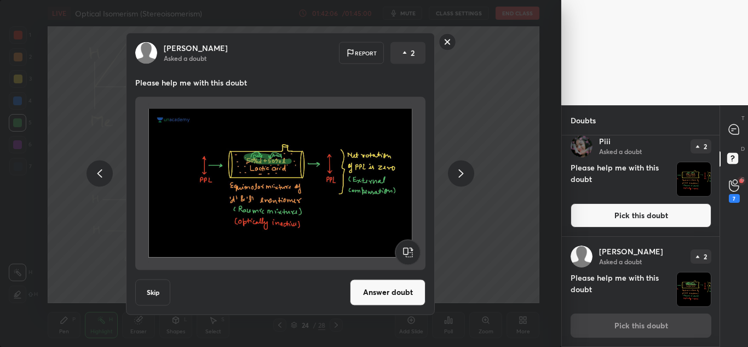
click at [459, 181] on div at bounding box center [461, 174] width 26 height 26
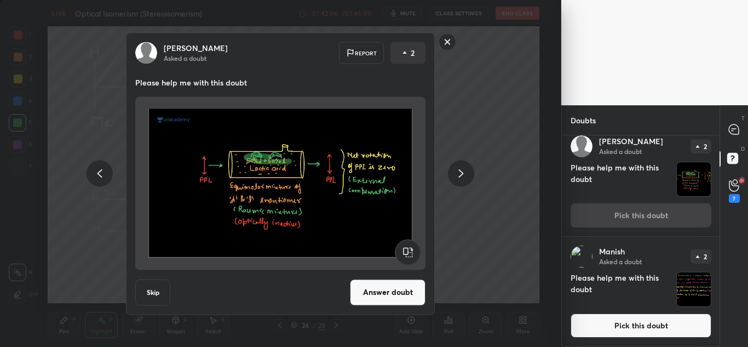
click at [459, 181] on div at bounding box center [461, 174] width 26 height 26
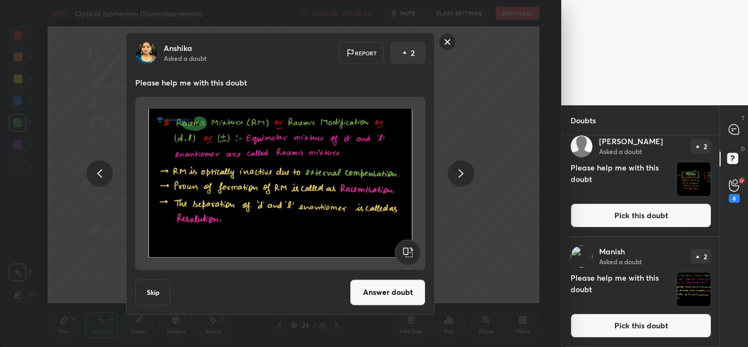
scroll to position [3082, 0]
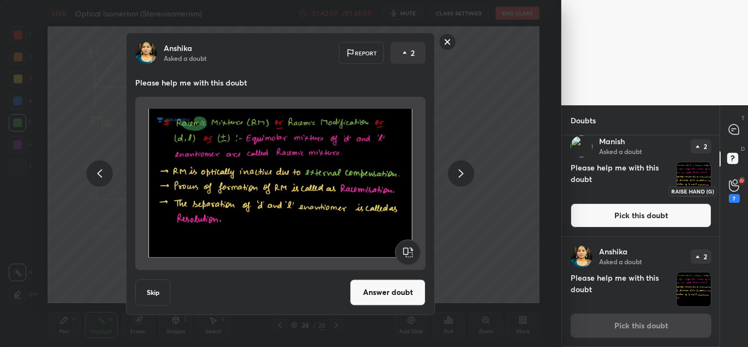
click at [740, 187] on div "7" at bounding box center [735, 191] width 22 height 20
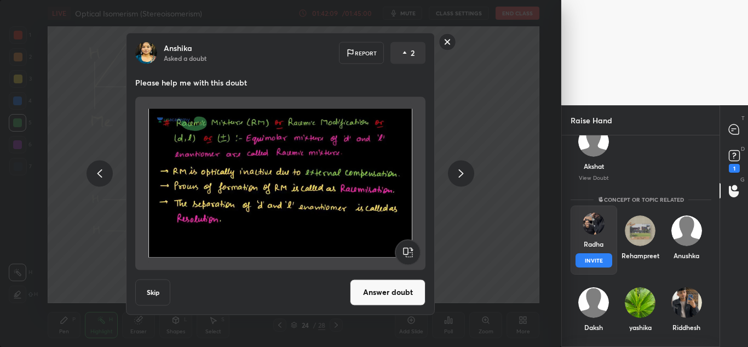
click at [583, 236] on div "Radha INVITE" at bounding box center [594, 239] width 47 height 69
click at [591, 254] on button "INVITE" at bounding box center [594, 260] width 37 height 14
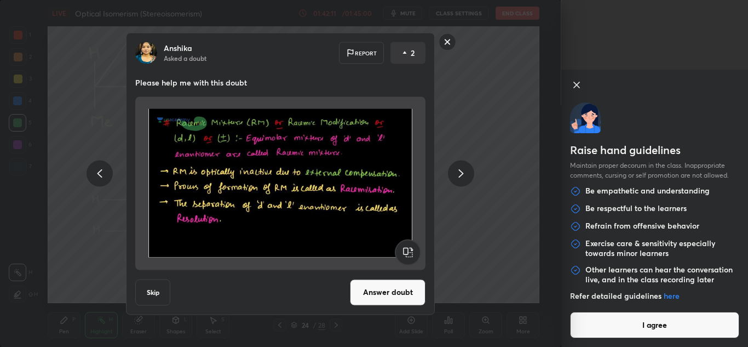
click at [637, 327] on button "I agree" at bounding box center [655, 325] width 170 height 26
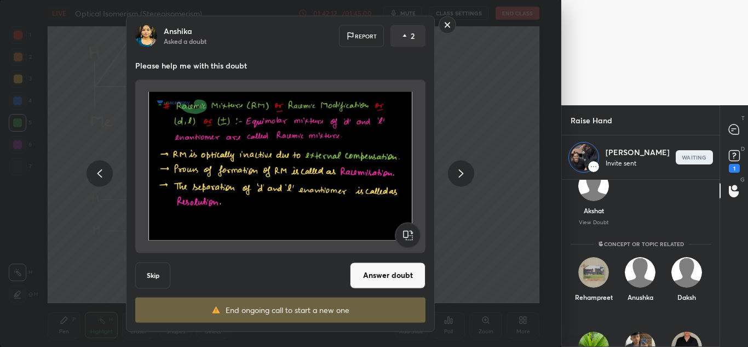
scroll to position [164, 154]
click at [444, 31] on rect at bounding box center [447, 24] width 17 height 17
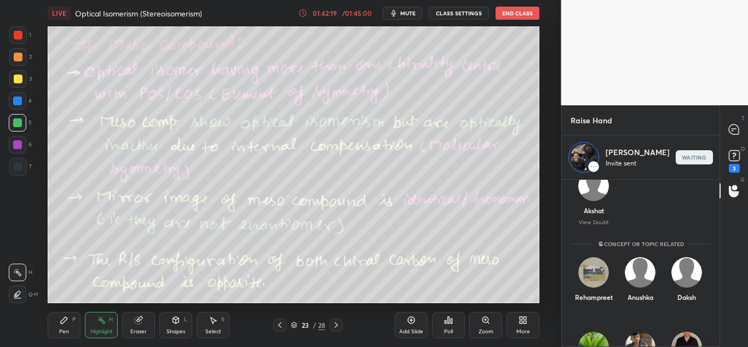
scroll to position [208, 154]
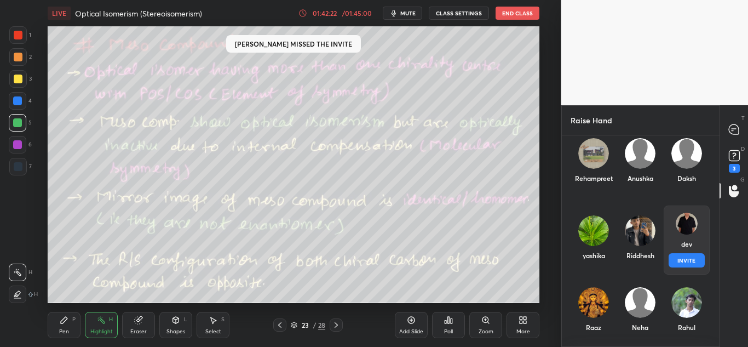
click at [701, 220] on div "dev INVITE" at bounding box center [686, 239] width 47 height 69
click at [691, 259] on button "INVITE" at bounding box center [686, 260] width 37 height 14
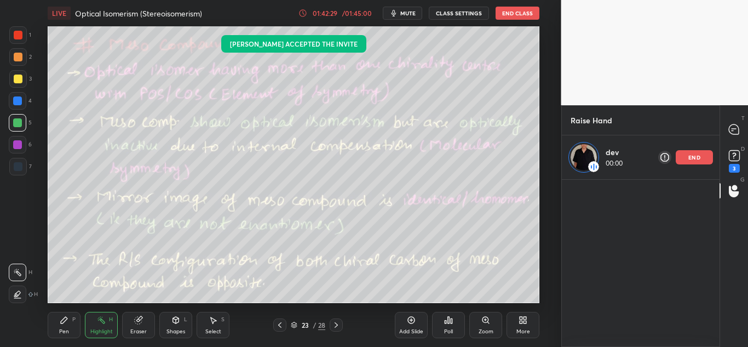
scroll to position [0, 0]
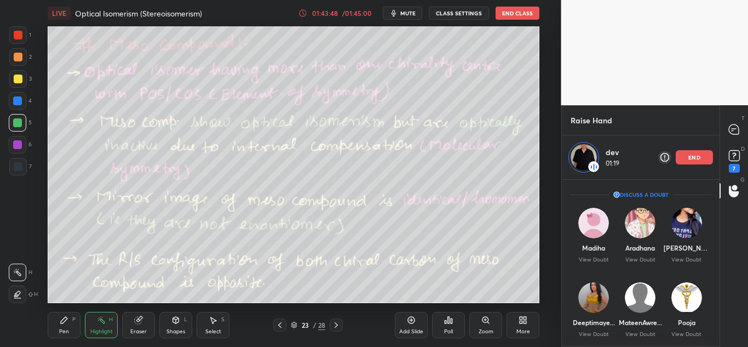
click at [697, 159] on p "end" at bounding box center [695, 156] width 12 height 5
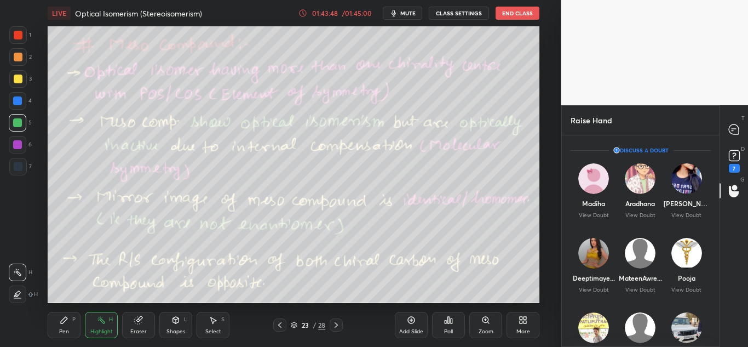
scroll to position [208, 154]
click at [689, 209] on div "Ishika View Doubt" at bounding box center [686, 190] width 47 height 69
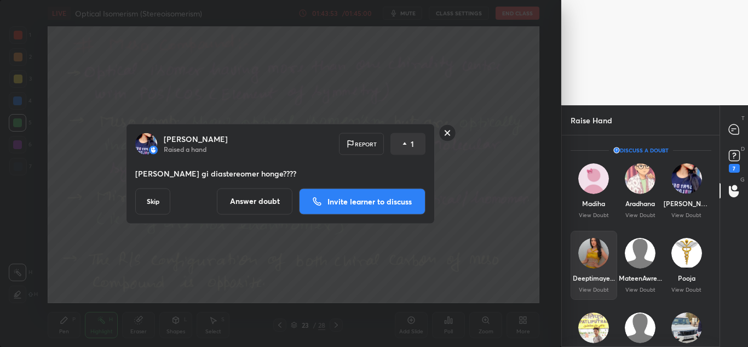
click at [592, 262] on img "grid" at bounding box center [594, 253] width 31 height 31
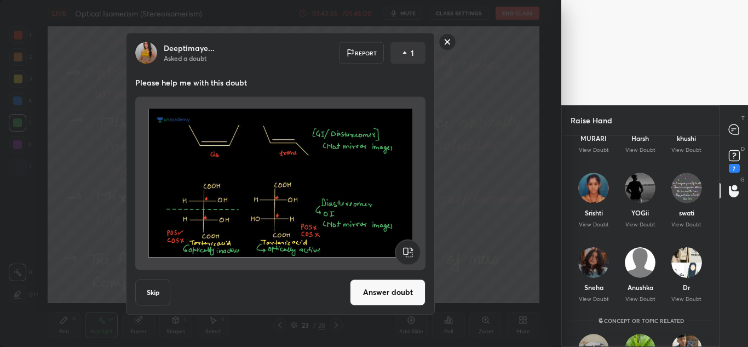
scroll to position [219, 0]
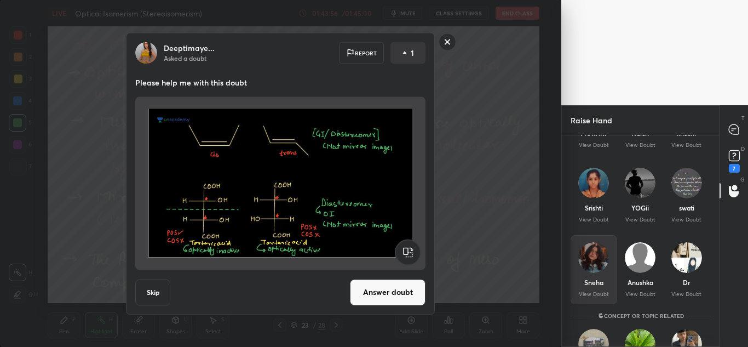
click at [582, 251] on img "grid" at bounding box center [594, 257] width 31 height 31
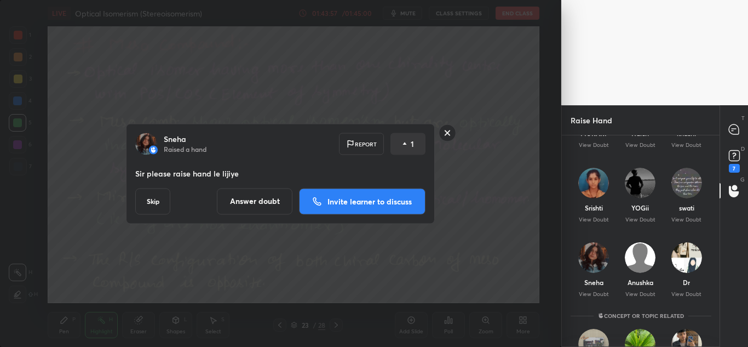
click at [383, 210] on button "Invite learner to discuss" at bounding box center [362, 201] width 127 height 26
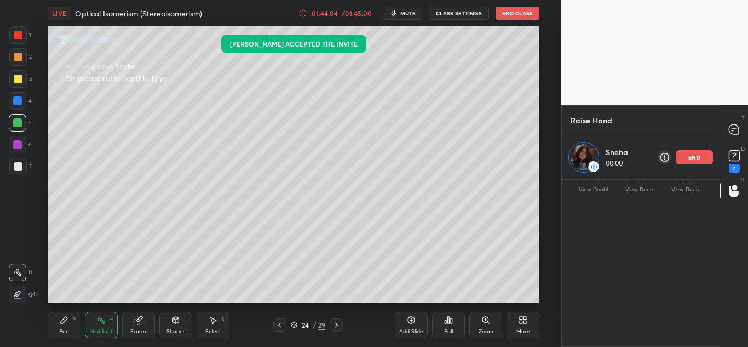
scroll to position [0, 0]
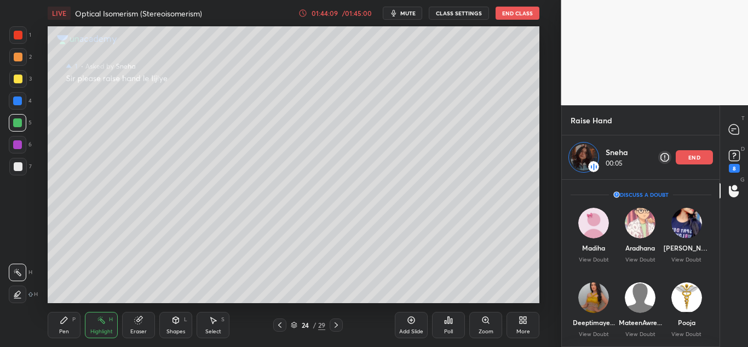
click at [325, 13] on div "01:44:09" at bounding box center [325, 13] width 31 height 7
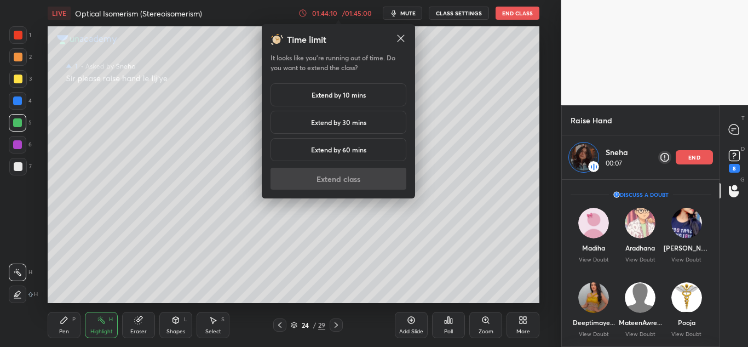
click at [343, 87] on div "Extend by 10 mins" at bounding box center [339, 94] width 136 height 23
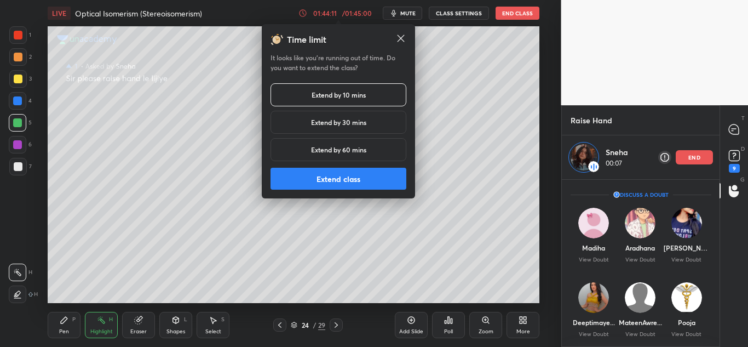
click at [324, 173] on button "Extend class" at bounding box center [339, 179] width 136 height 22
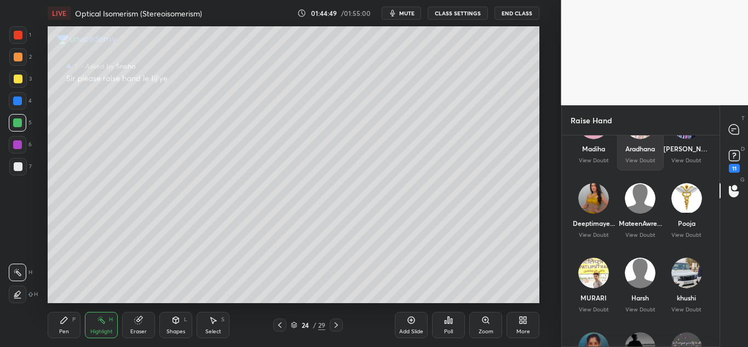
scroll to position [164, 0]
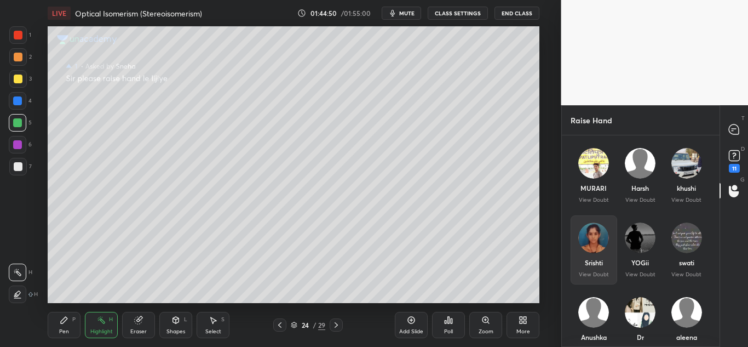
click at [601, 224] on img "grid" at bounding box center [594, 237] width 31 height 31
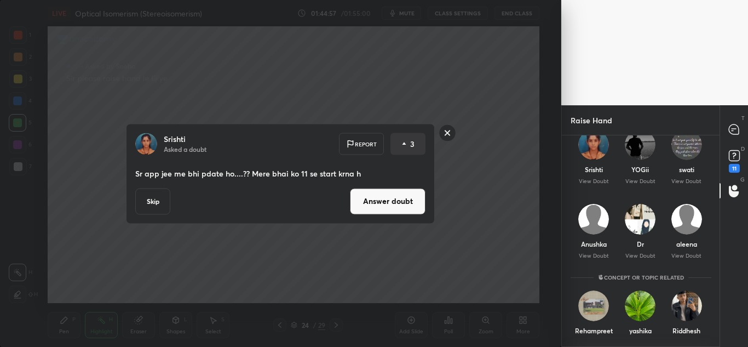
scroll to position [329, 0]
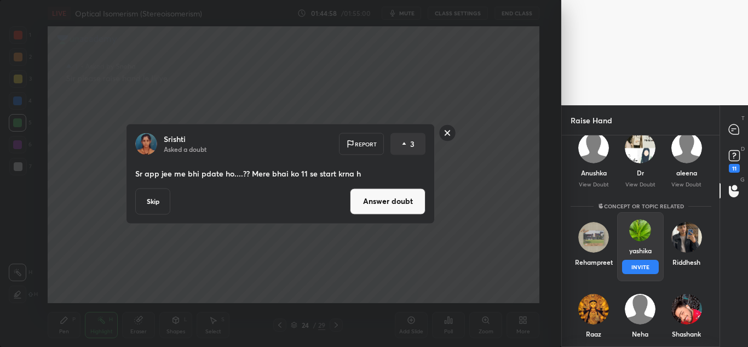
click at [629, 244] on div "yashika INVITE" at bounding box center [640, 246] width 47 height 69
click at [633, 264] on button "INVITE" at bounding box center [640, 267] width 37 height 14
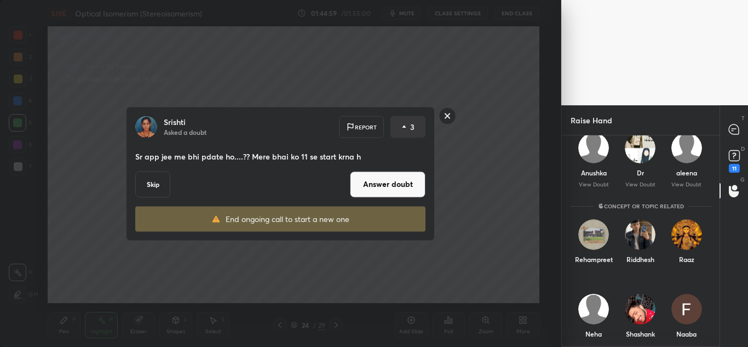
scroll to position [164, 154]
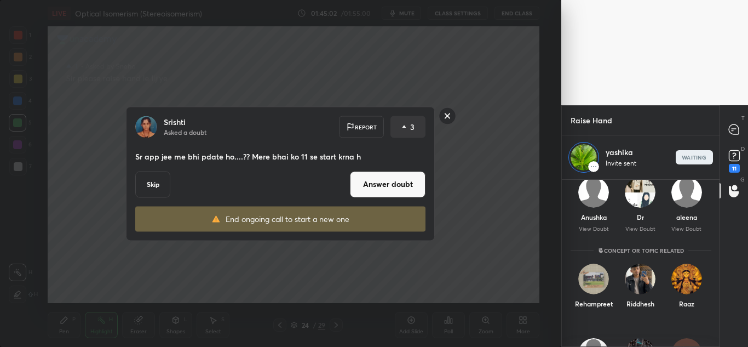
click at [453, 111] on rect at bounding box center [447, 115] width 17 height 17
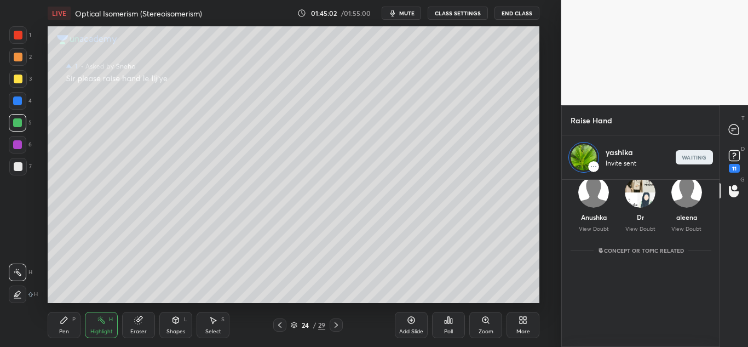
scroll to position [196, 0]
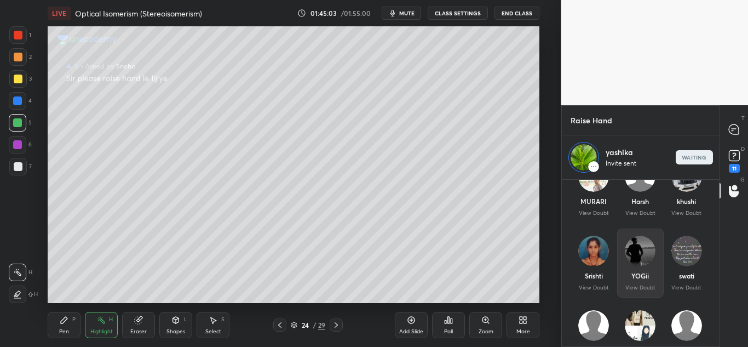
click at [646, 259] on img "grid" at bounding box center [640, 251] width 31 height 31
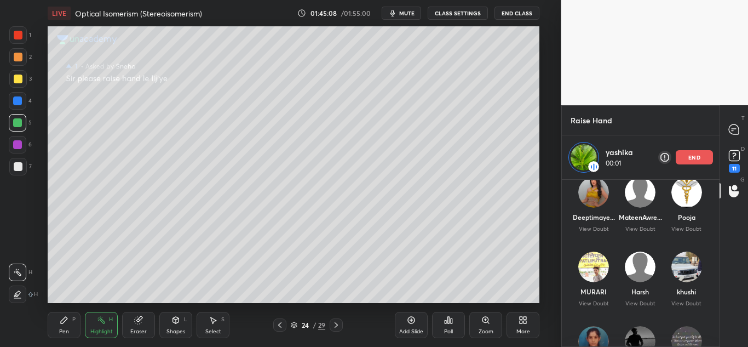
scroll to position [110, 0]
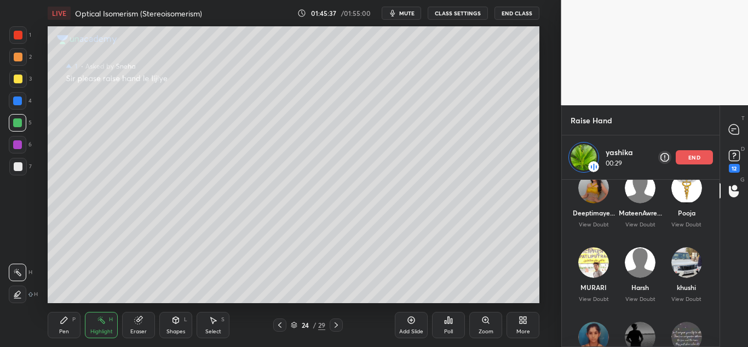
click at [704, 159] on div "end" at bounding box center [694, 157] width 37 height 14
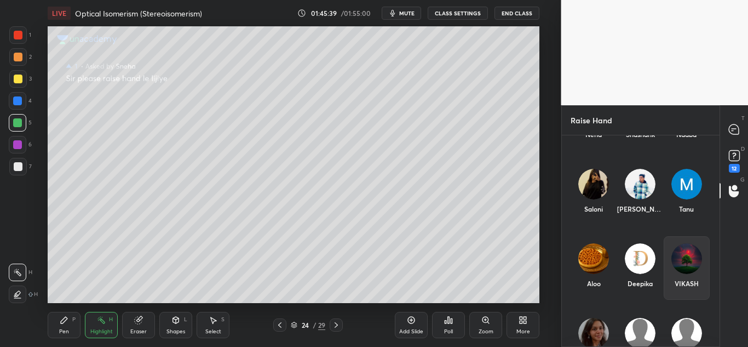
scroll to position [657, 0]
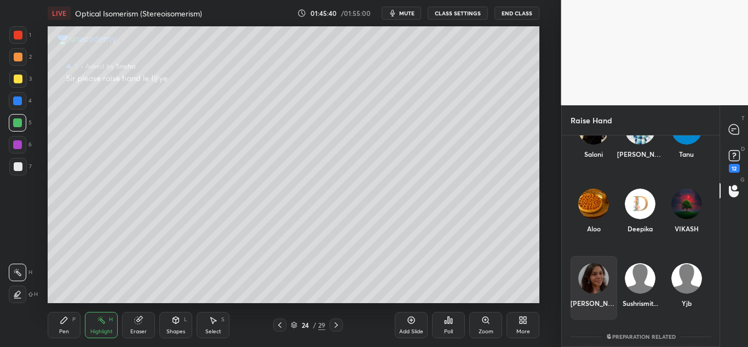
click at [597, 285] on div "Krutika" at bounding box center [594, 288] width 47 height 64
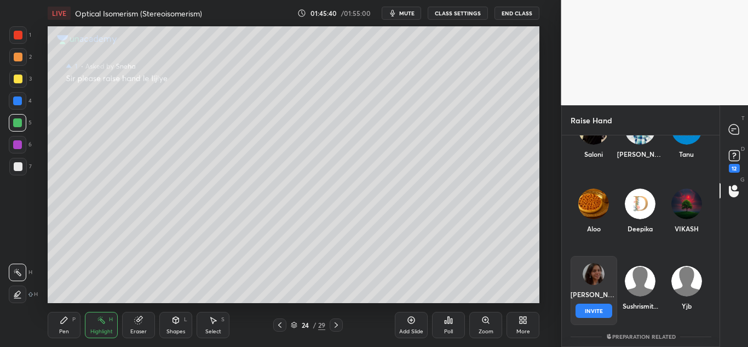
click at [601, 307] on button "INVITE" at bounding box center [594, 310] width 37 height 14
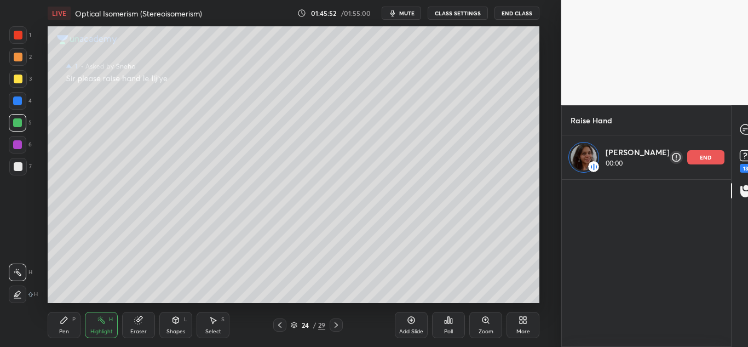
scroll to position [0, 0]
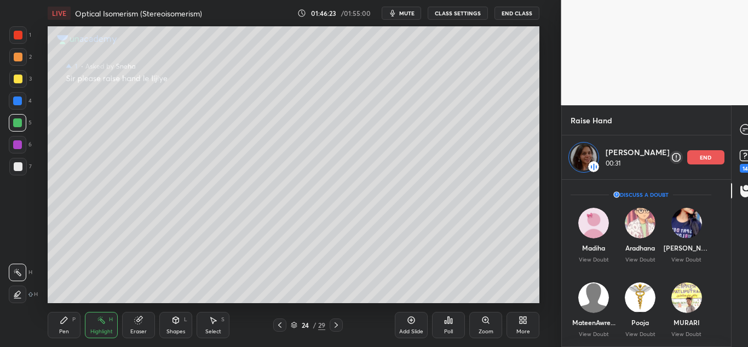
click at [707, 157] on div "end" at bounding box center [706, 157] width 37 height 14
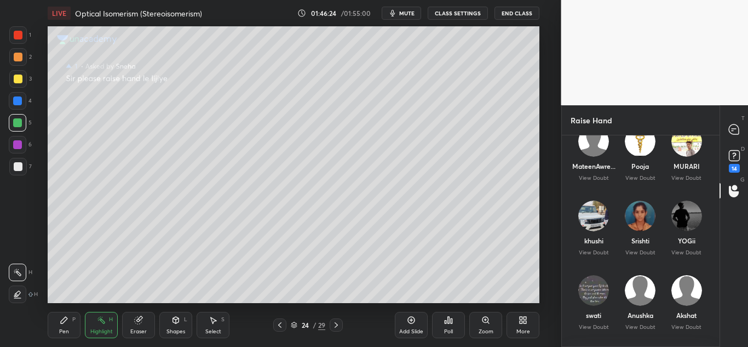
scroll to position [164, 0]
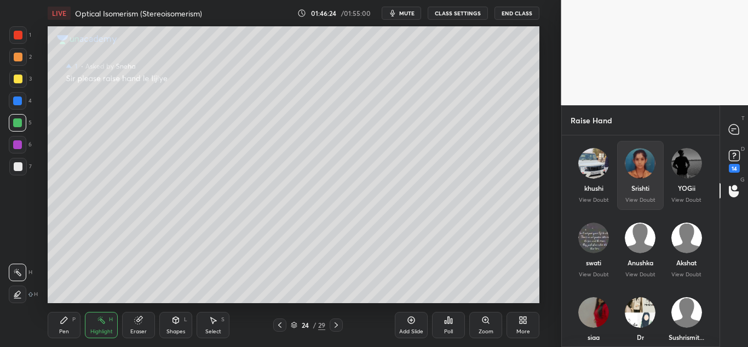
click at [633, 157] on img "grid" at bounding box center [640, 163] width 31 height 31
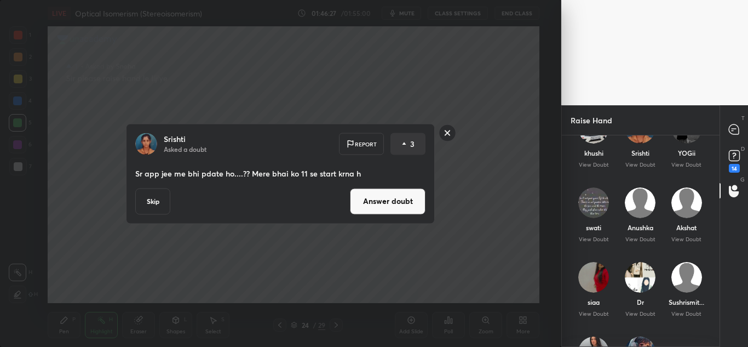
scroll to position [219, 0]
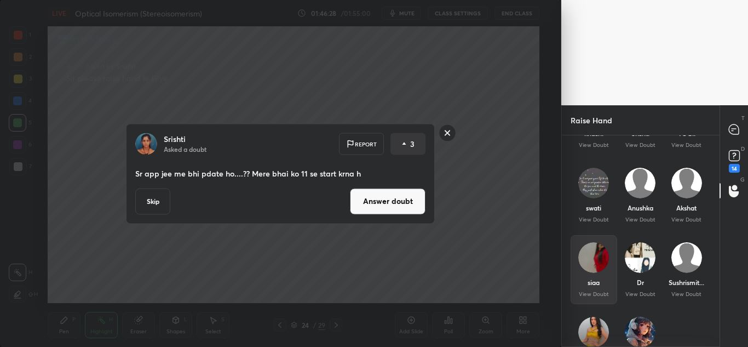
click at [601, 259] on img "grid" at bounding box center [594, 257] width 31 height 31
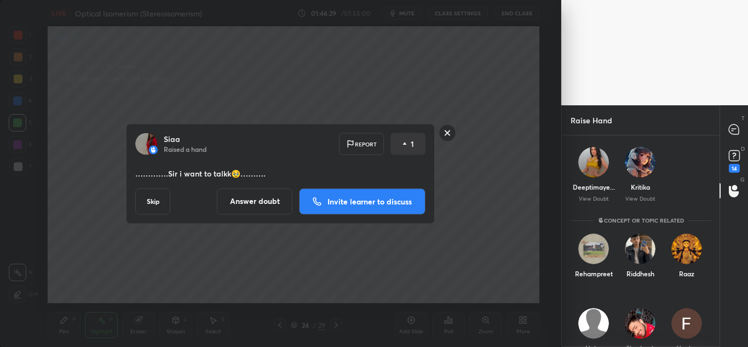
scroll to position [438, 0]
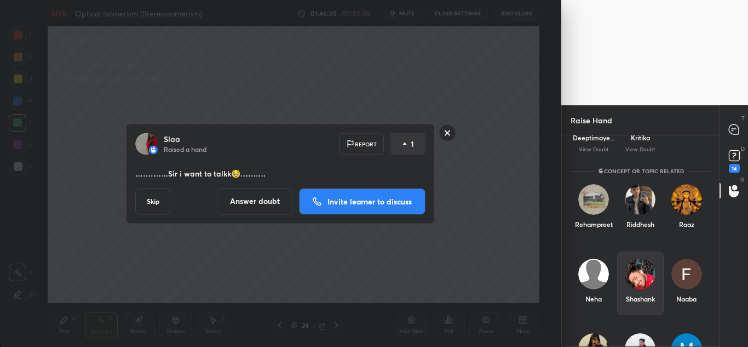
click at [639, 271] on img "grid" at bounding box center [640, 274] width 31 height 31
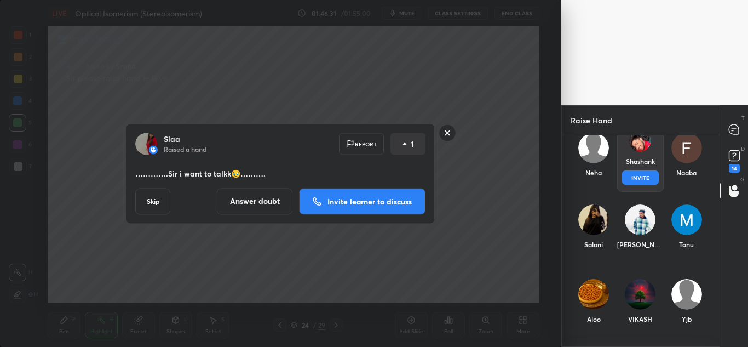
scroll to position [603, 0]
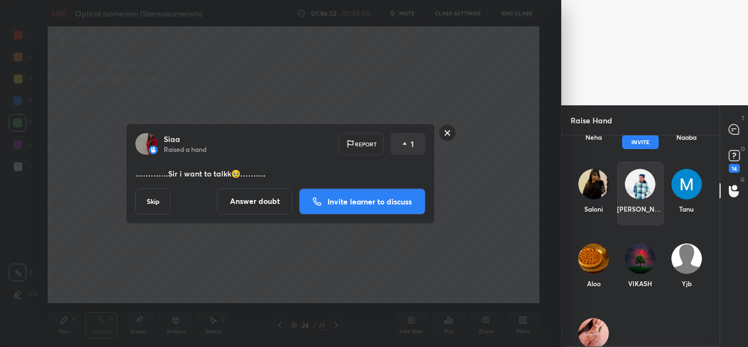
click at [645, 184] on div "Rehampreet Riddhesh Raaz Neha Shashank INVITE Naaba Saloni AMIT Tanu Aloo VIKAS…" at bounding box center [641, 240] width 158 height 211
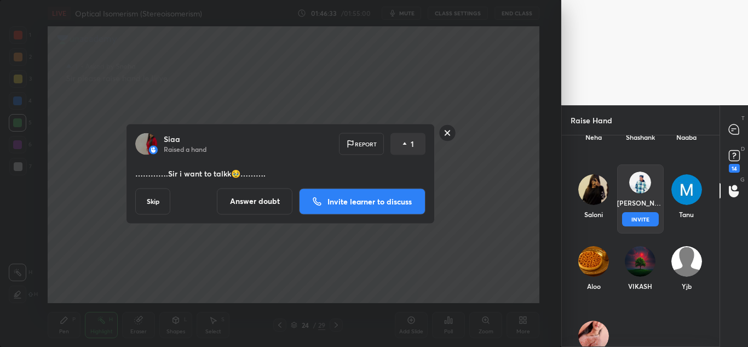
click at [636, 219] on button "INVITE" at bounding box center [640, 219] width 37 height 14
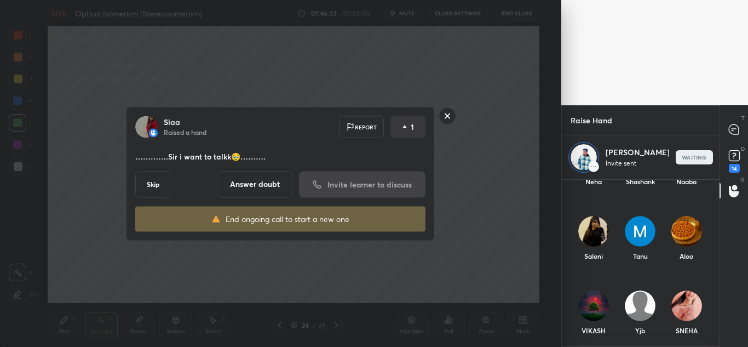
scroll to position [164, 154]
click at [444, 114] on rect at bounding box center [447, 115] width 17 height 17
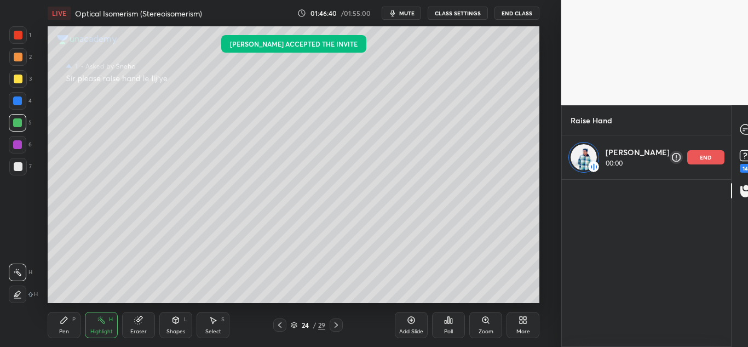
scroll to position [0, 0]
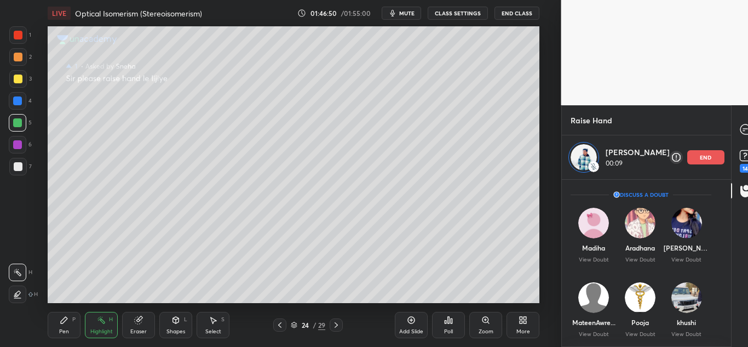
click at [700, 154] on p "end" at bounding box center [706, 156] width 12 height 5
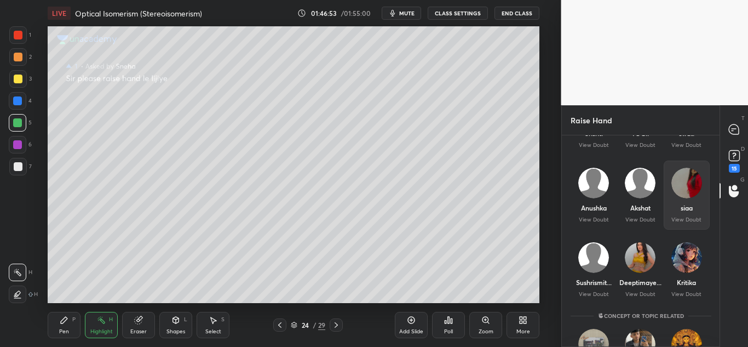
scroll to position [164, 0]
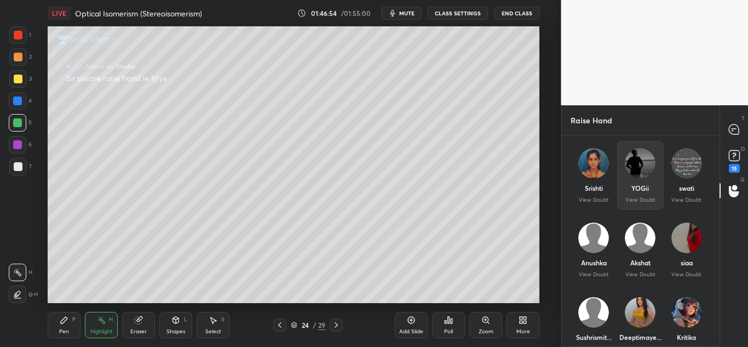
click at [643, 173] on img "grid" at bounding box center [640, 163] width 31 height 31
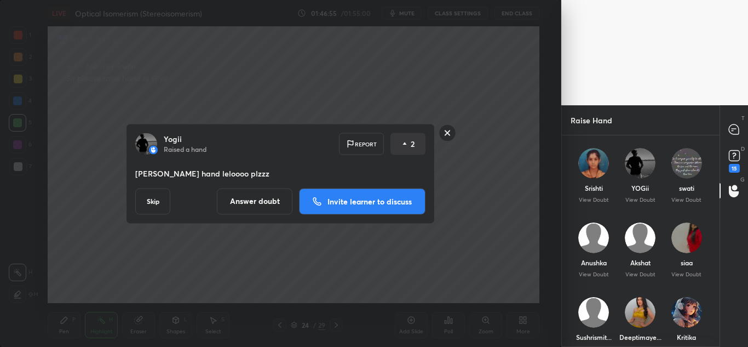
click at [355, 204] on p "Invite learner to discuss" at bounding box center [370, 201] width 84 height 8
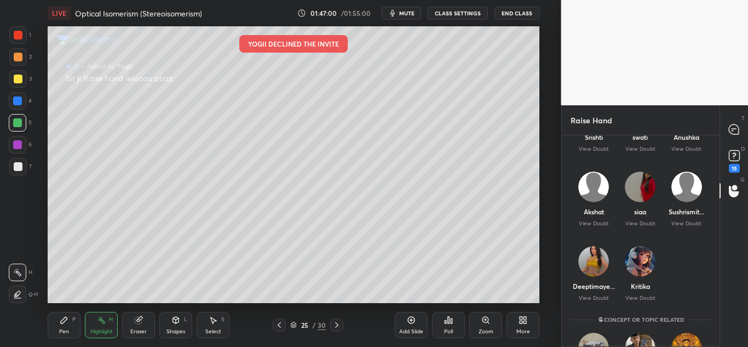
scroll to position [325, 0]
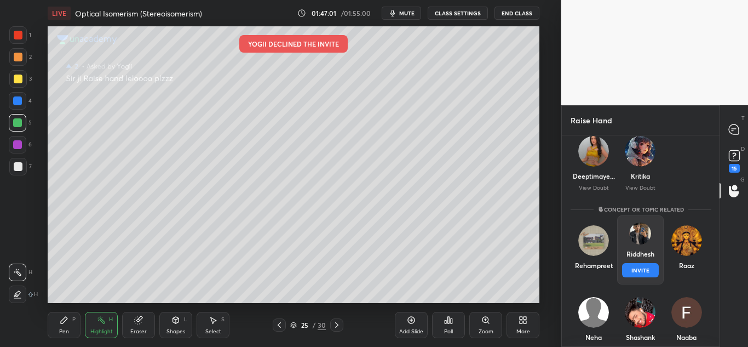
click at [649, 238] on div "Riddhesh INVITE" at bounding box center [640, 249] width 47 height 69
click at [638, 275] on button "INVITE" at bounding box center [640, 270] width 37 height 14
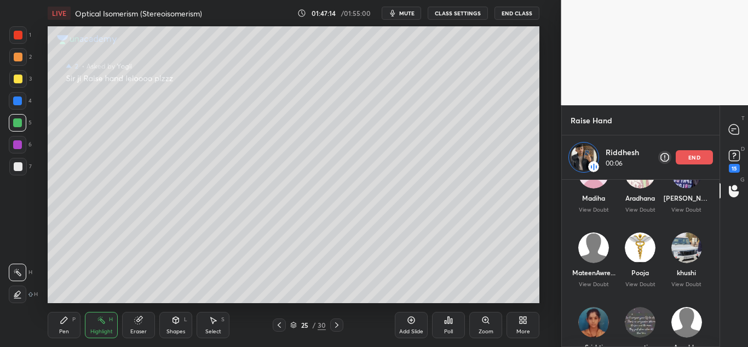
scroll to position [33, 0]
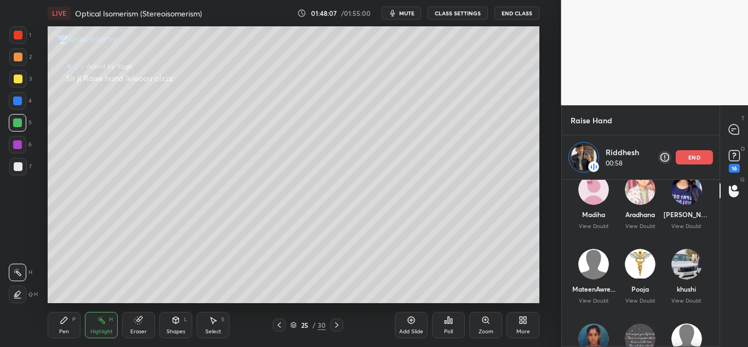
click at [681, 152] on div "end" at bounding box center [694, 157] width 37 height 14
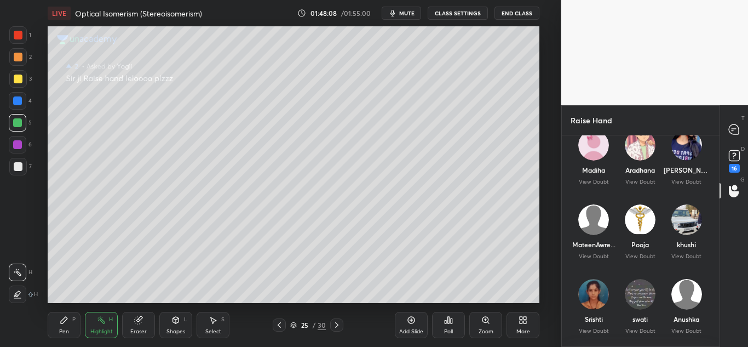
scroll to position [0, 0]
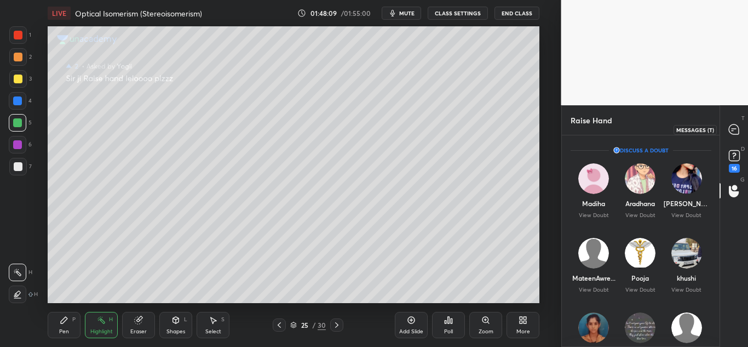
click at [733, 125] on icon at bounding box center [734, 129] width 10 height 10
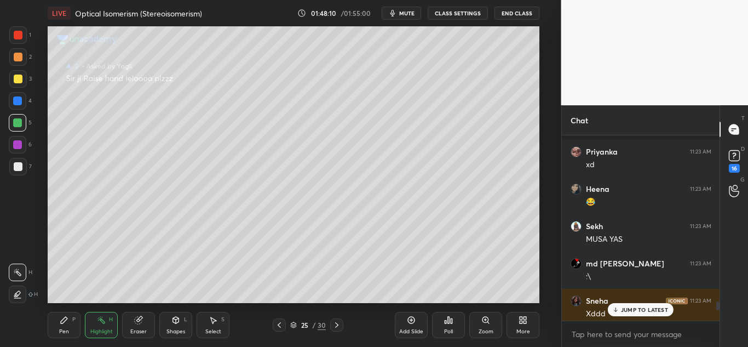
scroll to position [5620, 0]
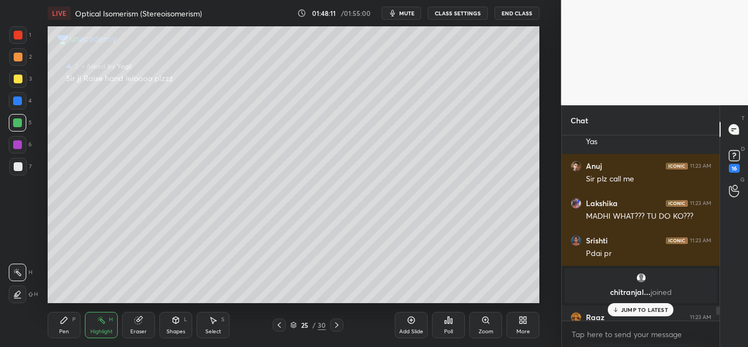
click at [652, 312] on p "JUMP TO LATEST" at bounding box center [644, 309] width 47 height 7
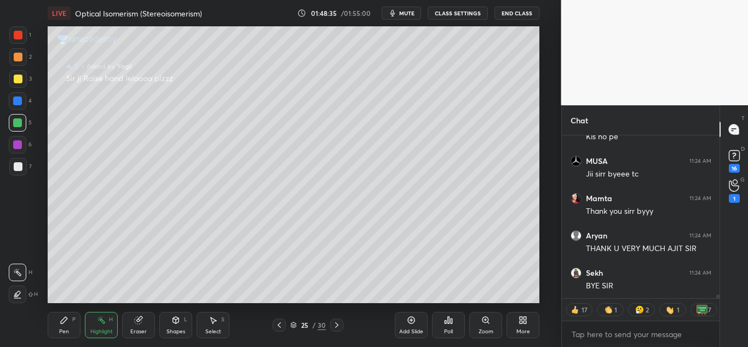
scroll to position [7219, 0]
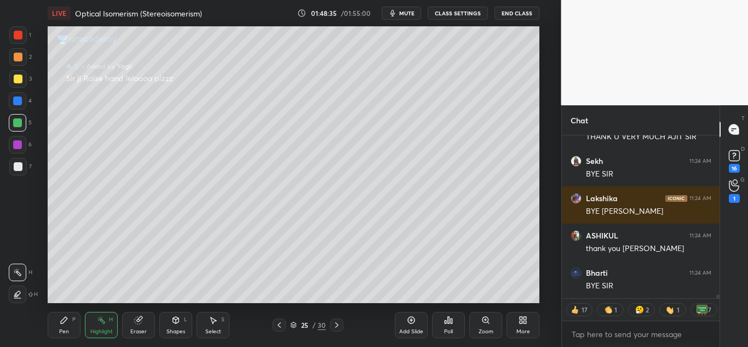
click at [514, 13] on button "End Class" at bounding box center [517, 13] width 45 height 13
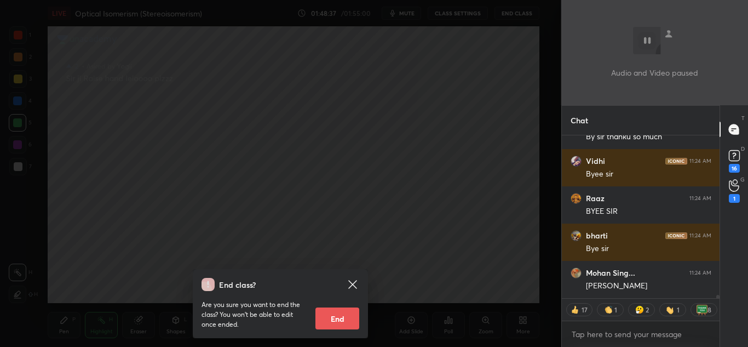
scroll to position [7442, 0]
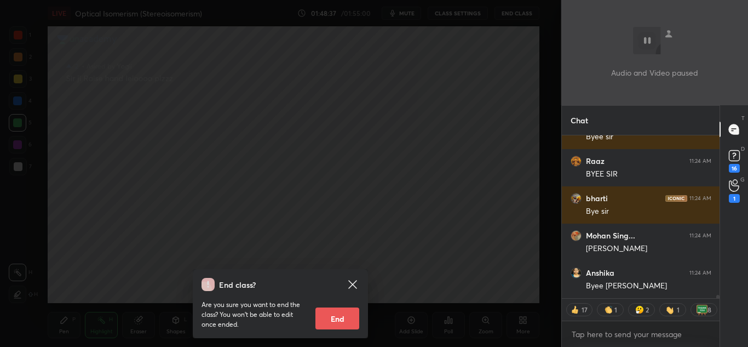
click at [339, 316] on button "End" at bounding box center [338, 318] width 44 height 22
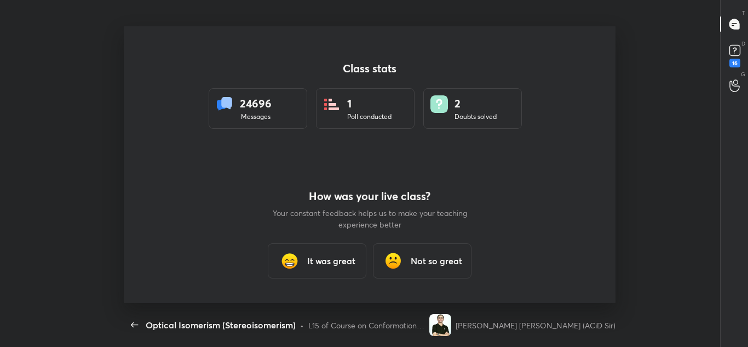
click at [338, 254] on h3 "It was great" at bounding box center [331, 260] width 48 height 13
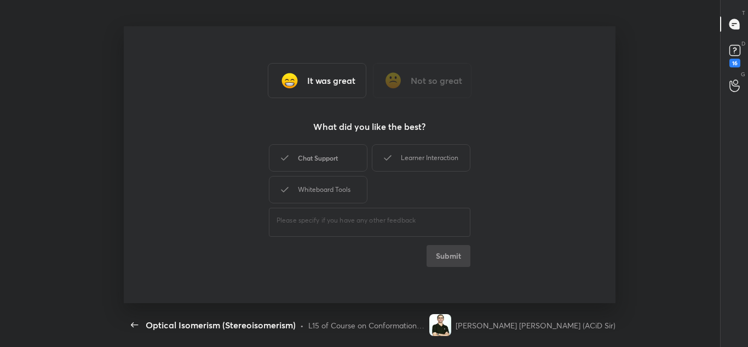
click at [333, 161] on div "Chat Support" at bounding box center [318, 157] width 99 height 27
click at [334, 190] on div "Whiteboard Tools" at bounding box center [318, 189] width 99 height 27
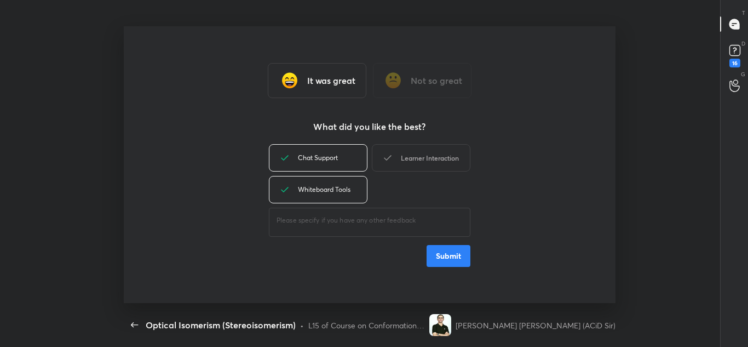
click at [416, 148] on div "Learner Interaction" at bounding box center [421, 157] width 99 height 27
type textarea "x"
click at [452, 257] on button "Submit" at bounding box center [449, 256] width 44 height 22
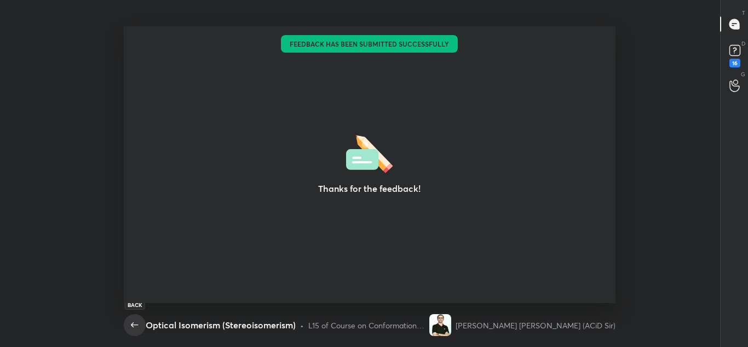
click at [133, 321] on icon "button" at bounding box center [134, 324] width 13 height 13
